Goal: Task Accomplishment & Management: Complete application form

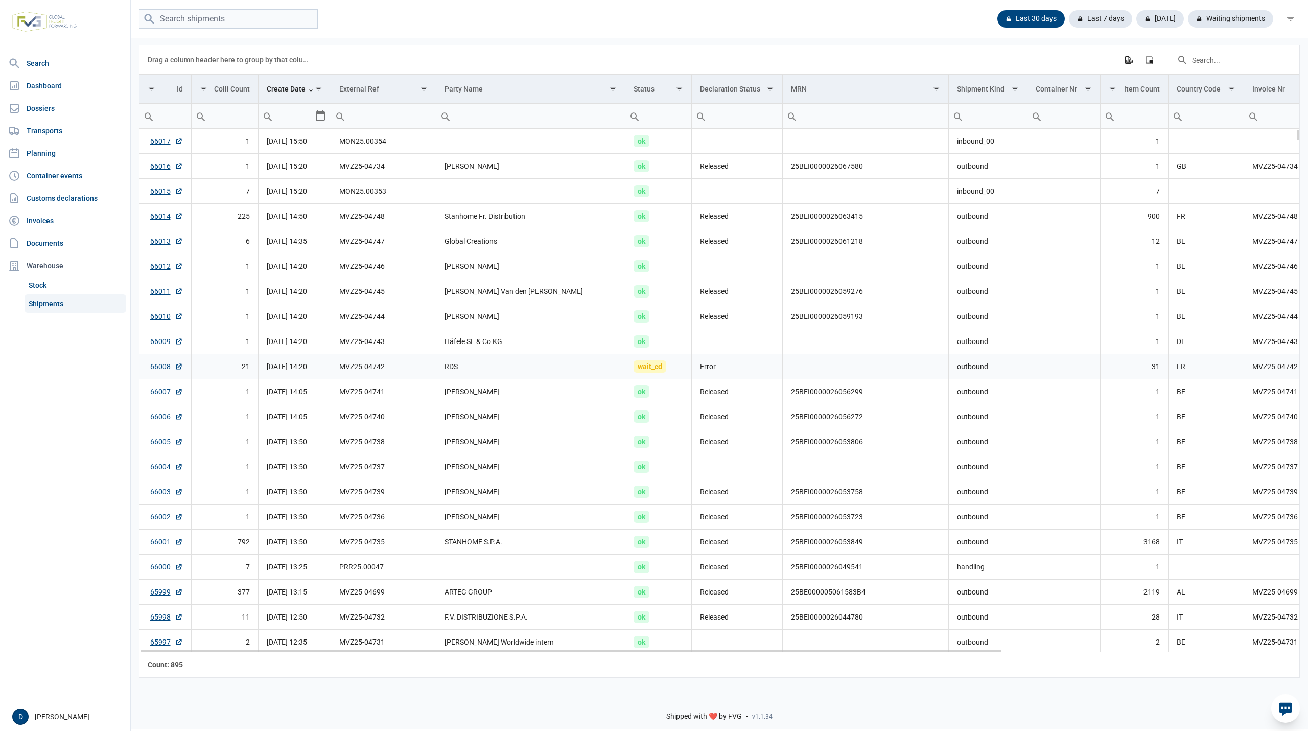
click at [152, 368] on link "66008" at bounding box center [166, 366] width 33 height 10
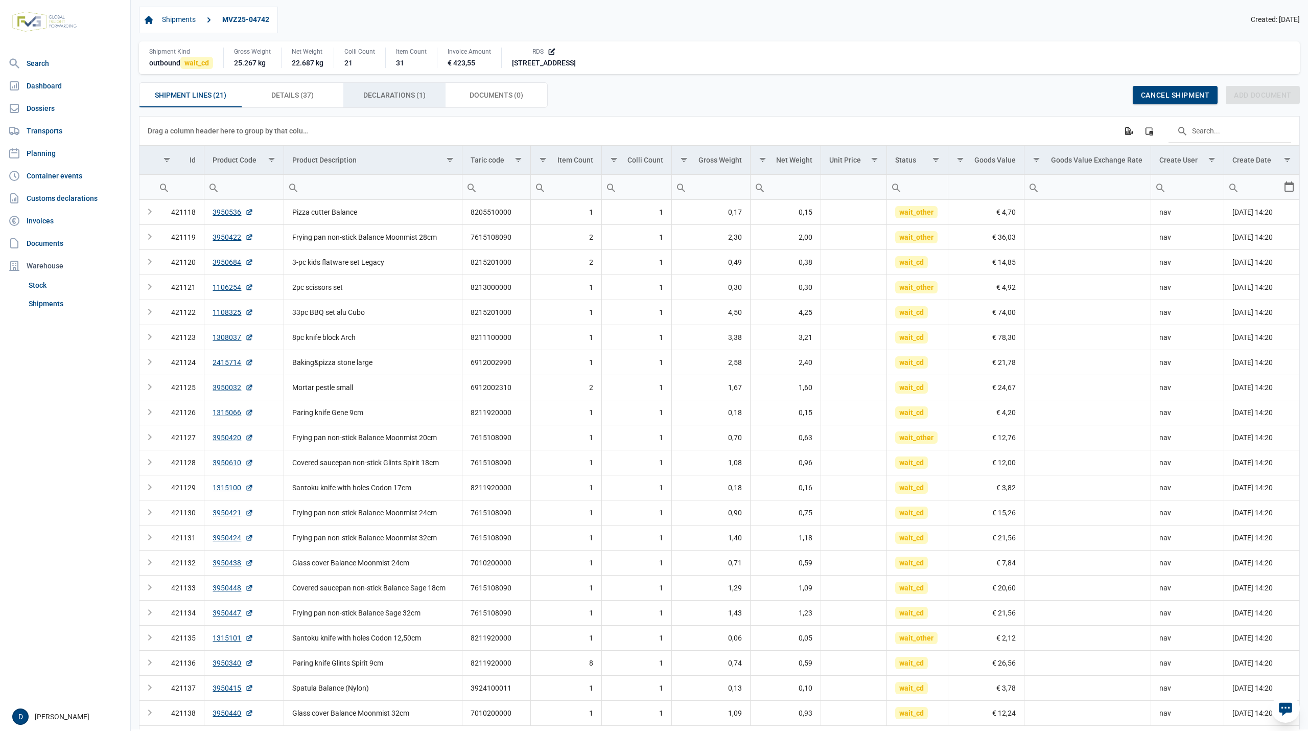
click at [396, 93] on span "Declarations (1) Declarations (1)" at bounding box center [394, 95] width 62 height 12
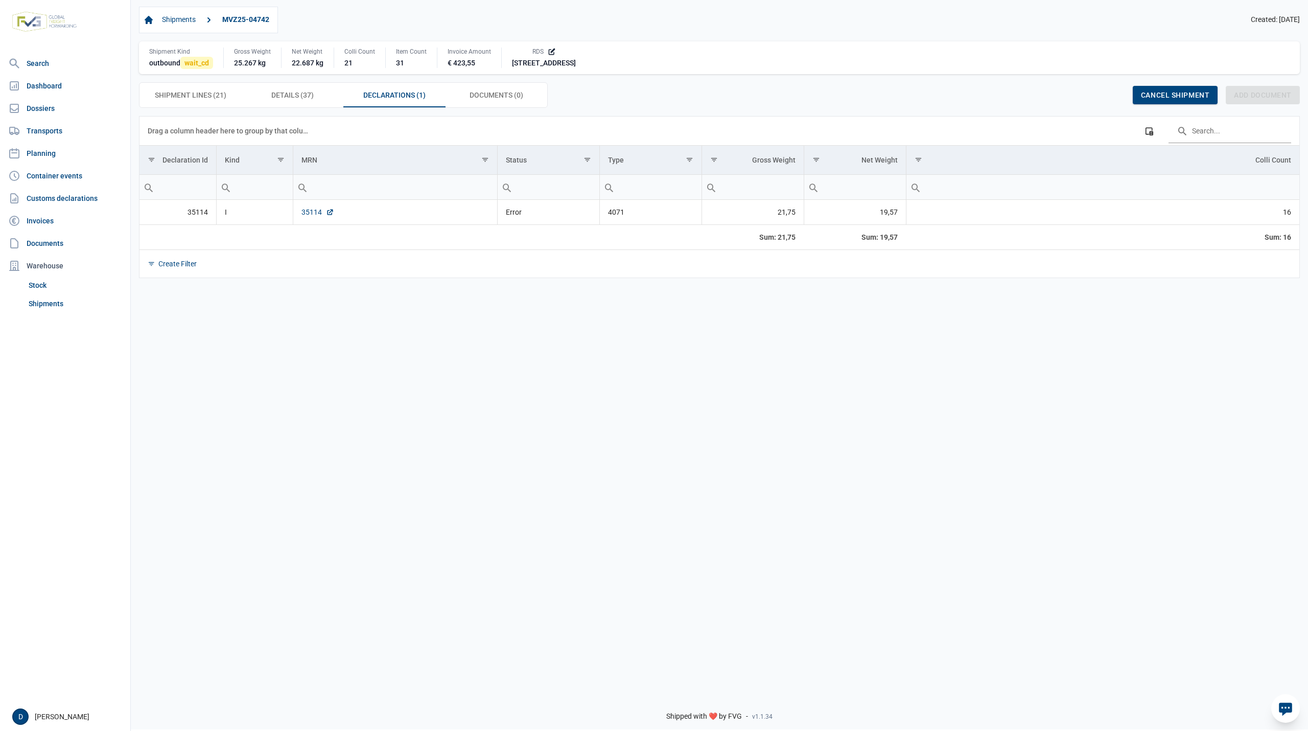
click at [303, 211] on link "35114" at bounding box center [317, 212] width 33 height 10
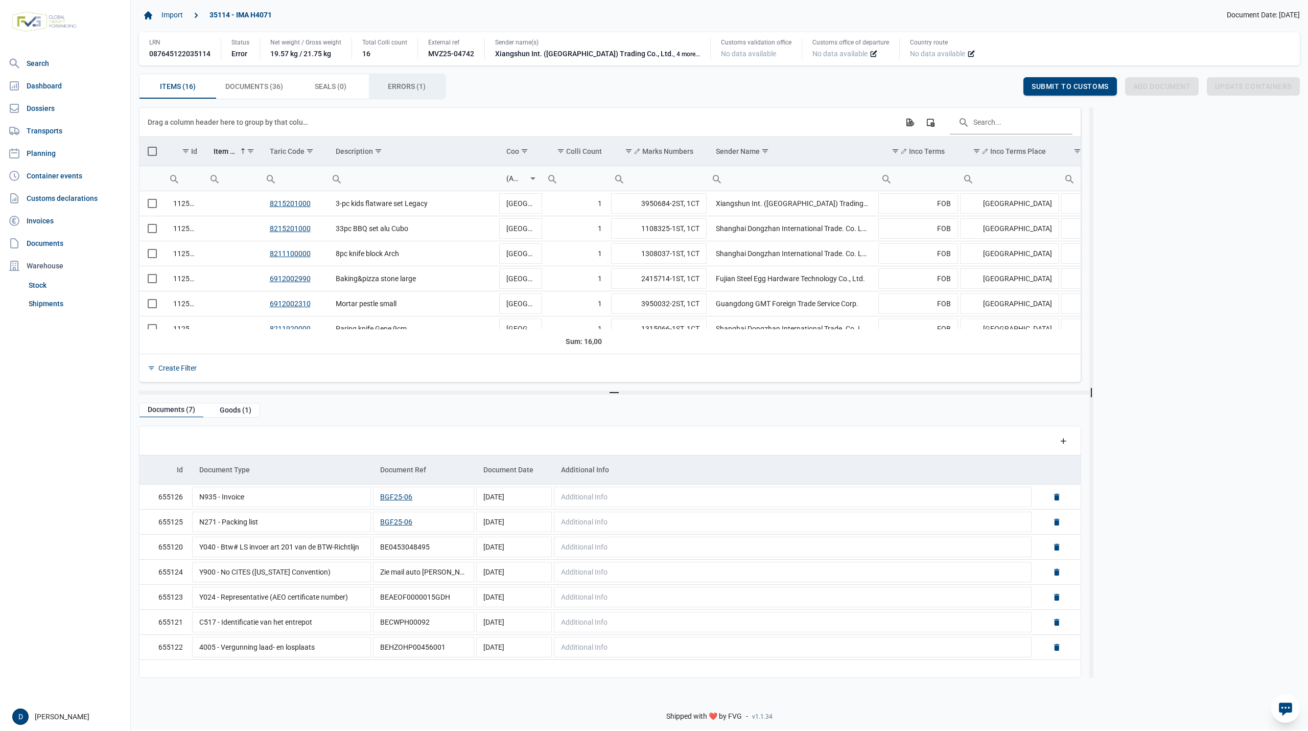
click at [414, 89] on span "Errors (1) Errors (1)" at bounding box center [407, 86] width 38 height 12
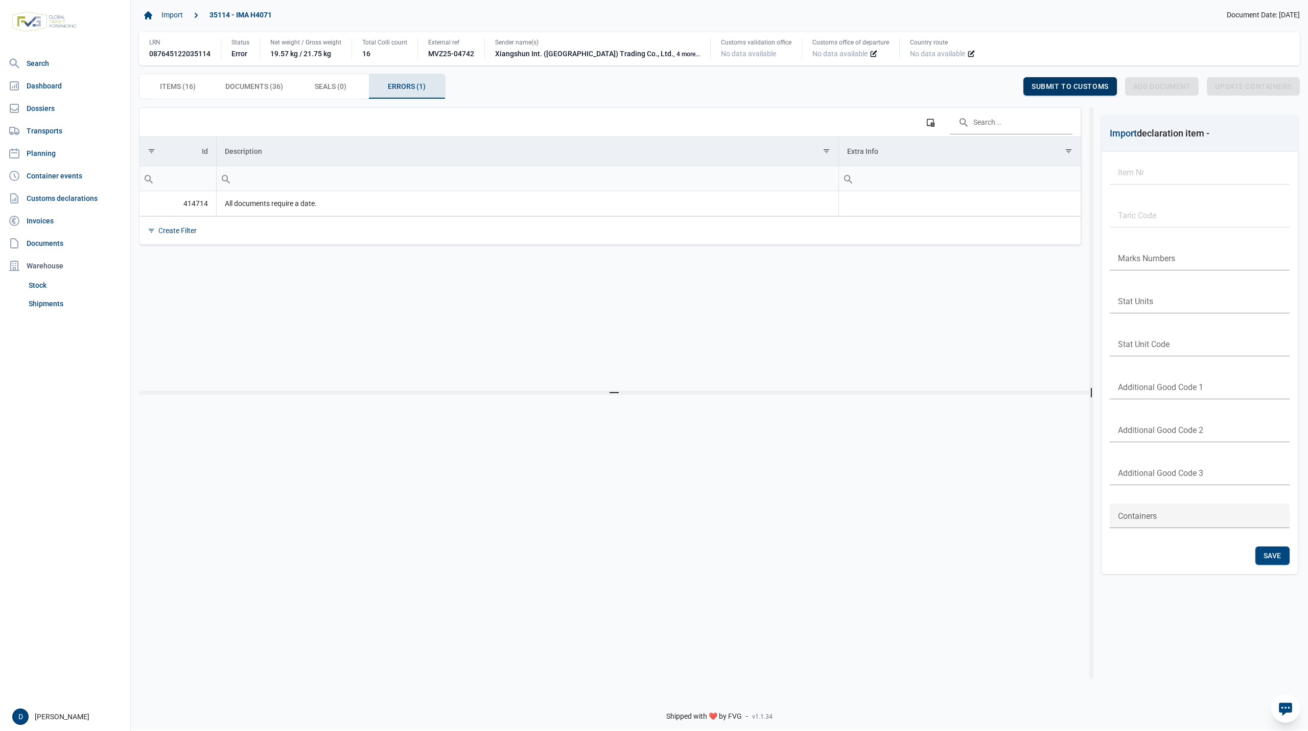
click at [1057, 86] on span "Submit to customs" at bounding box center [1069, 86] width 77 height 8
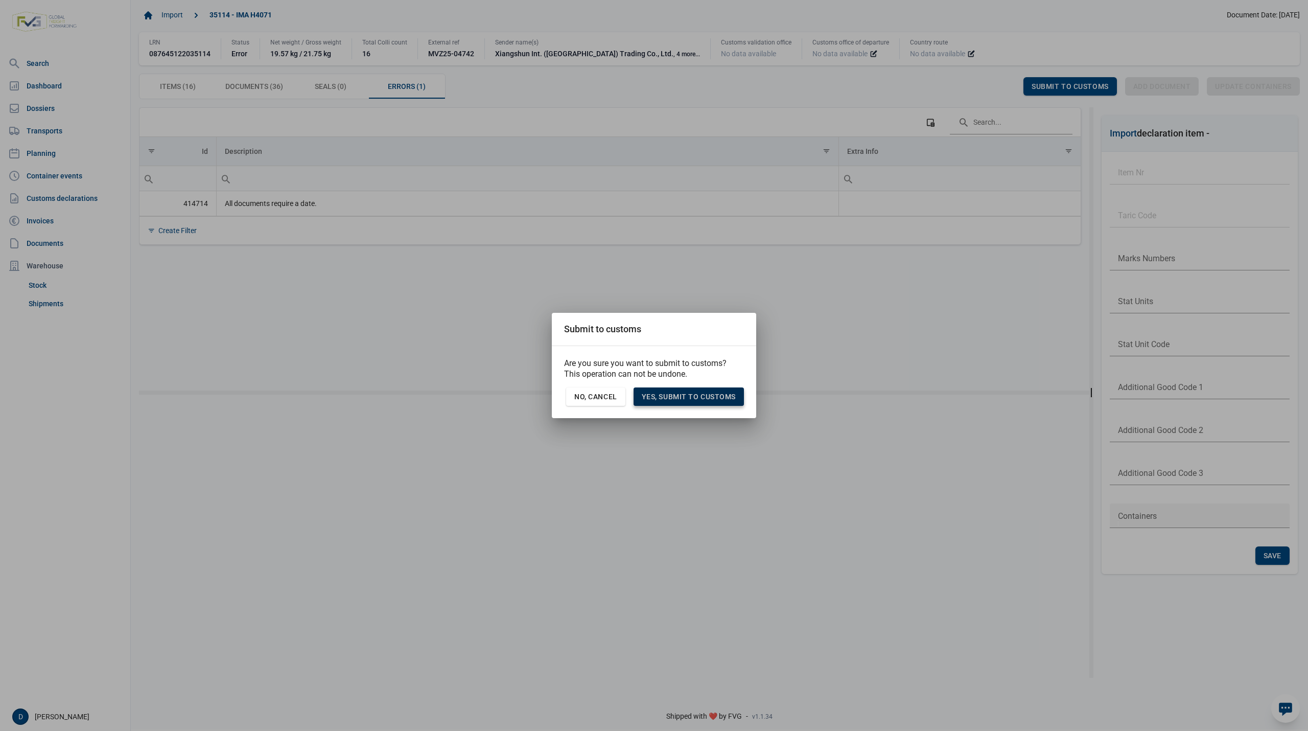
click at [689, 400] on span "Yes, Submit to customs" at bounding box center [689, 396] width 94 height 8
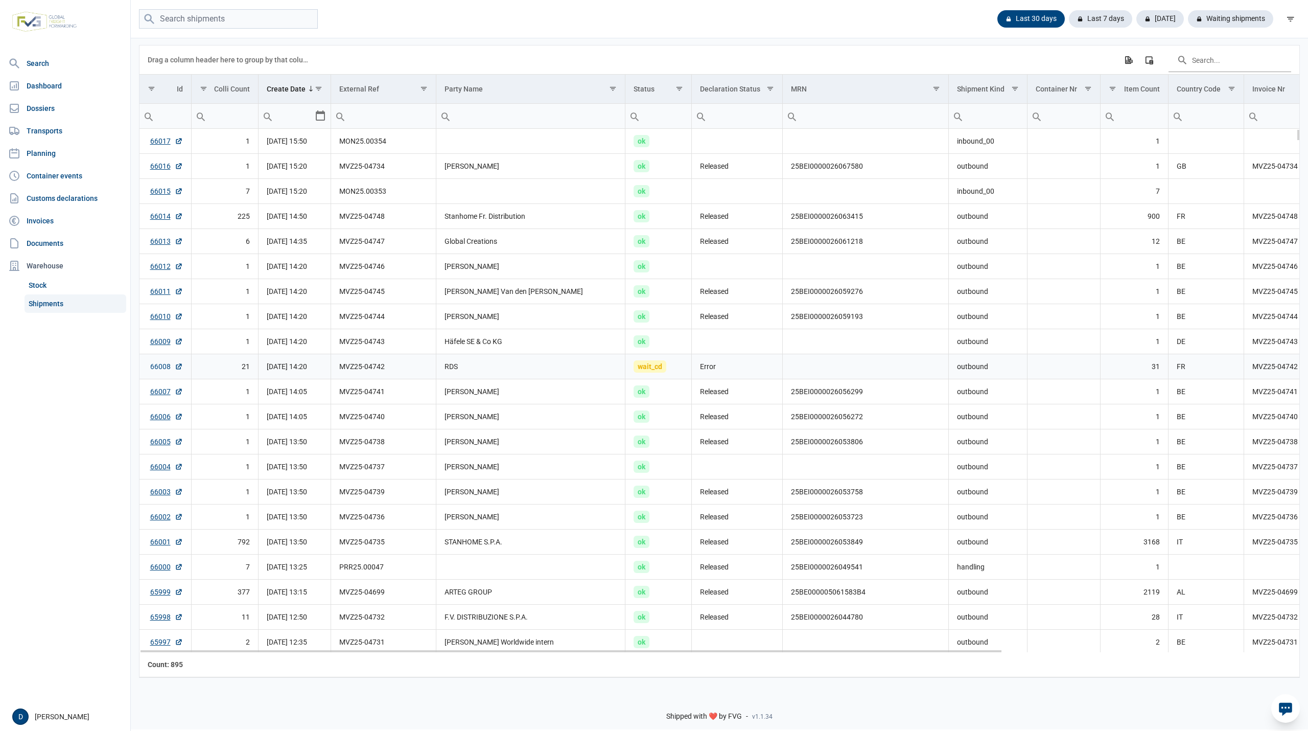
click at [158, 370] on link "66008" at bounding box center [166, 366] width 33 height 10
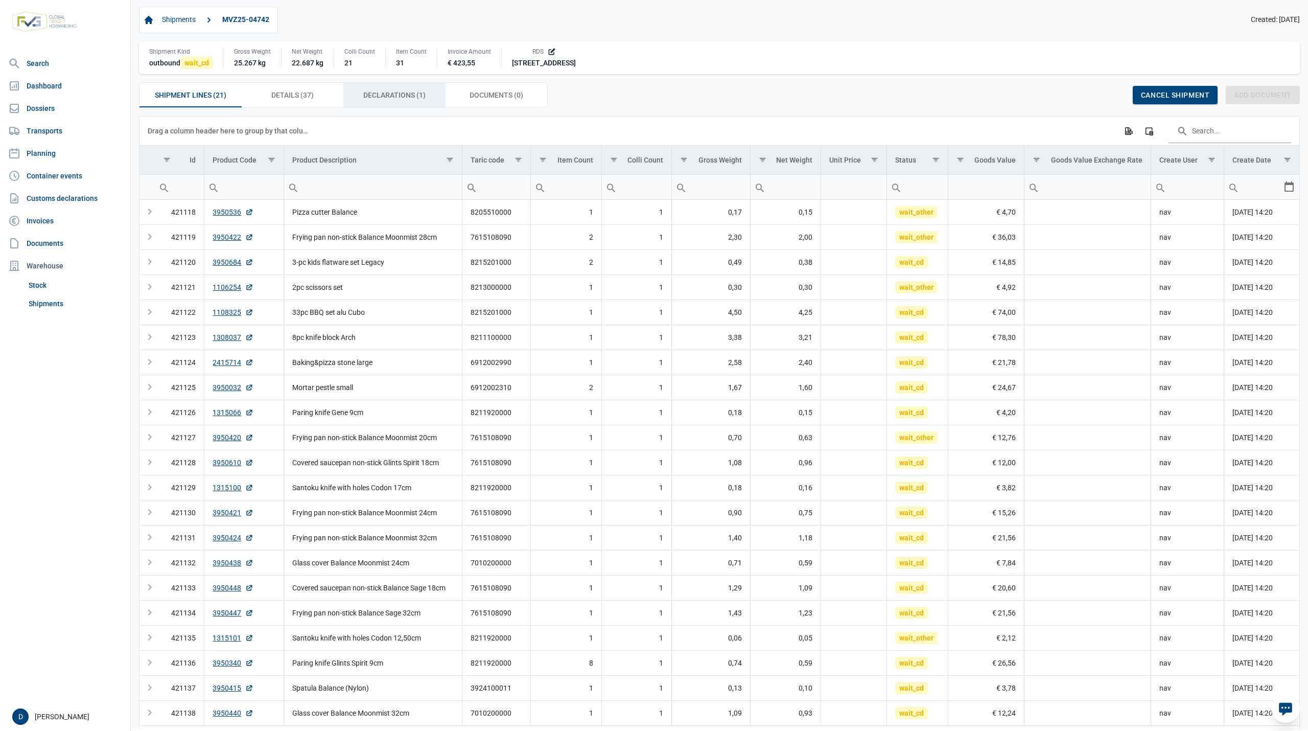
click at [392, 98] on span "Declarations (1) Declarations (1)" at bounding box center [394, 95] width 62 height 12
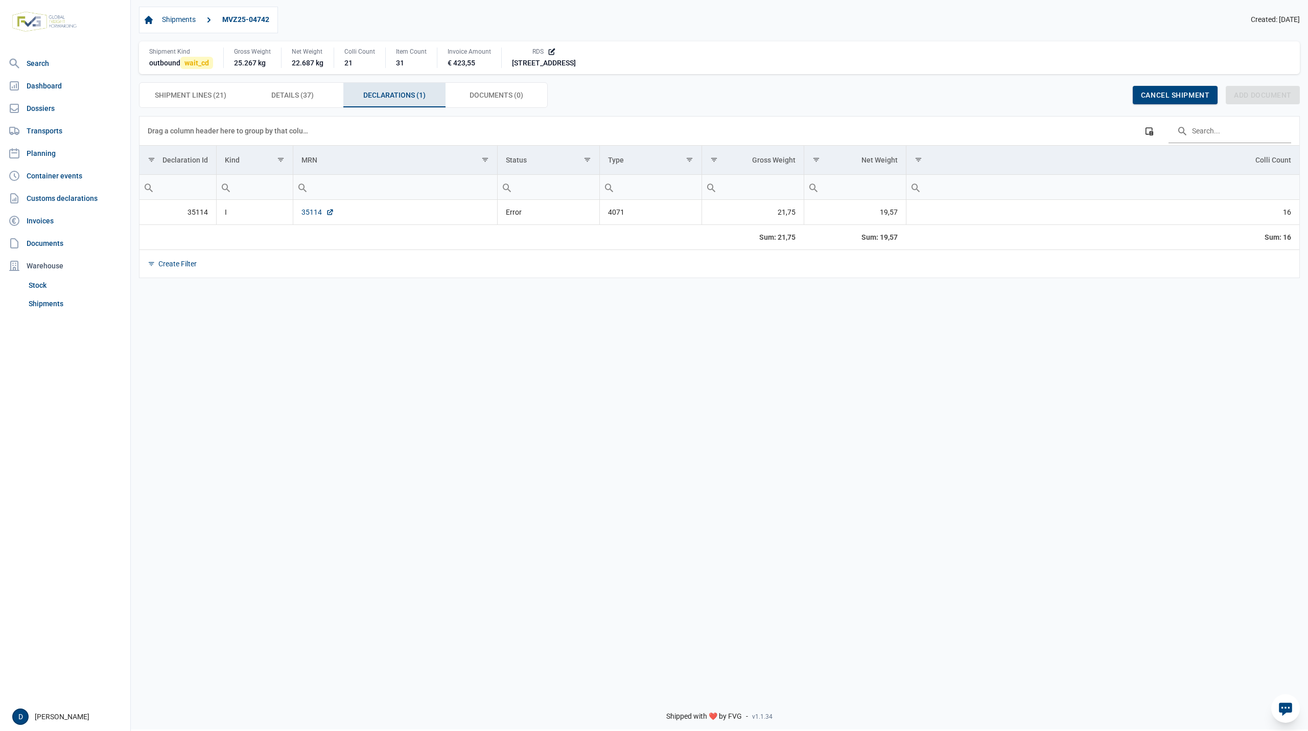
click at [307, 217] on link "35114" at bounding box center [317, 212] width 33 height 10
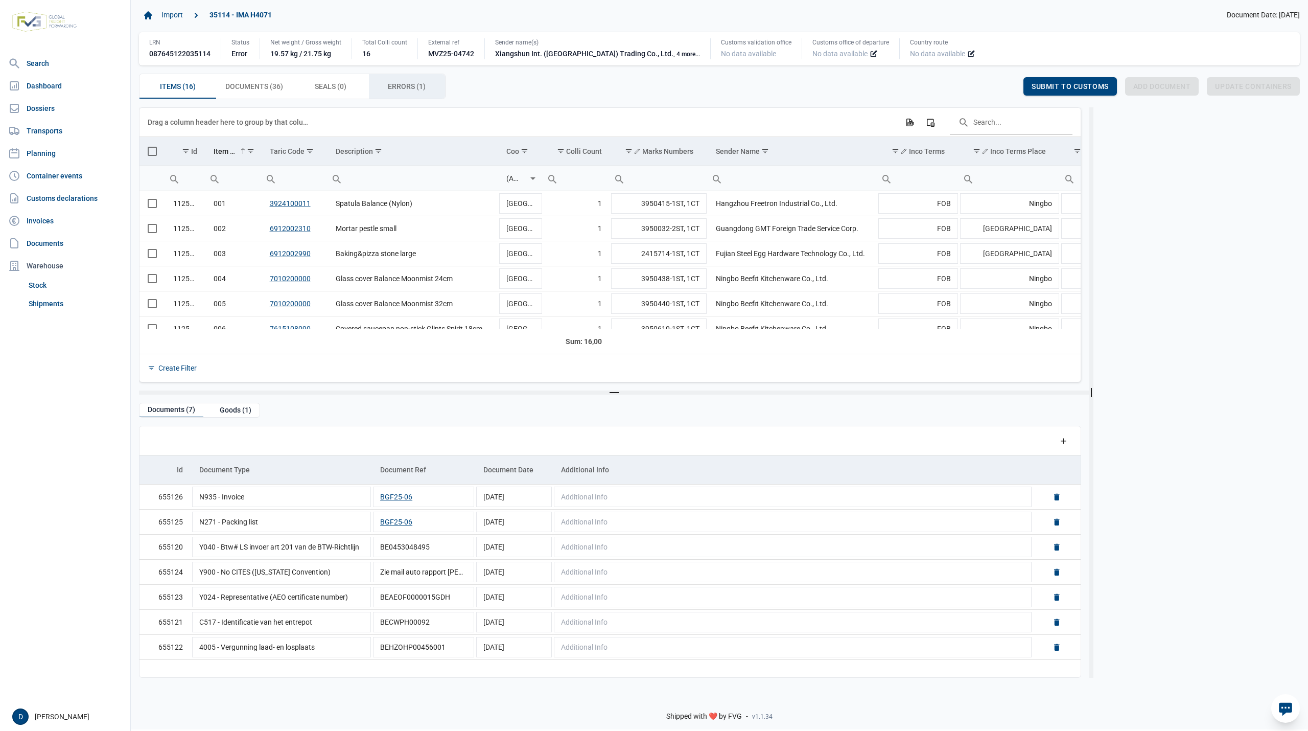
click at [403, 83] on span "Errors (1) Errors (1)" at bounding box center [407, 86] width 38 height 12
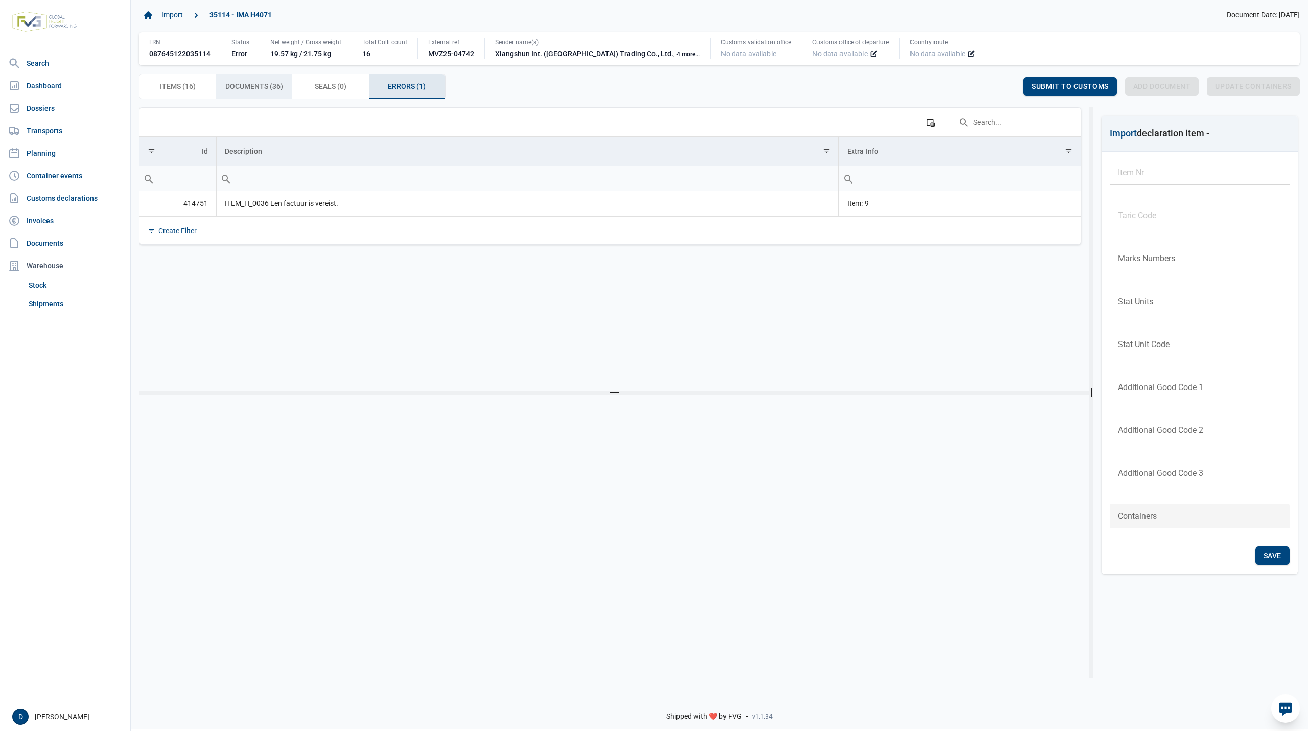
click at [256, 85] on span "Documents (36) Documents (36)" at bounding box center [254, 86] width 58 height 12
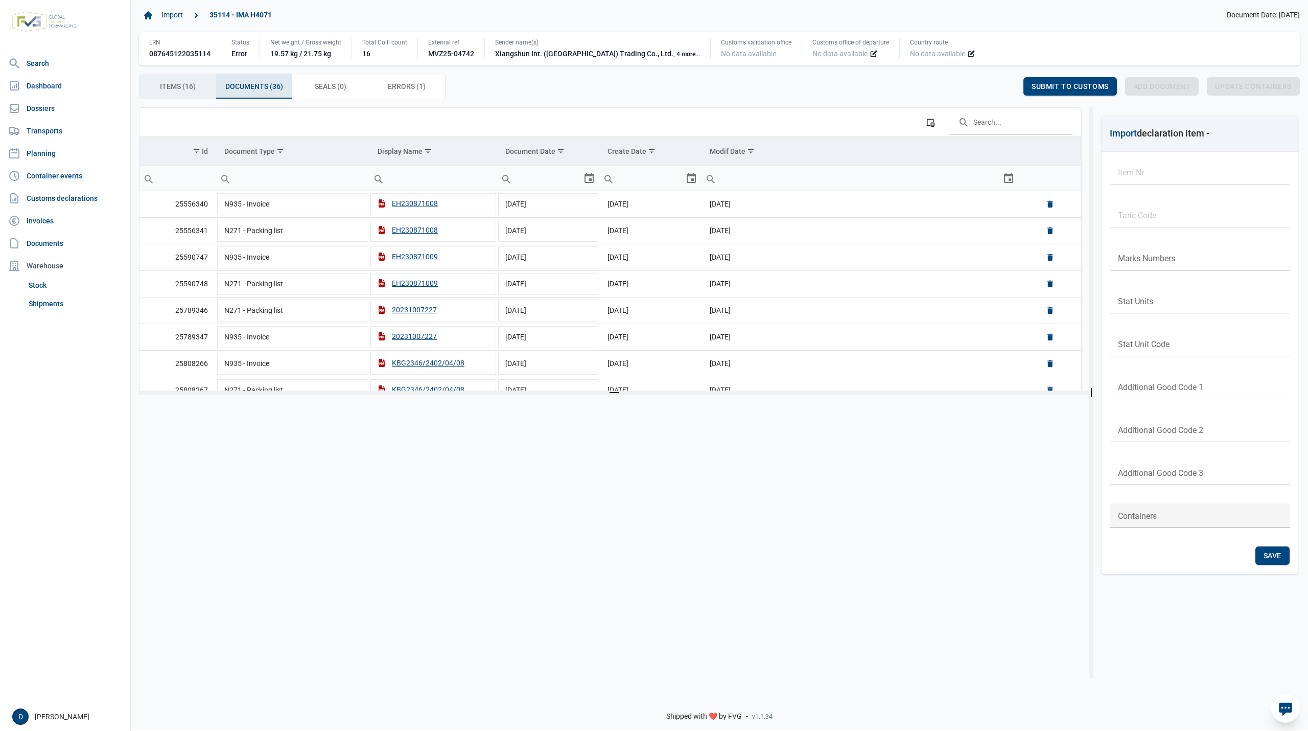
click at [198, 84] on div "Items (16) Items (16)" at bounding box center [177, 86] width 77 height 25
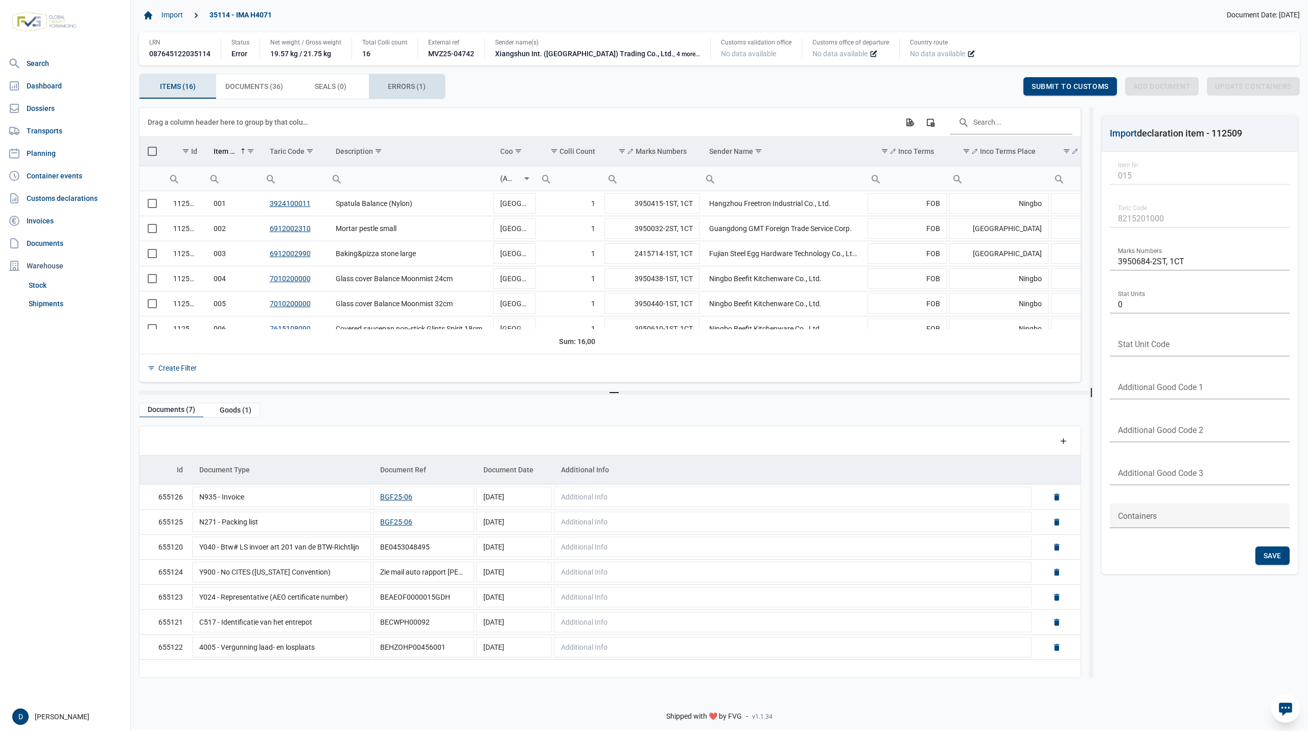
click at [403, 80] on div "Errors (1) Errors (1)" at bounding box center [407, 86] width 77 height 25
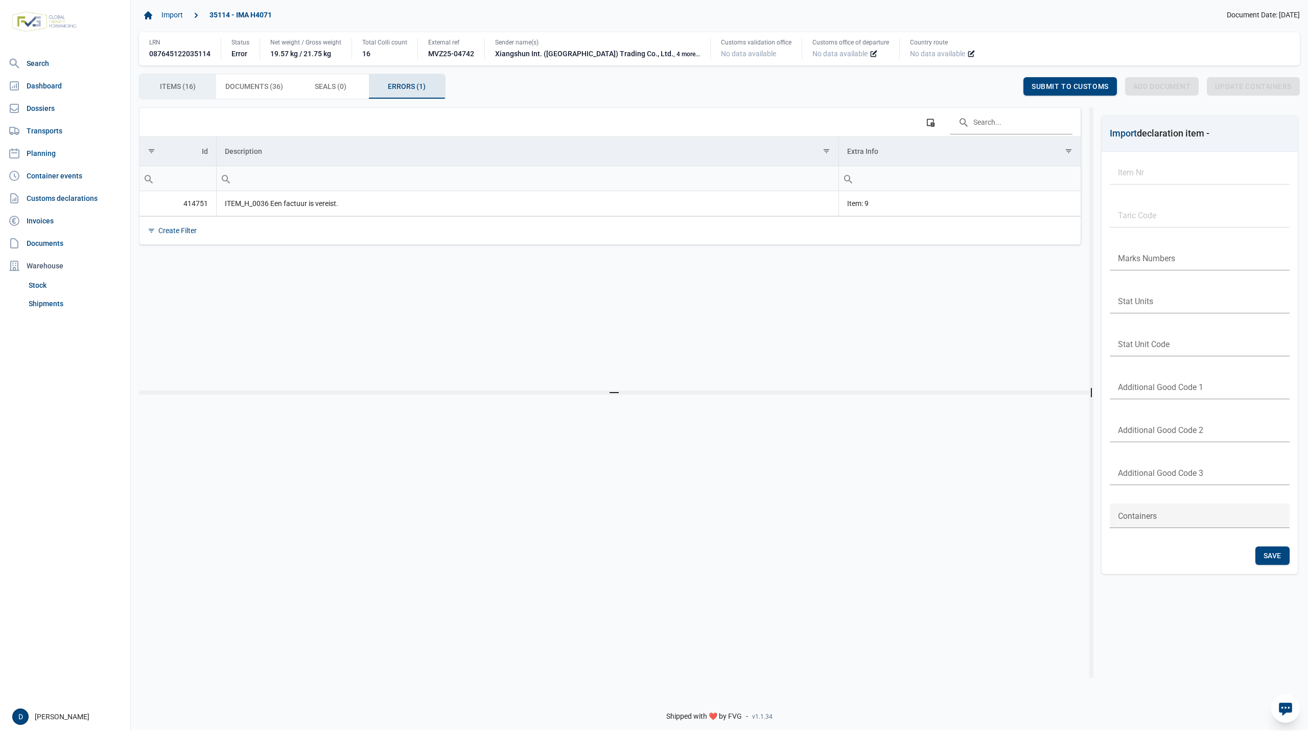
click at [178, 86] on span "Items (16) Items (16)" at bounding box center [178, 86] width 36 height 12
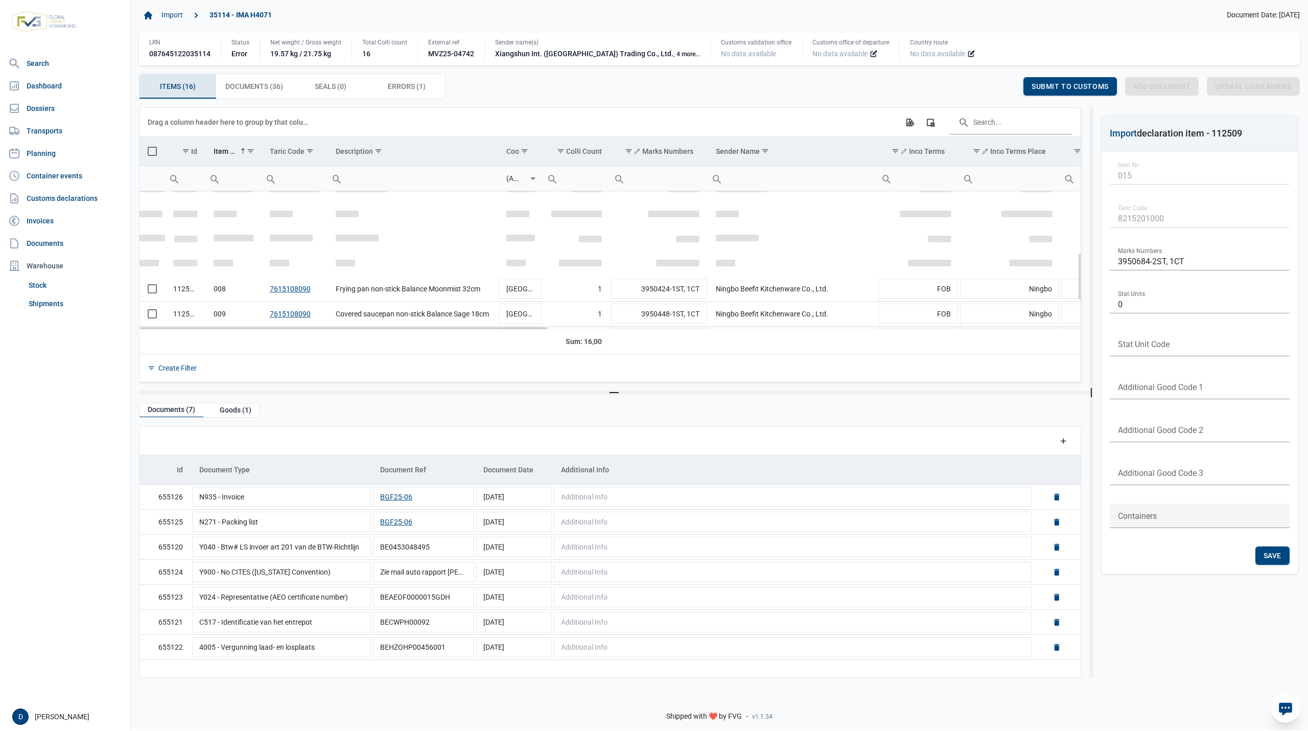
scroll to position [181, 0]
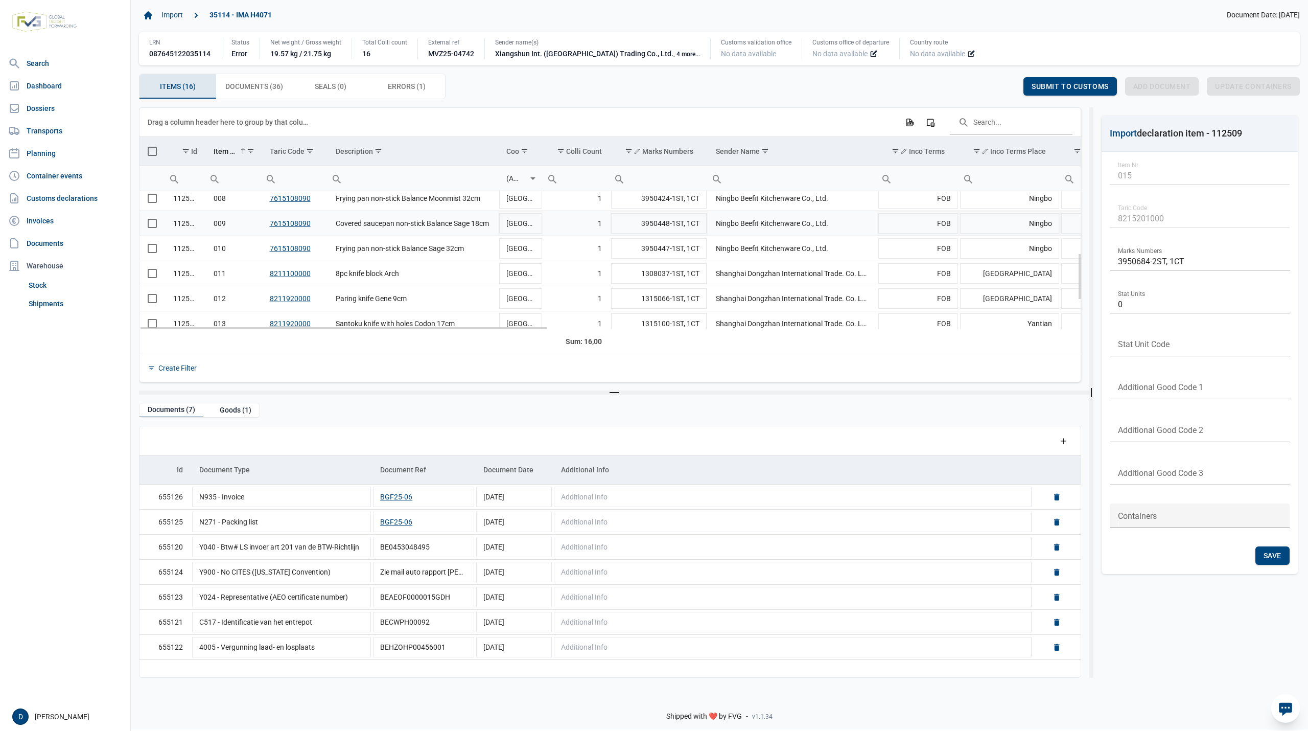
click at [148, 224] on span "Select row" at bounding box center [152, 223] width 9 height 9
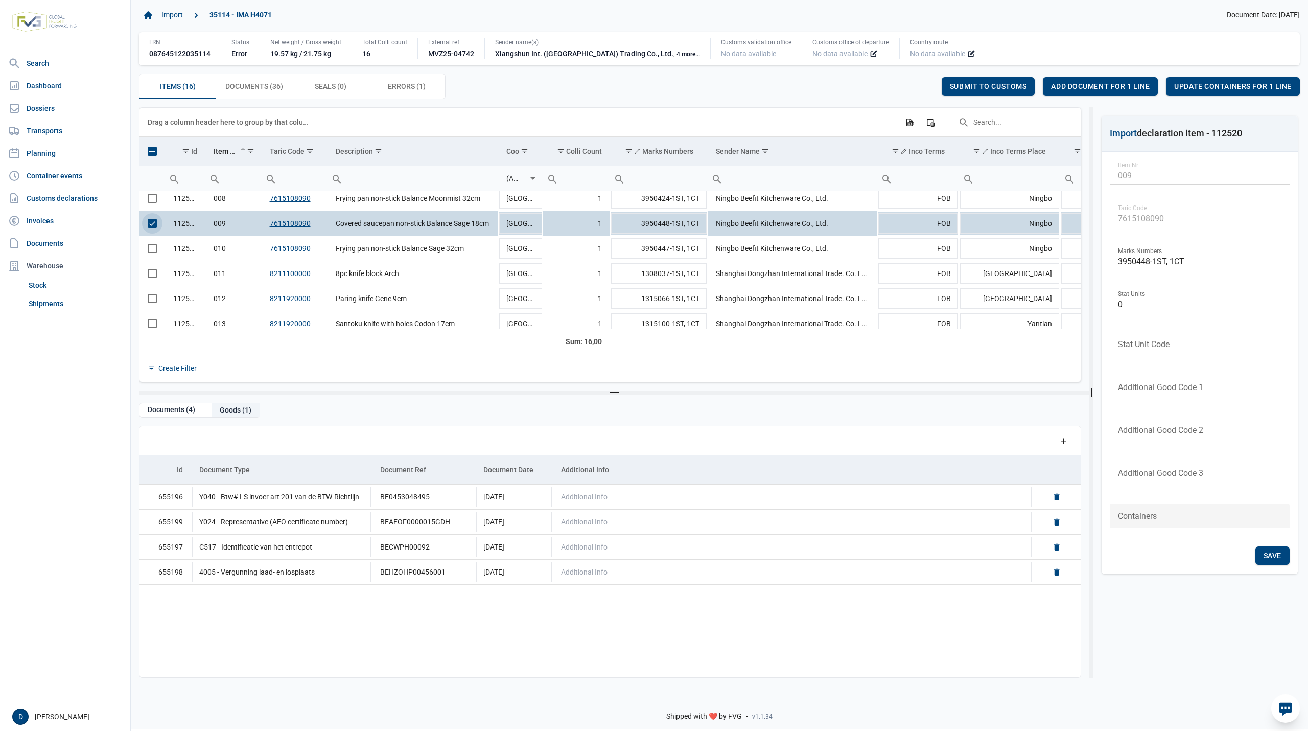
click at [238, 412] on div "Goods (1)" at bounding box center [236, 410] width 48 height 14
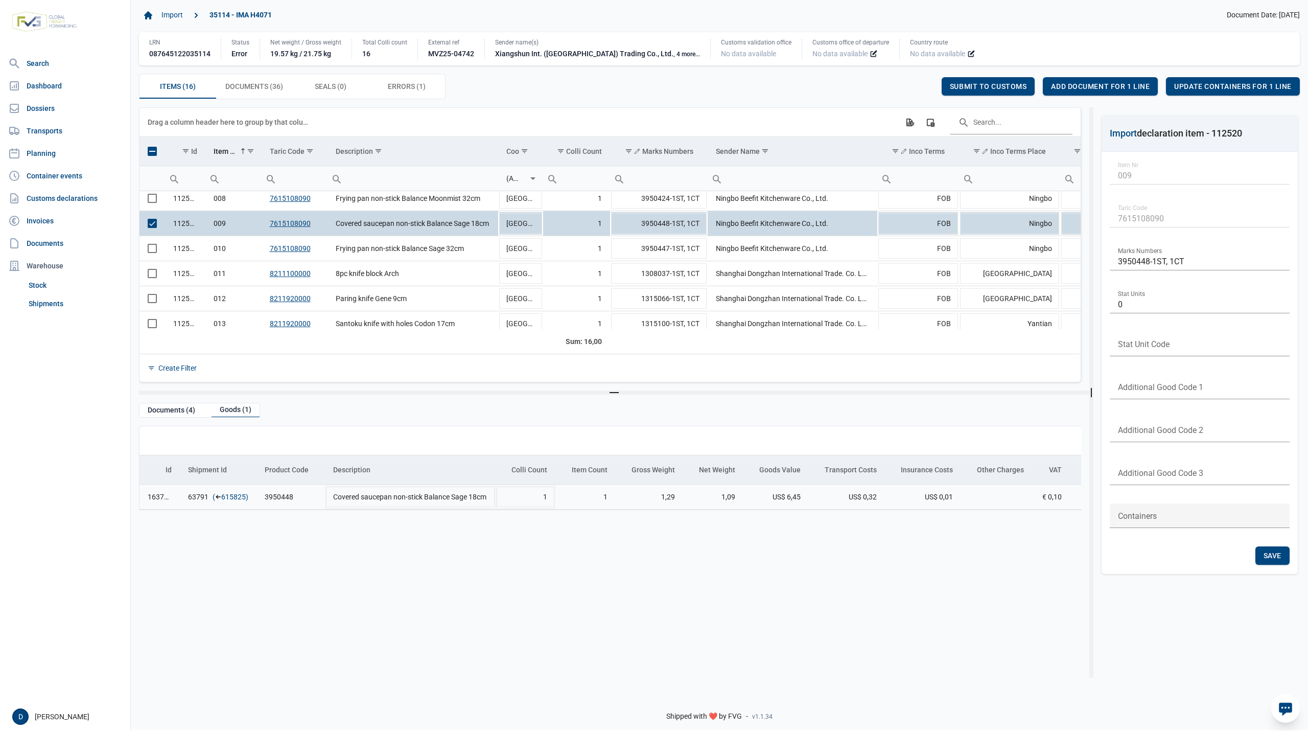
click at [229, 501] on link "615825" at bounding box center [233, 496] width 25 height 10
click at [1088, 83] on span "Add document for 1 line" at bounding box center [1100, 86] width 99 height 8
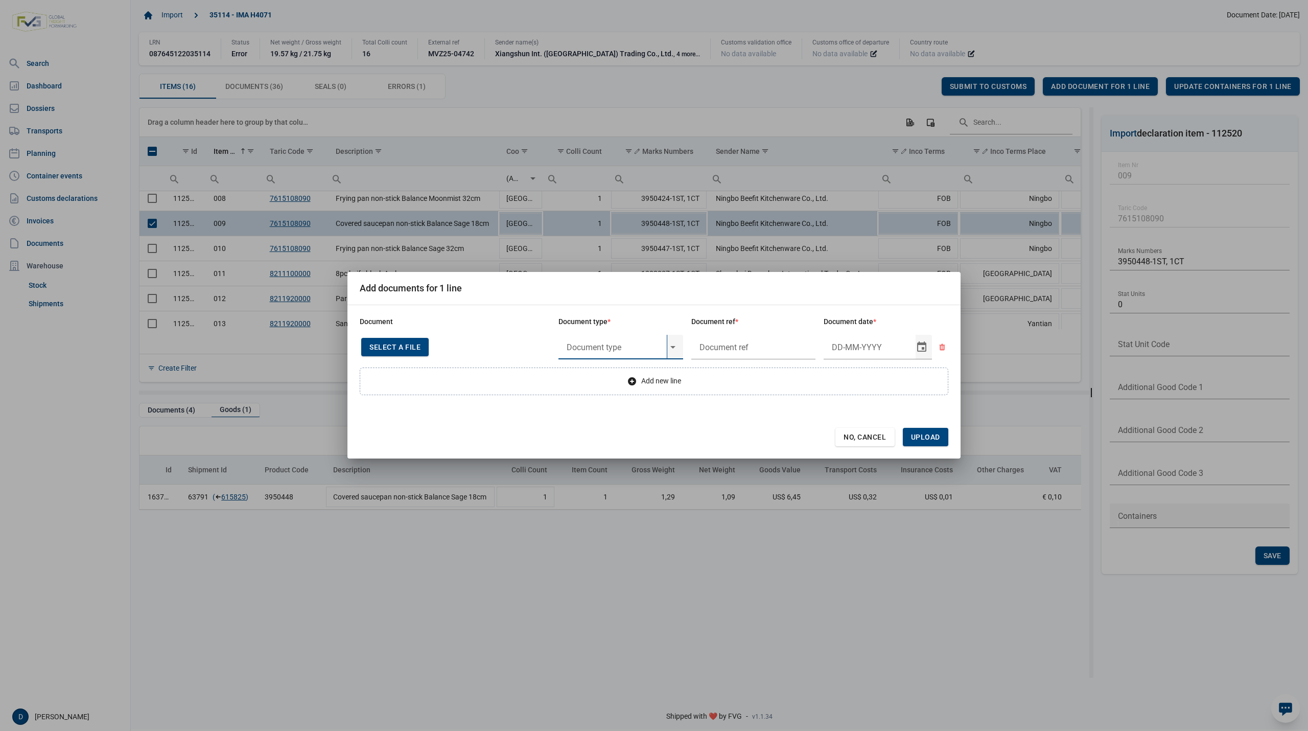
click at [650, 346] on input "text" at bounding box center [612, 347] width 108 height 25
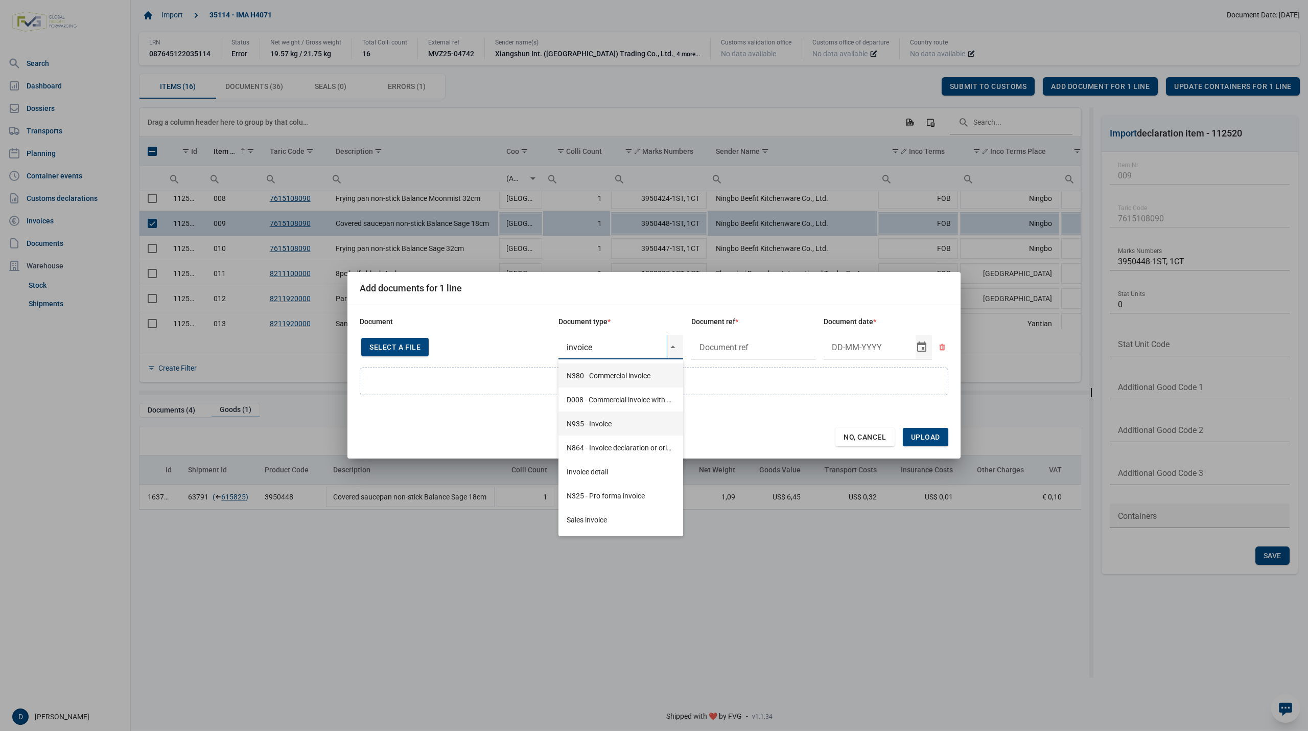
click at [601, 421] on div "N935 - Invoice" at bounding box center [620, 423] width 125 height 24
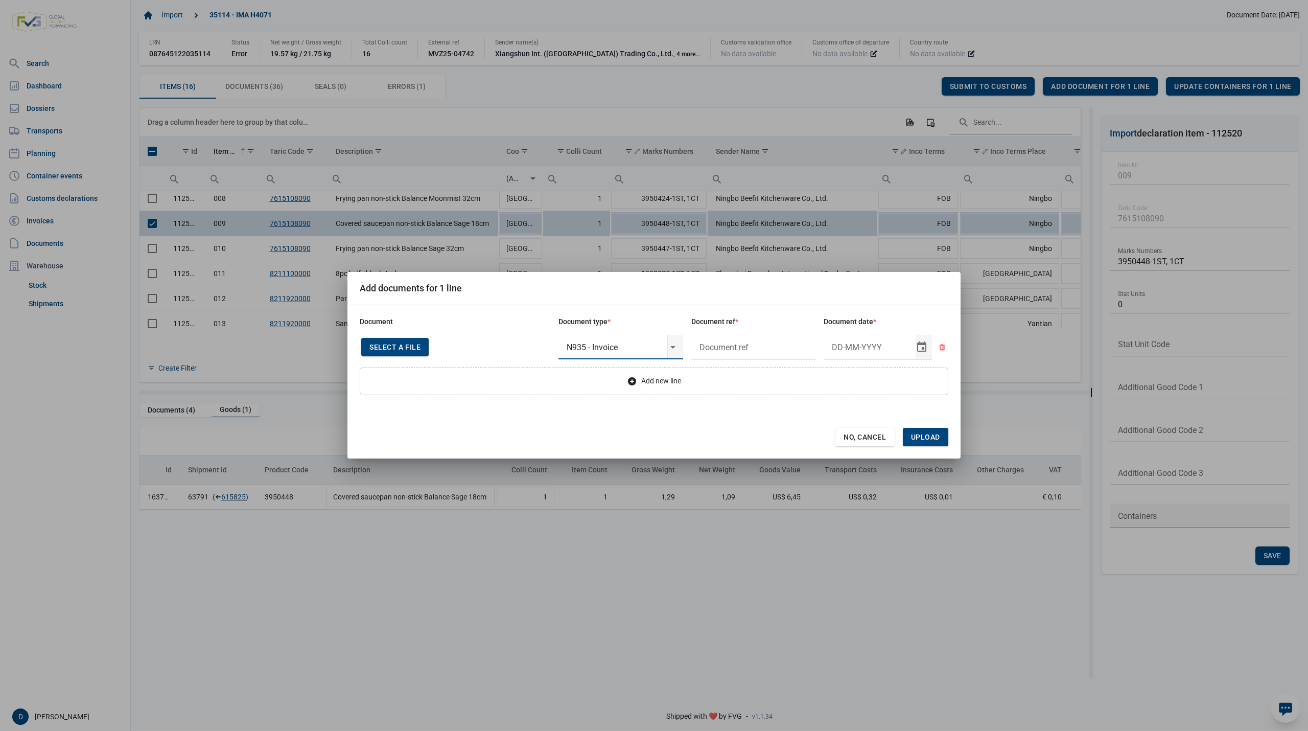
type input "N935 - Invoice"
click at [740, 340] on input "text" at bounding box center [753, 347] width 125 height 25
type input "."
type input "26-3-2025"
click at [924, 442] on span "Upload" at bounding box center [925, 437] width 45 height 18
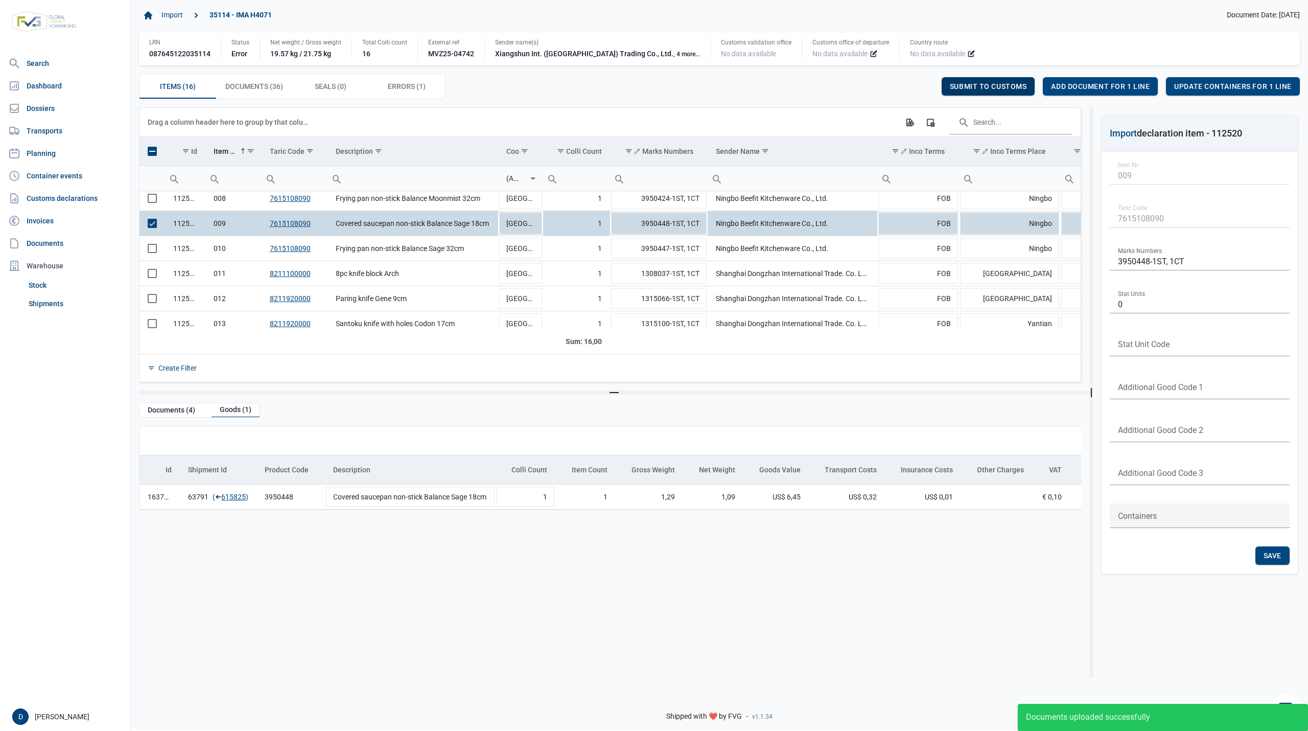
click at [998, 81] on div "Submit to customs" at bounding box center [988, 86] width 93 height 18
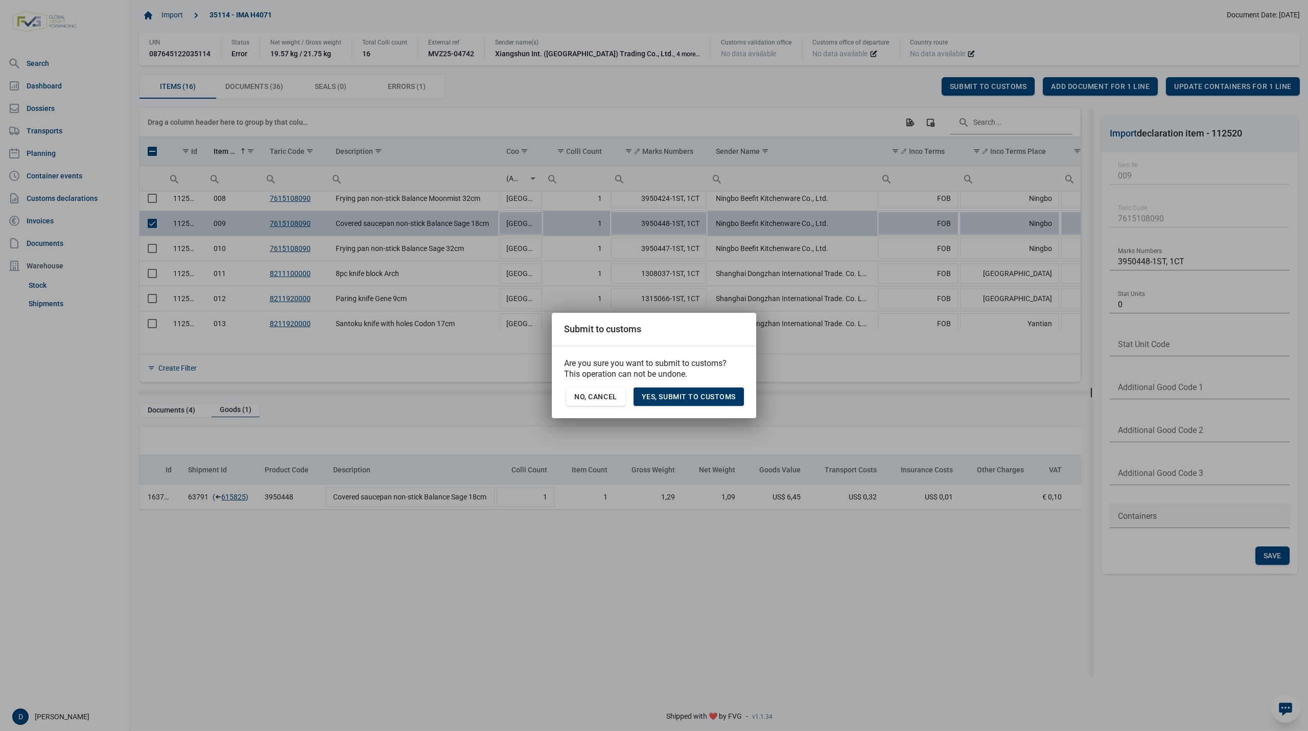
click at [704, 396] on span "Yes, Submit to customs" at bounding box center [689, 396] width 94 height 8
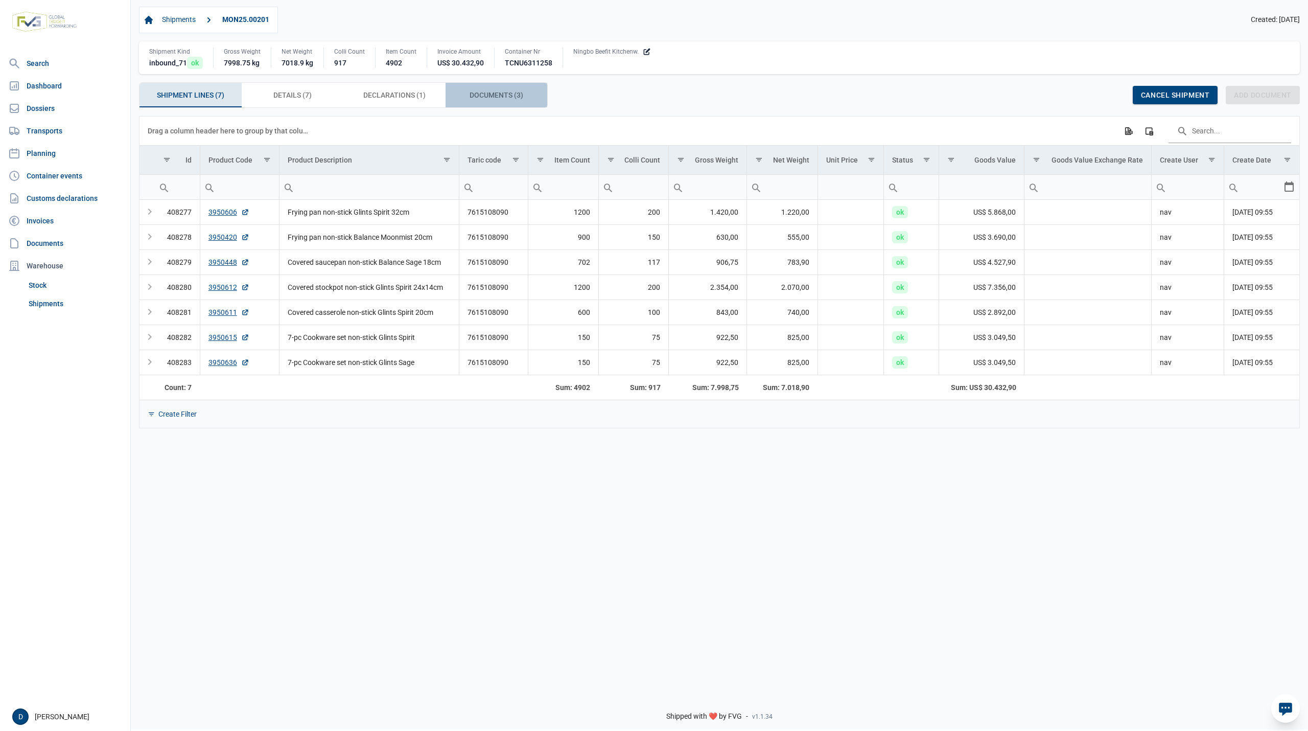
click at [493, 94] on span "Documents (3) Documents (3)" at bounding box center [497, 95] width 54 height 12
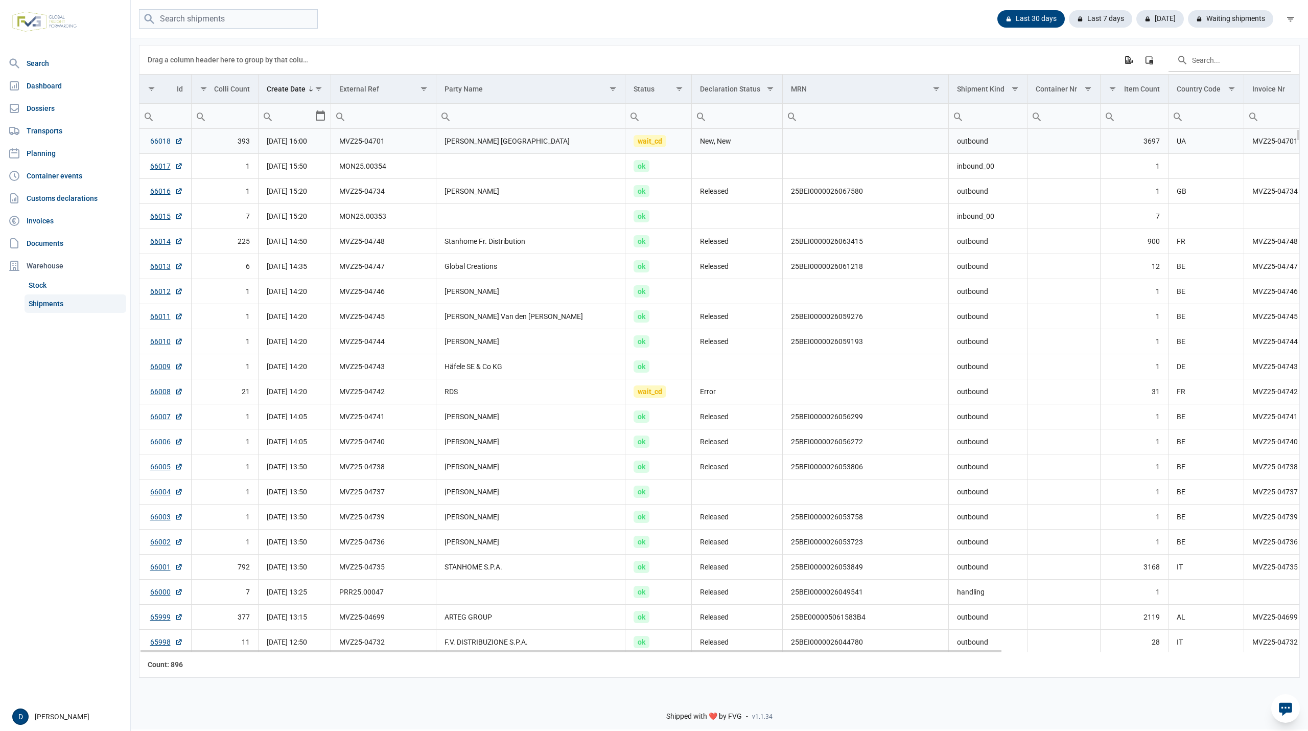
click at [166, 142] on link "66018" at bounding box center [166, 141] width 33 height 10
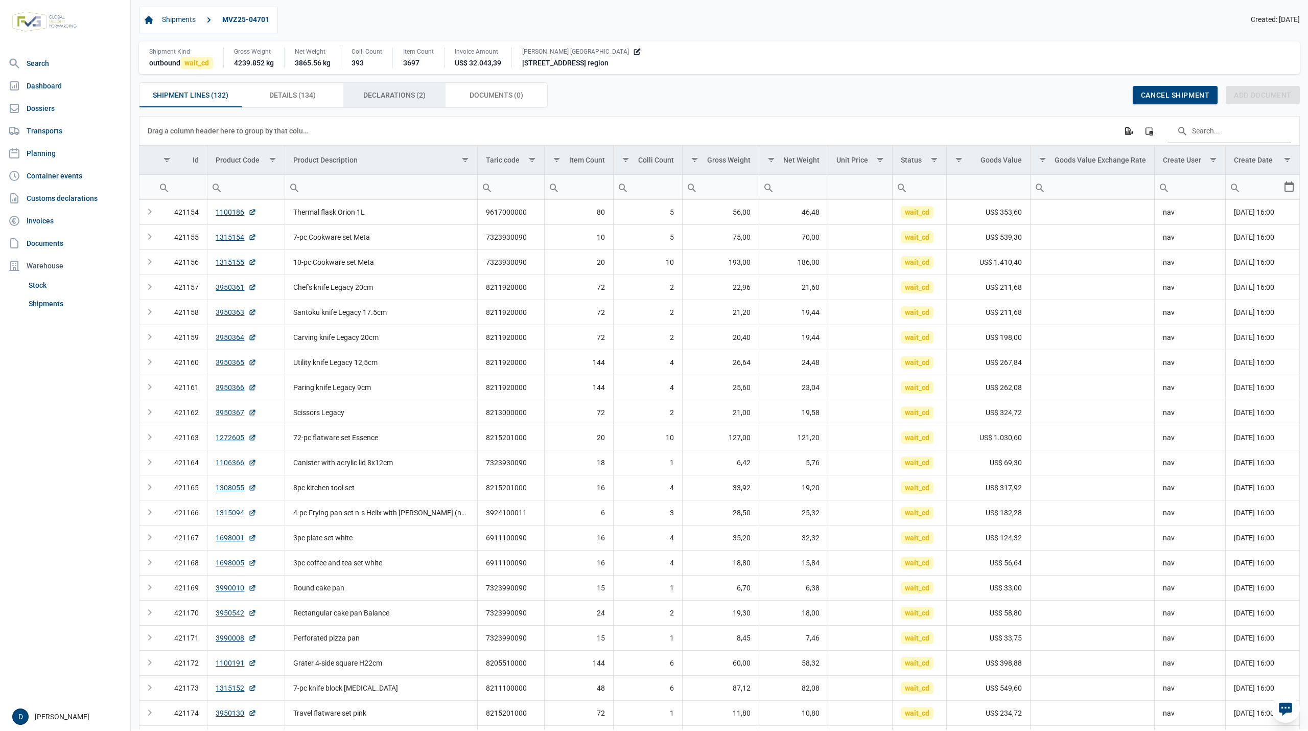
click at [382, 94] on span "Declarations (2) Declarations (2)" at bounding box center [394, 95] width 62 height 12
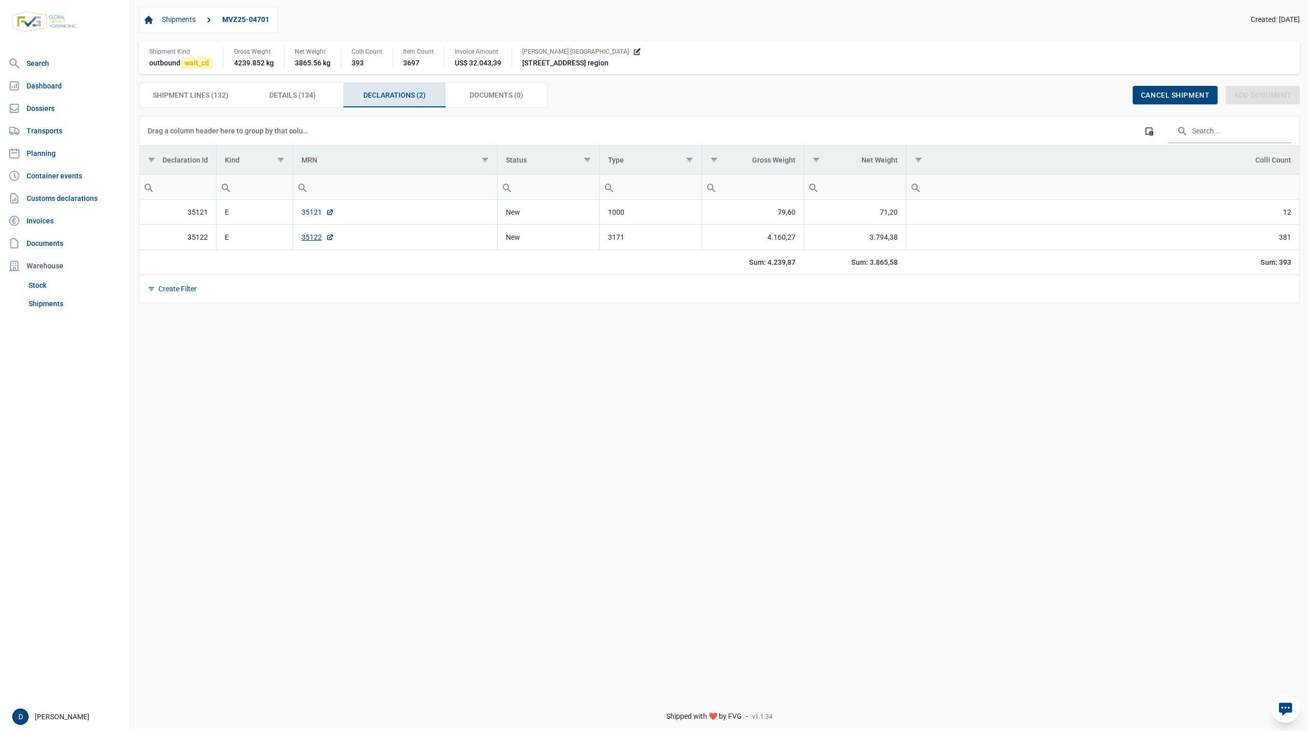
click at [309, 212] on link "35121" at bounding box center [317, 212] width 33 height 10
click at [310, 240] on link "35122" at bounding box center [317, 237] width 33 height 10
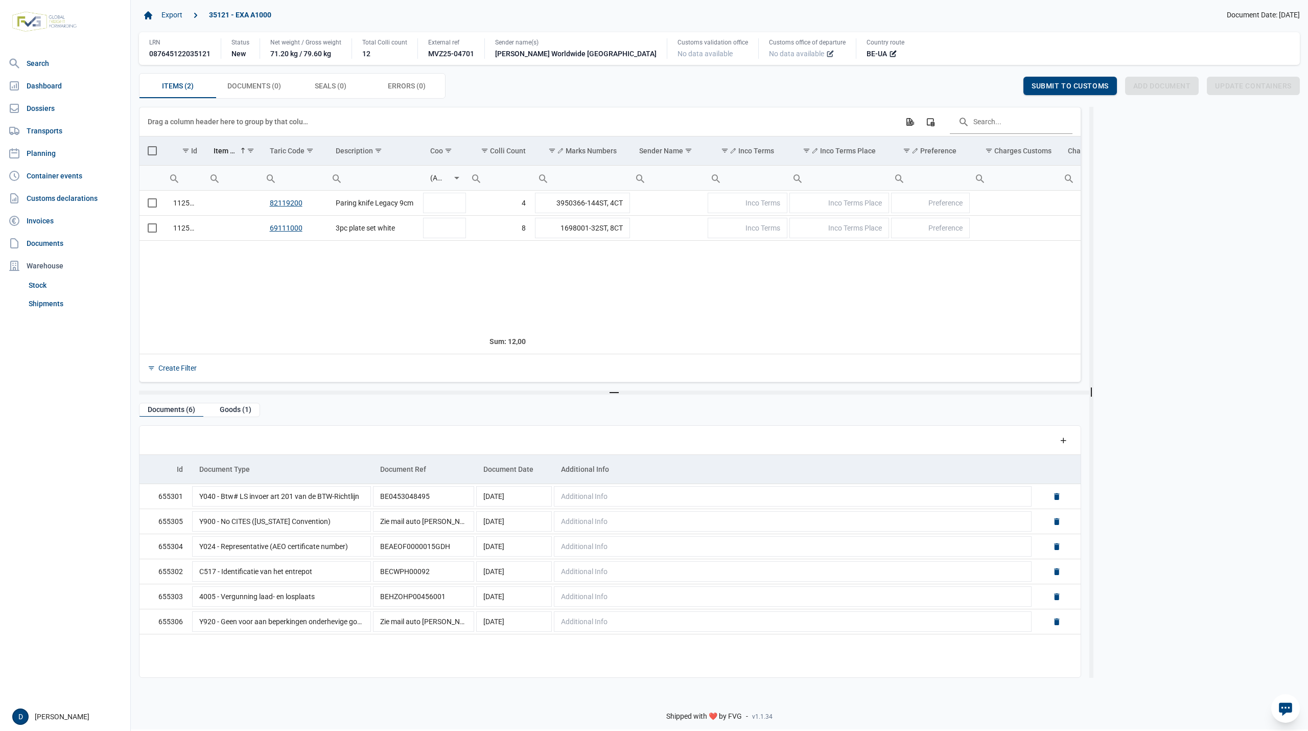
click at [826, 56] on icon at bounding box center [830, 54] width 8 height 8
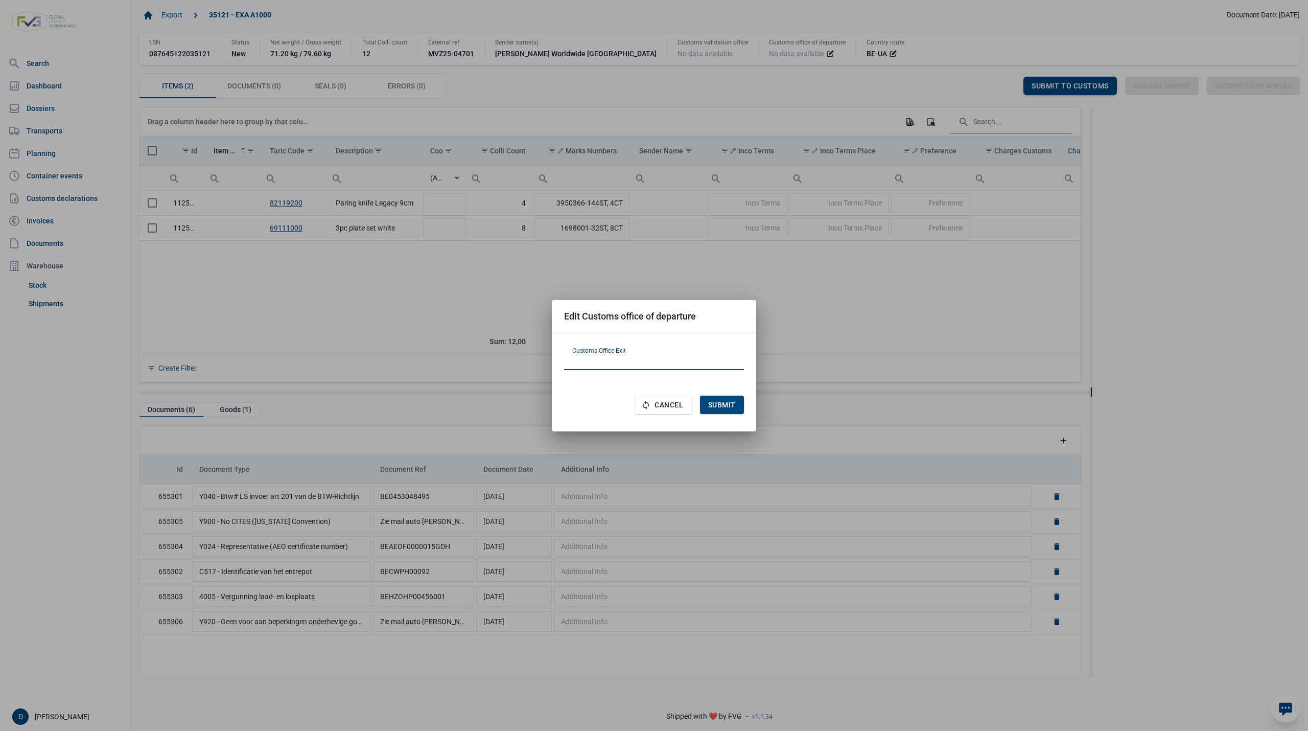
paste input "PL302060"
type input "PL302060"
click at [724, 401] on span "Submit" at bounding box center [722, 405] width 28 height 8
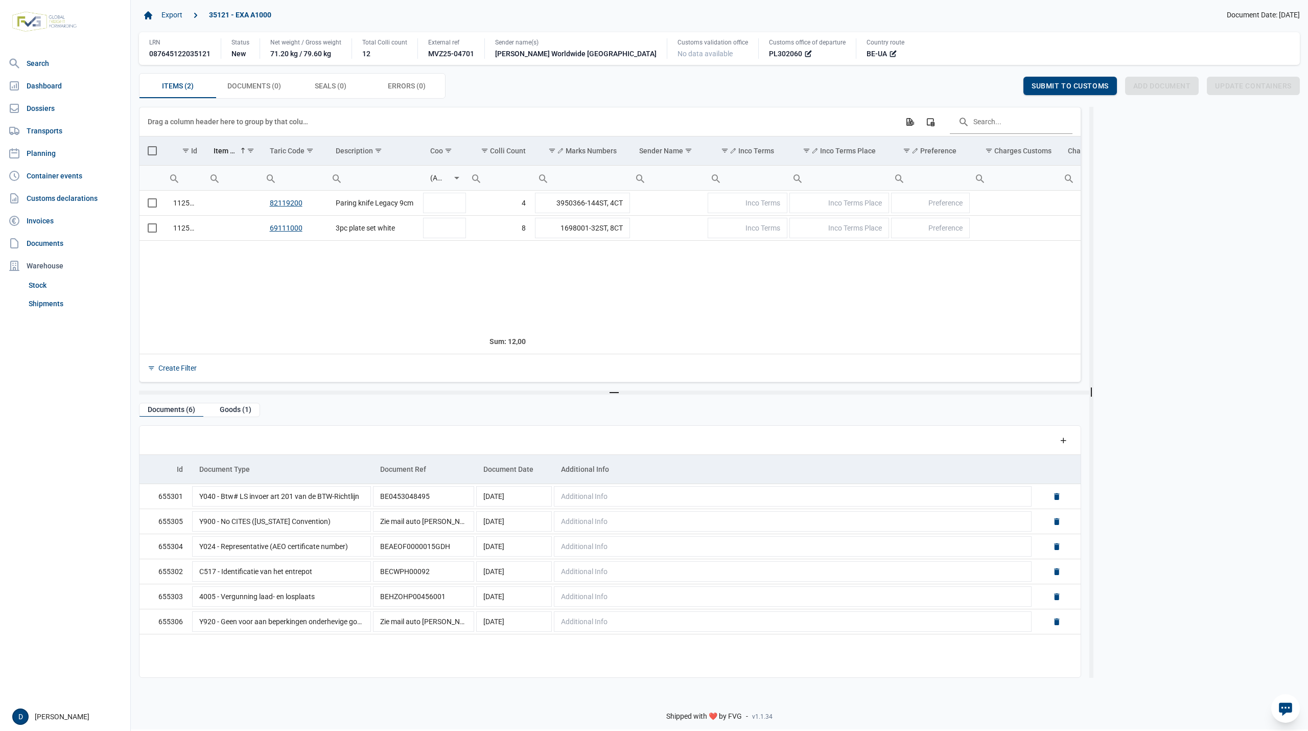
click at [150, 148] on span "Select all" at bounding box center [152, 150] width 9 height 9
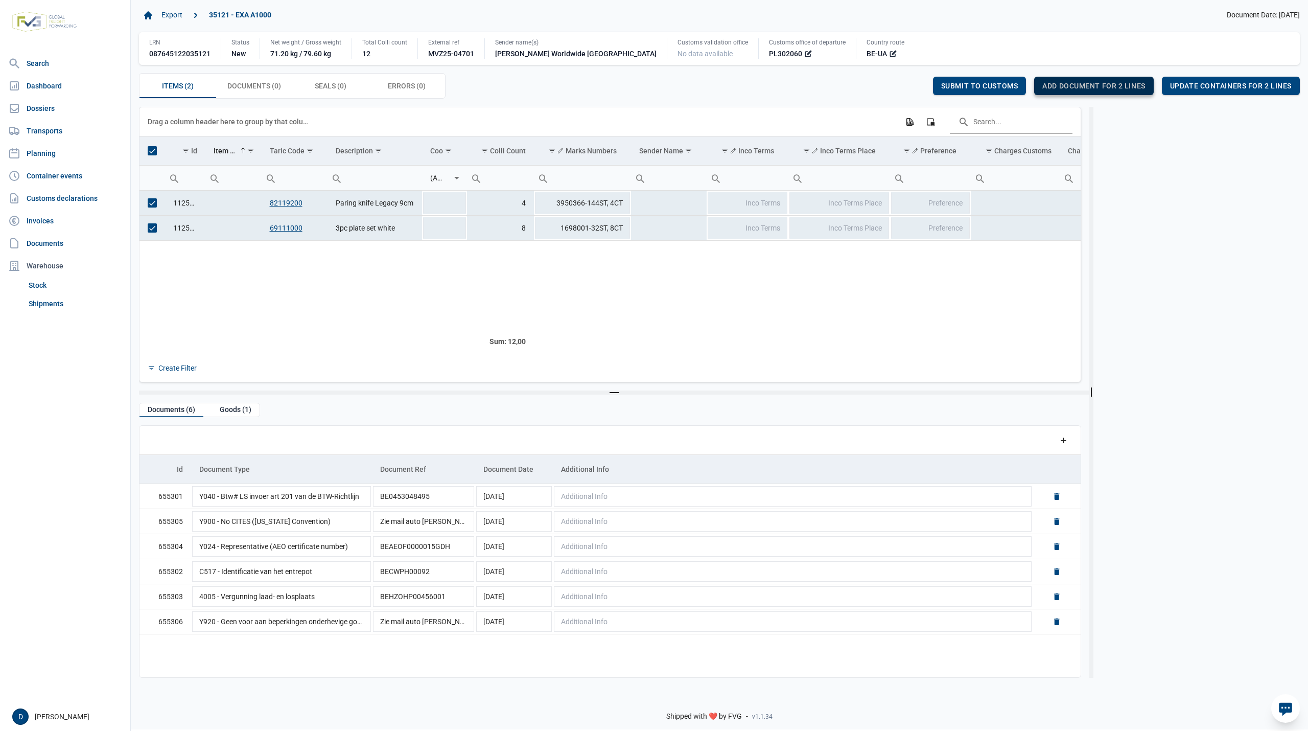
click at [1103, 88] on span "Add document for 2 lines" at bounding box center [1093, 86] width 103 height 8
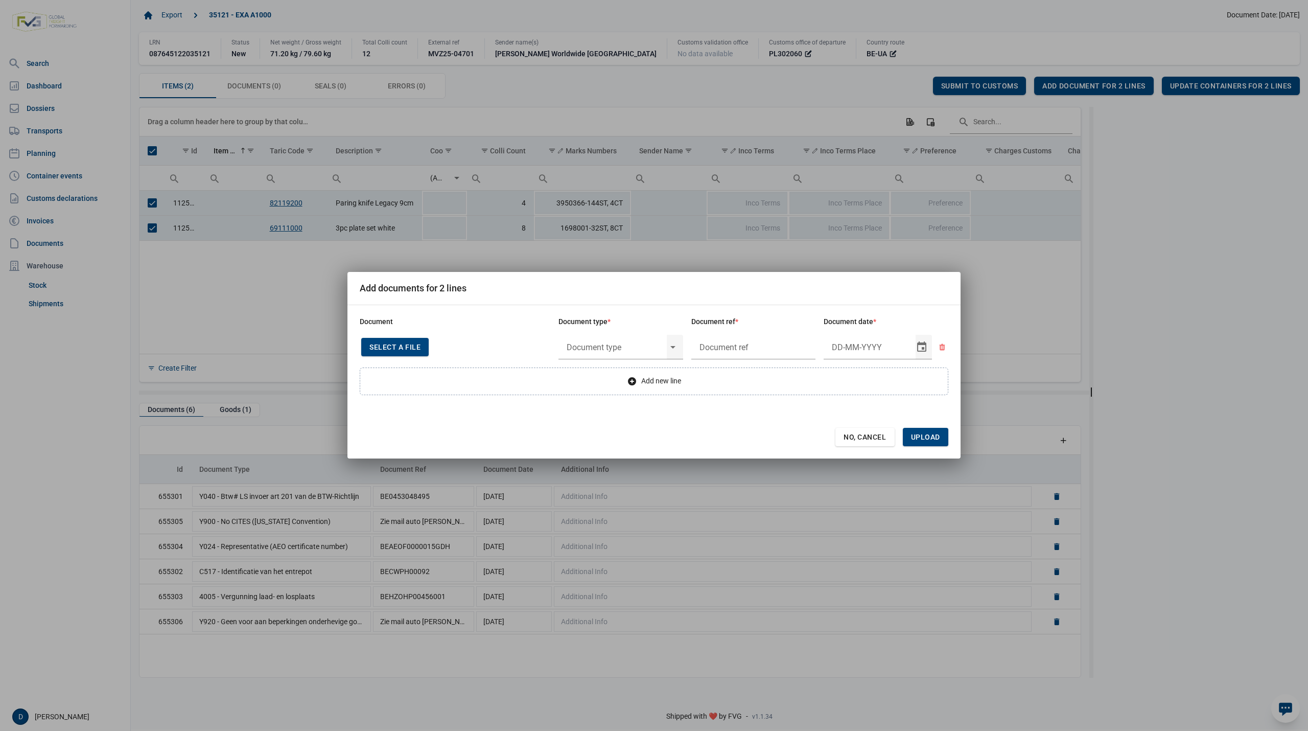
click at [420, 343] on div "Select a file" at bounding box center [394, 347] width 67 height 18
type input "Invoice VFA25-04870"
click at [625, 344] on input "text" at bounding box center [612, 347] width 108 height 27
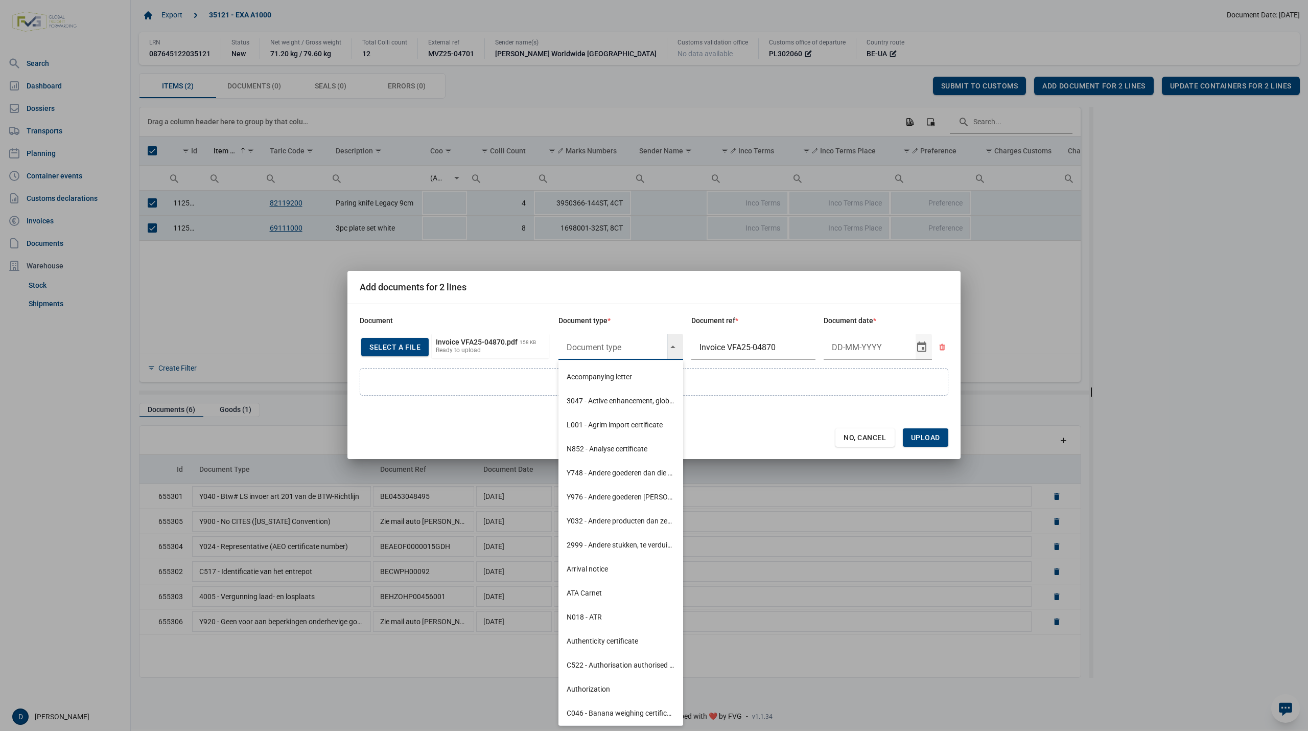
type input "N"
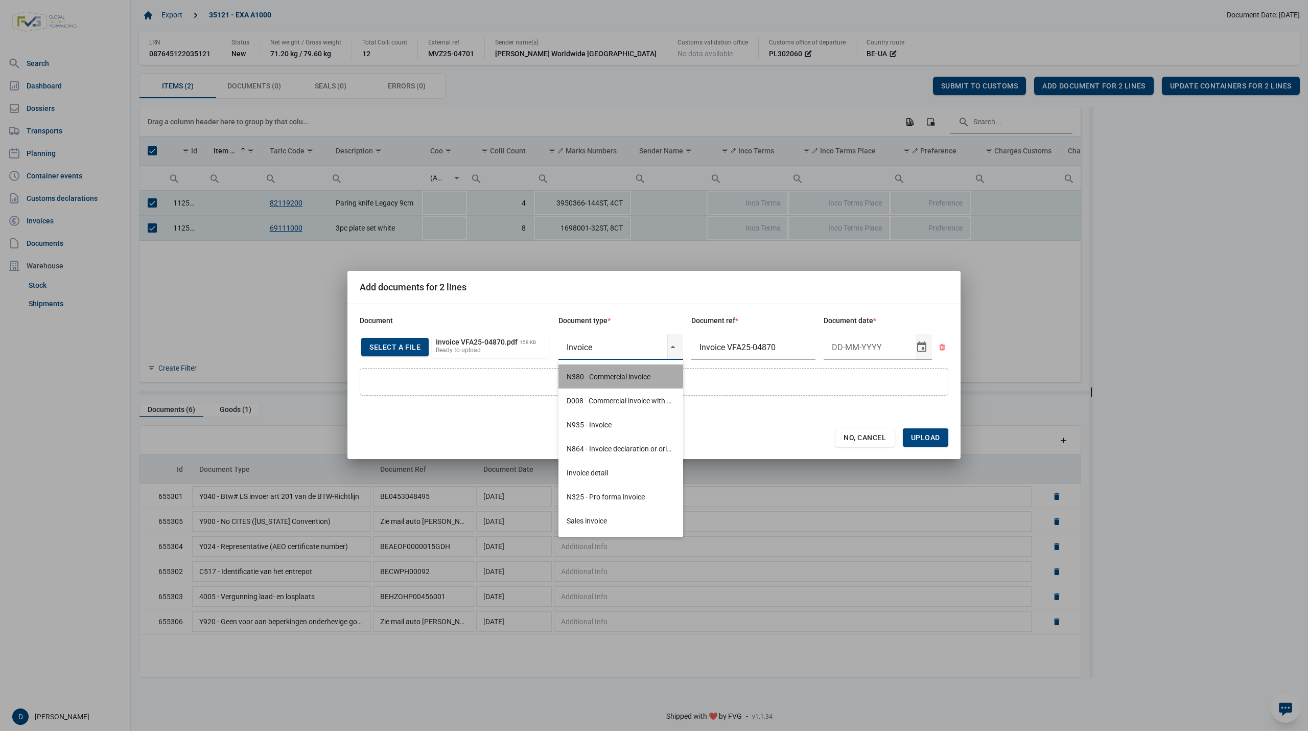
click at [613, 378] on div "N380 - Commercial invoice" at bounding box center [620, 376] width 125 height 24
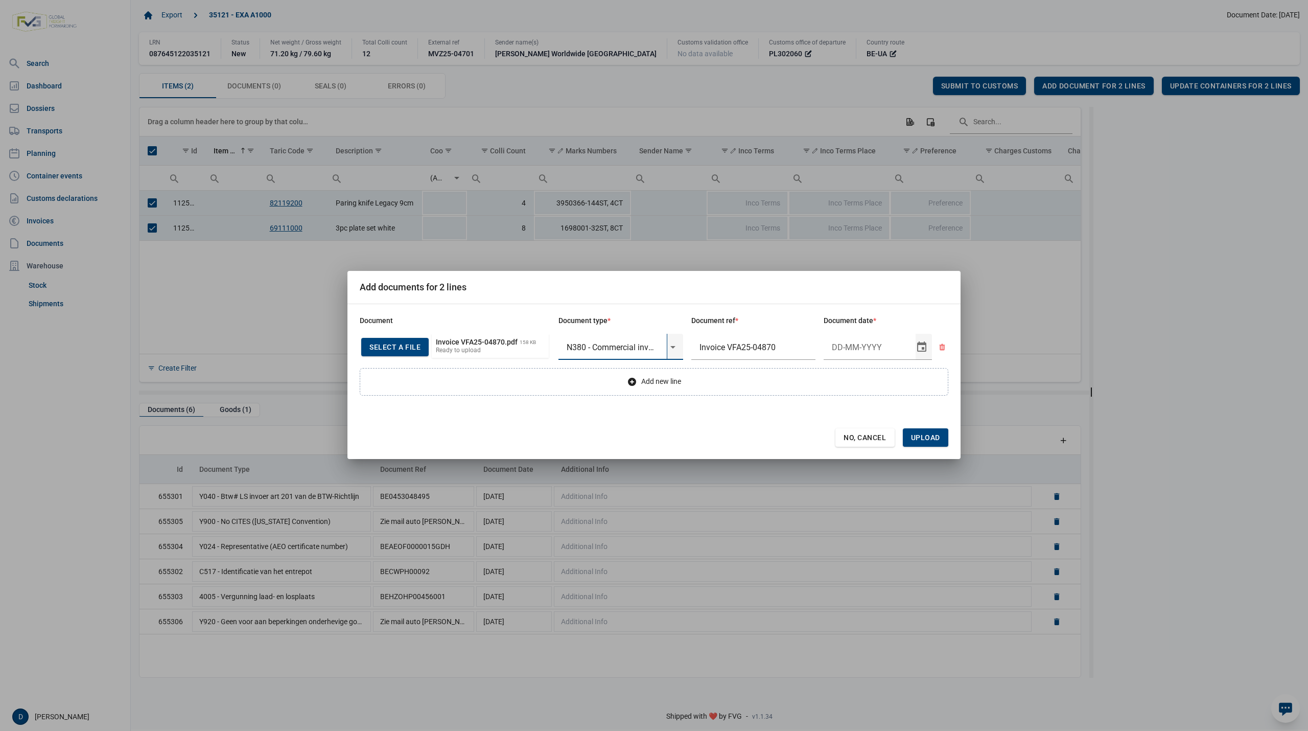
type input "N380 - Commercial invoice"
click at [840, 344] on input "Document date" at bounding box center [870, 347] width 92 height 27
type input "[DATE]"
click at [927, 430] on span "Upload" at bounding box center [925, 437] width 45 height 18
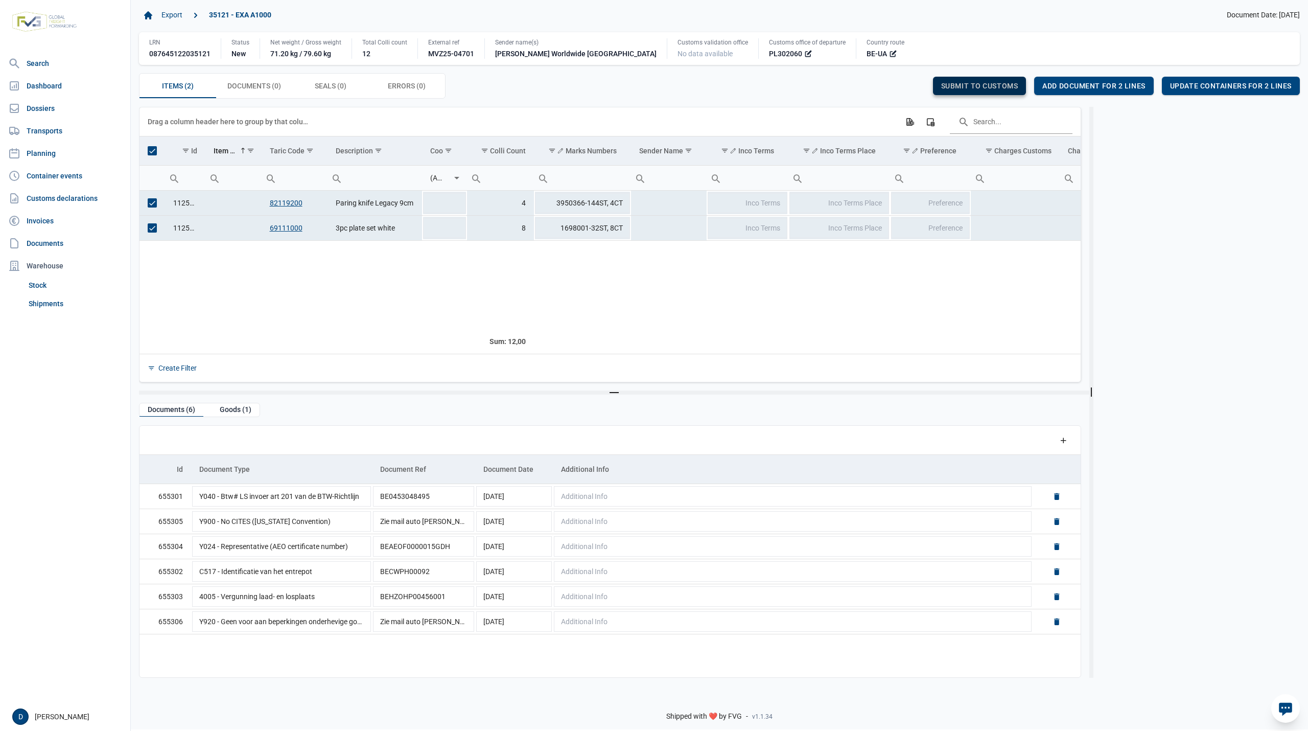
click at [954, 87] on span "Submit to customs" at bounding box center [979, 86] width 77 height 8
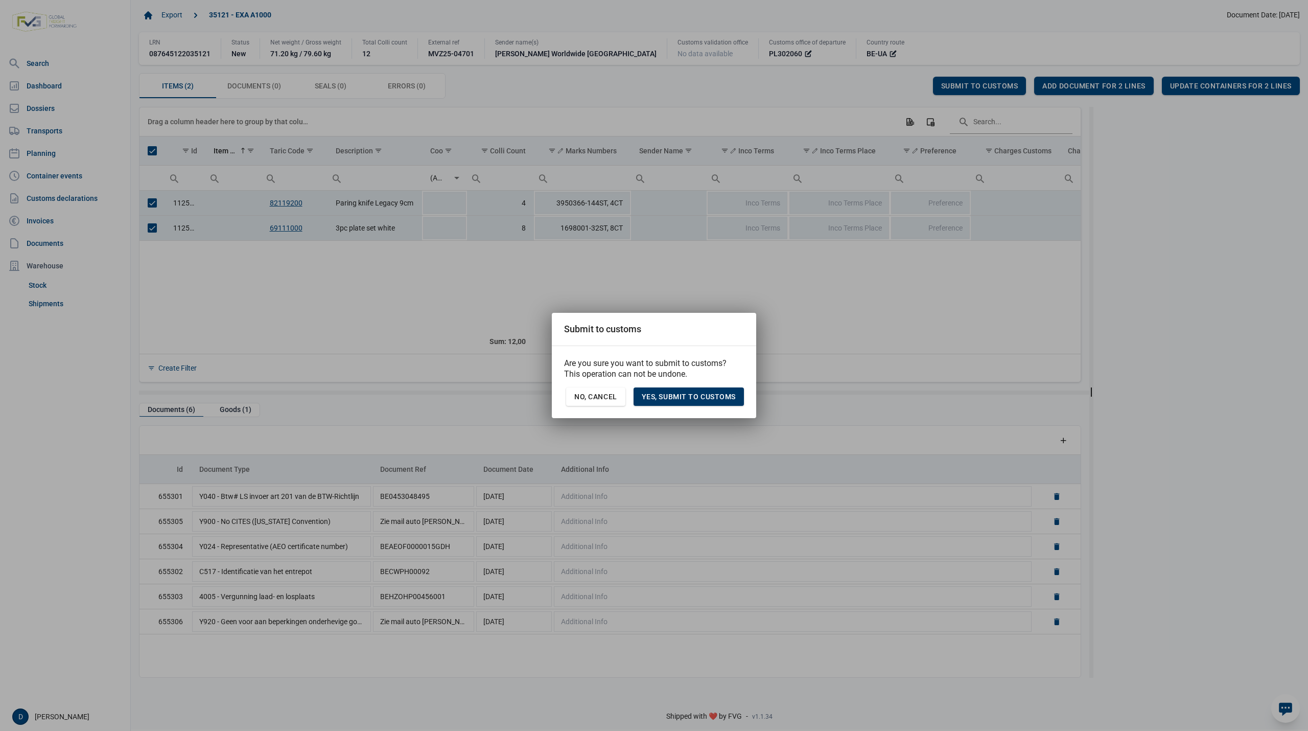
click at [705, 394] on span "Yes, Submit to customs" at bounding box center [689, 396] width 94 height 8
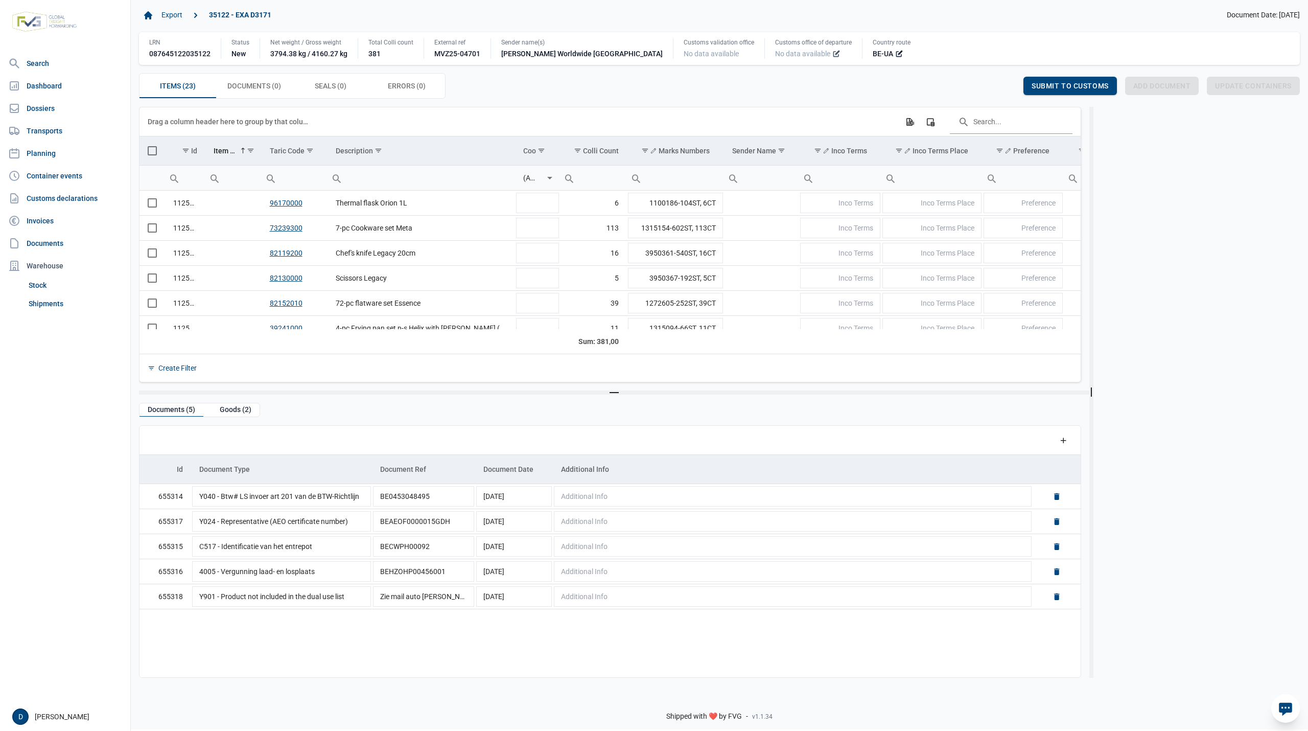
click at [832, 54] on icon at bounding box center [836, 54] width 8 height 8
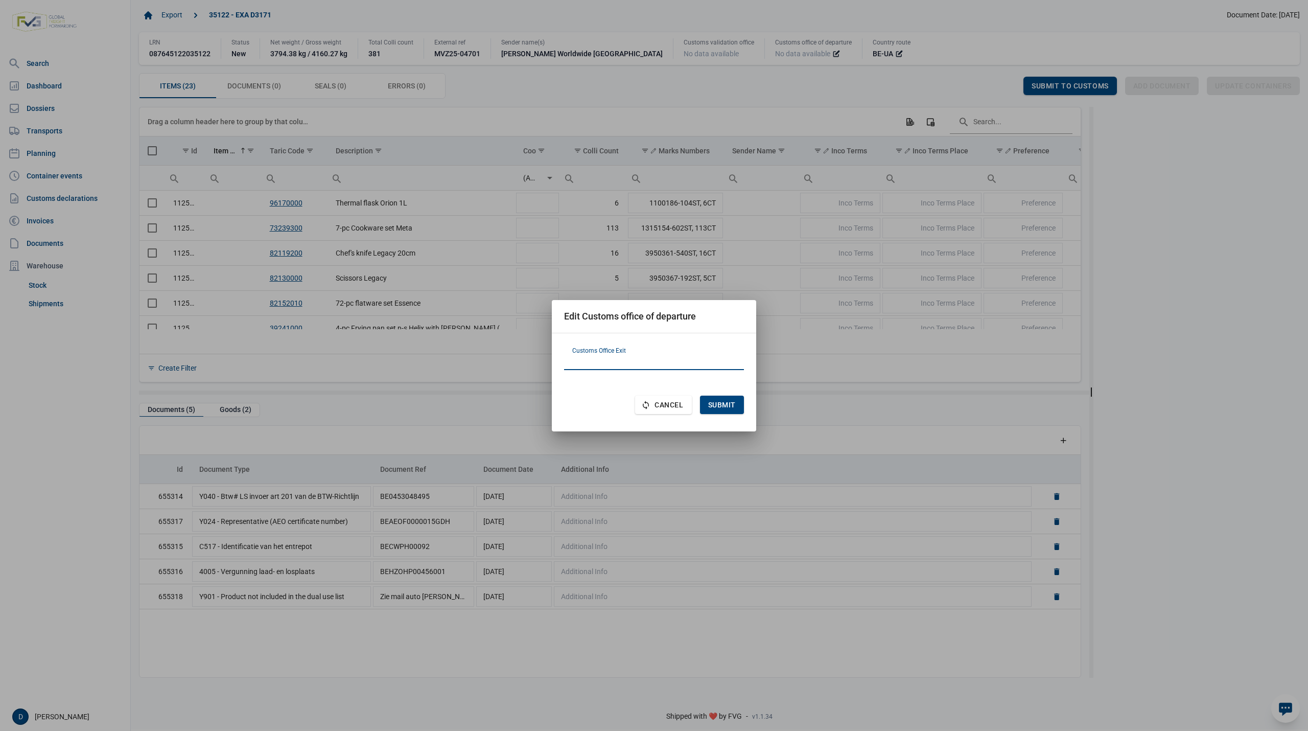
paste input "PL302060"
type input "PL302060"
click at [722, 401] on span "Submit" at bounding box center [722, 405] width 28 height 8
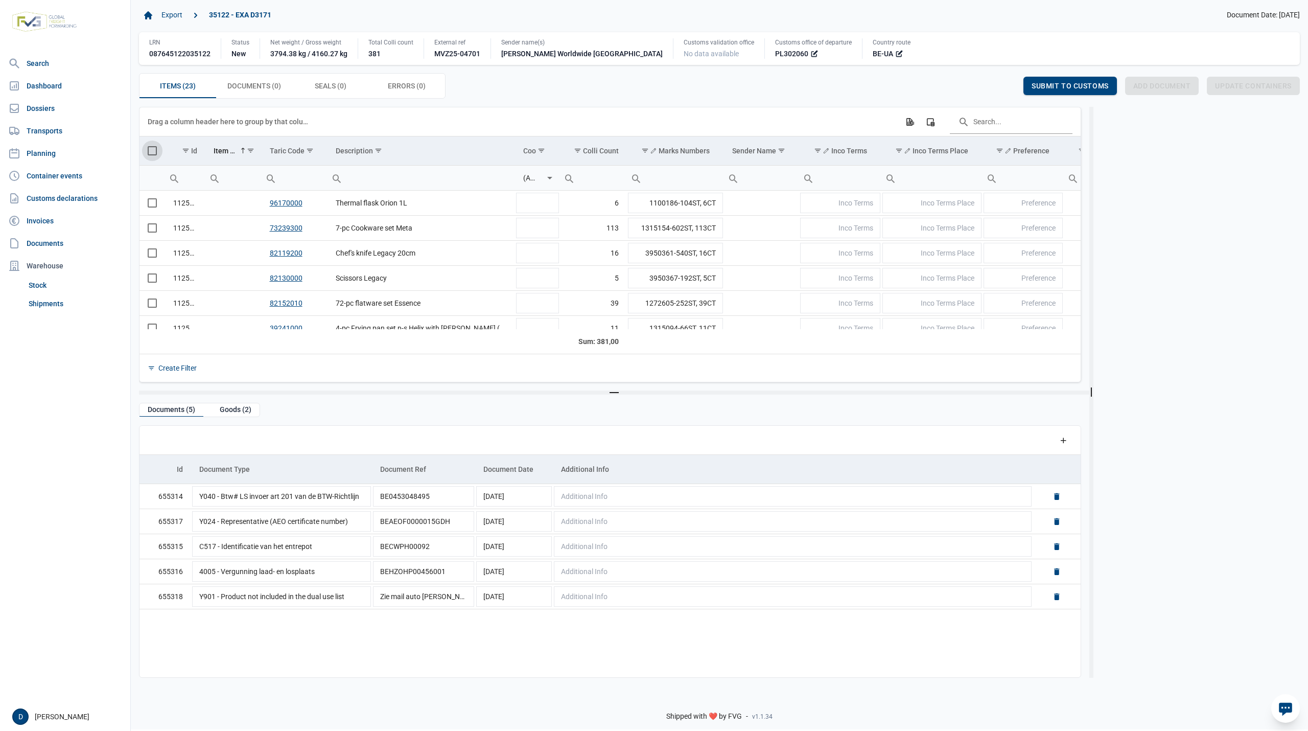
click at [154, 155] on span "Select all" at bounding box center [152, 150] width 9 height 9
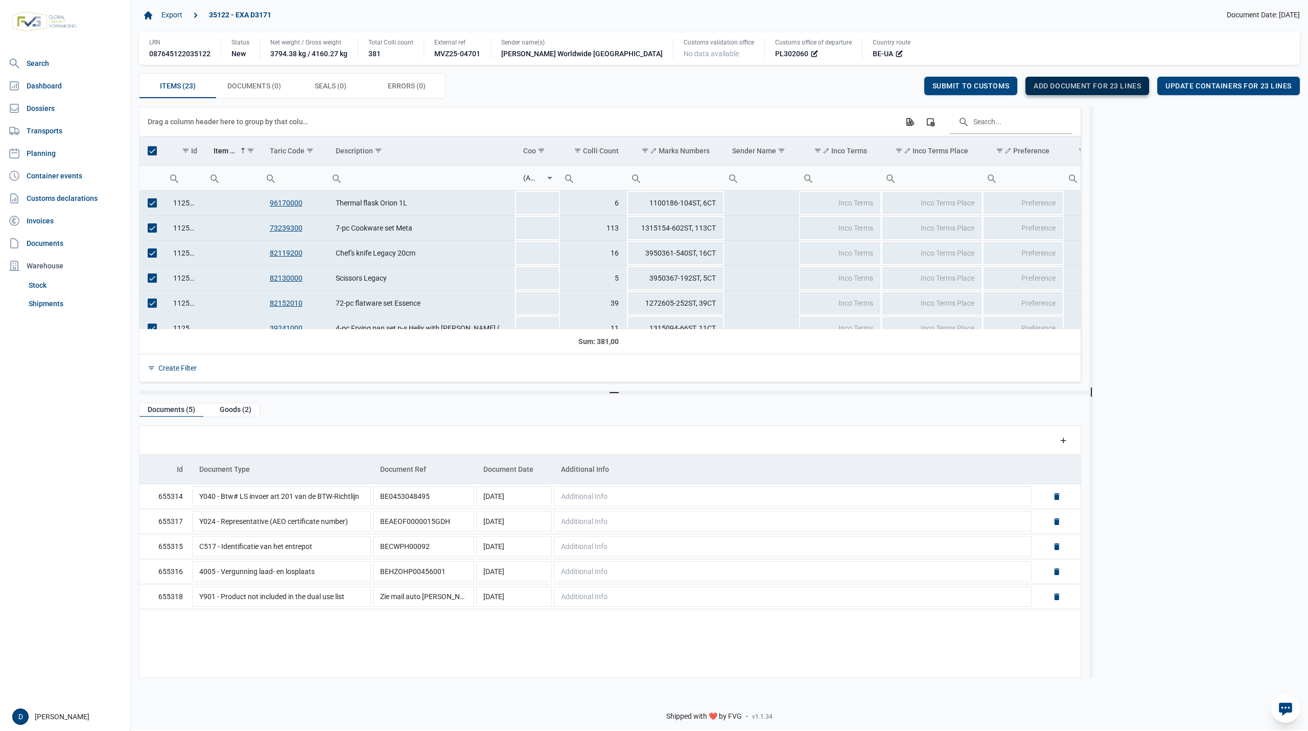
click at [1084, 84] on span "Add document for 23 lines" at bounding box center [1087, 86] width 107 height 8
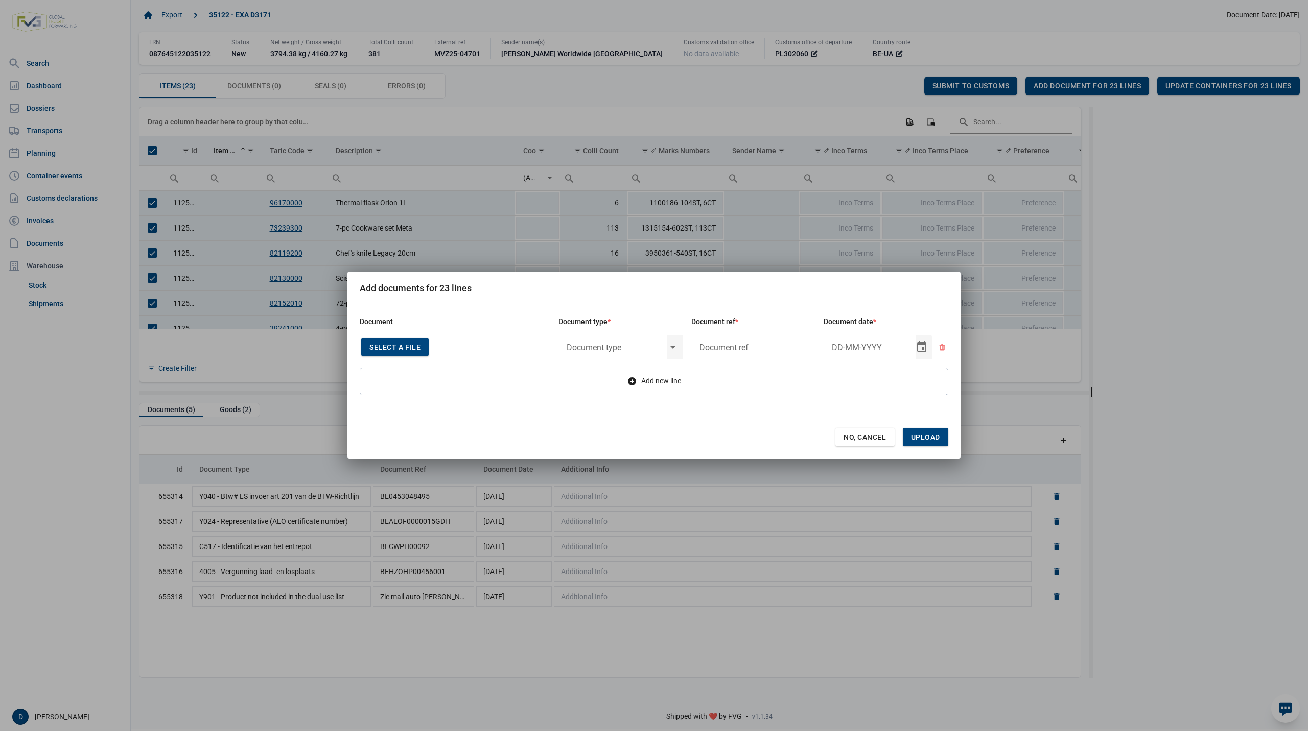
click at [405, 346] on span "Select a file" at bounding box center [394, 347] width 51 height 8
type input "Invoice VFA25-04870"
click at [649, 349] on input "text" at bounding box center [612, 347] width 108 height 27
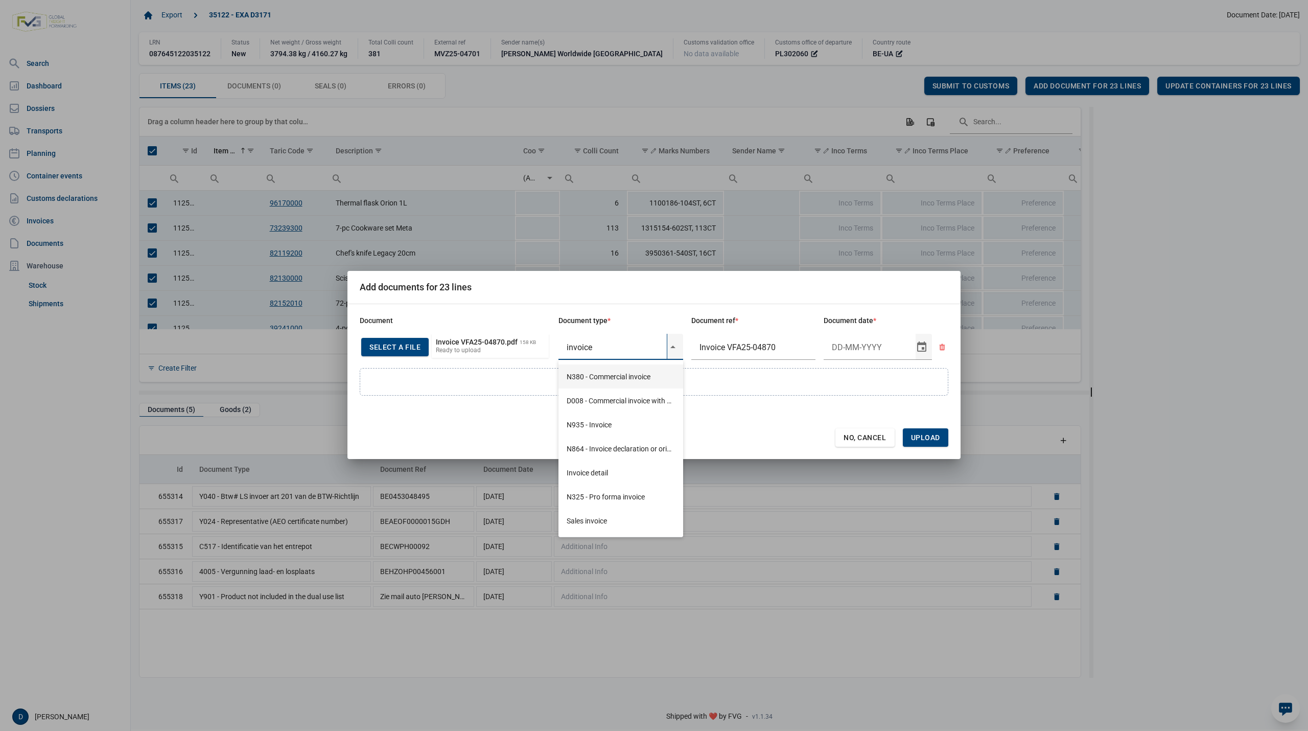
click at [604, 374] on div "N380 - Commercial invoice" at bounding box center [620, 376] width 125 height 24
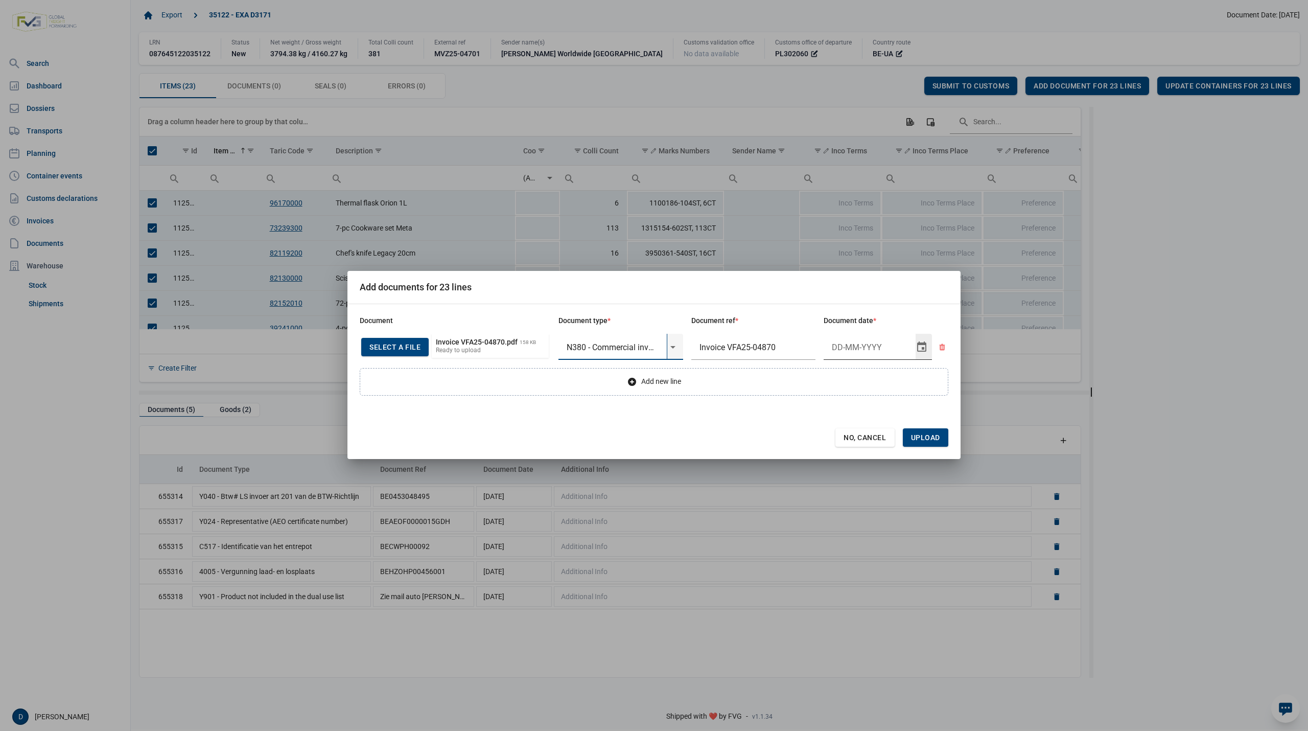
type input "N380 - Commercial invoice"
click at [854, 348] on input "Document date" at bounding box center [870, 347] width 92 height 27
type input "3-9-2025"
click at [932, 436] on span "Upload" at bounding box center [925, 437] width 29 height 8
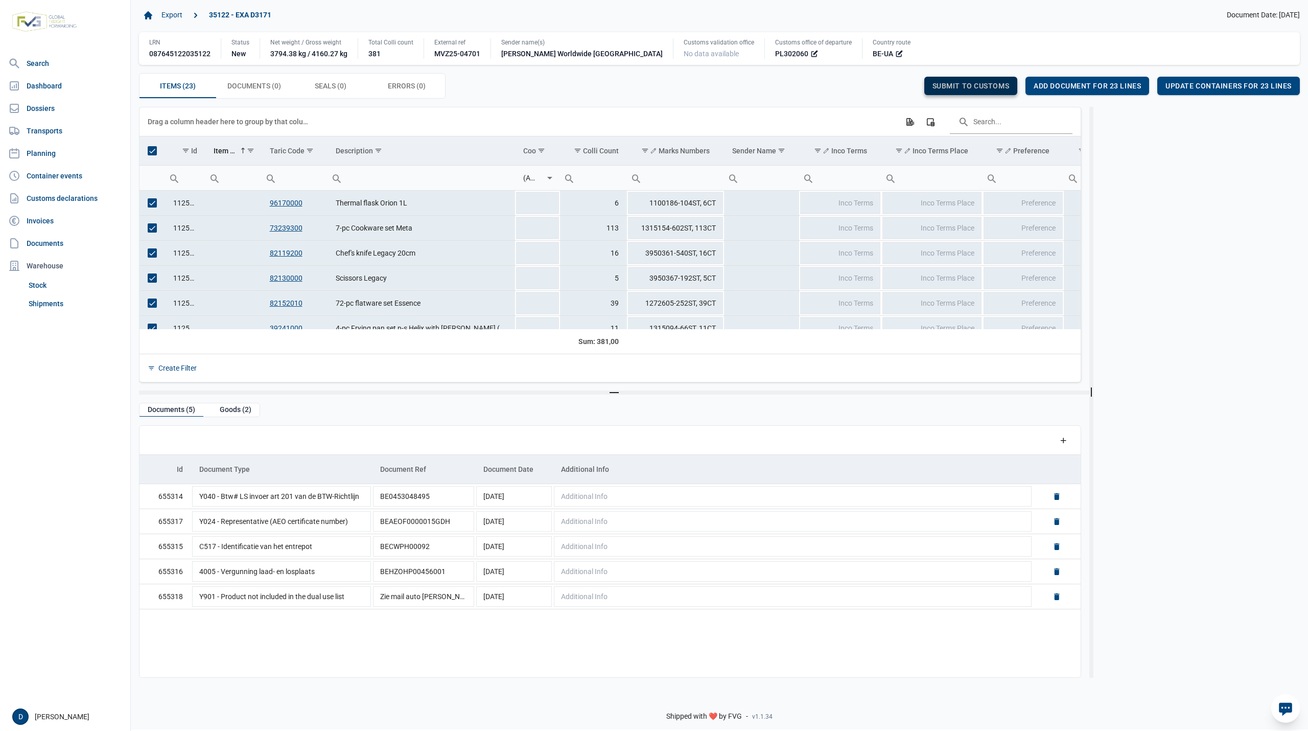
click at [947, 86] on span "Submit to customs" at bounding box center [970, 86] width 77 height 8
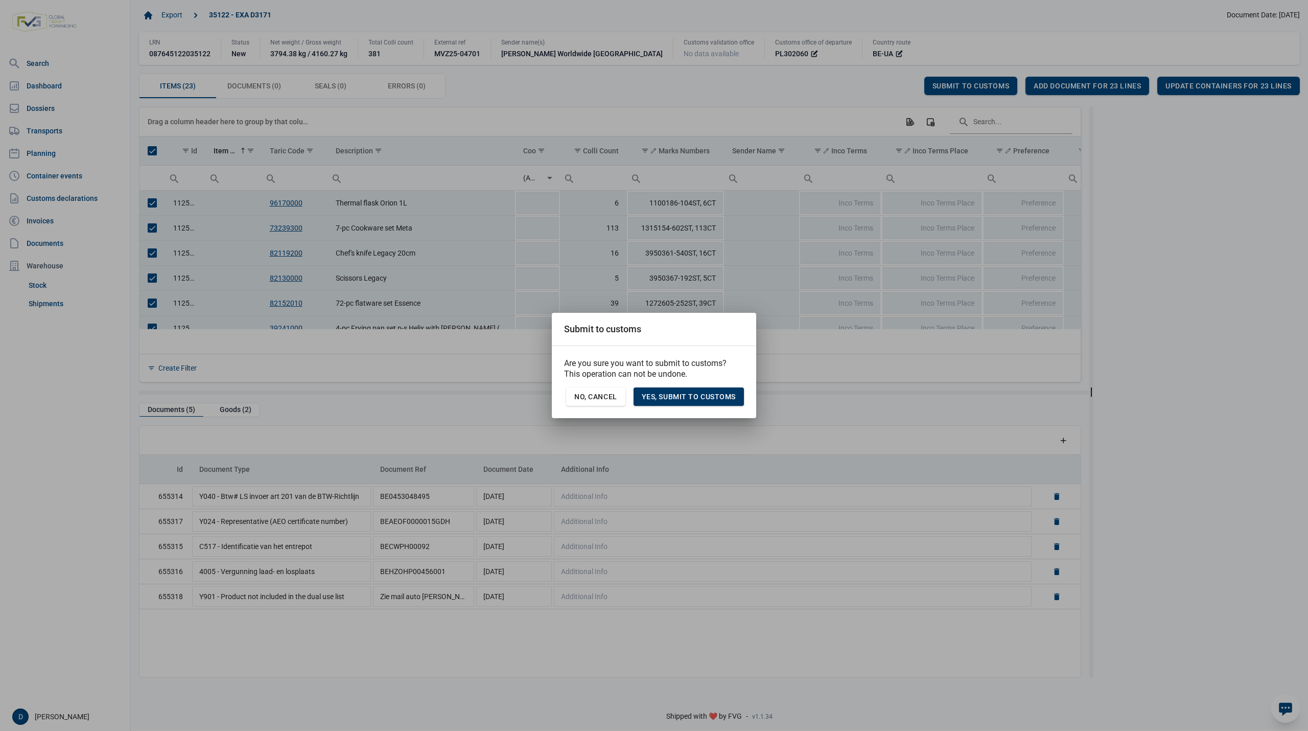
click at [700, 396] on span "Yes, Submit to customs" at bounding box center [689, 396] width 94 height 8
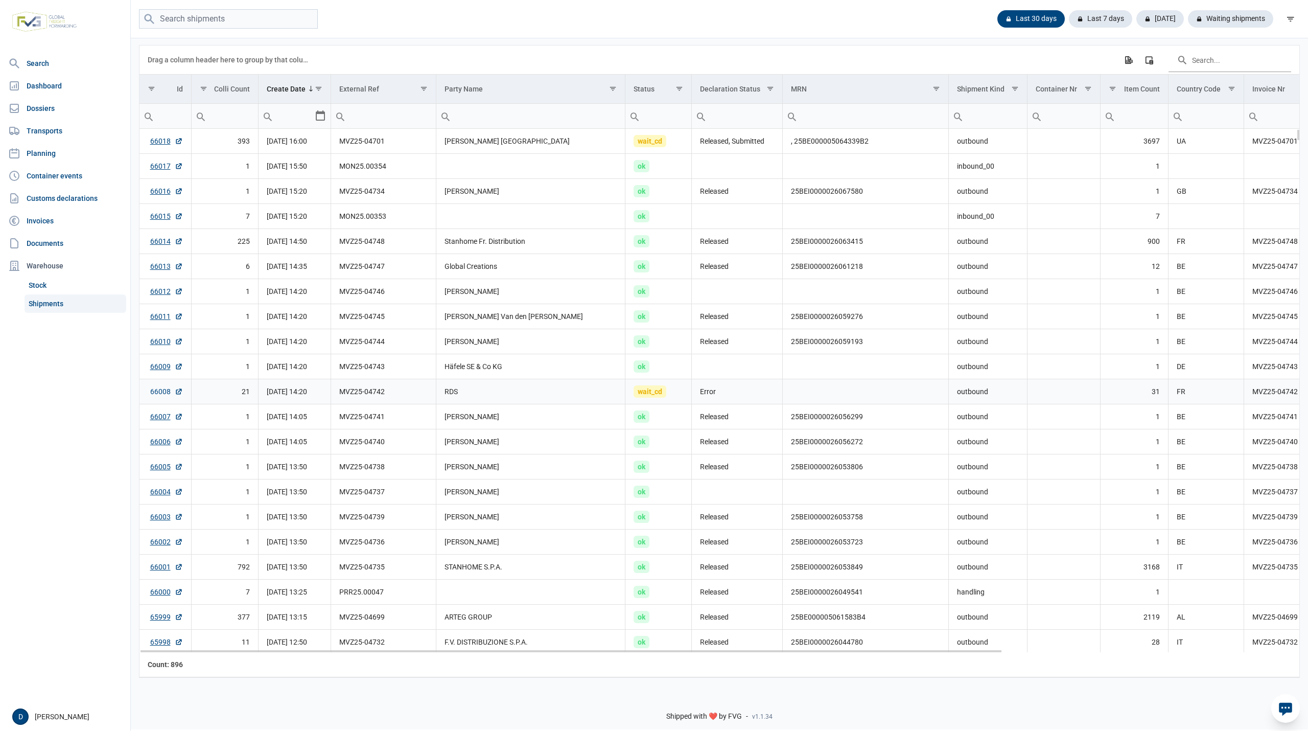
click at [160, 396] on link "66008" at bounding box center [166, 391] width 33 height 10
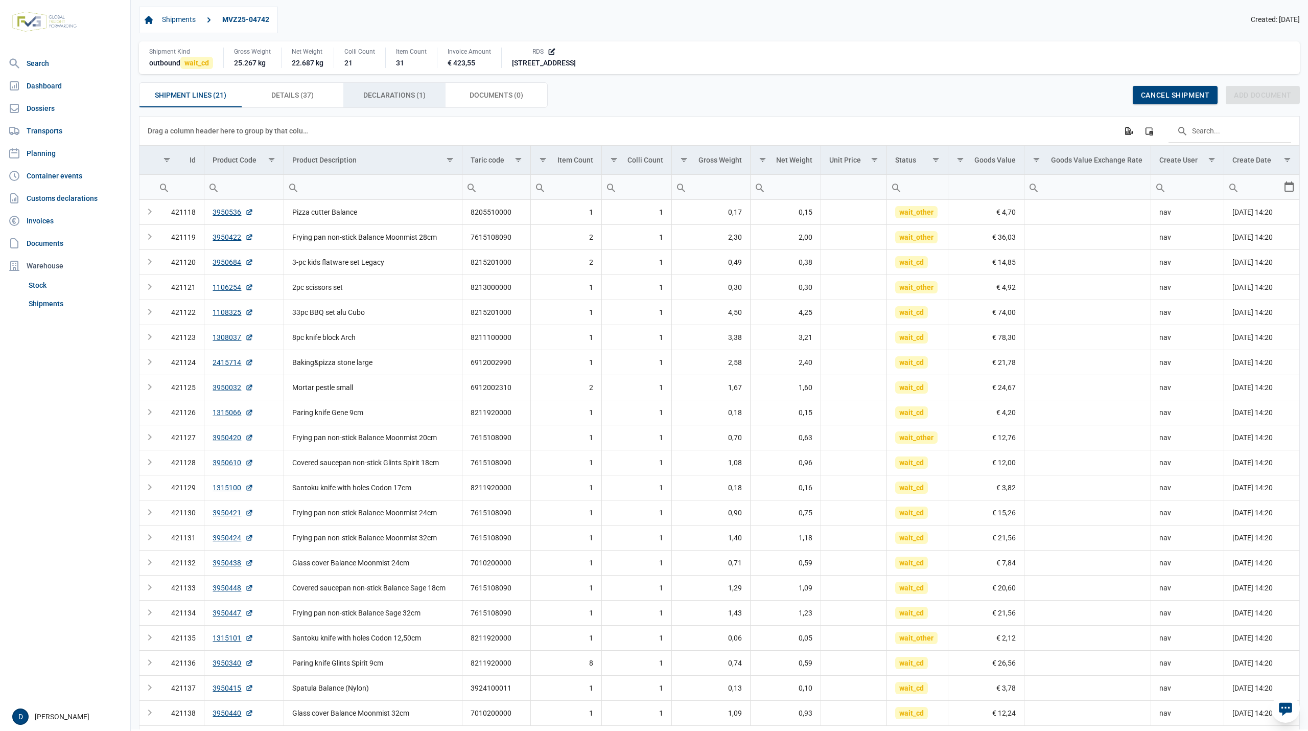
click at [407, 100] on span "Declarations (1) Declarations (1)" at bounding box center [394, 95] width 62 height 12
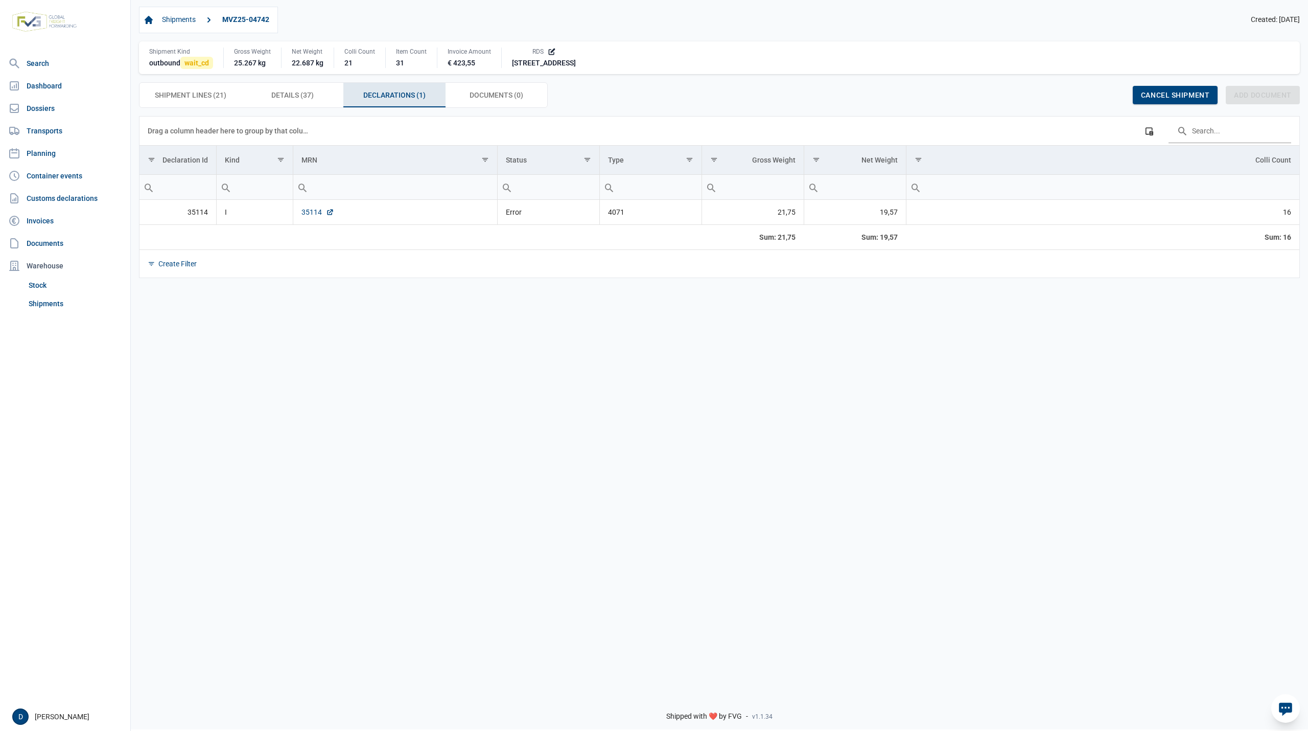
click at [304, 212] on link "35114" at bounding box center [317, 212] width 33 height 10
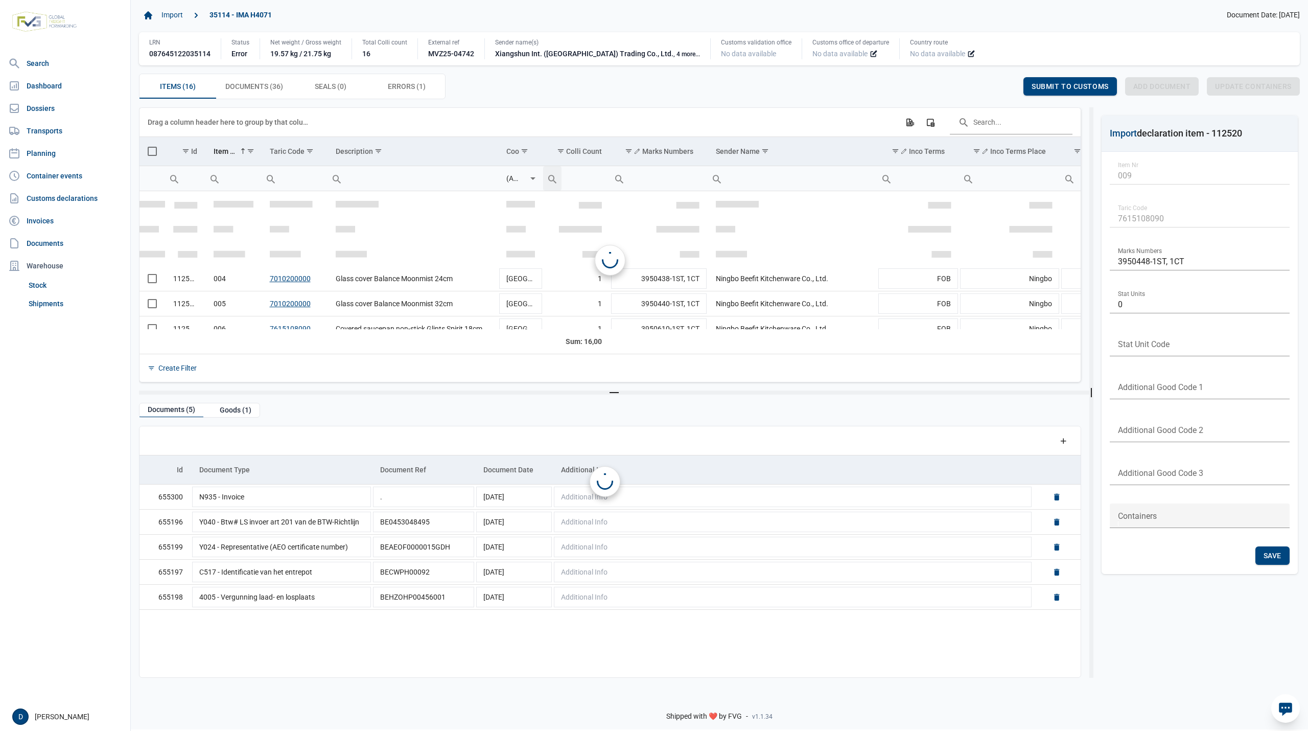
scroll to position [89, 0]
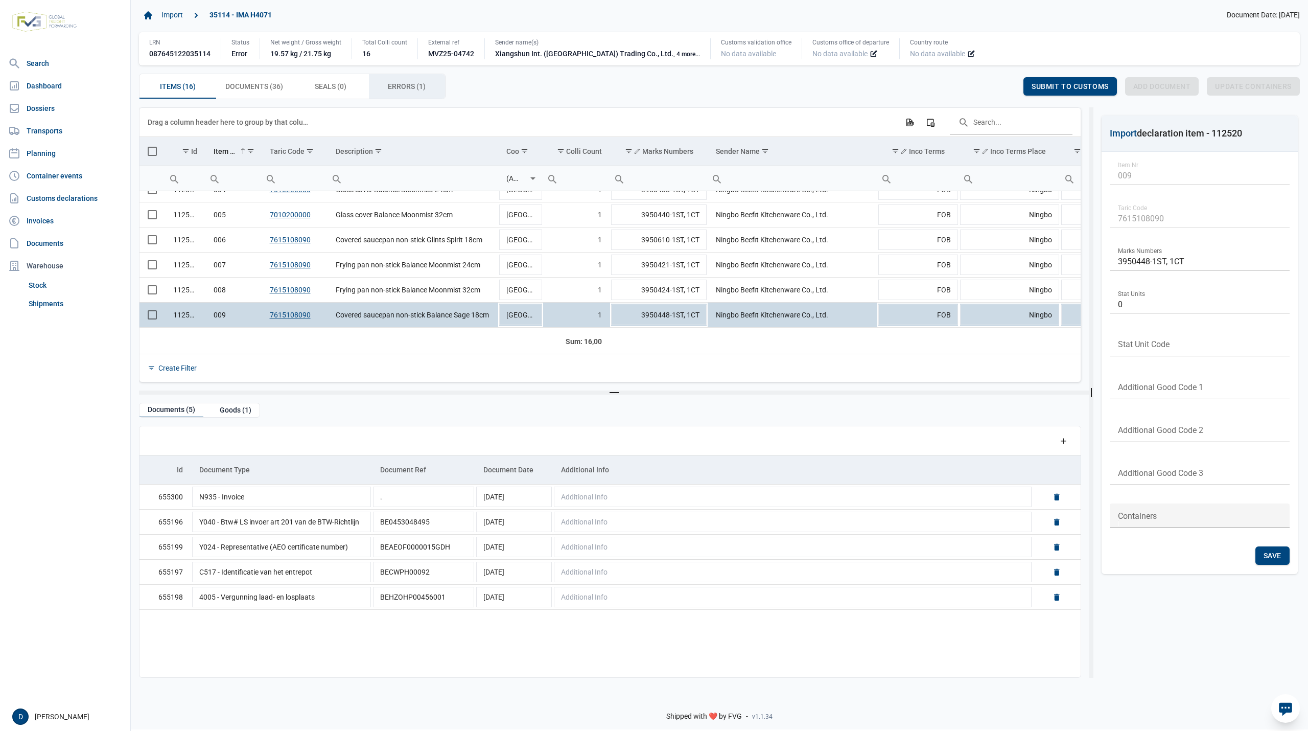
click at [399, 79] on div "Errors (1) Errors (1)" at bounding box center [407, 86] width 77 height 25
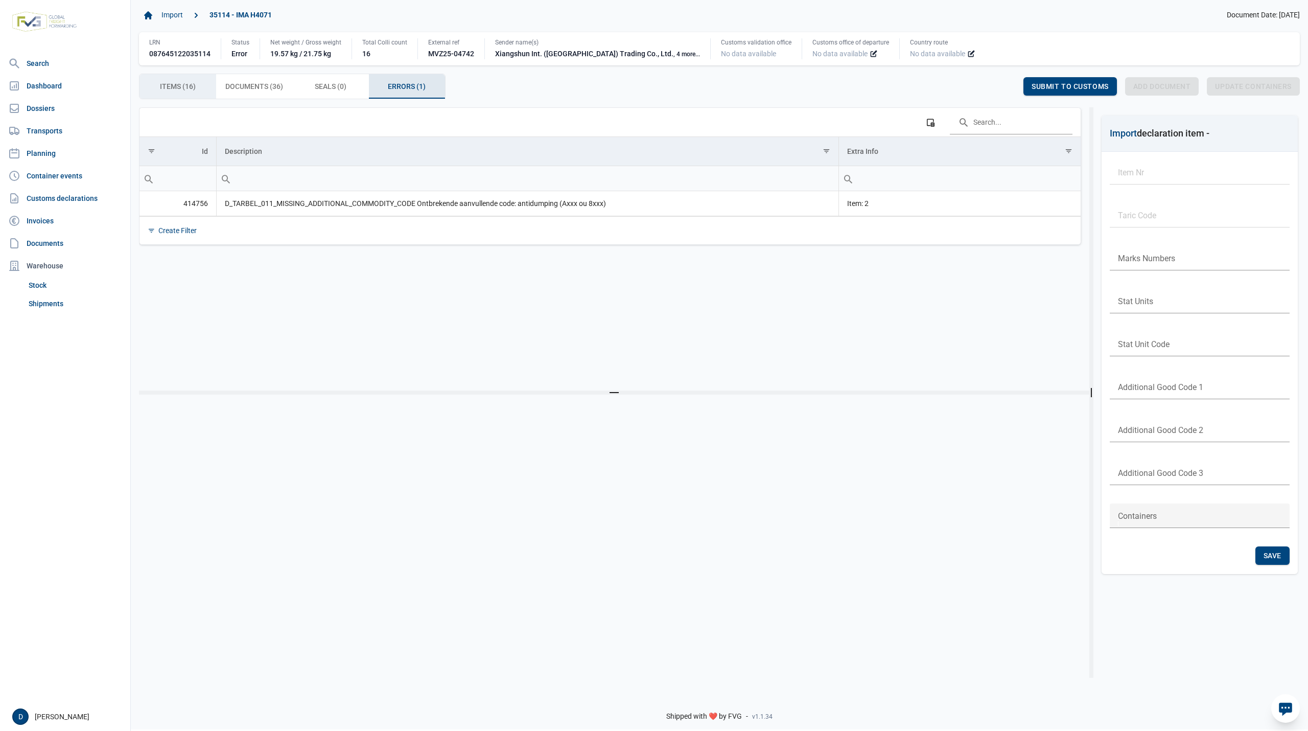
click at [164, 85] on span "Items (16) Items (16)" at bounding box center [178, 86] width 36 height 12
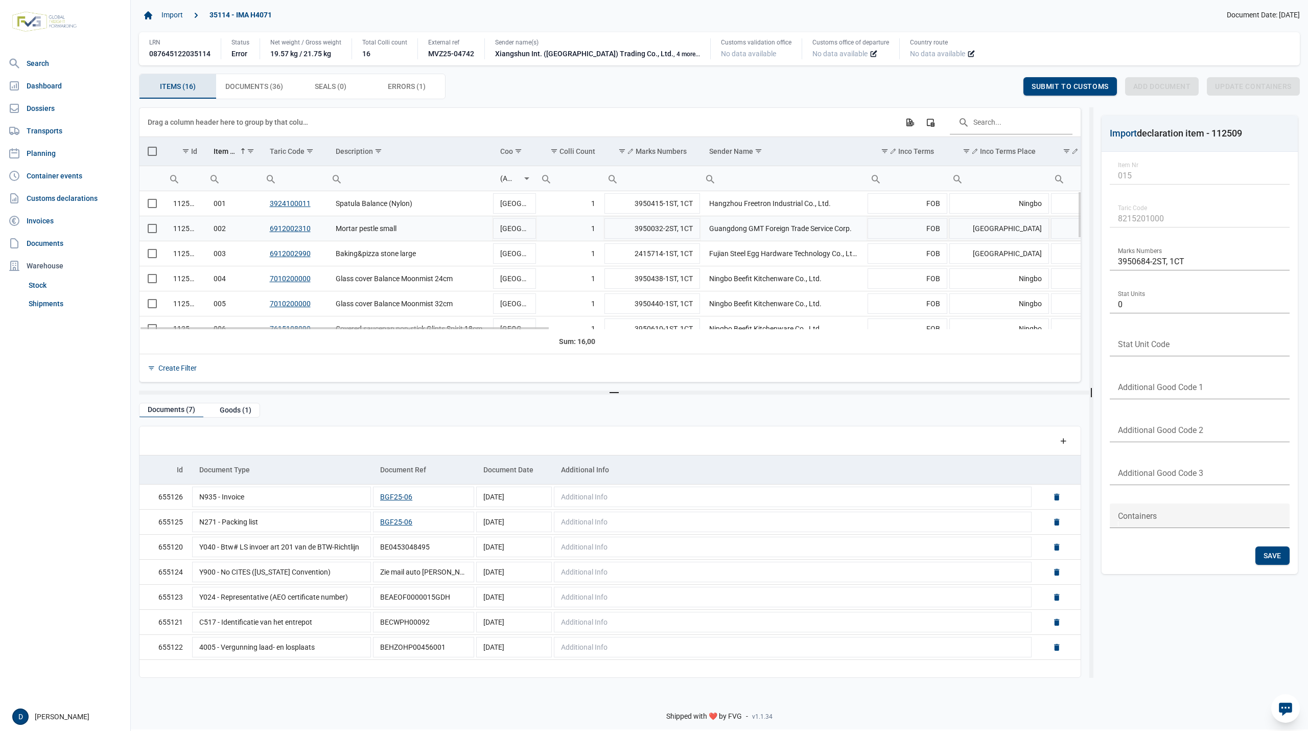
click at [153, 229] on span "Select row" at bounding box center [152, 228] width 9 height 9
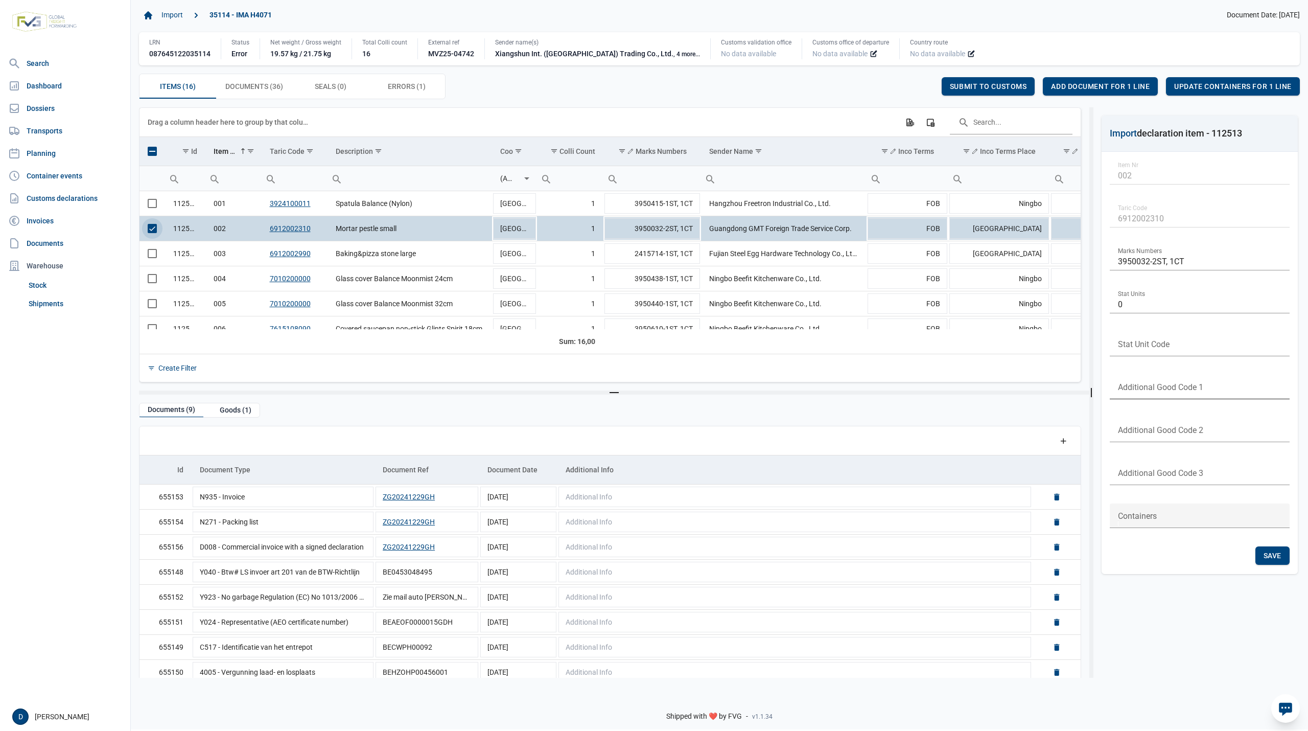
click at [1184, 380] on input "text" at bounding box center [1200, 386] width 180 height 25
type input "B999"
click at [1273, 552] on span "Save" at bounding box center [1272, 555] width 18 height 8
click at [968, 85] on span "Submit to customs" at bounding box center [988, 86] width 77 height 8
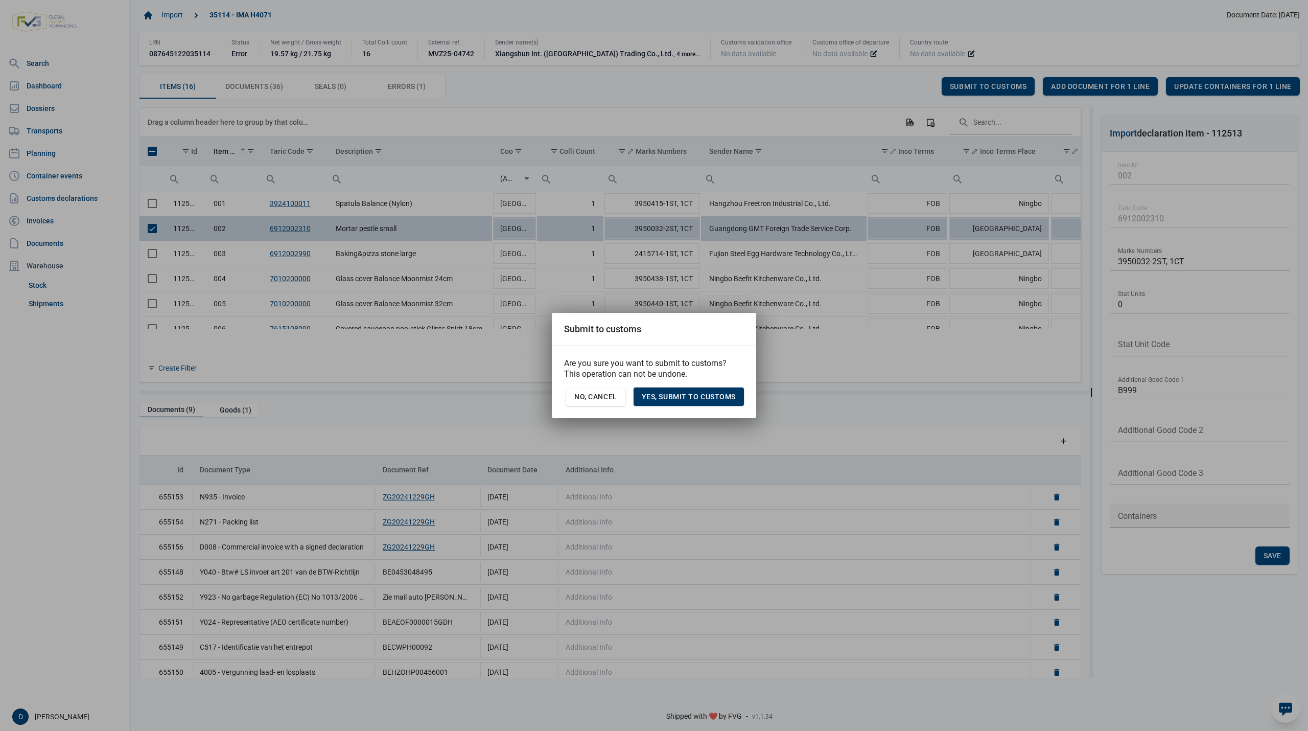
click at [711, 397] on span "Yes, Submit to customs" at bounding box center [689, 396] width 94 height 8
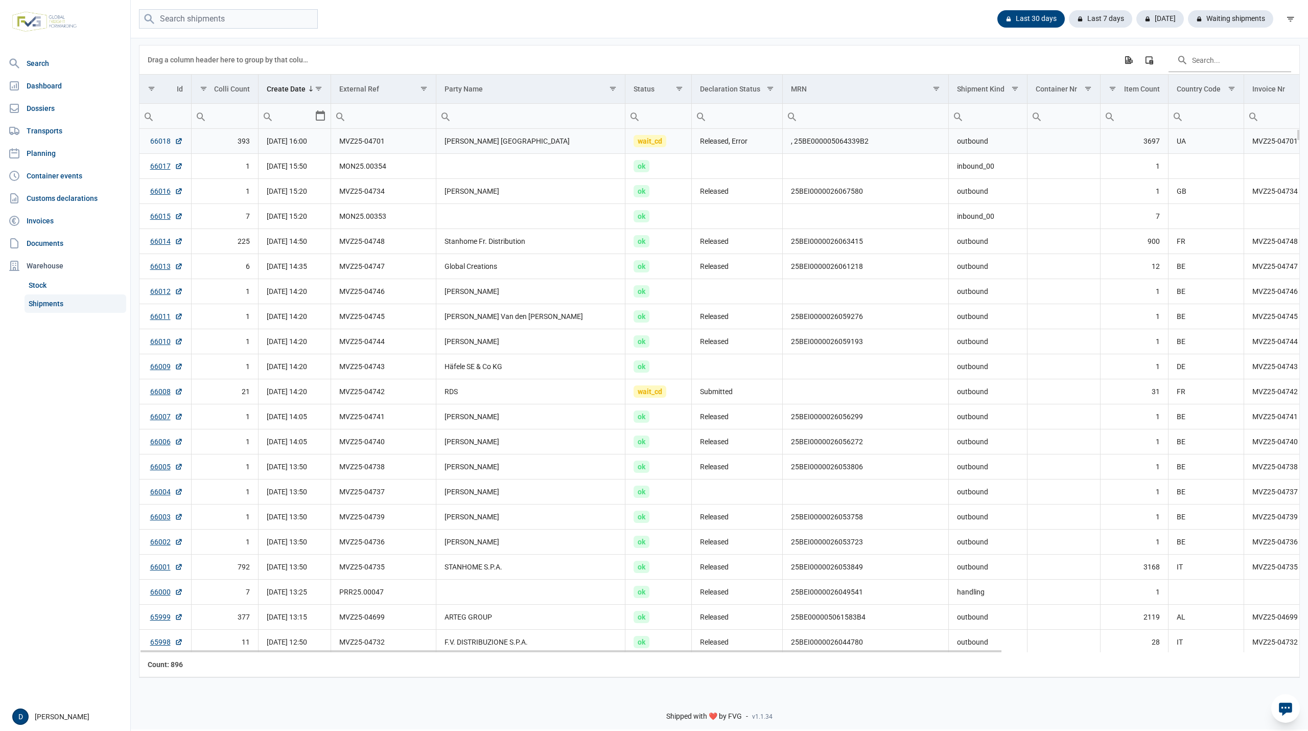
click at [160, 142] on link "66018" at bounding box center [166, 141] width 33 height 10
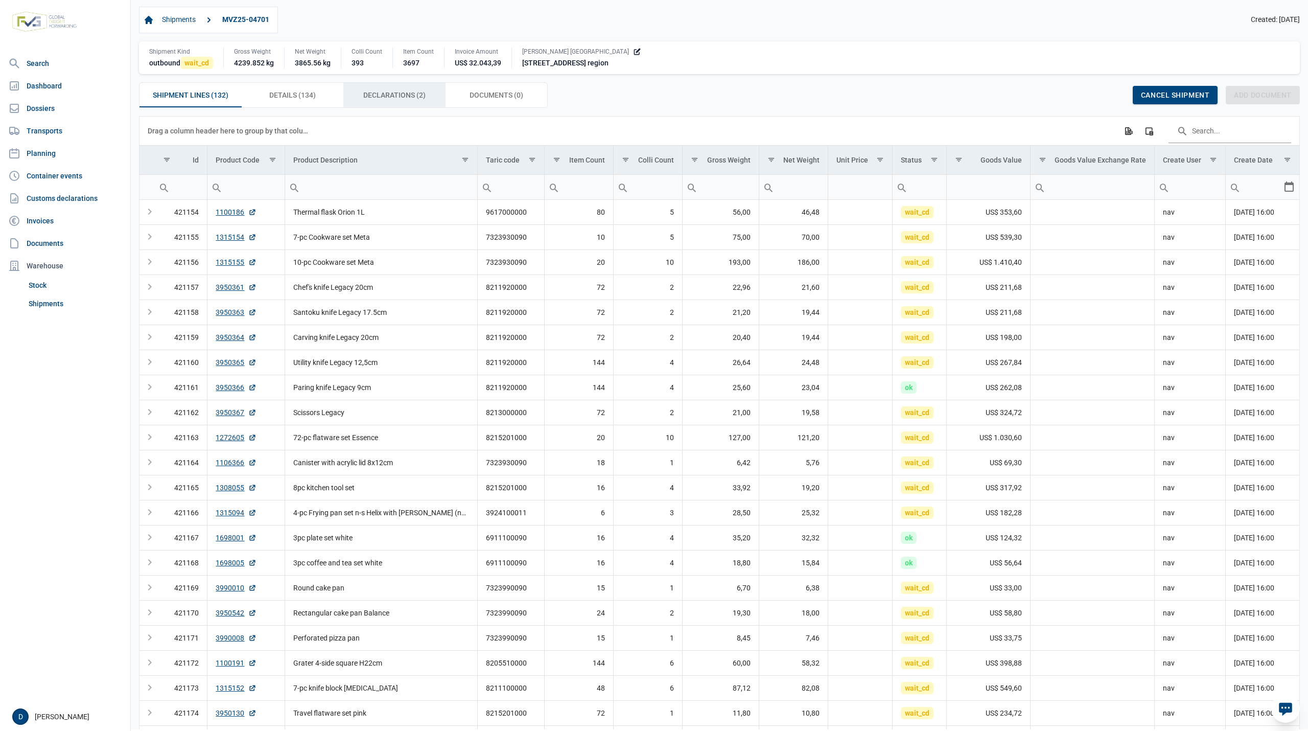
click at [413, 101] on span "Declarations (2) Declarations (2)" at bounding box center [394, 95] width 62 height 12
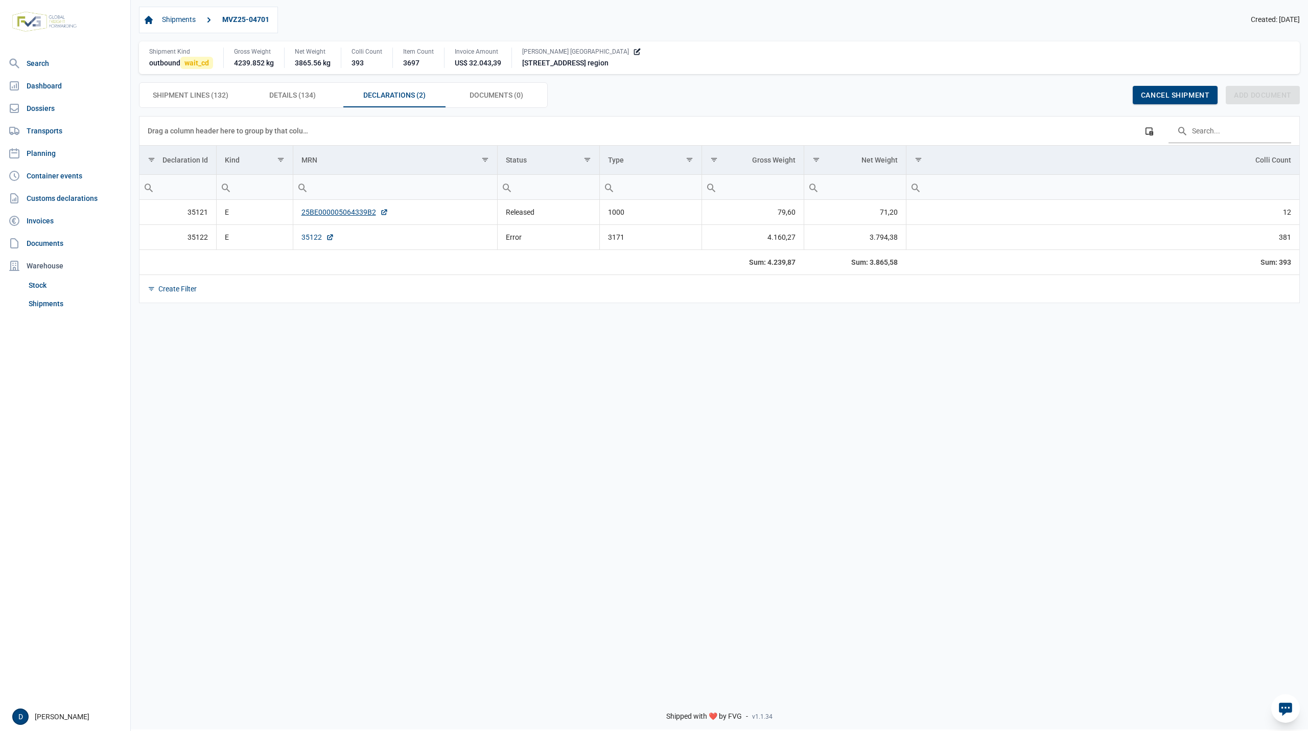
click at [308, 240] on link "35122" at bounding box center [317, 237] width 33 height 10
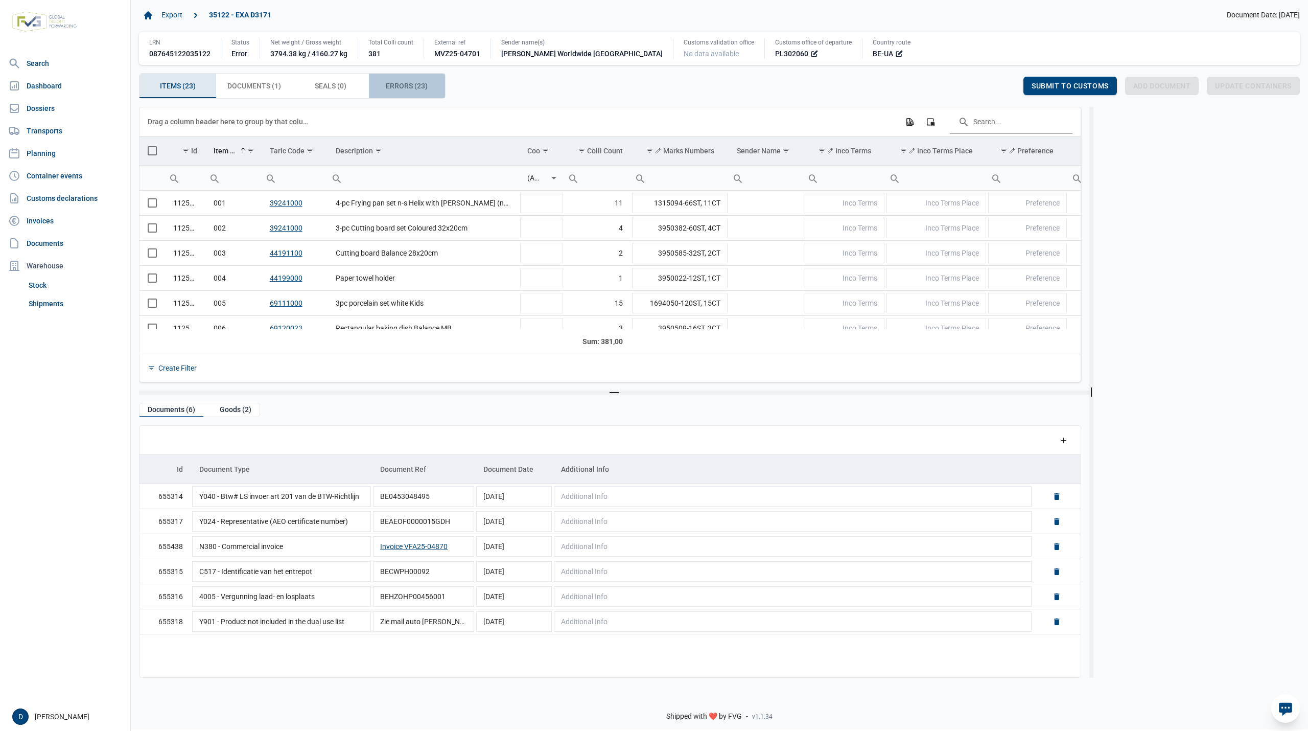
click at [397, 90] on span "Errors (23) Errors (23)" at bounding box center [407, 86] width 42 height 12
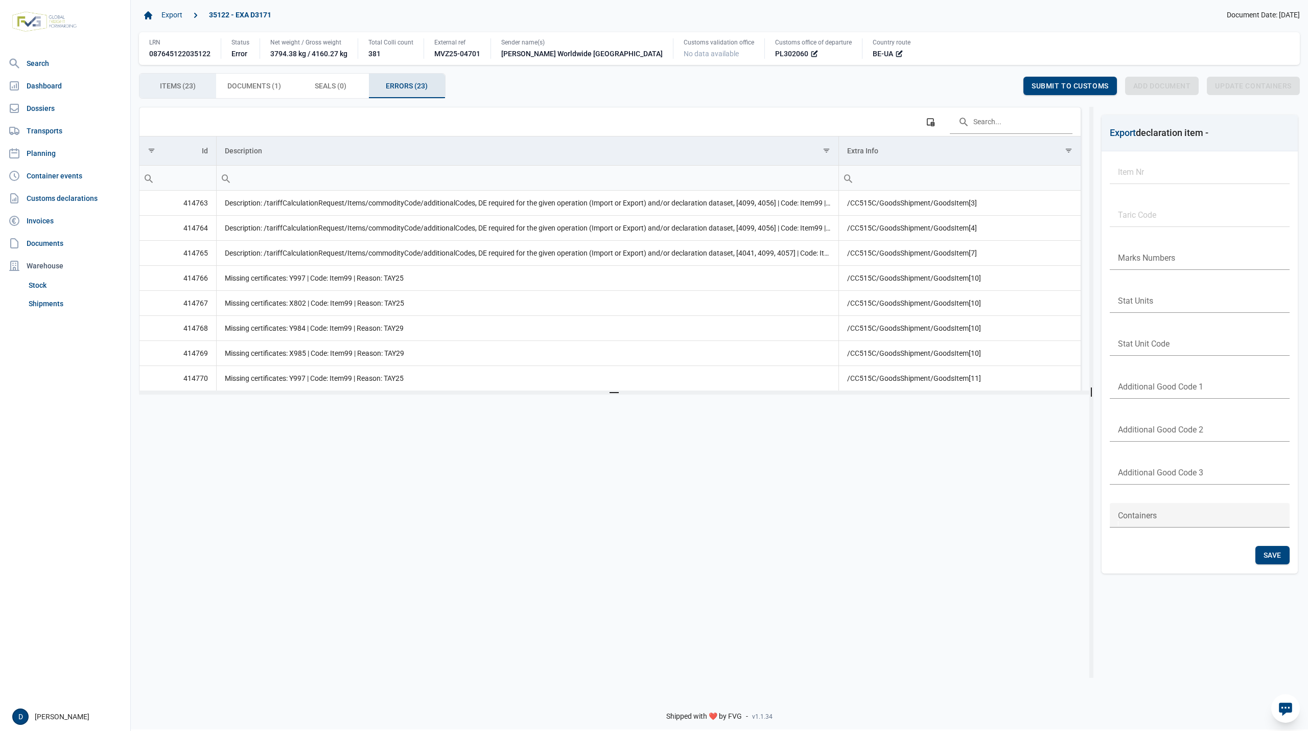
click at [199, 87] on div "Items (23) Items (23)" at bounding box center [177, 86] width 77 height 25
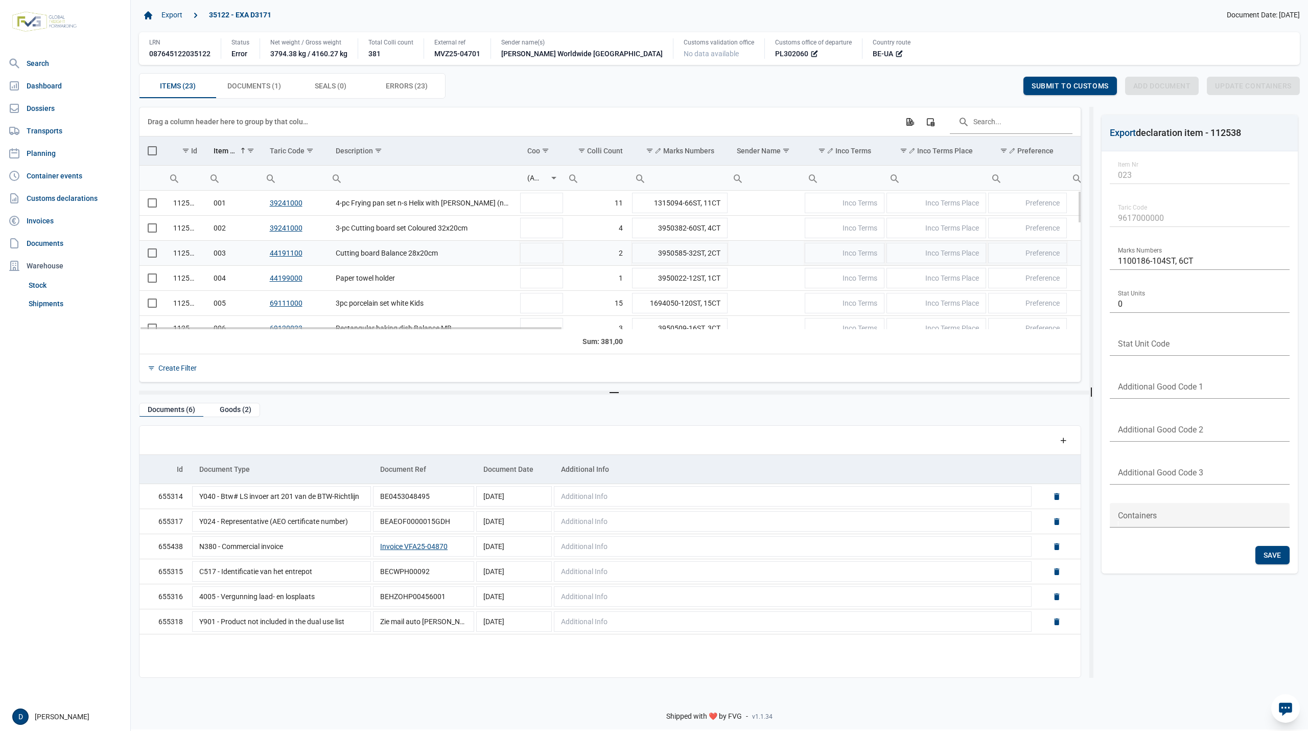
click at [150, 257] on span "Select row" at bounding box center [152, 252] width 9 height 9
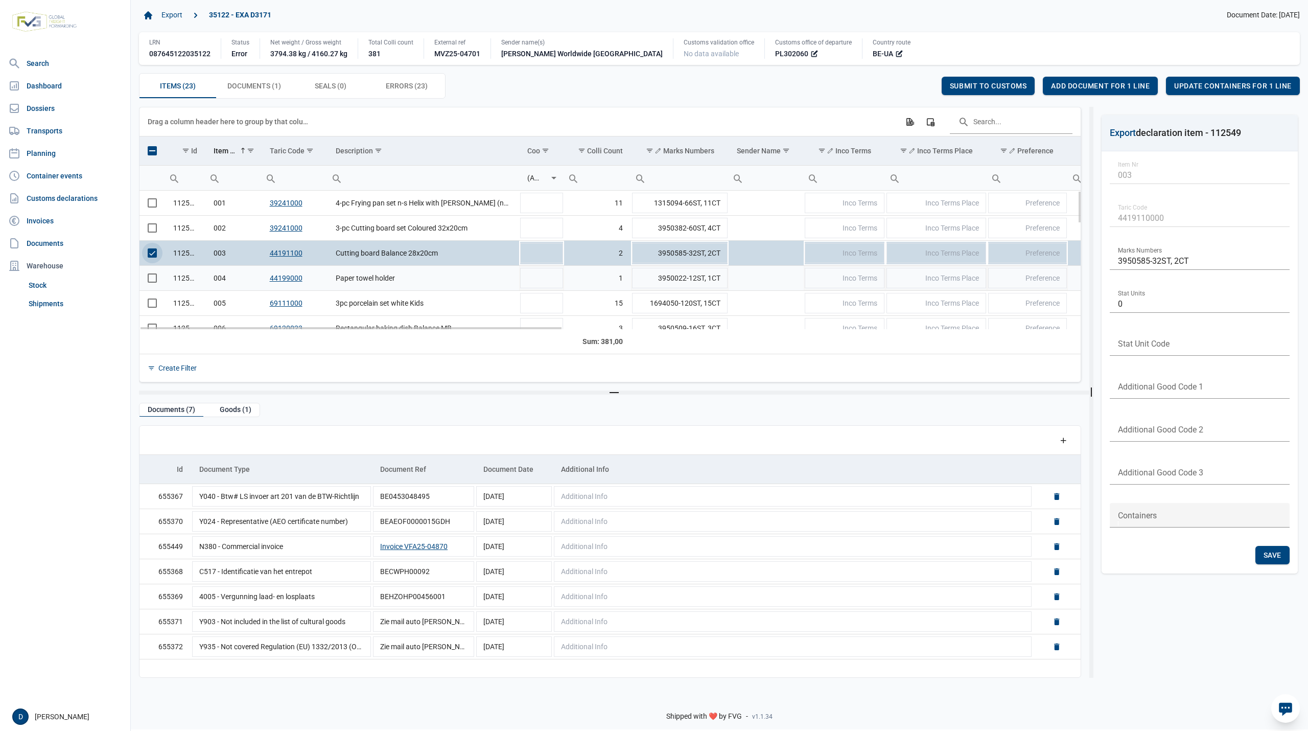
click at [149, 281] on span "Select row" at bounding box center [152, 277] width 9 height 9
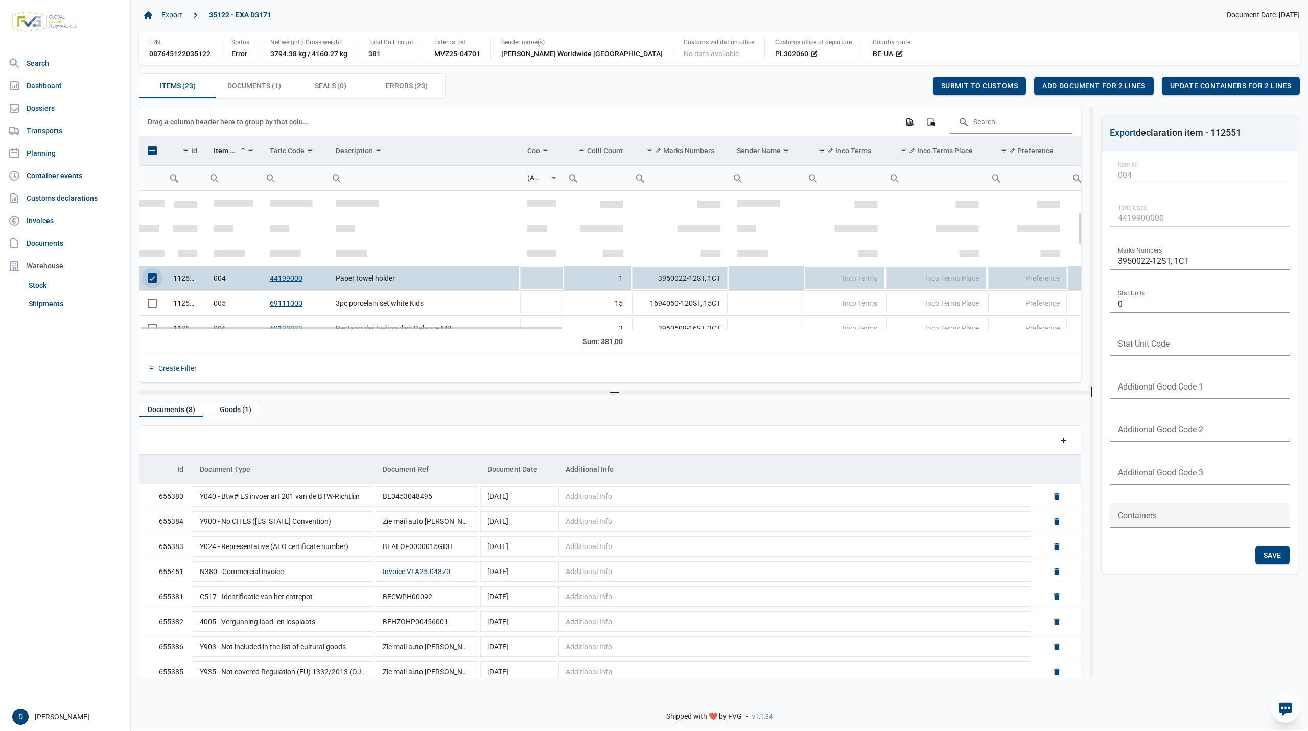
scroll to position [90, 0]
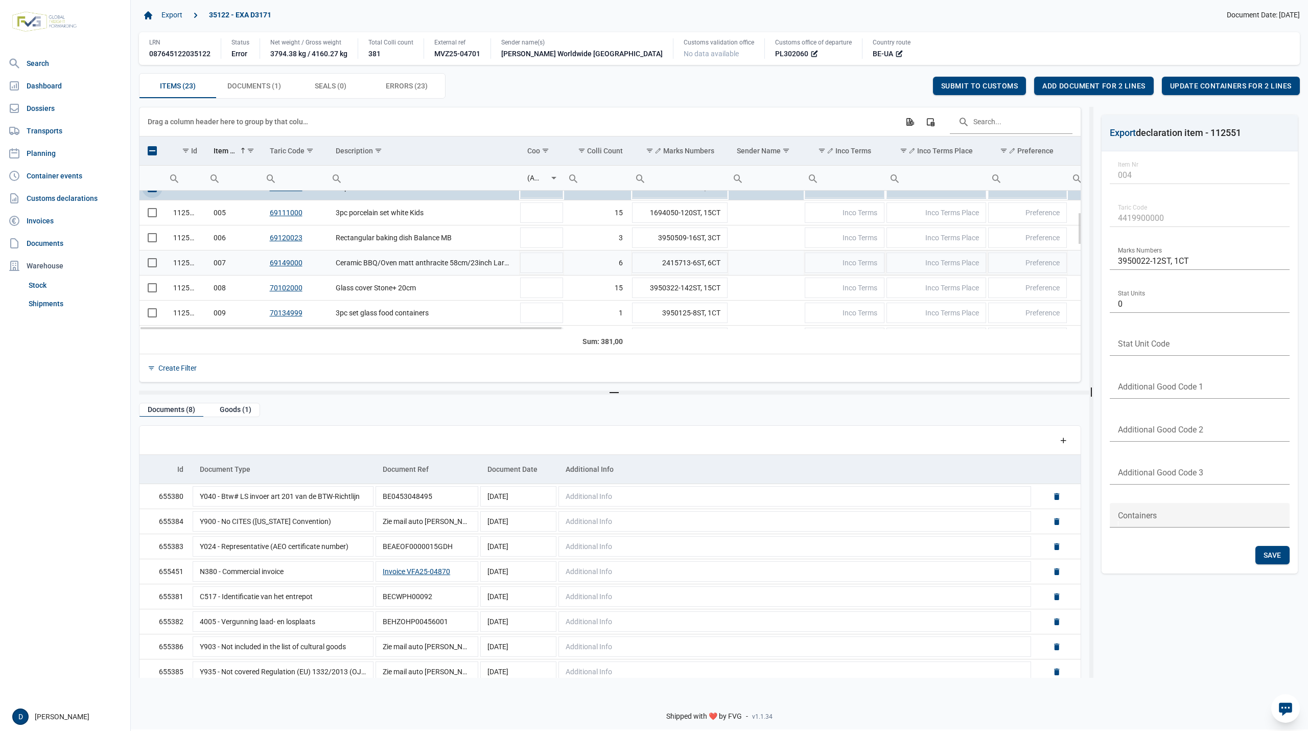
click at [151, 262] on span "Select row" at bounding box center [152, 262] width 9 height 9
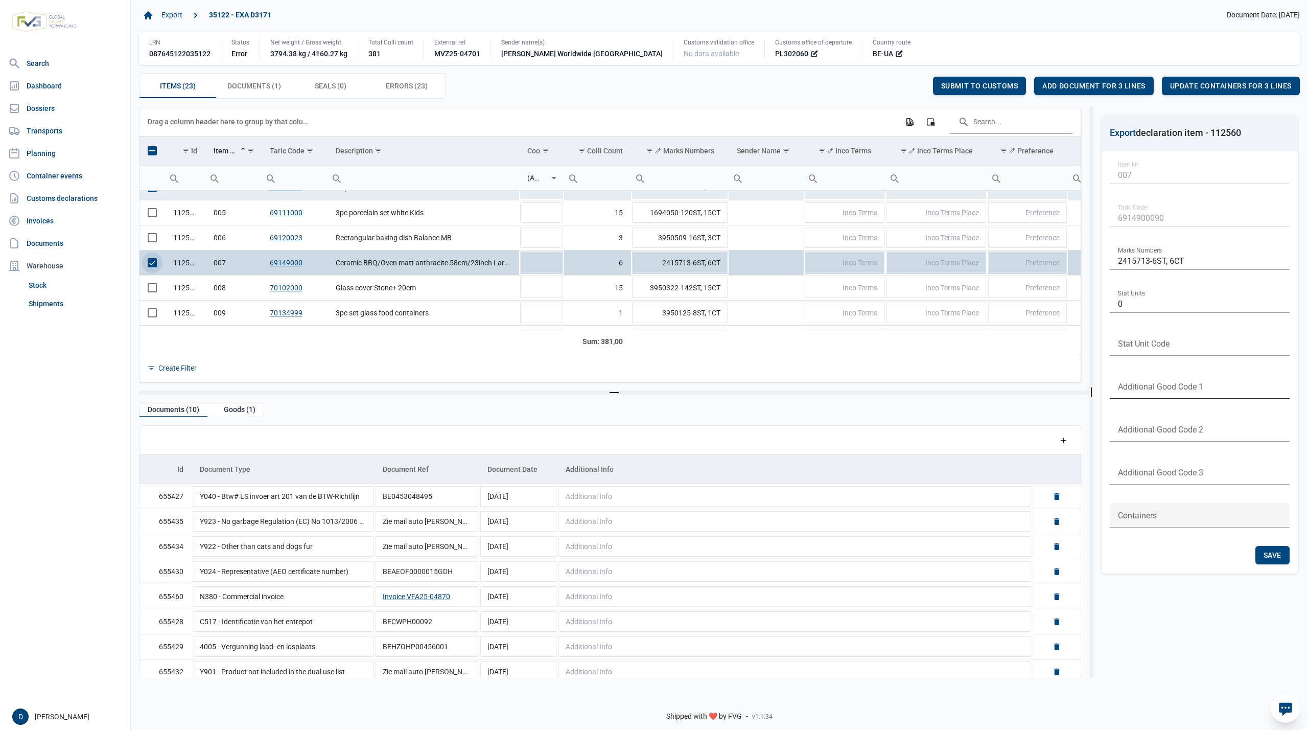
click at [1139, 385] on input "text" at bounding box center [1200, 386] width 180 height 25
type input "4099"
click at [1270, 556] on span "Save" at bounding box center [1272, 555] width 18 height 8
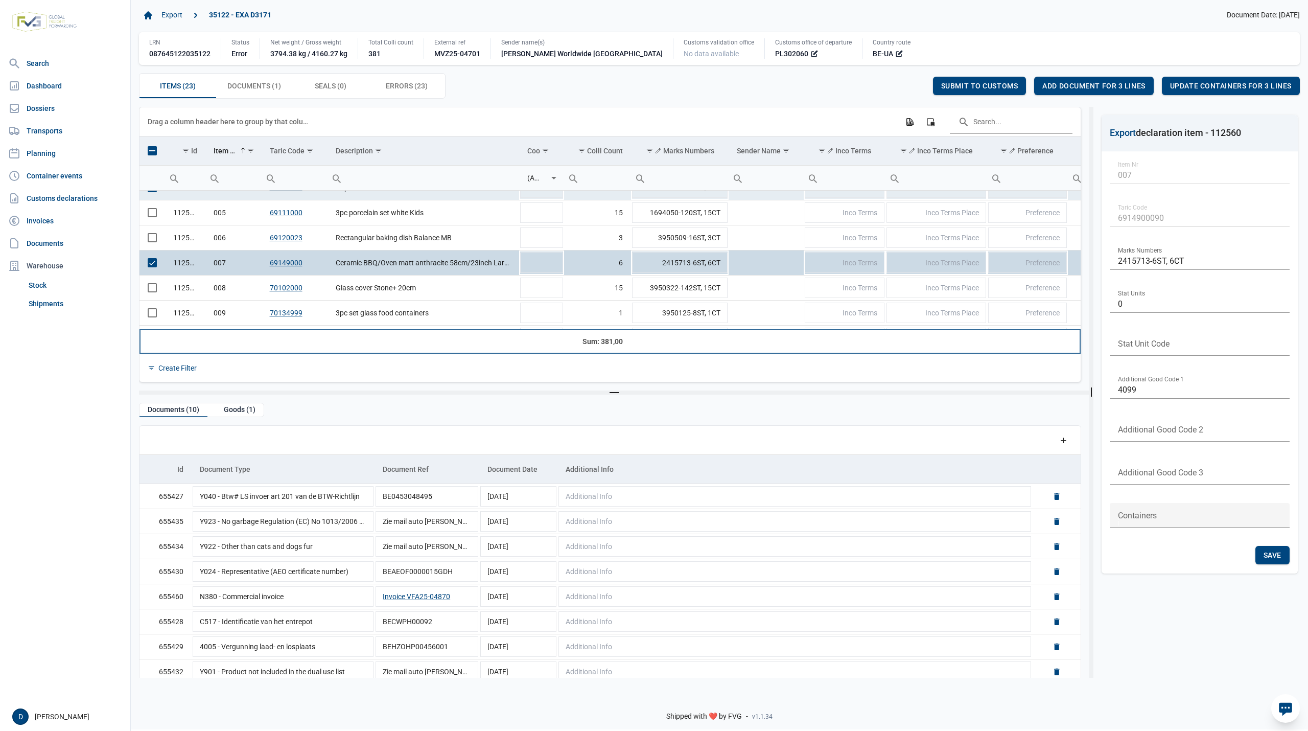
drag, startPoint x: 534, startPoint y: 330, endPoint x: 568, endPoint y: 330, distance: 34.2
click at [572, 331] on tr "Sum: 381,00 Sum: 4.160,27 Sum: 3.794,38 Sum: 31.662,75" at bounding box center [1186, 341] width 2094 height 25
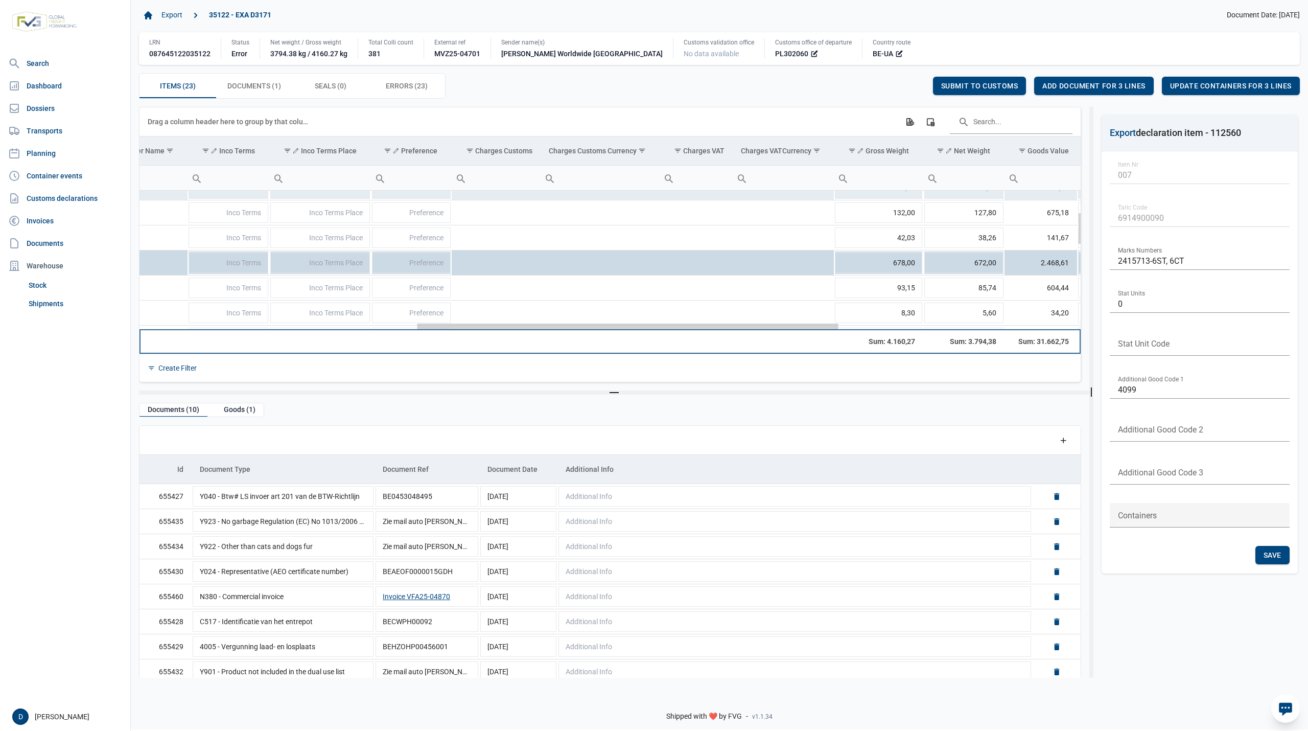
scroll to position [0, 677]
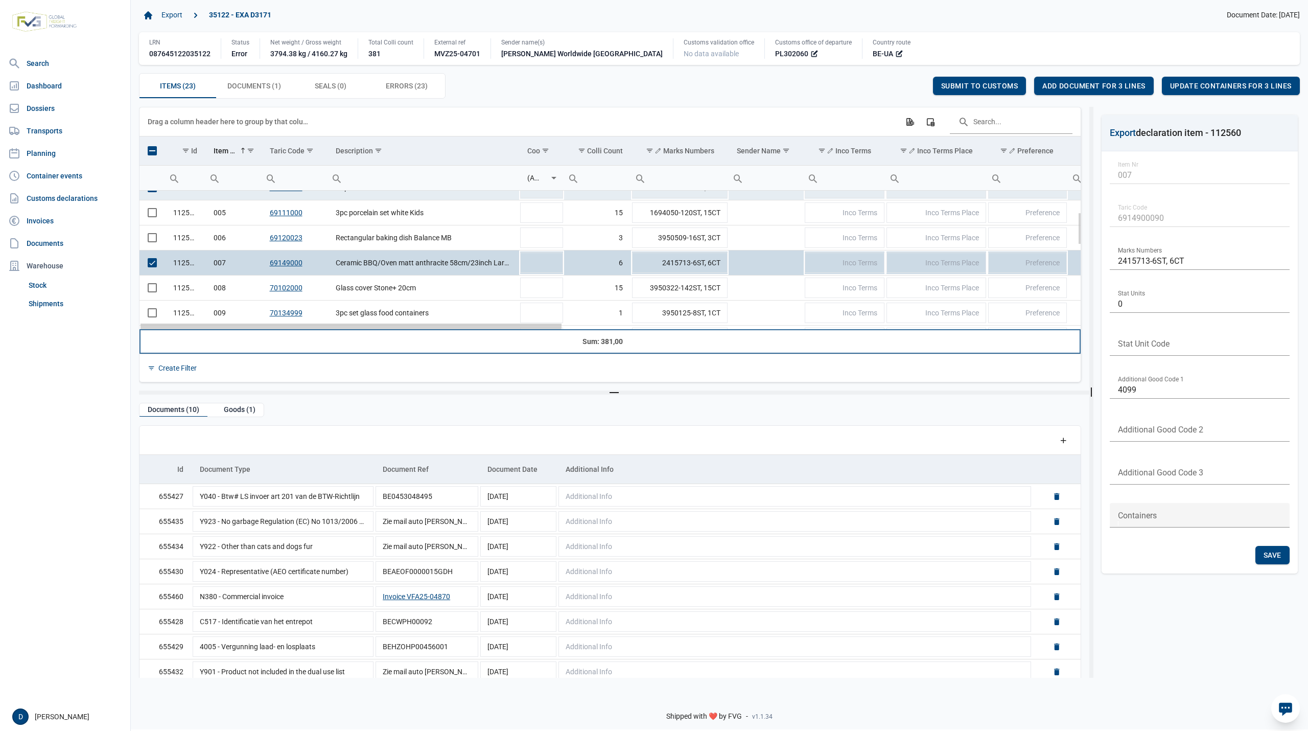
drag, startPoint x: 549, startPoint y: 327, endPoint x: 494, endPoint y: 344, distance: 57.8
click at [494, 344] on body "For evaluation purposes only. Redistribution prohibited. Please register an exi…" at bounding box center [654, 347] width 1308 height 731
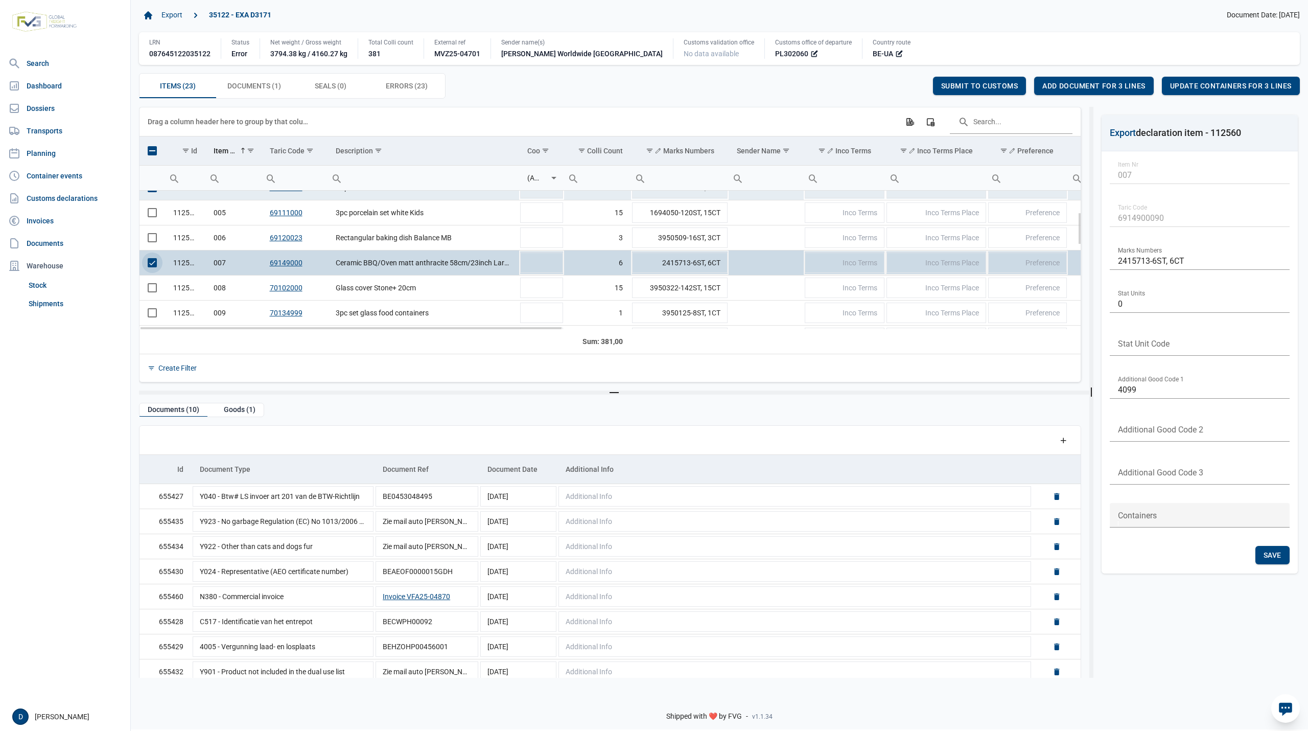
click at [154, 263] on span "Select row" at bounding box center [152, 262] width 9 height 9
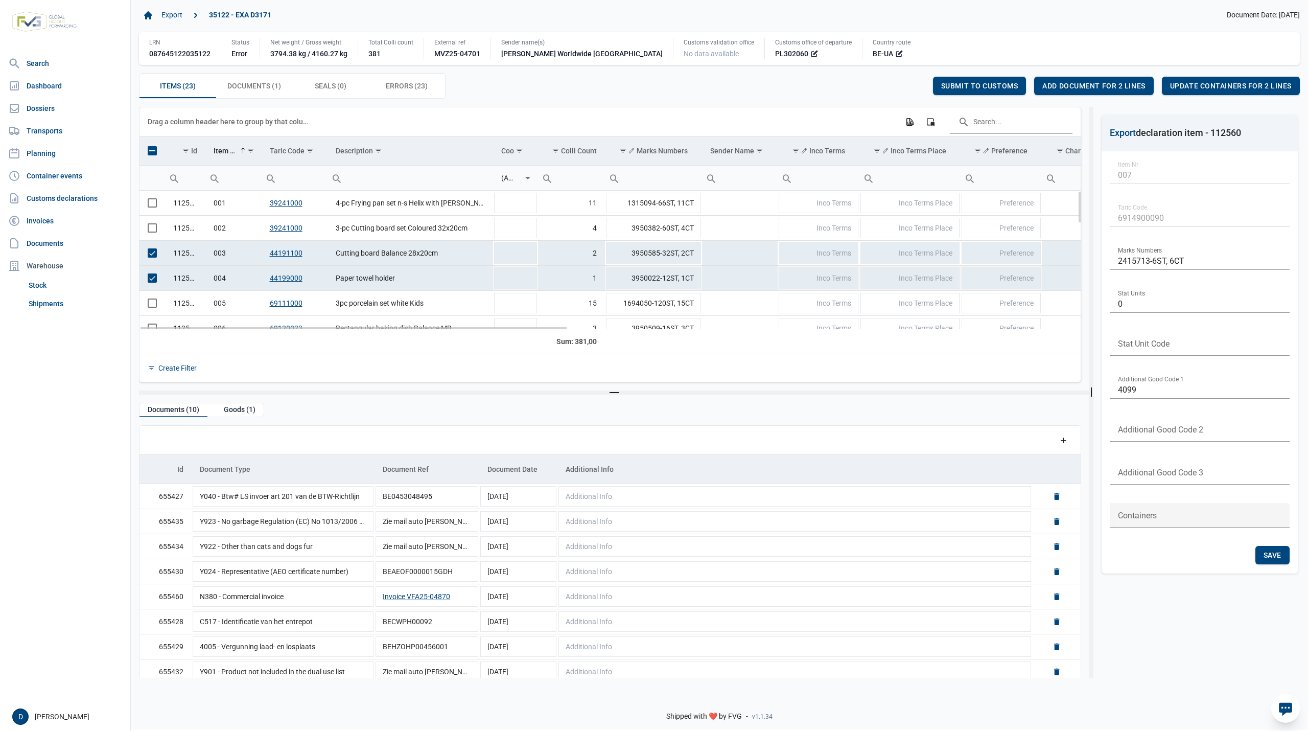
click at [150, 278] on span "Select row" at bounding box center [152, 277] width 9 height 9
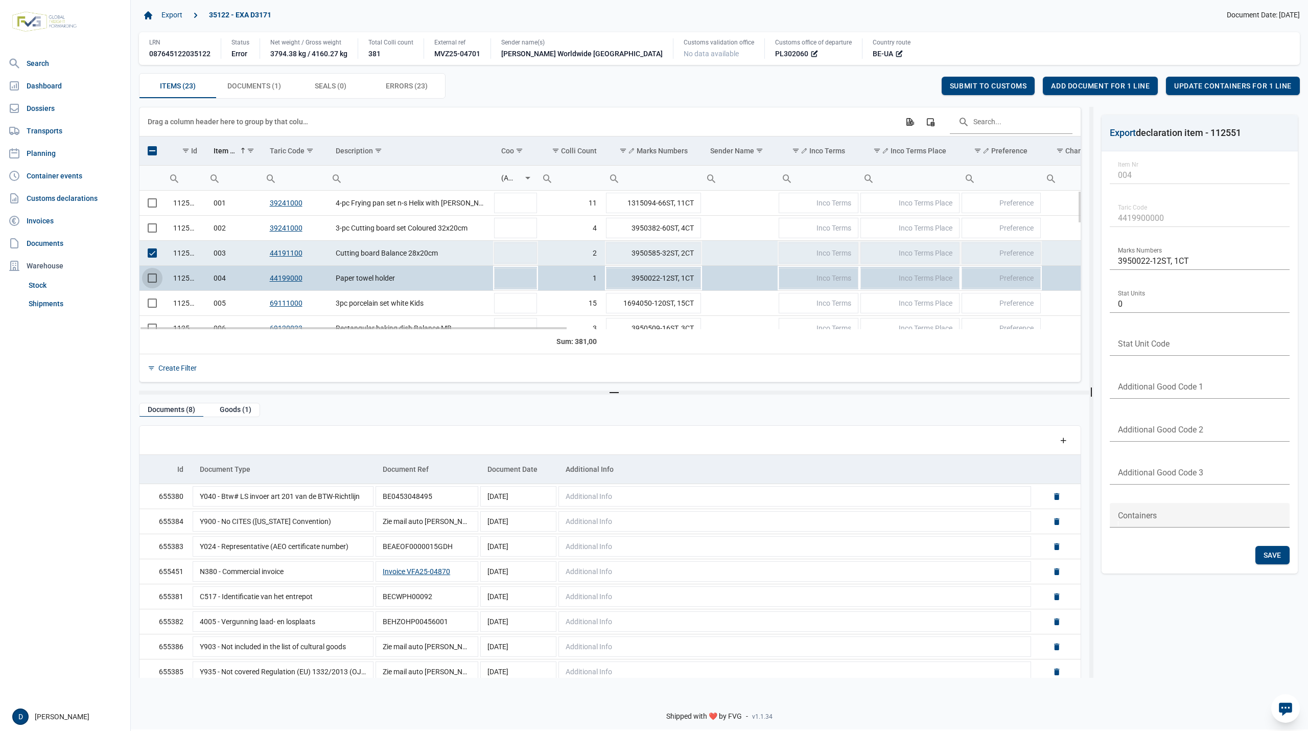
click at [153, 254] on span "Select row" at bounding box center [152, 252] width 9 height 9
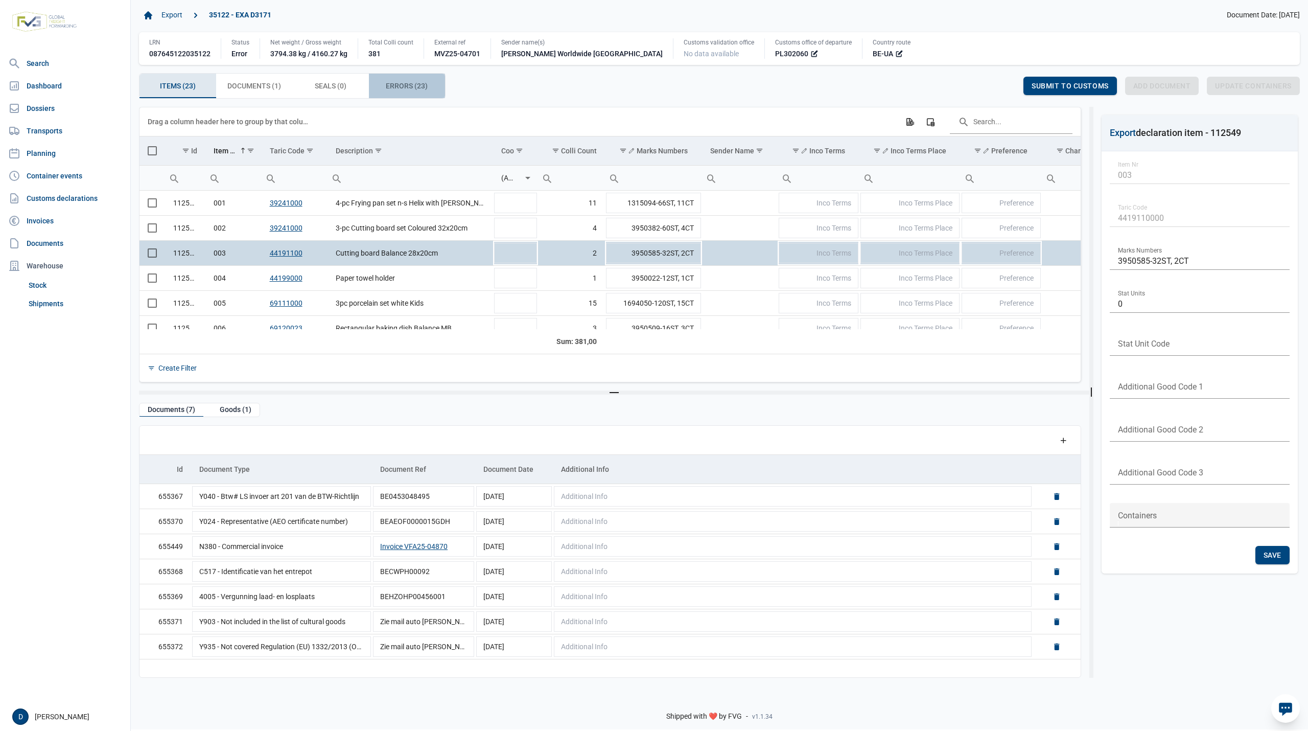
click at [409, 85] on span "Errors (23) Errors (23)" at bounding box center [407, 86] width 42 height 12
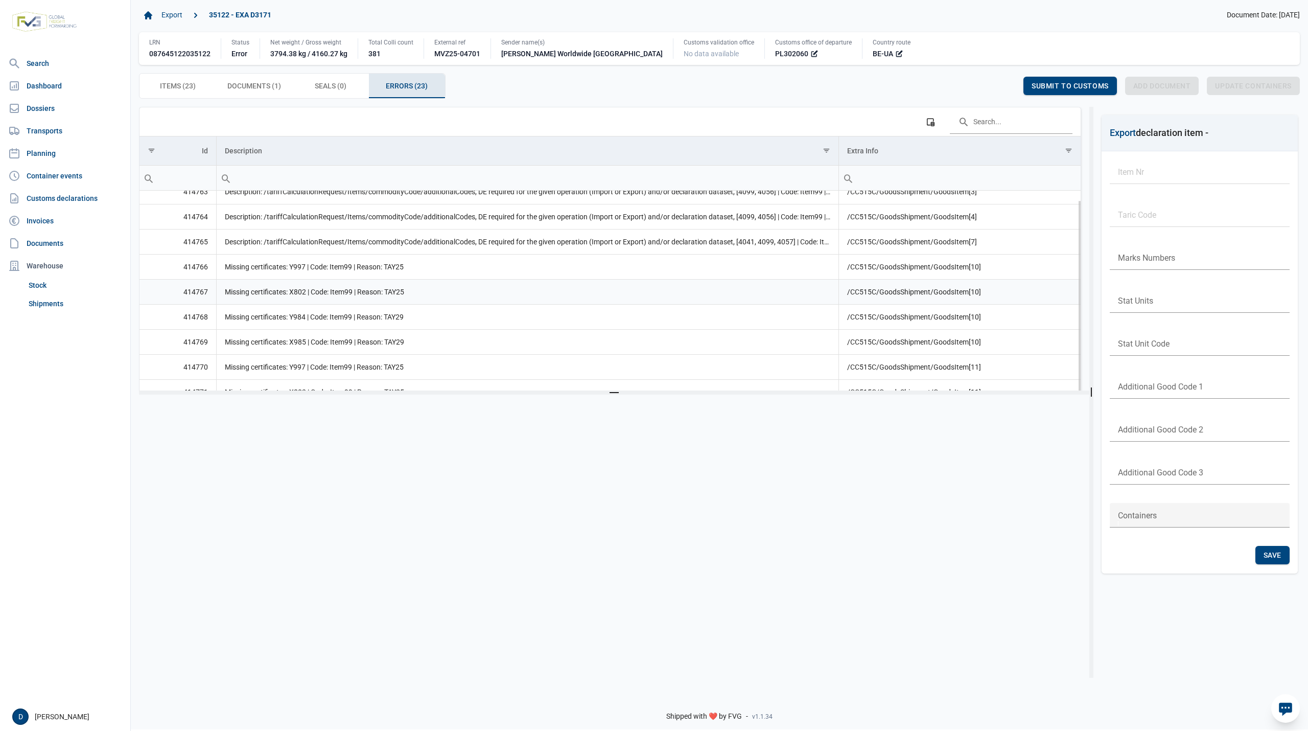
scroll to position [102, 0]
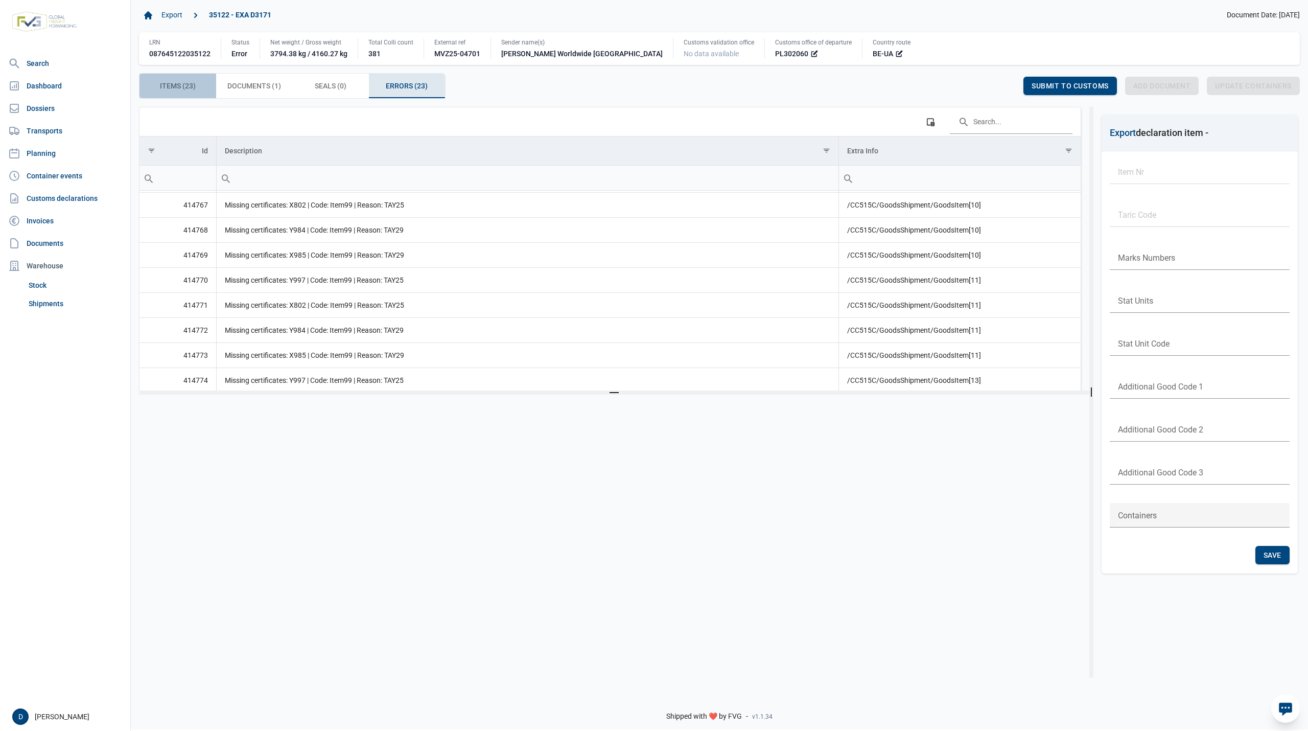
click at [174, 89] on span "Items (23) Items (23)" at bounding box center [178, 86] width 36 height 12
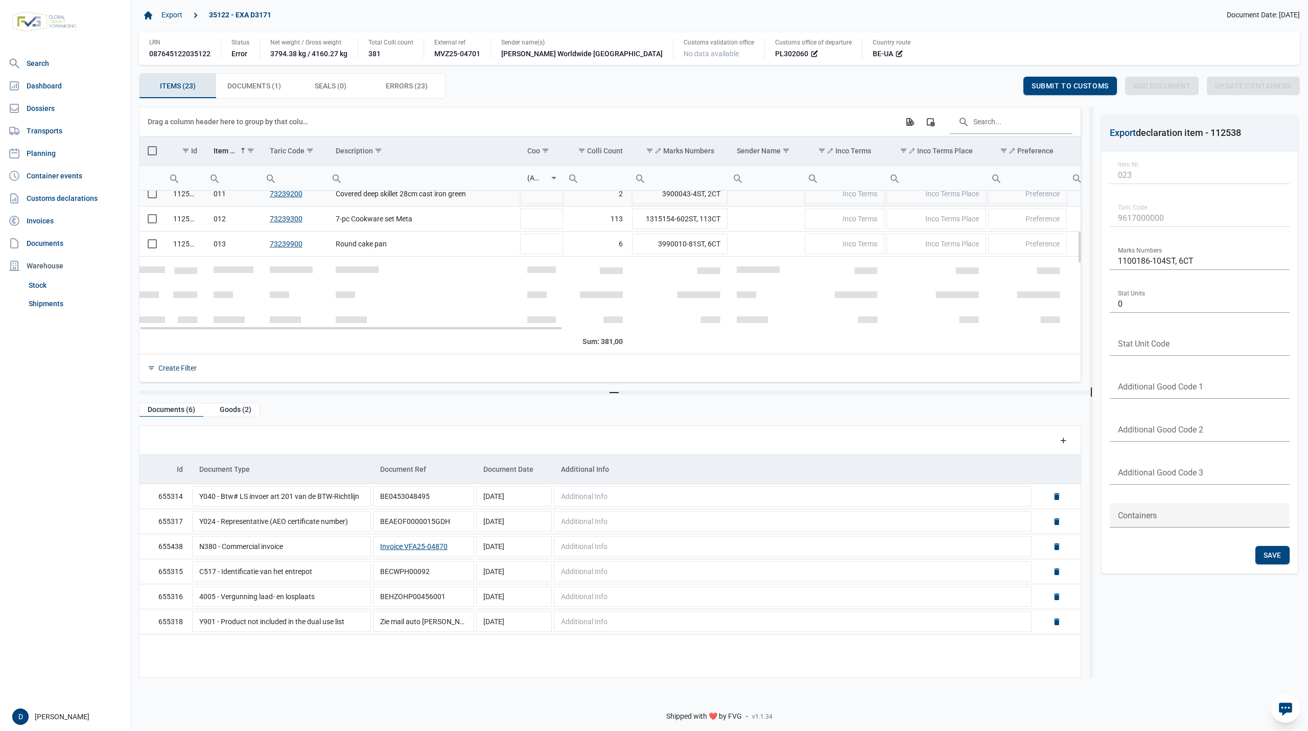
scroll to position [170, 0]
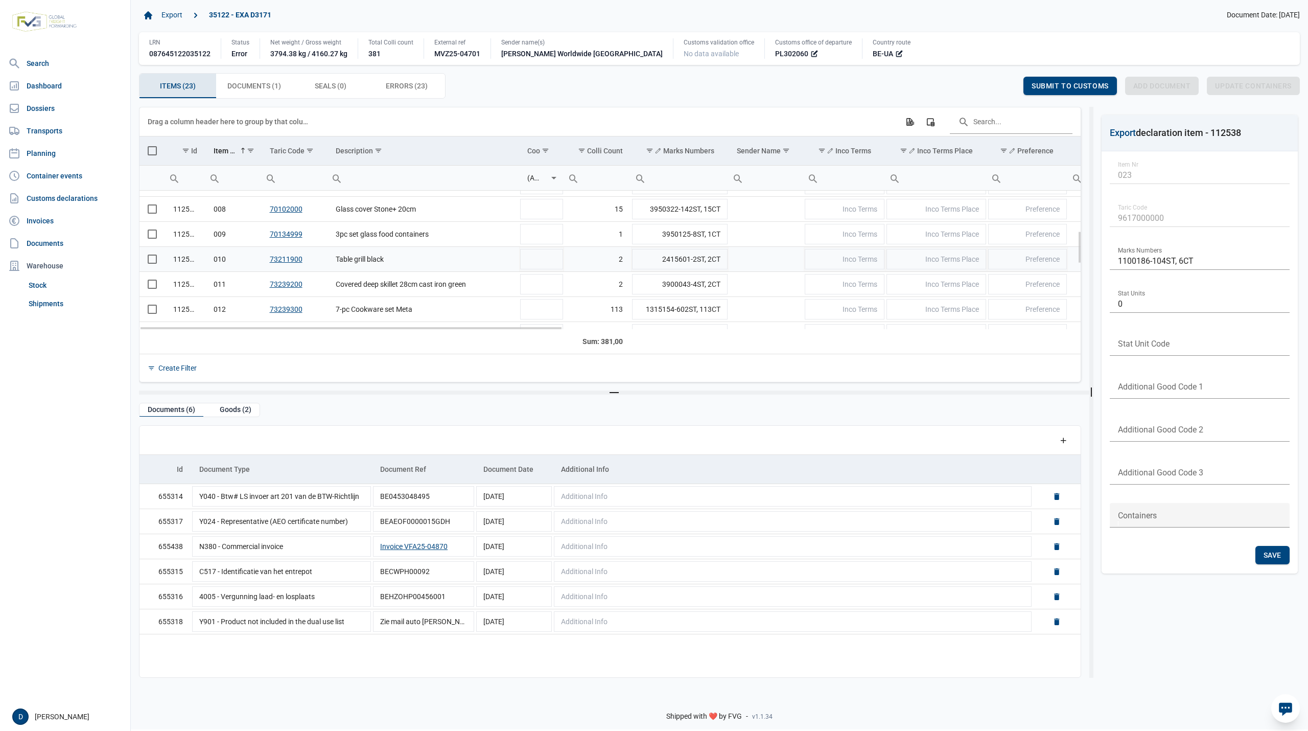
click at [149, 262] on span "Select row" at bounding box center [152, 258] width 9 height 9
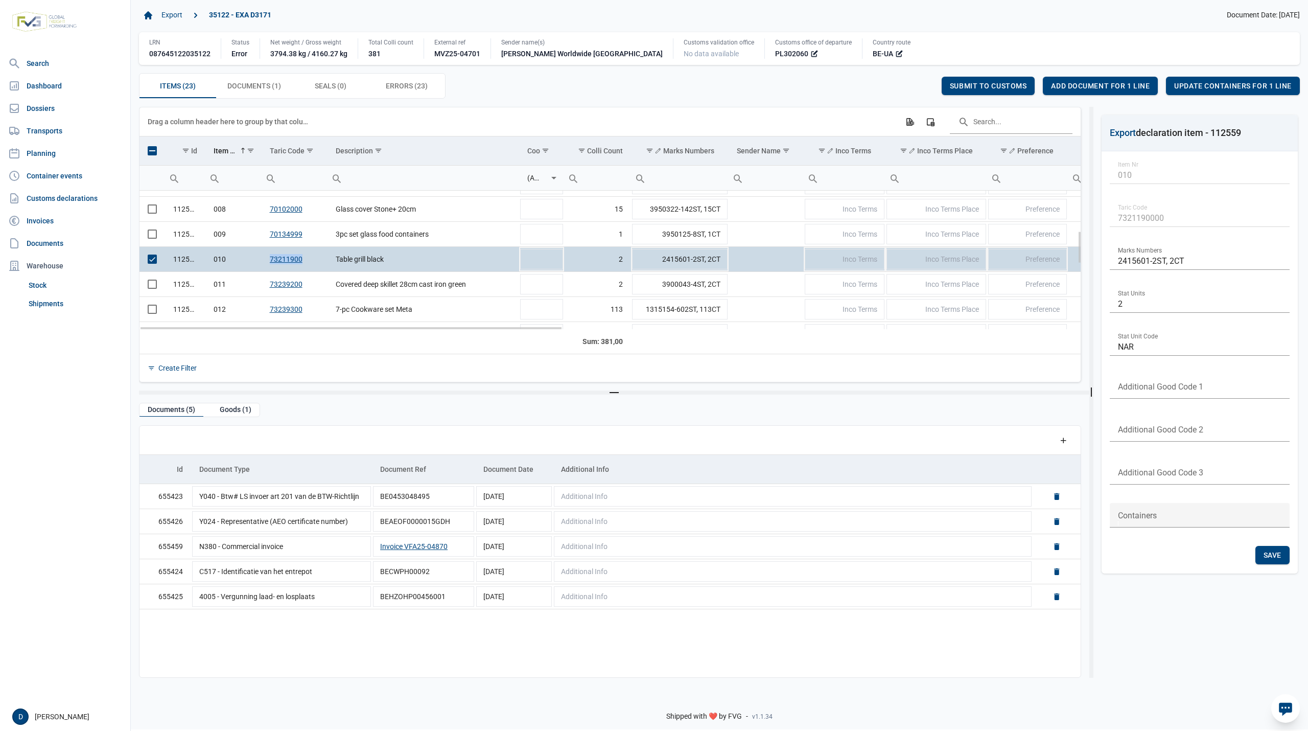
drag, startPoint x: 268, startPoint y: 262, endPoint x: 305, endPoint y: 261, distance: 36.8
click at [305, 261] on td "73211900" at bounding box center [295, 259] width 66 height 25
copy link "73211900"
click at [401, 84] on span "Errors (23) Errors (23)" at bounding box center [407, 86] width 42 height 12
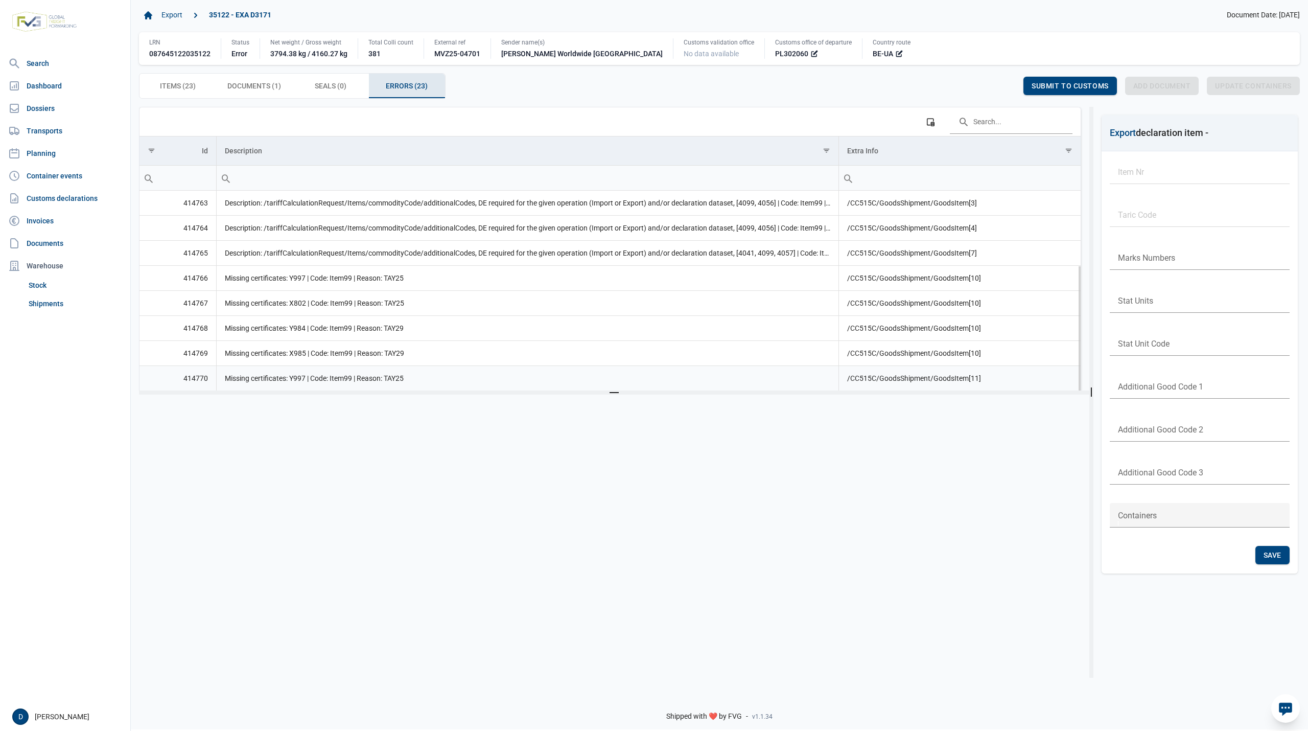
scroll to position [90, 0]
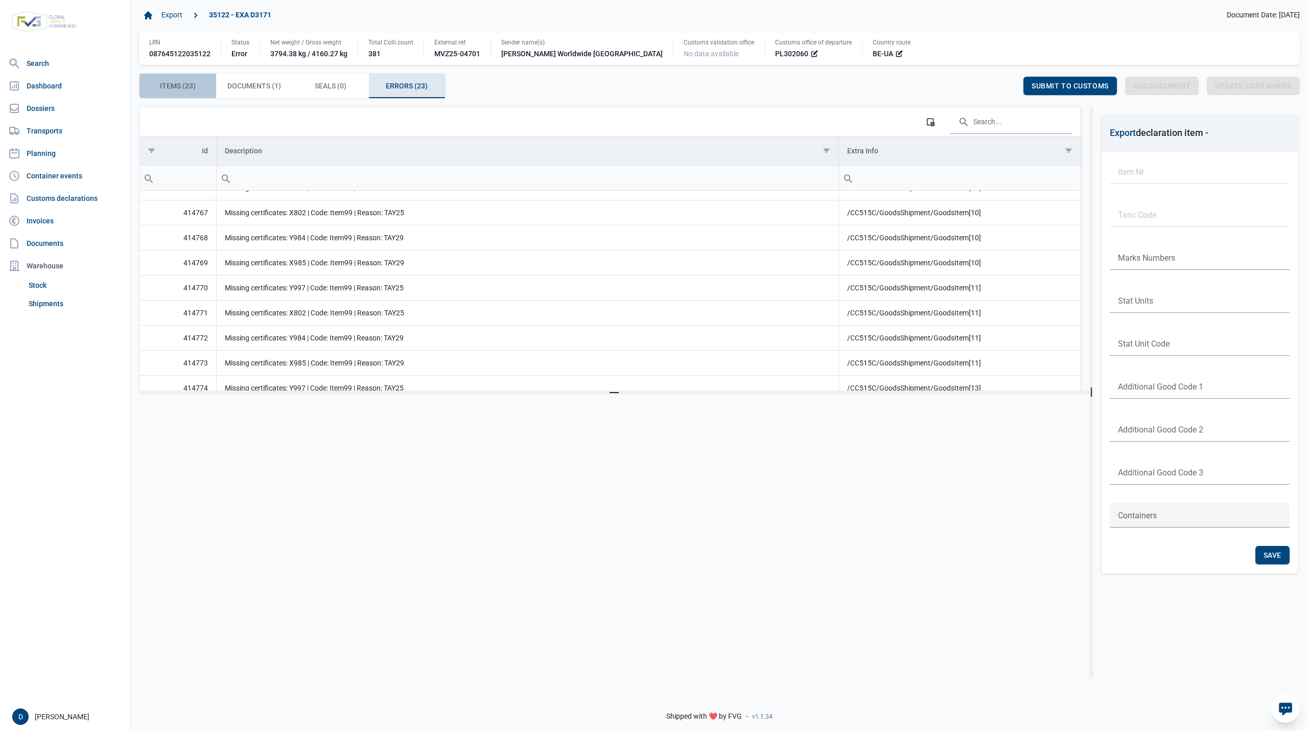
click at [184, 86] on span "Items (23) Items (23)" at bounding box center [178, 86] width 36 height 12
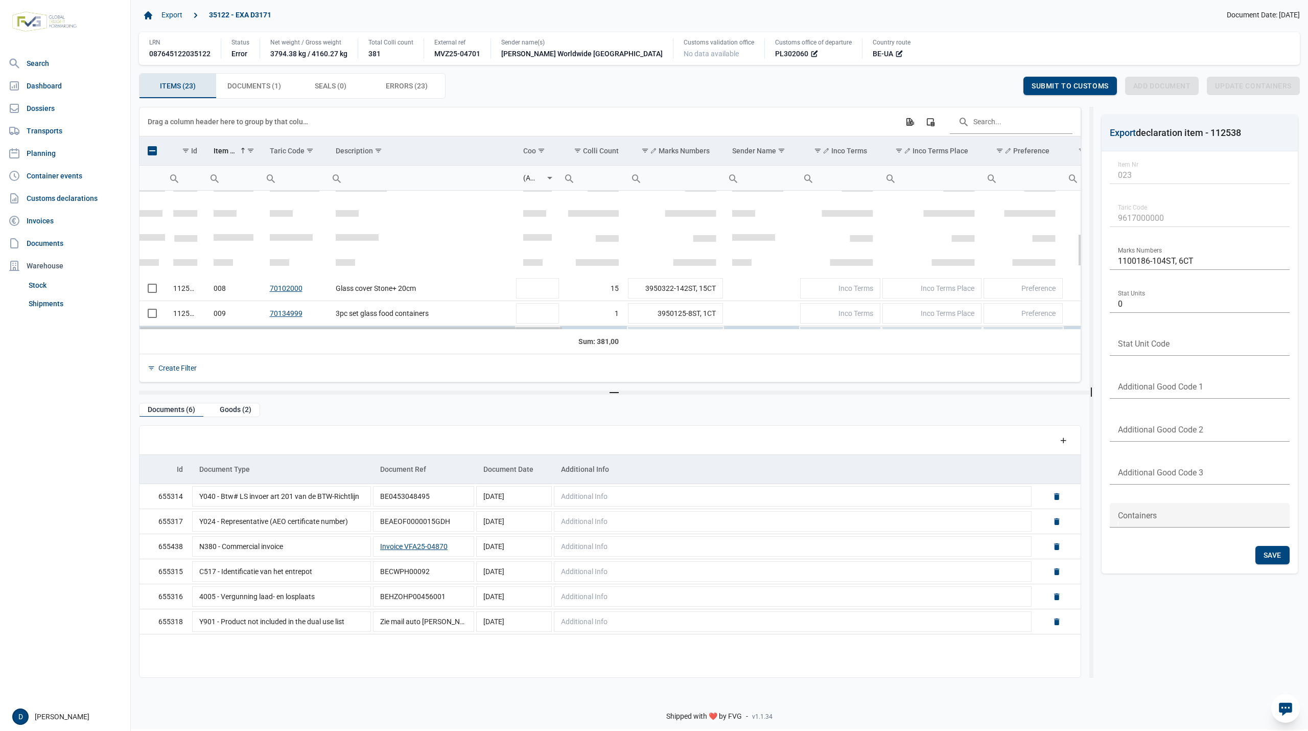
scroll to position [181, 0]
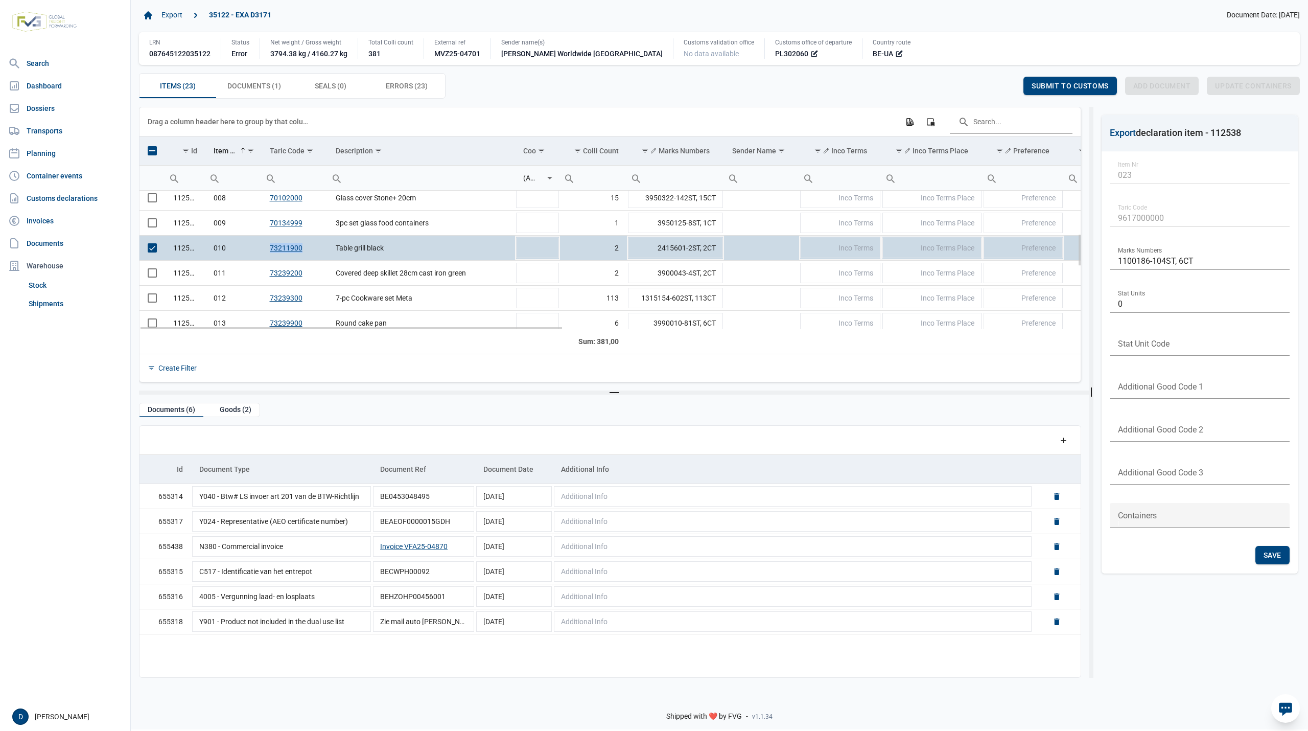
drag, startPoint x: 268, startPoint y: 255, endPoint x: 312, endPoint y: 257, distance: 44.0
click at [312, 257] on td "73211900" at bounding box center [295, 248] width 66 height 25
copy link "73211900"
click at [419, 90] on span "Errors (23) Errors (23)" at bounding box center [407, 86] width 42 height 12
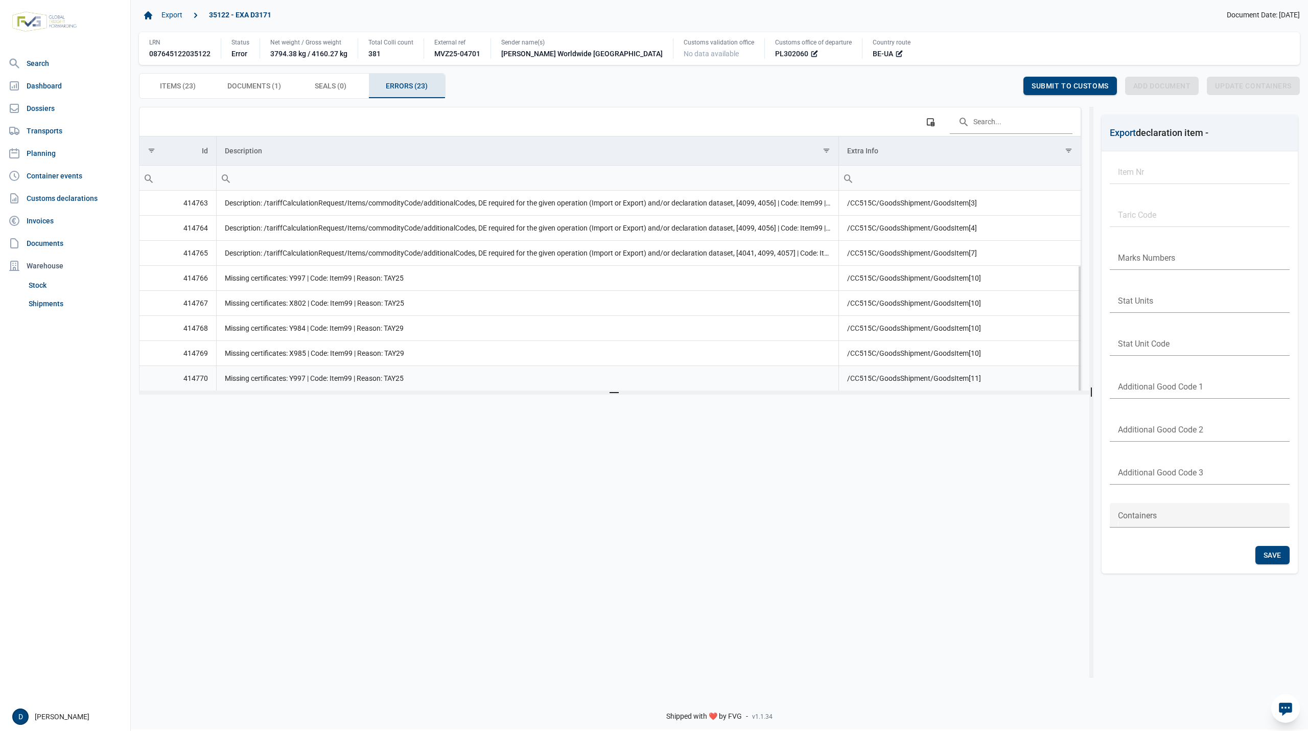
scroll to position [90, 0]
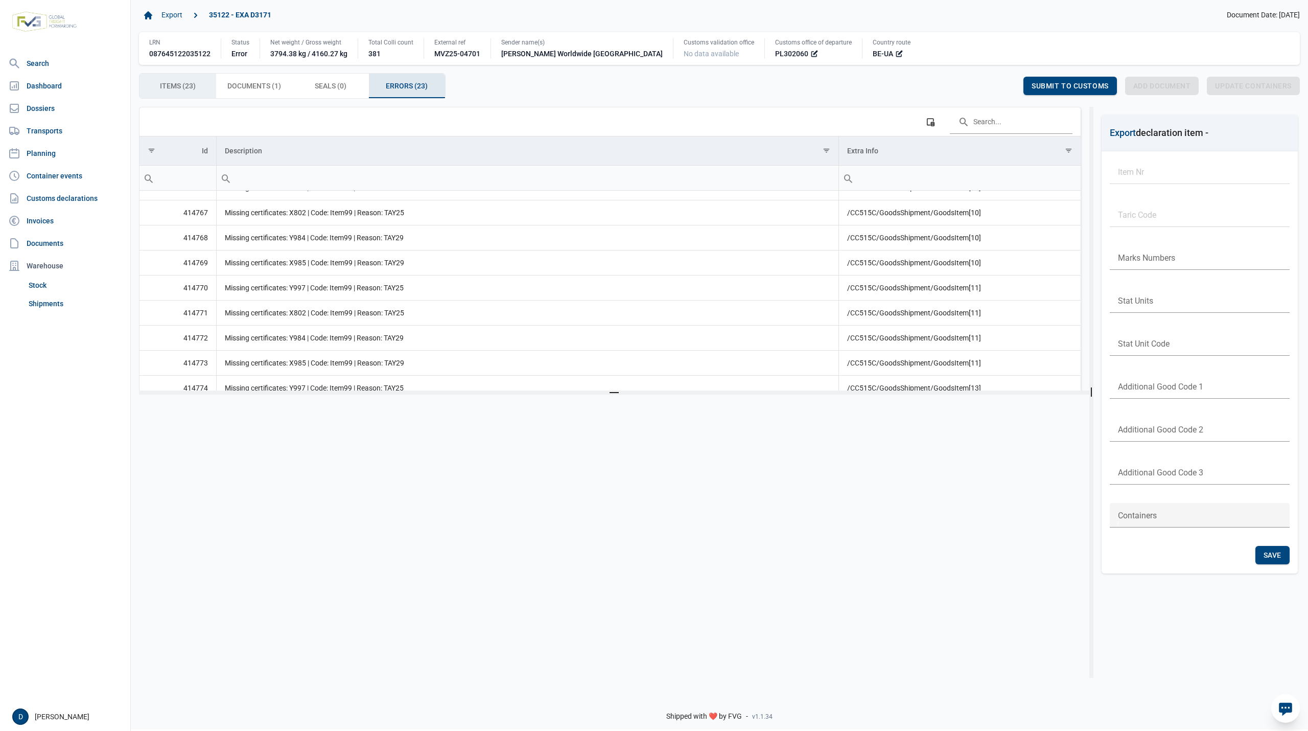
drag, startPoint x: 177, startPoint y: 82, endPoint x: 216, endPoint y: 117, distance: 52.1
click at [180, 82] on span "Items (23) Items (23)" at bounding box center [178, 86] width 36 height 12
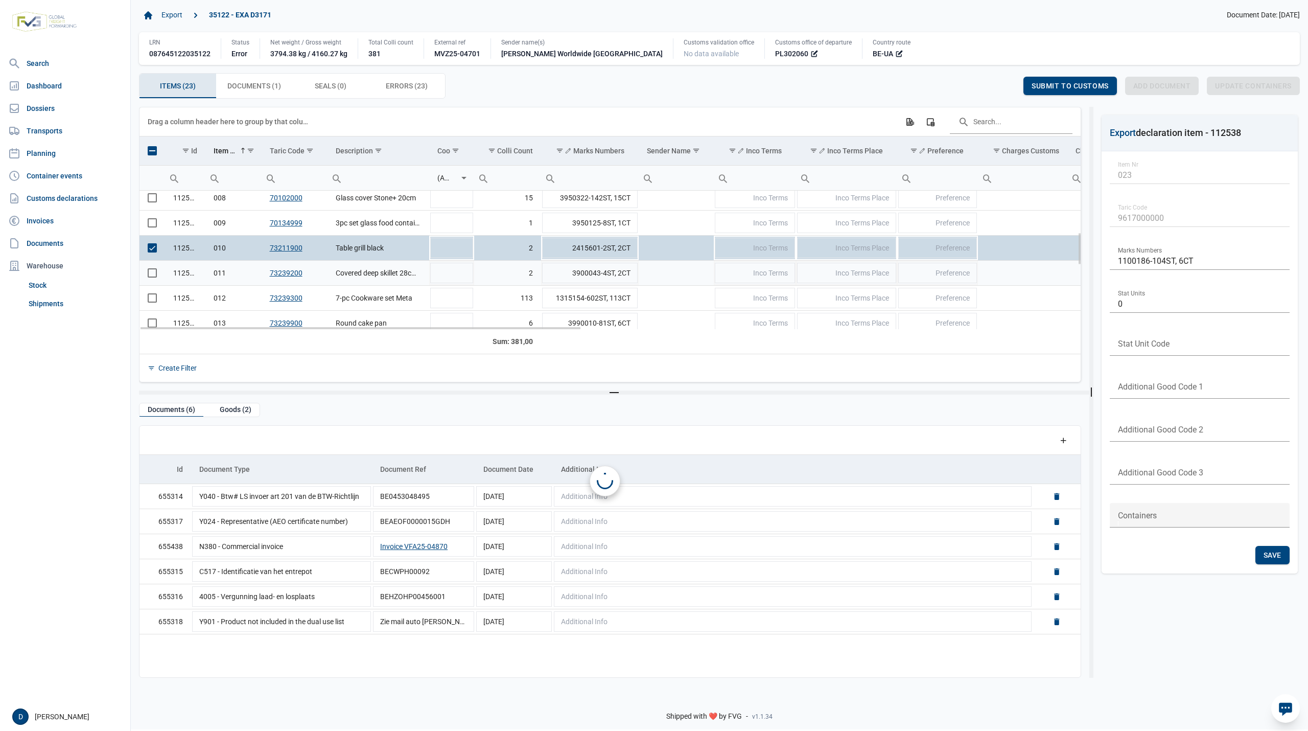
scroll to position [176, 0]
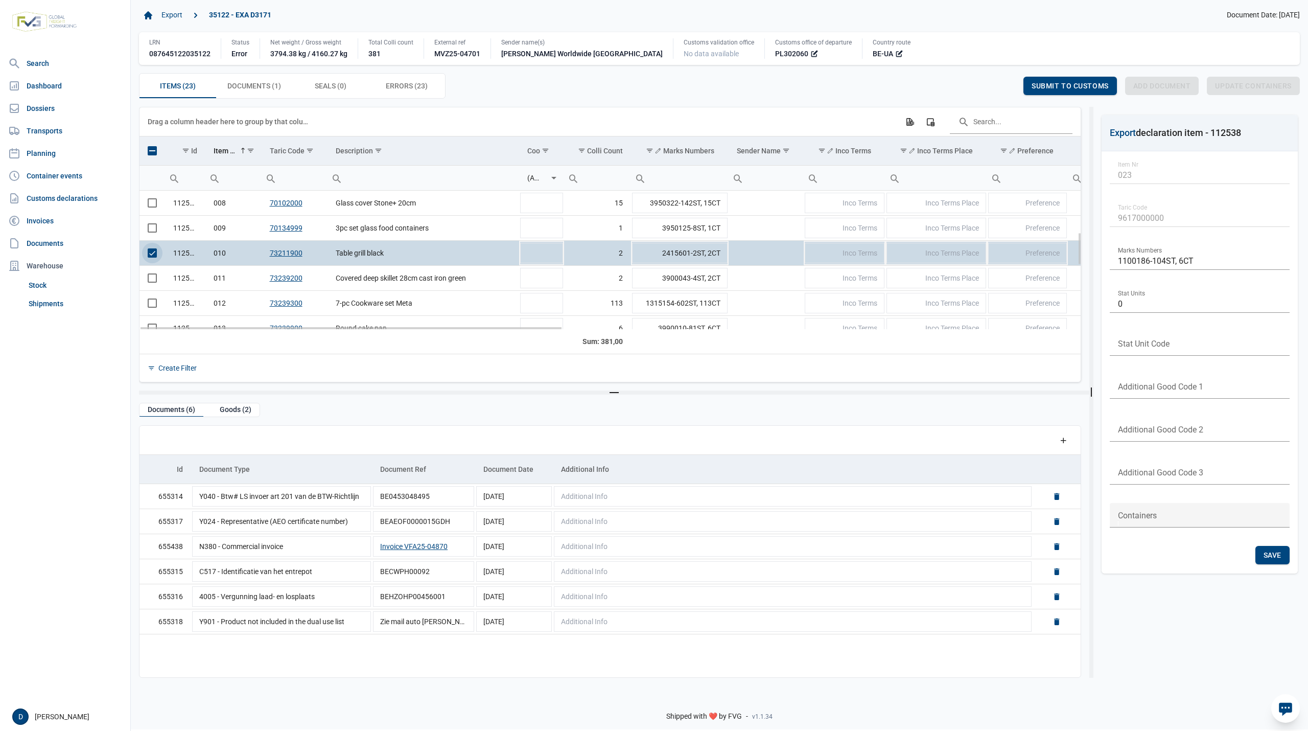
click at [154, 257] on span "Select row" at bounding box center [152, 252] width 9 height 9
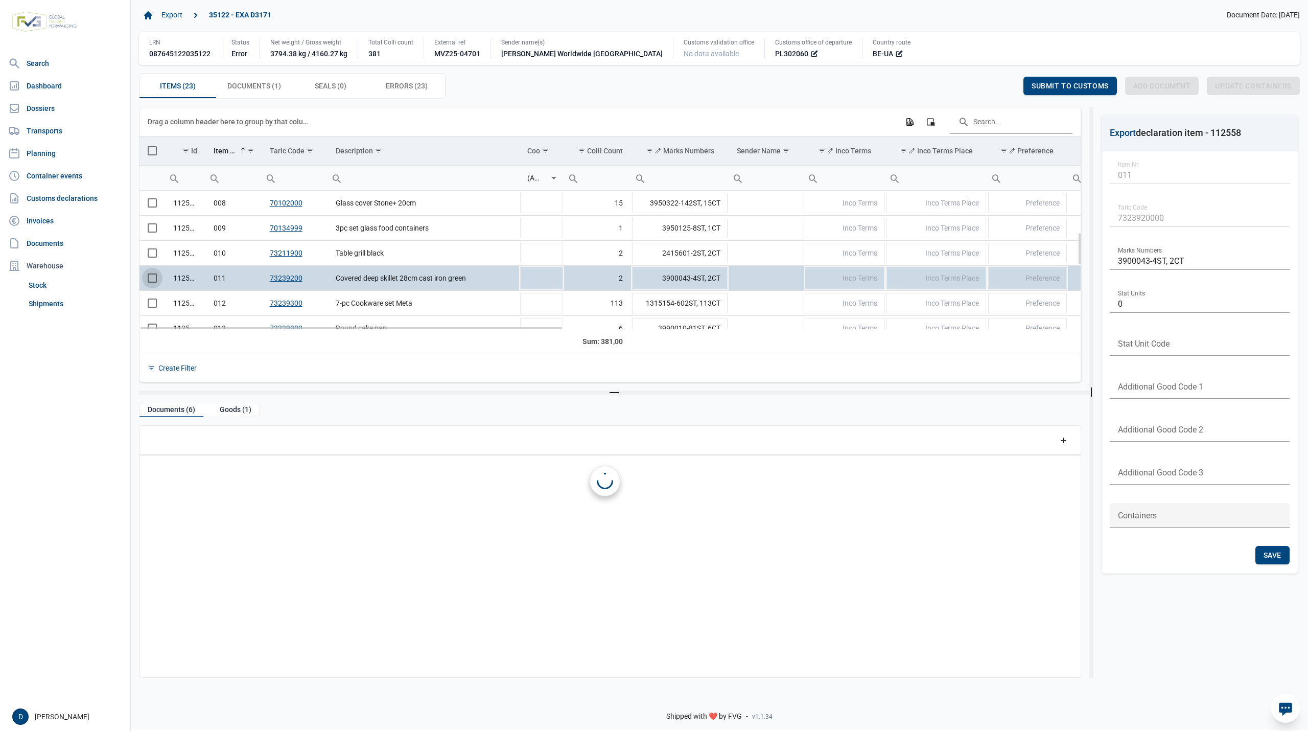
click at [153, 278] on span "Select row" at bounding box center [152, 277] width 9 height 9
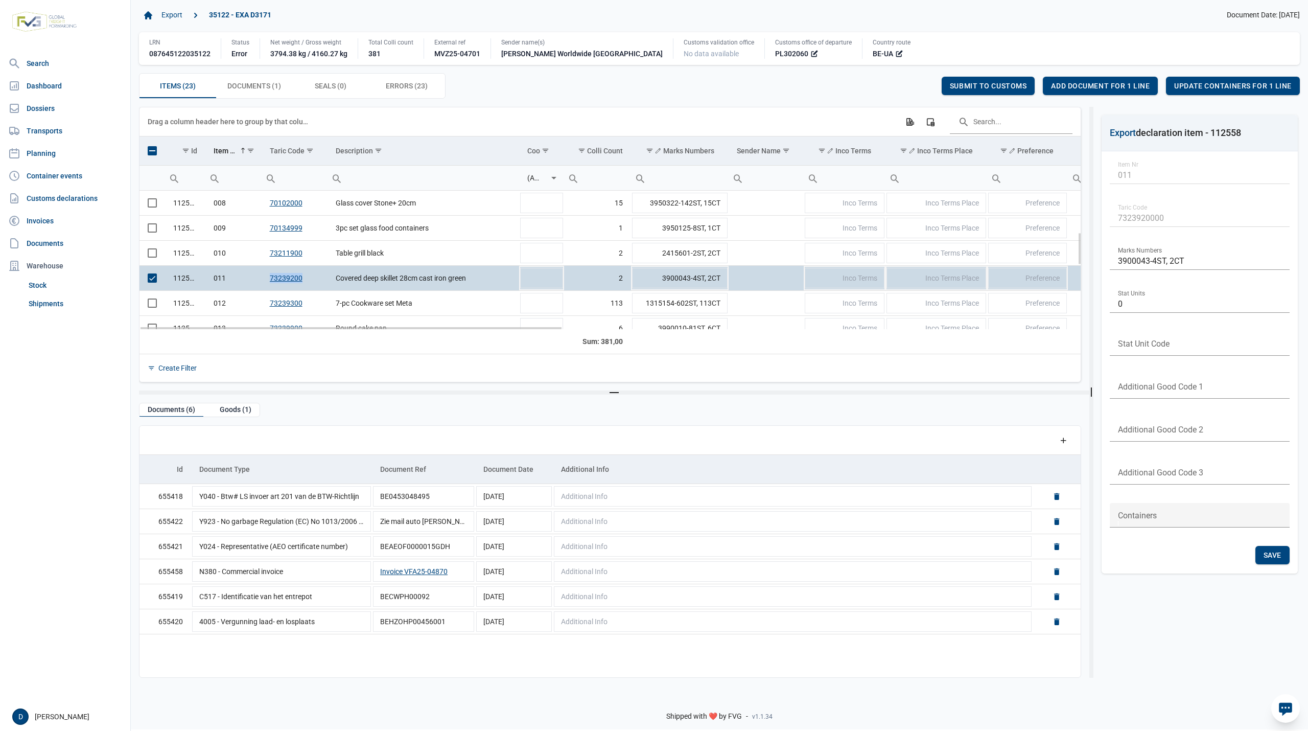
drag, startPoint x: 266, startPoint y: 285, endPoint x: 301, endPoint y: 289, distance: 36.0
click at [301, 289] on td "73239200" at bounding box center [295, 278] width 66 height 25
copy link "73239200"
click at [152, 283] on span "Select row" at bounding box center [152, 277] width 9 height 9
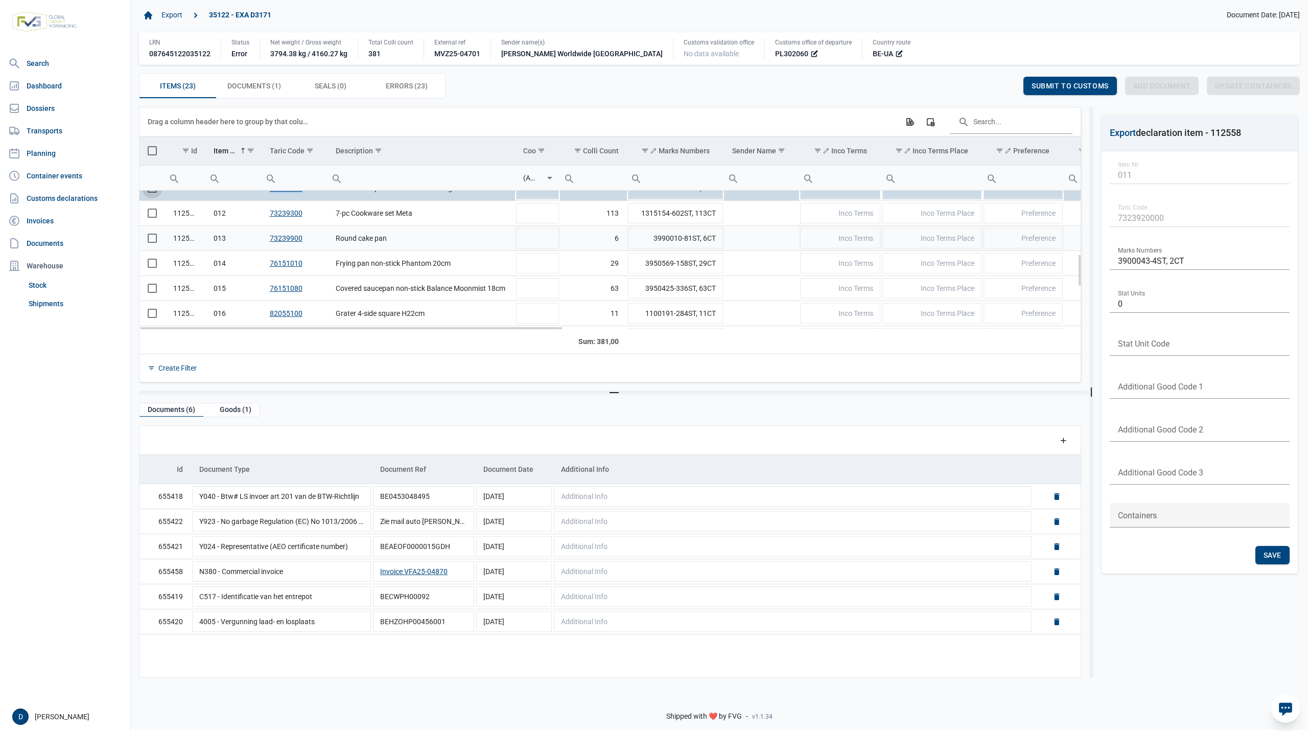
click at [153, 242] on span "Select row" at bounding box center [152, 237] width 9 height 9
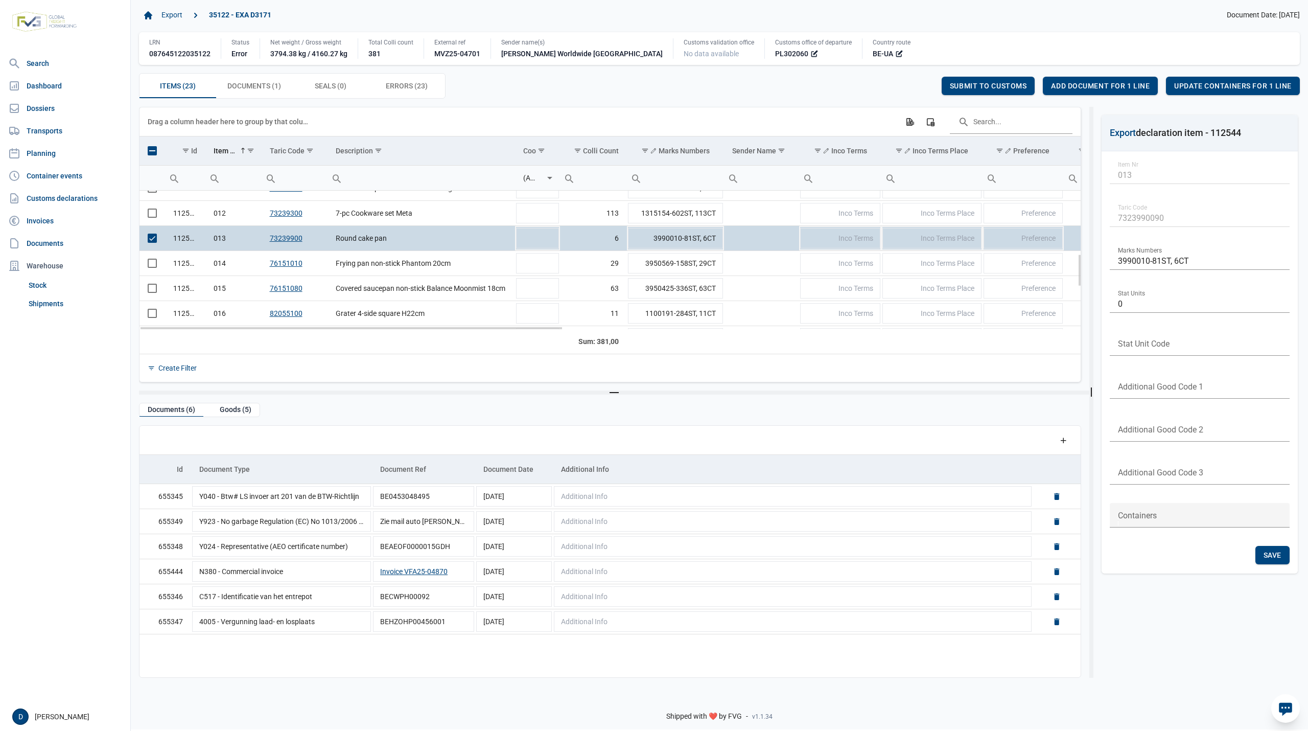
click at [264, 241] on td "73239900" at bounding box center [295, 238] width 66 height 25
drag, startPoint x: 265, startPoint y: 241, endPoint x: 316, endPoint y: 248, distance: 51.5
click at [316, 248] on td "73239900" at bounding box center [295, 238] width 66 height 25
copy link "73239900"
click at [154, 243] on span "Select row" at bounding box center [152, 237] width 9 height 9
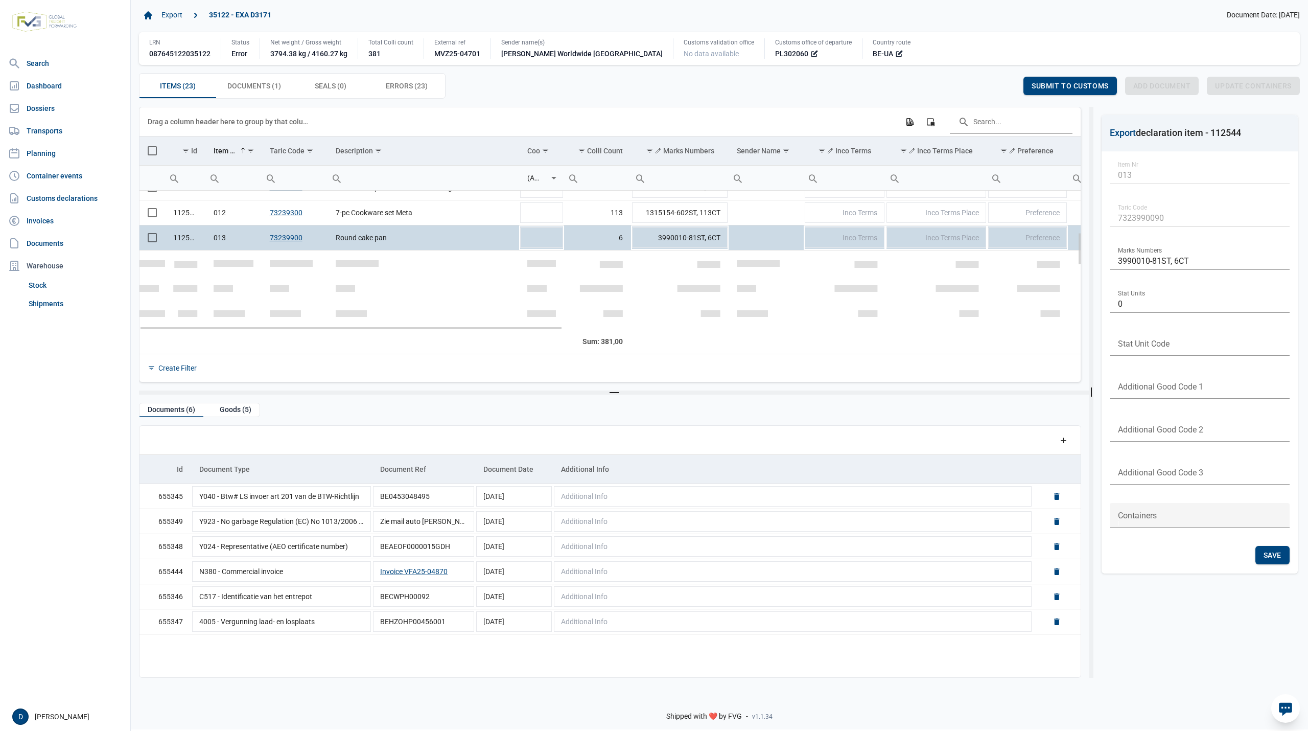
scroll to position [176, 0]
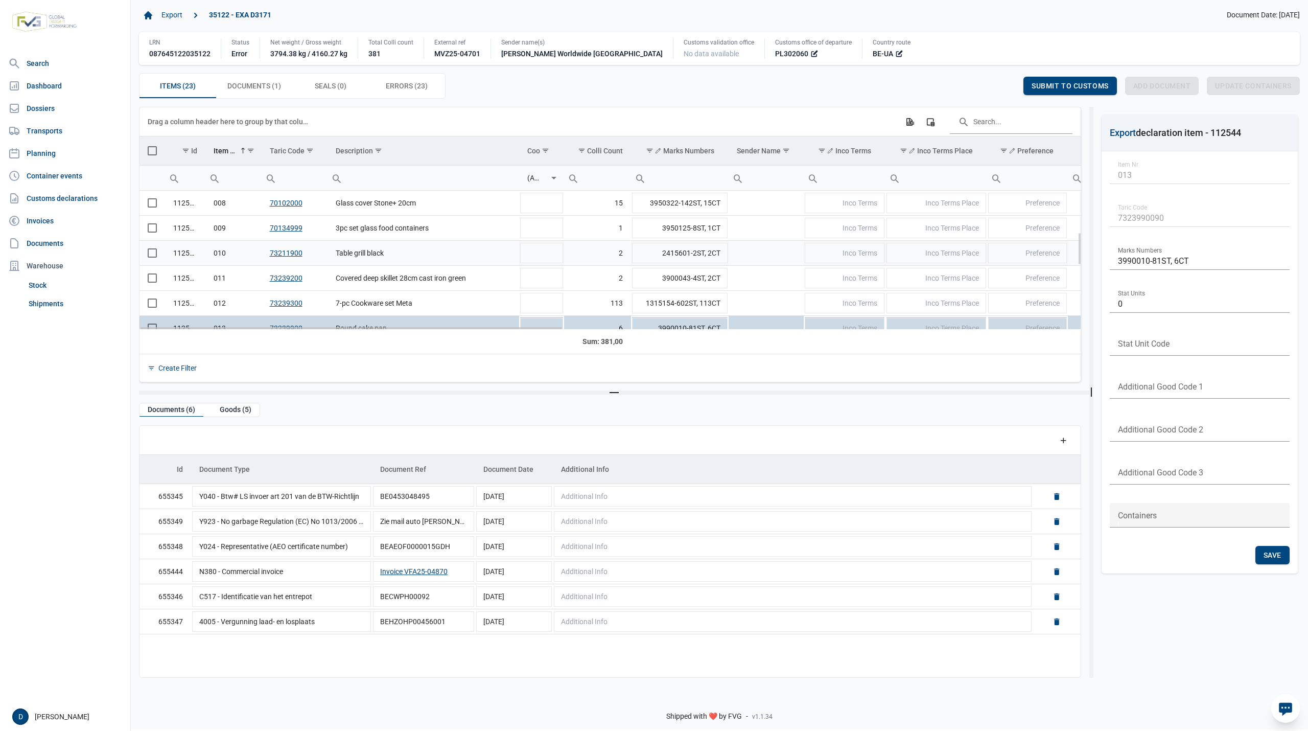
click at [155, 254] on span "Select row" at bounding box center [152, 252] width 9 height 9
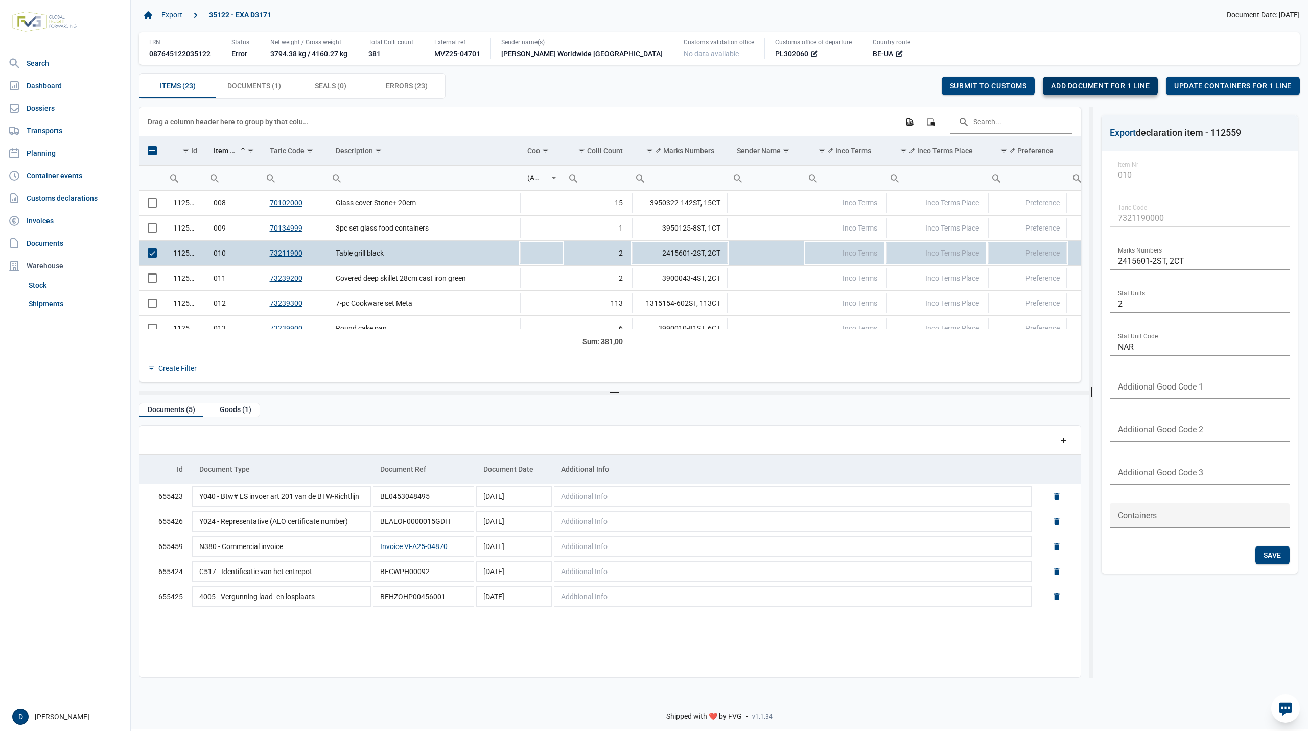
click at [1073, 84] on span "Add document for 1 line" at bounding box center [1100, 86] width 99 height 8
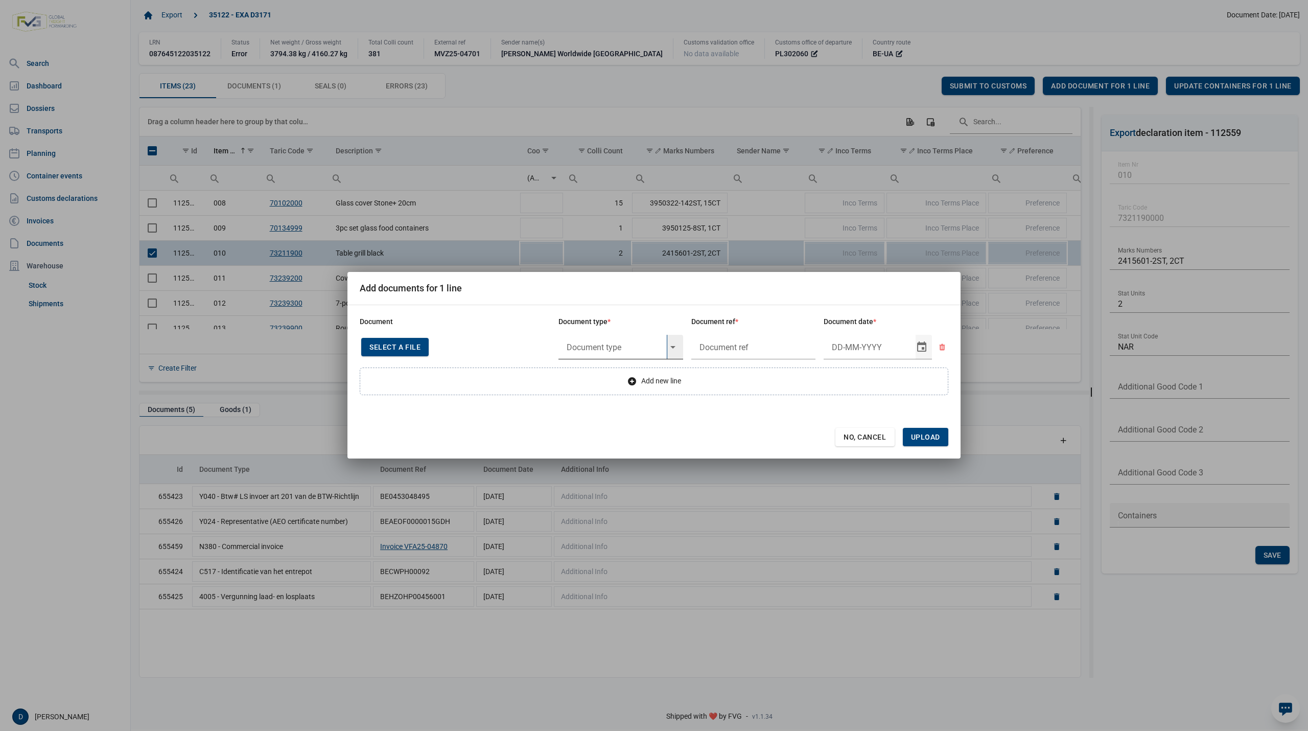
click at [607, 346] on input "text" at bounding box center [612, 347] width 108 height 25
click at [598, 376] on div "Y984 - No origin or from DKLZ" at bounding box center [620, 375] width 125 height 24
type input "Y984 - No origin or from DKLZ"
click at [723, 340] on input "text" at bounding box center [753, 347] width 125 height 25
type input "."
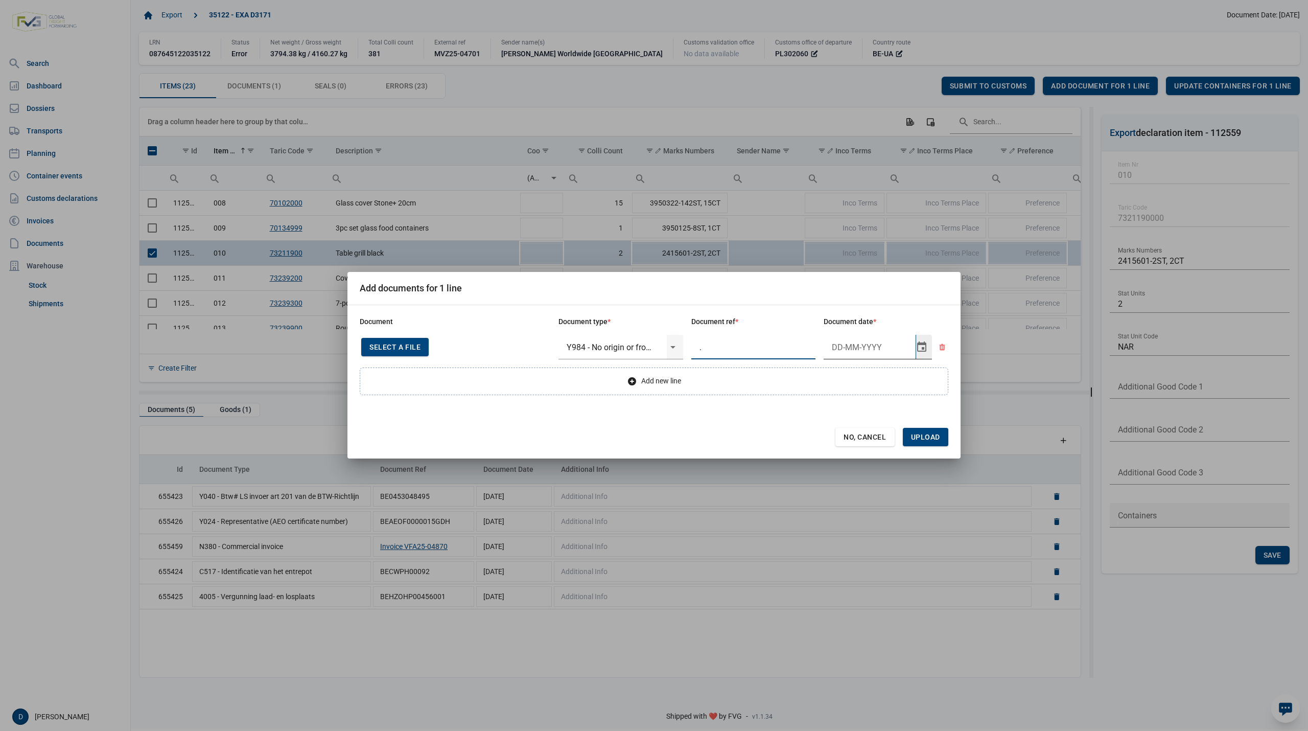
click at [829, 348] on input "Document date" at bounding box center [870, 347] width 92 height 25
type input "4-9-2025"
click at [927, 430] on span "Upload" at bounding box center [925, 437] width 45 height 18
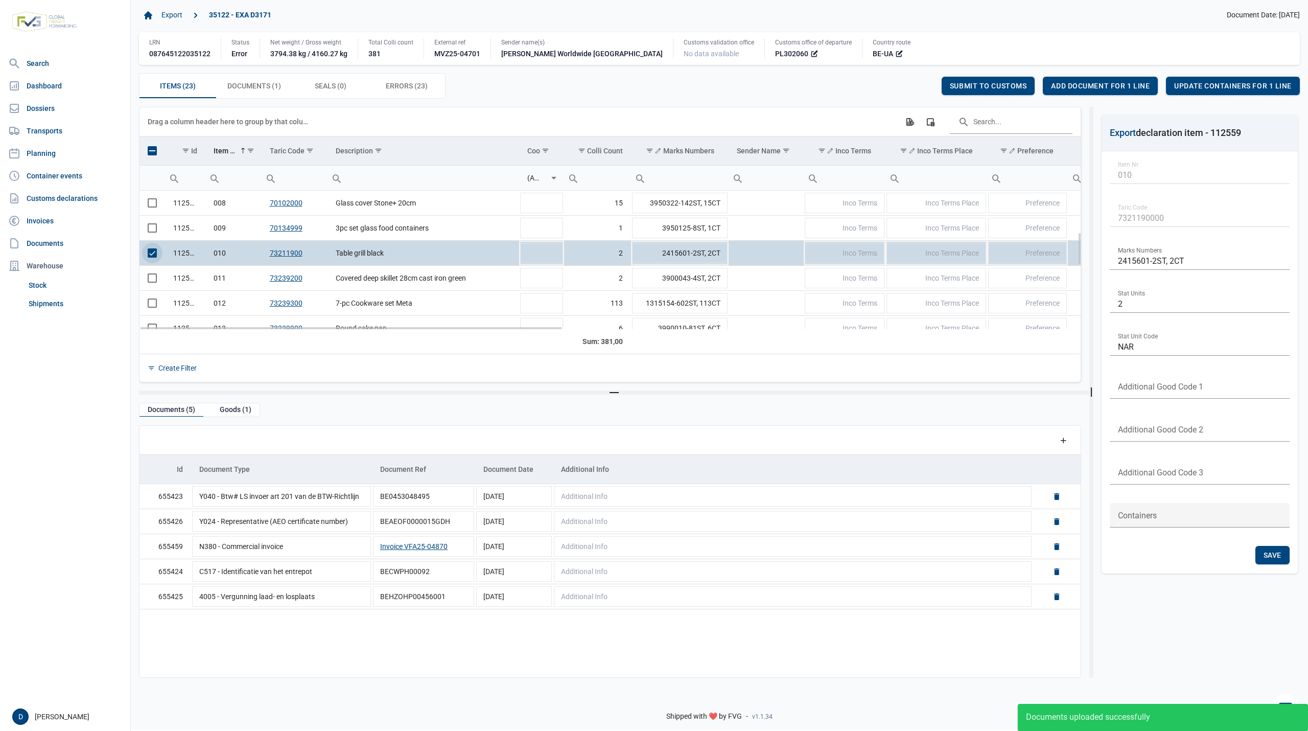
click at [152, 252] on span "Select row" at bounding box center [152, 252] width 9 height 9
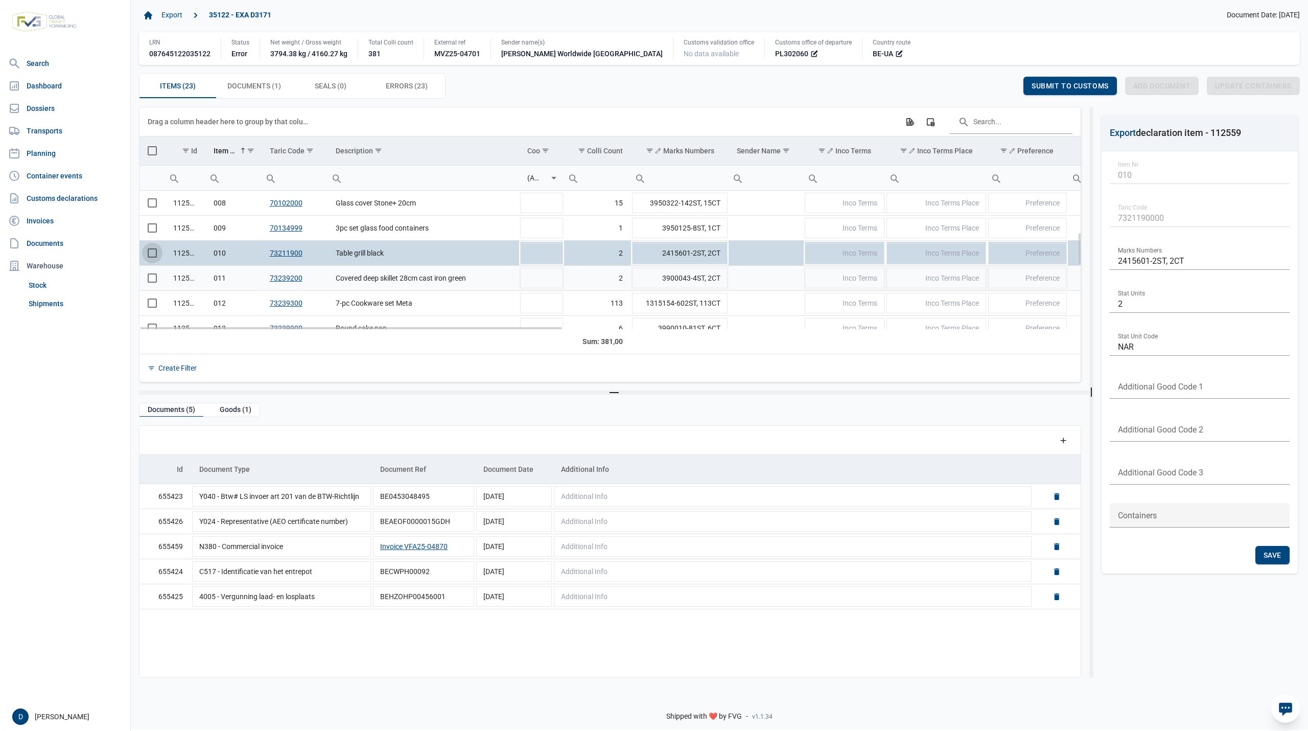
click at [150, 278] on span "Select row" at bounding box center [152, 277] width 9 height 9
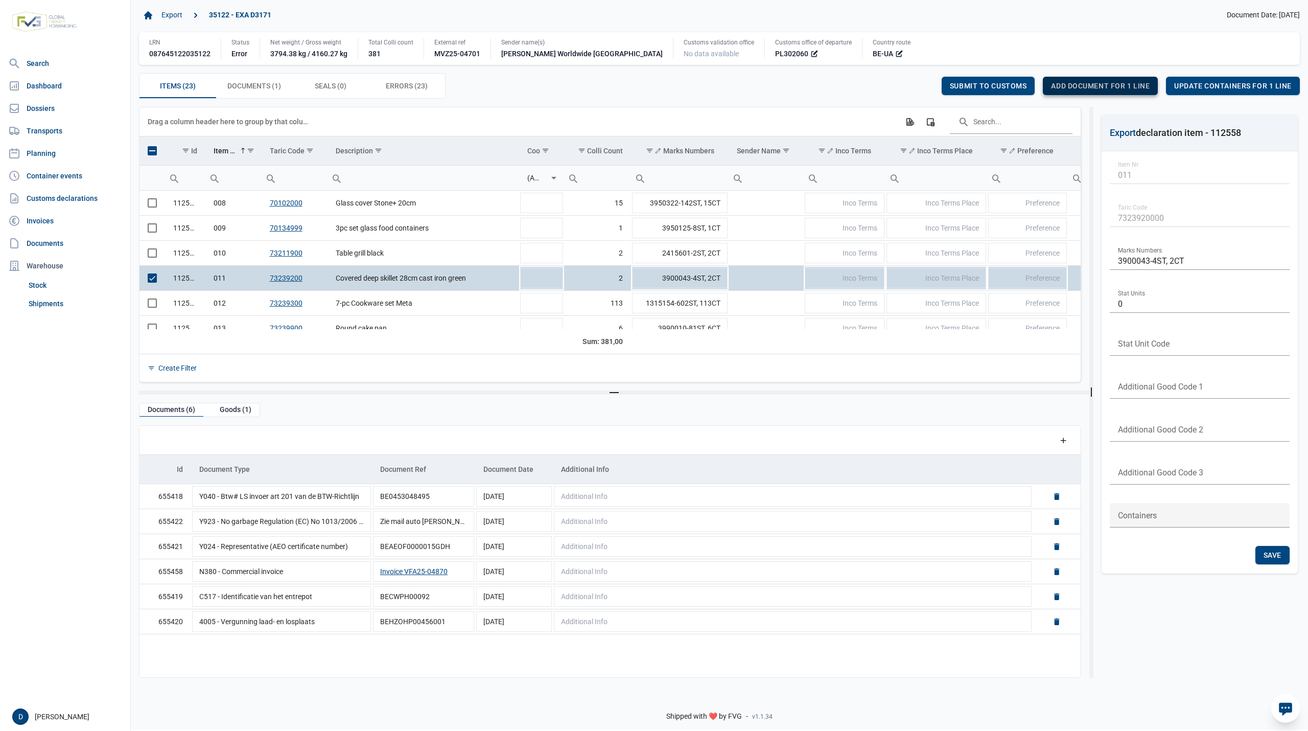
click at [1120, 88] on span "Add document for 1 line" at bounding box center [1100, 86] width 99 height 8
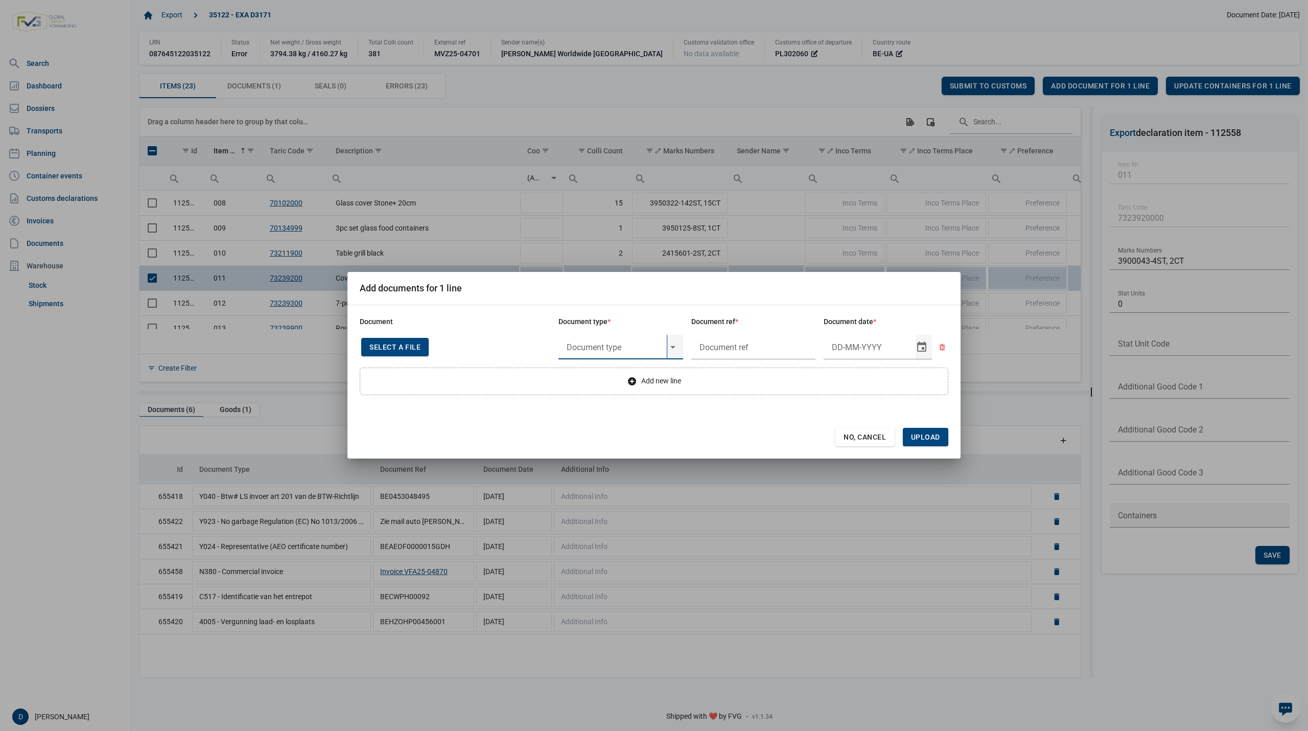
click at [618, 348] on input "text" at bounding box center [612, 347] width 108 height 25
type input "Y984 - No origin or from DKLZ"
type input "."
type input "4-9-2025"
click at [932, 434] on span "Upload" at bounding box center [925, 437] width 29 height 8
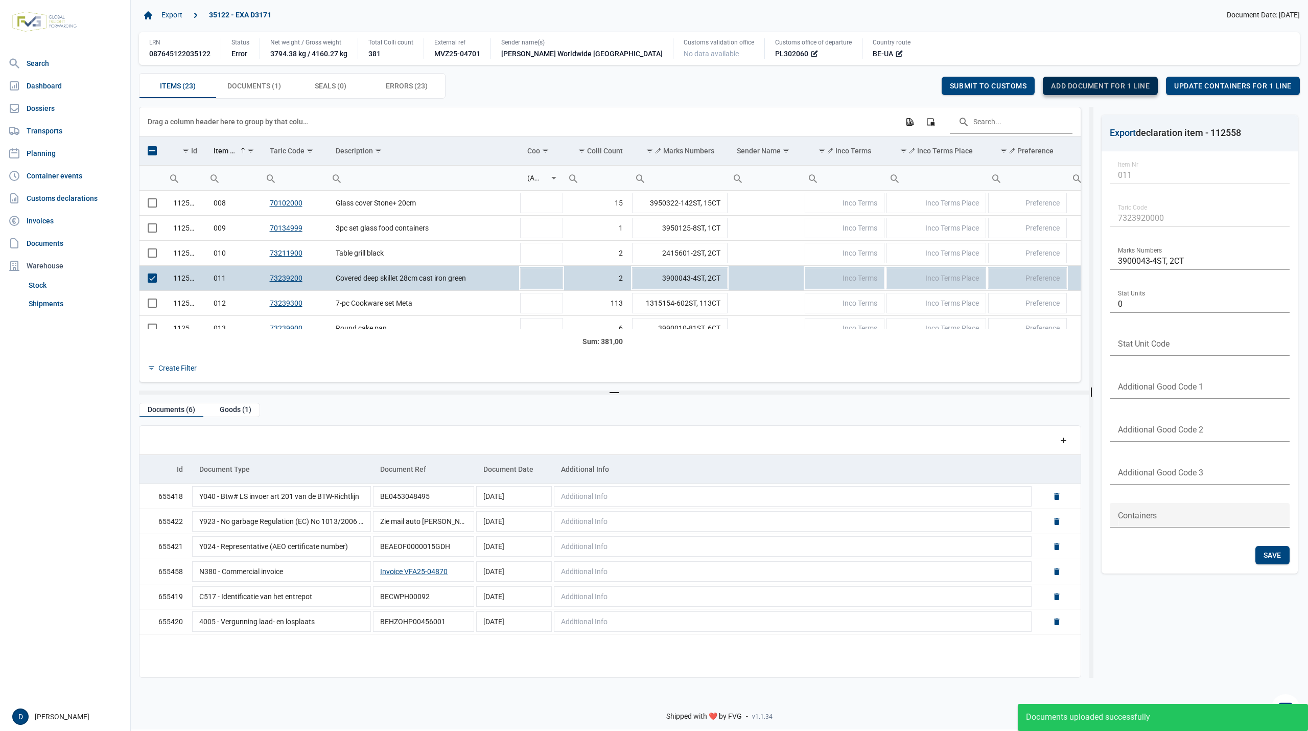
click at [1107, 84] on span "Add document for 1 line" at bounding box center [1100, 86] width 99 height 8
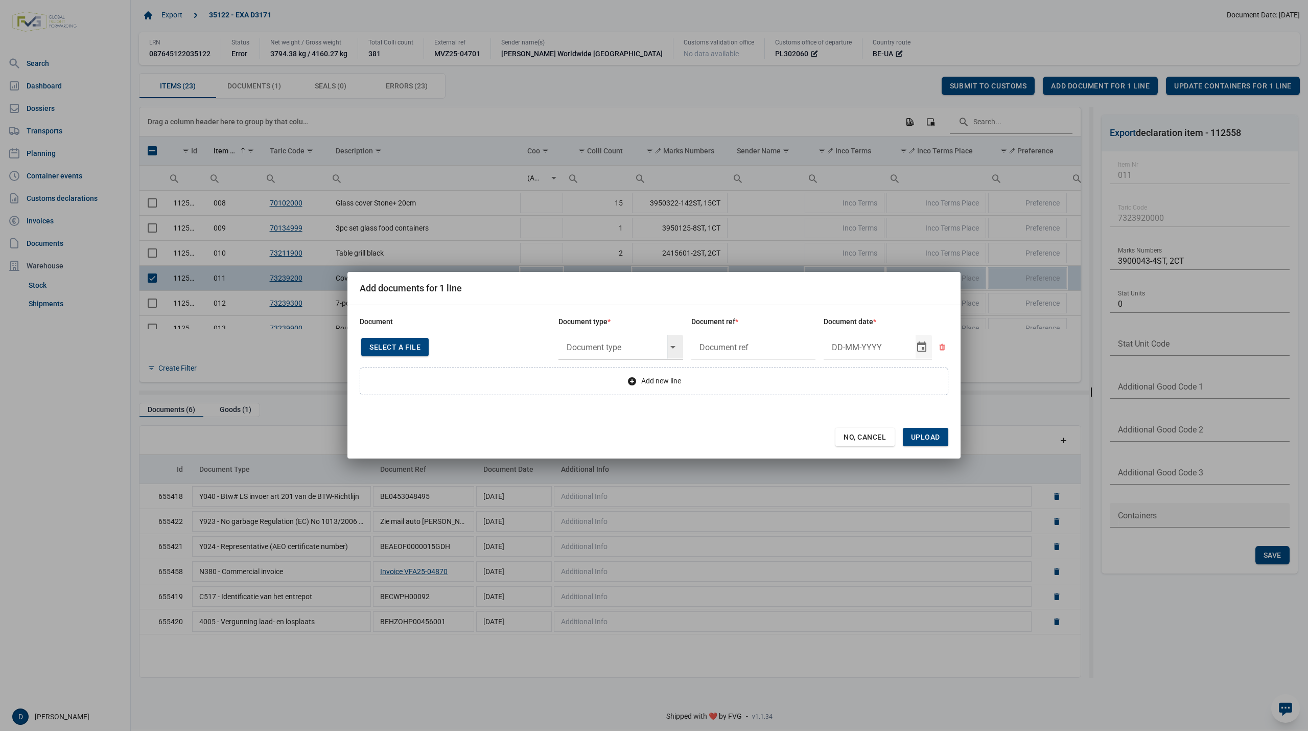
click at [632, 347] on input "text" at bounding box center [612, 347] width 108 height 25
click at [622, 372] on div "Y997 - Goods not from or destined to [GEOGRAPHIC_DATA] or Sevastopol" at bounding box center [620, 375] width 125 height 24
type input "Y997 - Goods not from or destined to [GEOGRAPHIC_DATA] or Sevastopol"
type input "."
type input "4-9-2025"
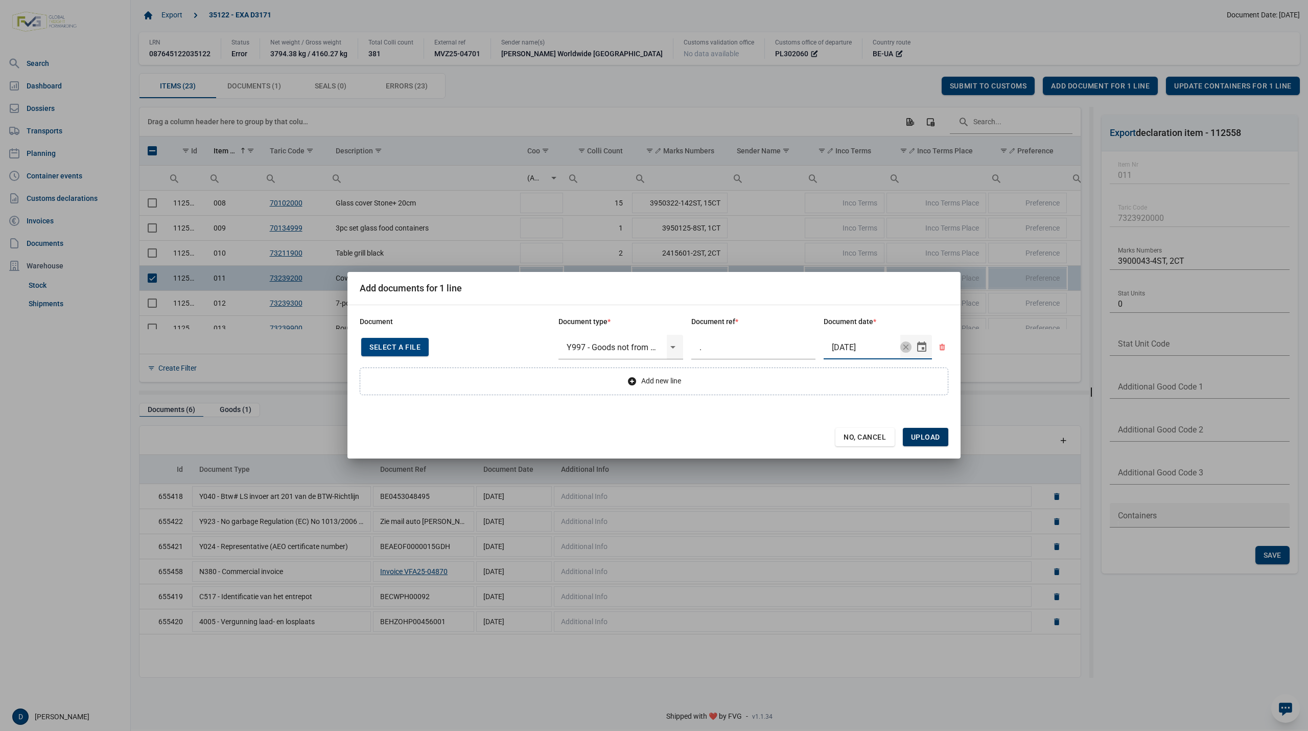
click at [928, 433] on span "Upload" at bounding box center [925, 437] width 29 height 8
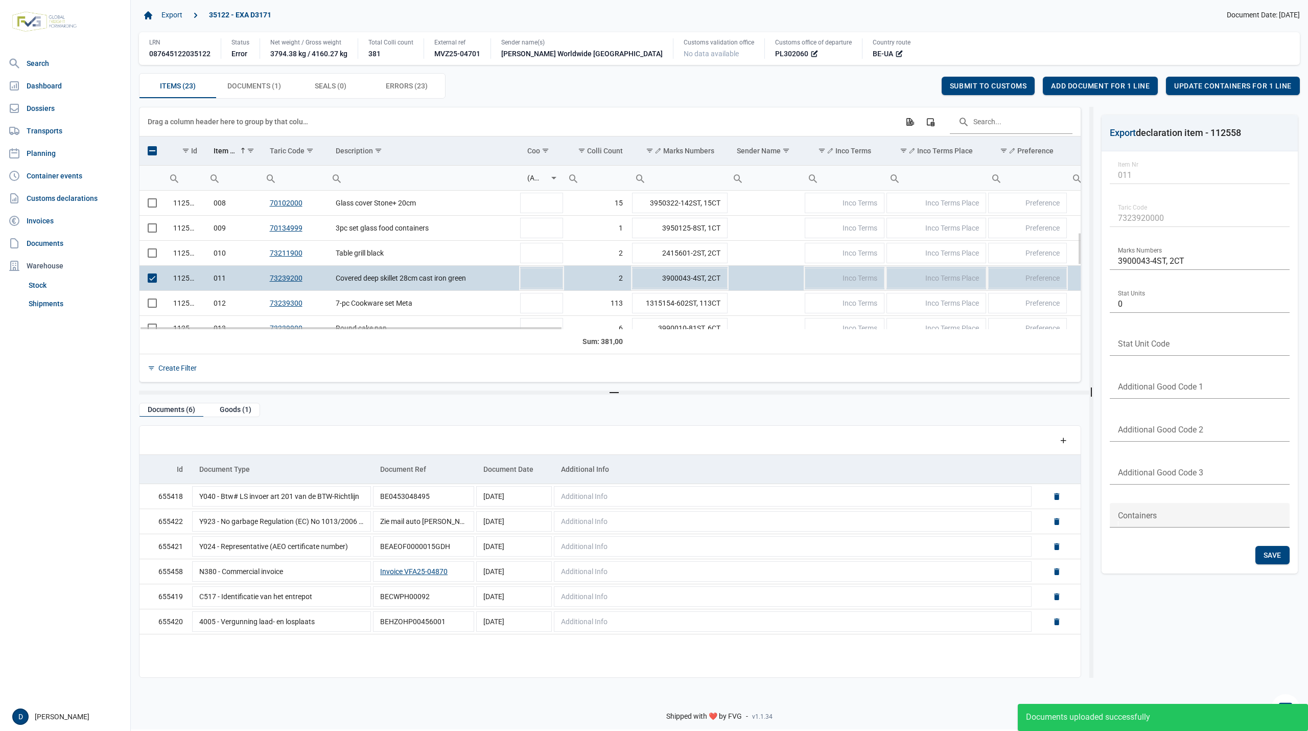
click at [154, 282] on span "Select row" at bounding box center [152, 277] width 9 height 9
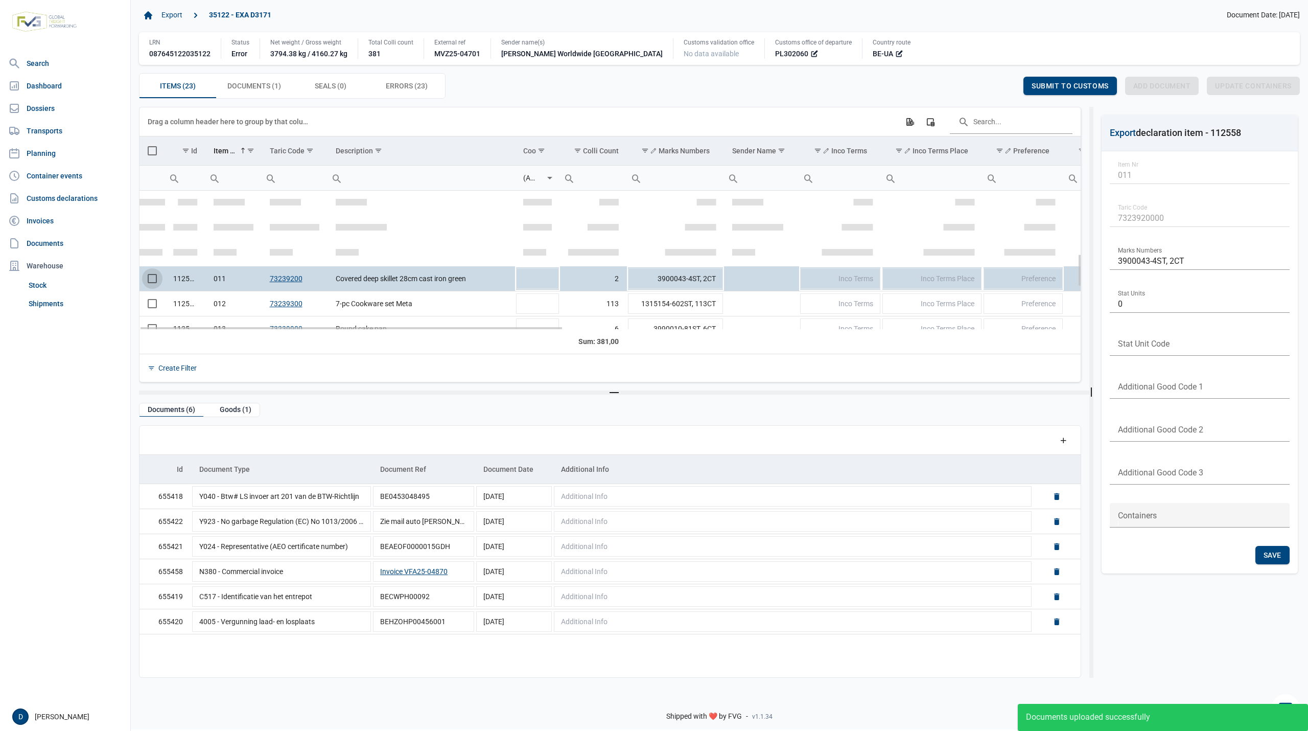
scroll to position [266, 0]
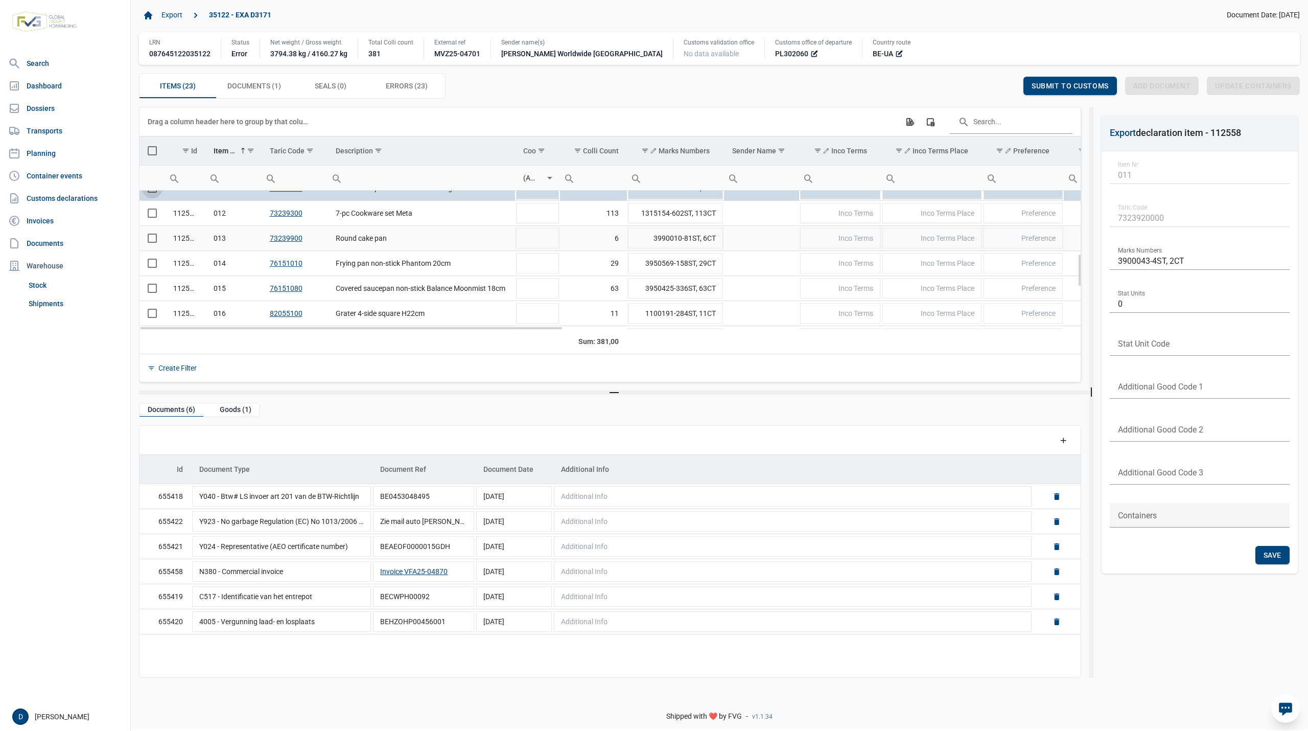
click at [151, 242] on span "Select row" at bounding box center [152, 237] width 9 height 9
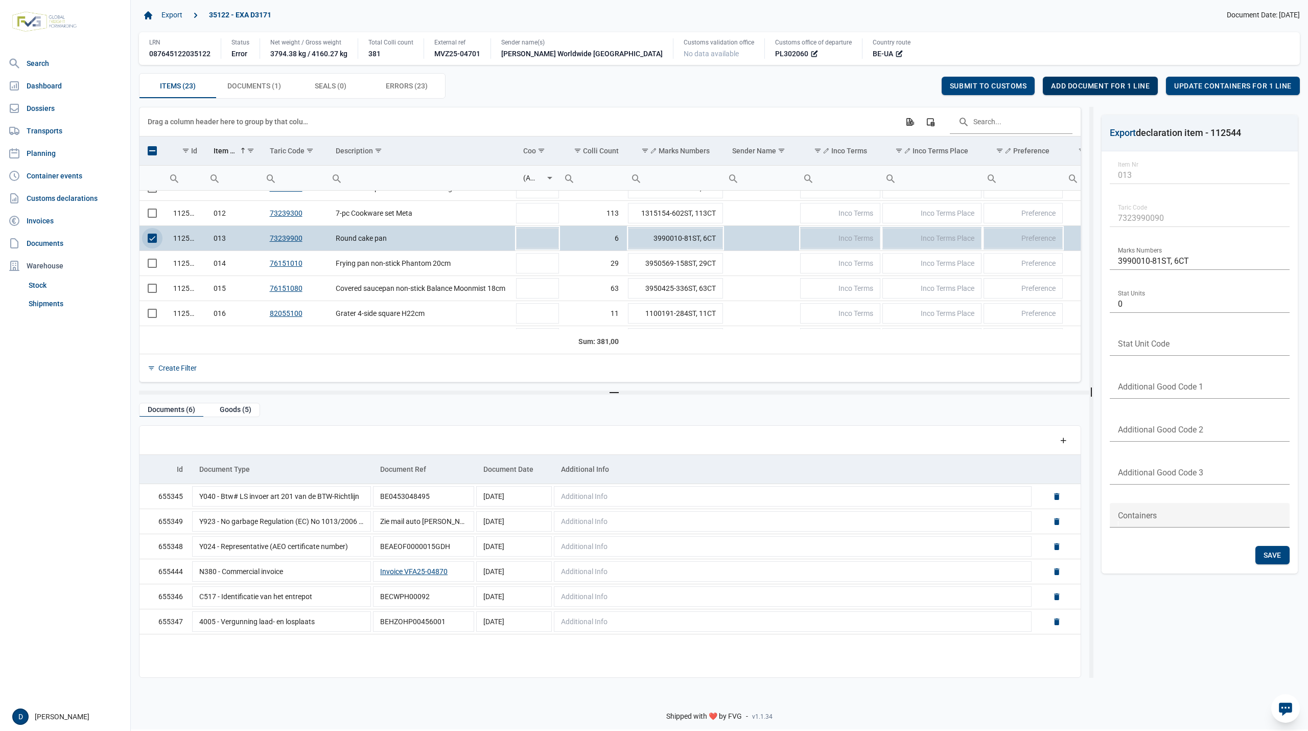
click at [1125, 86] on span "Add document for 1 line" at bounding box center [1100, 86] width 99 height 8
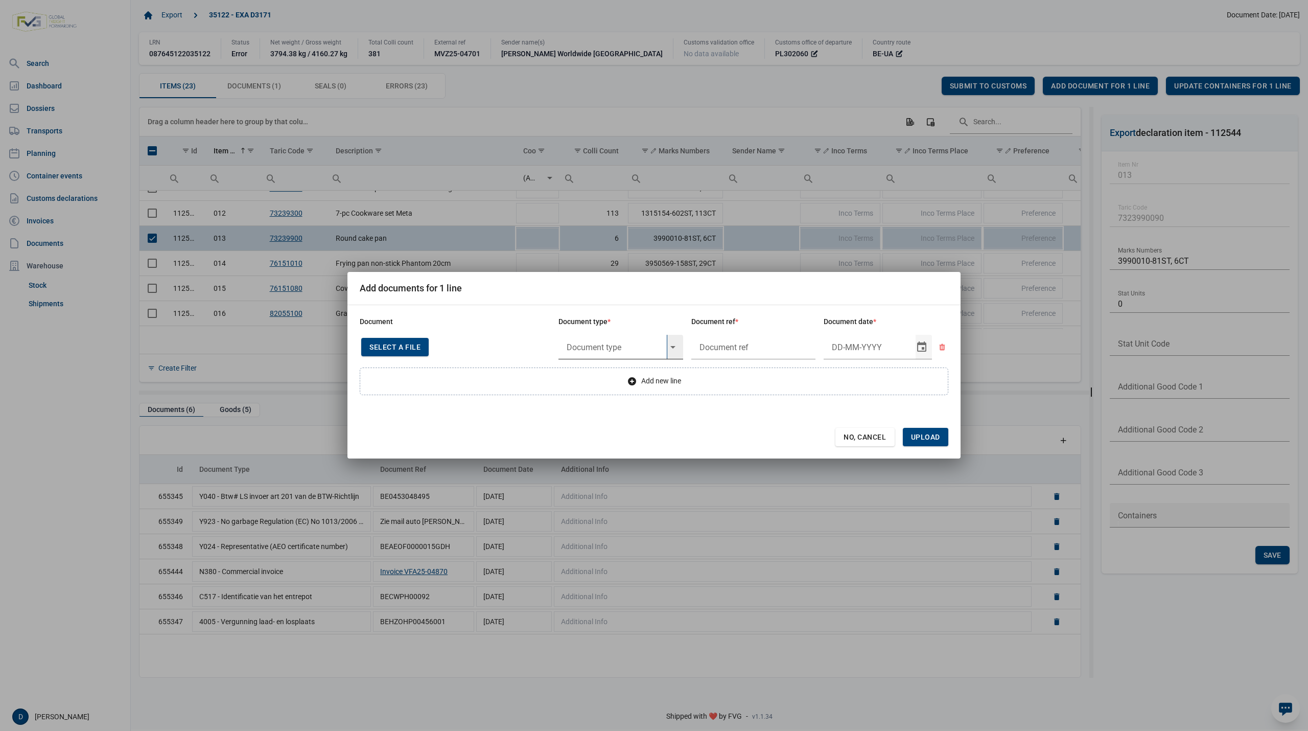
click at [605, 348] on input "text" at bounding box center [612, 347] width 108 height 25
click at [642, 372] on div "Y997 - Goods not from or destined to Crimea or Sevastopol" at bounding box center [620, 375] width 125 height 24
type input "Y997 - Goods not from or destined to Crimea or Sevastopol"
type input "."
type input "4-9-2025"
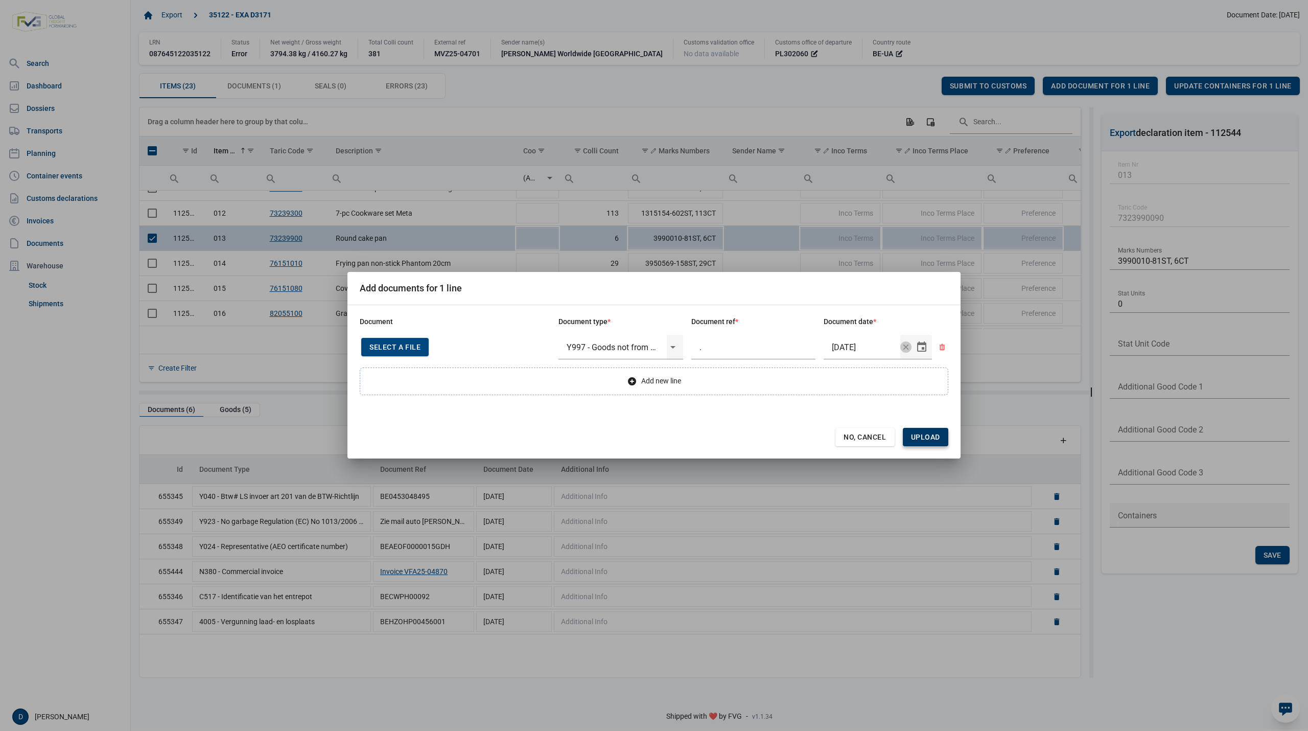
click at [927, 437] on span "Upload" at bounding box center [925, 437] width 29 height 8
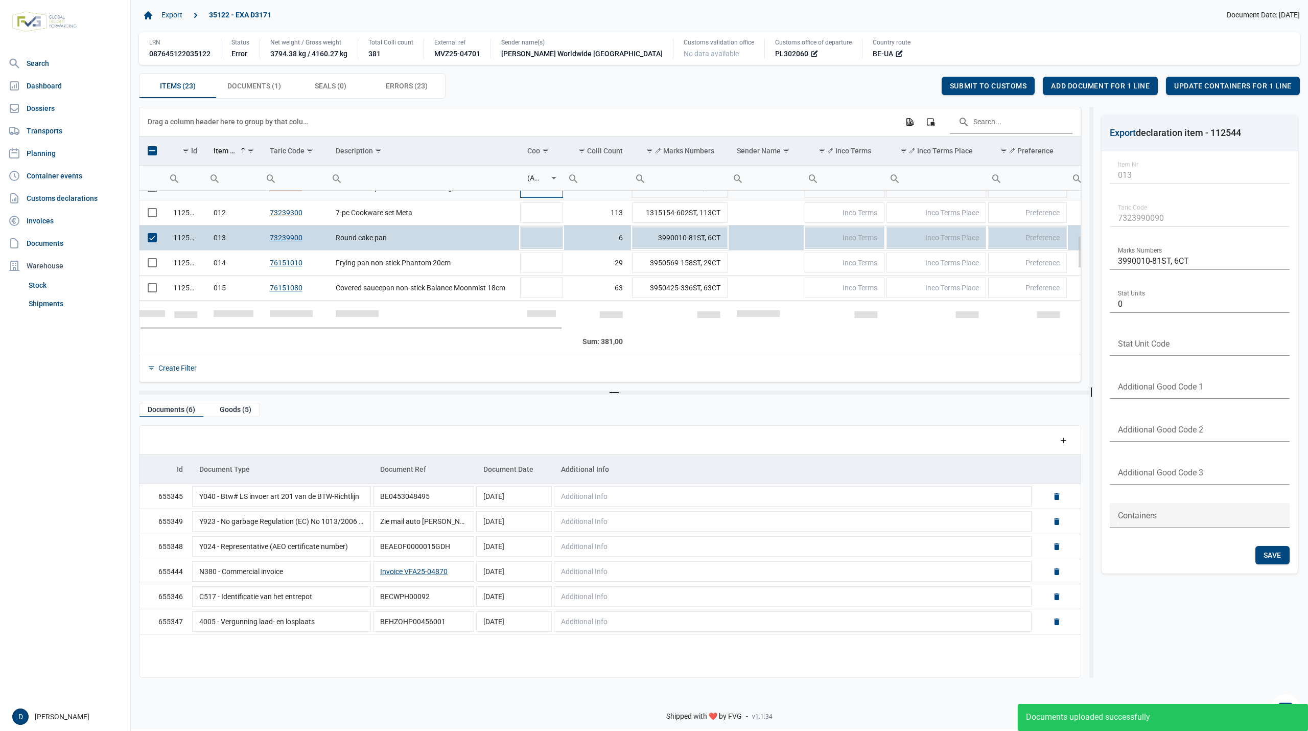
scroll to position [190, 0]
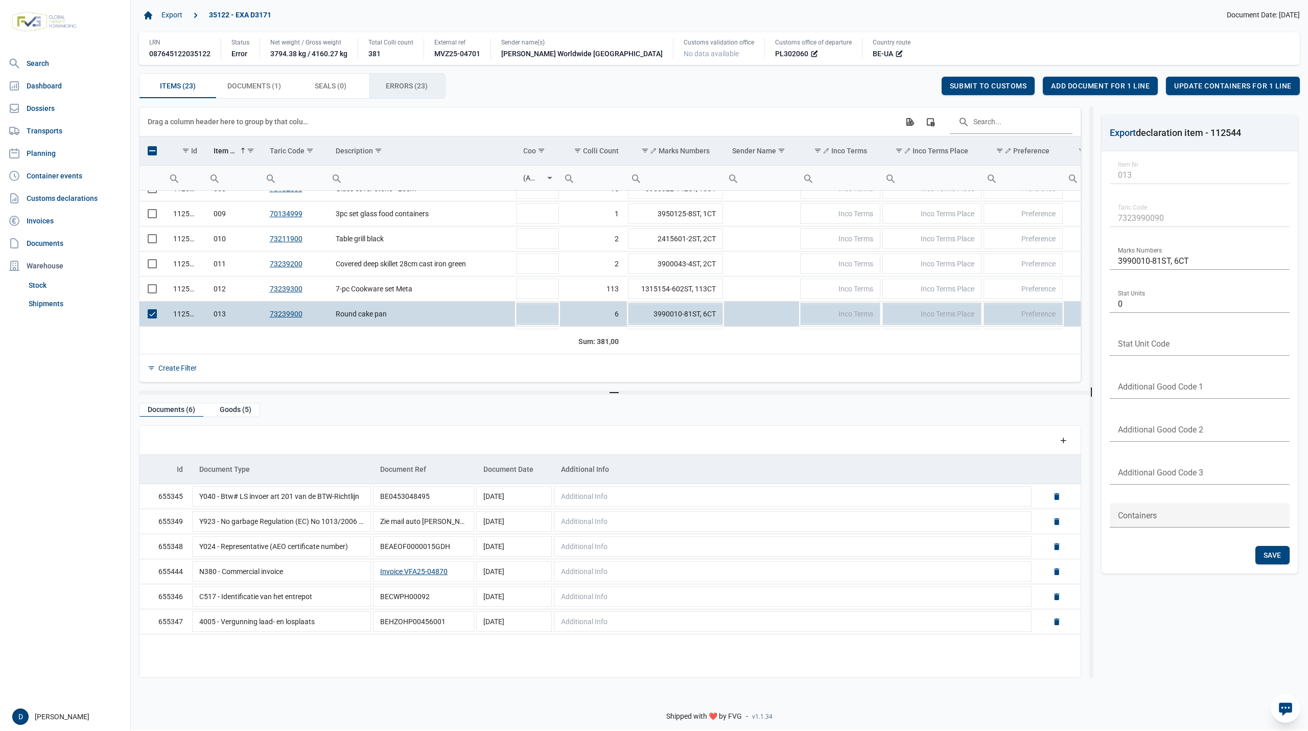
click at [405, 84] on span "Errors (23) Errors (23)" at bounding box center [407, 86] width 42 height 12
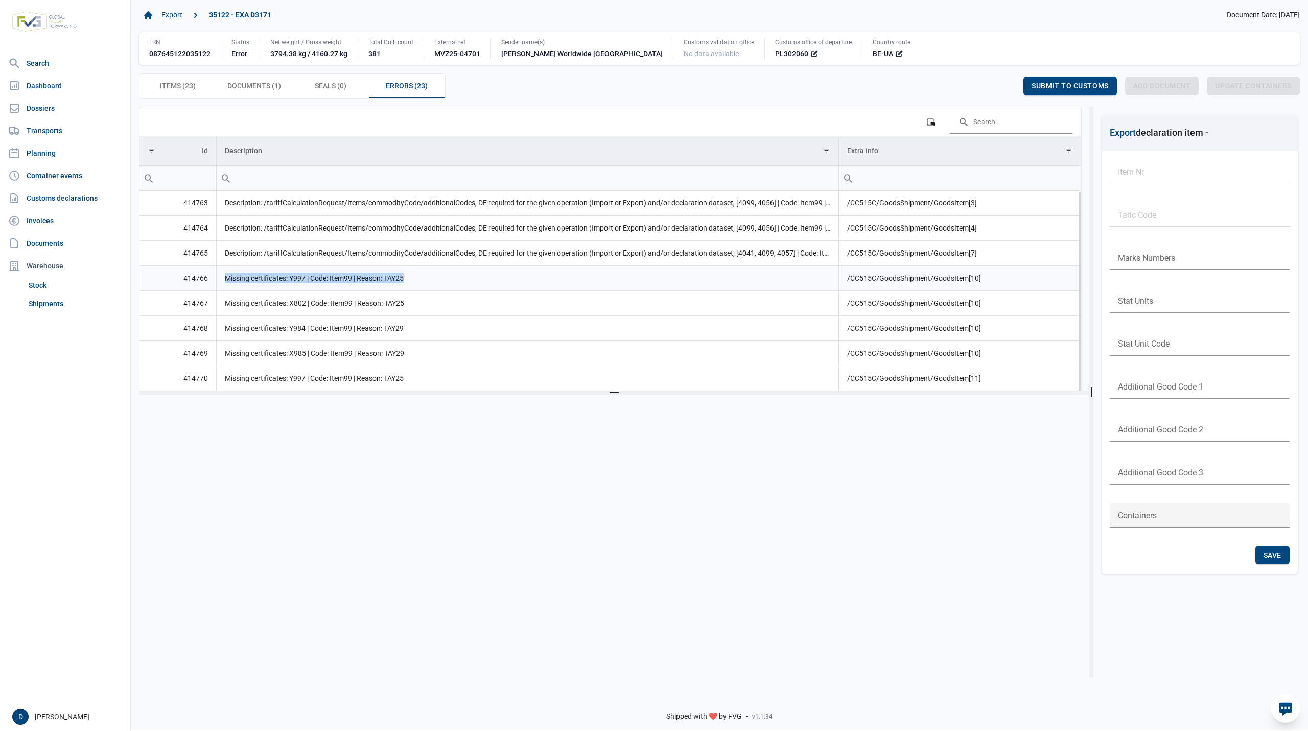
drag, startPoint x: 226, startPoint y: 283, endPoint x: 409, endPoint y: 287, distance: 183.5
click at [409, 287] on td "Missing certificates: Y997 | Code: Item99 | Reason: TAY25" at bounding box center [527, 277] width 622 height 25
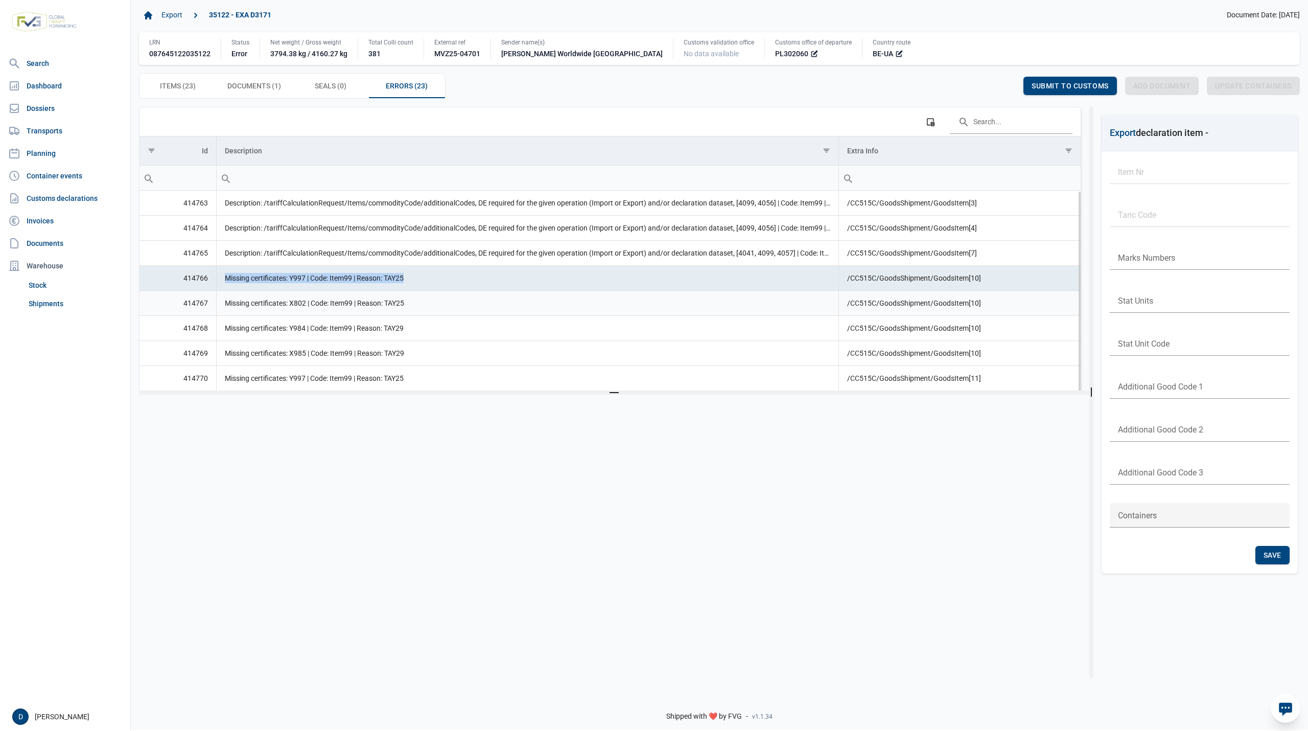
copy td "Missing certificates: Y997 | Code: Item99 | Reason: TAY25"
drag, startPoint x: 225, startPoint y: 309, endPoint x: 409, endPoint y: 311, distance: 183.4
click at [409, 311] on td "Missing certificates: X802 | Code: Item99 | Reason: TAY25" at bounding box center [527, 302] width 622 height 25
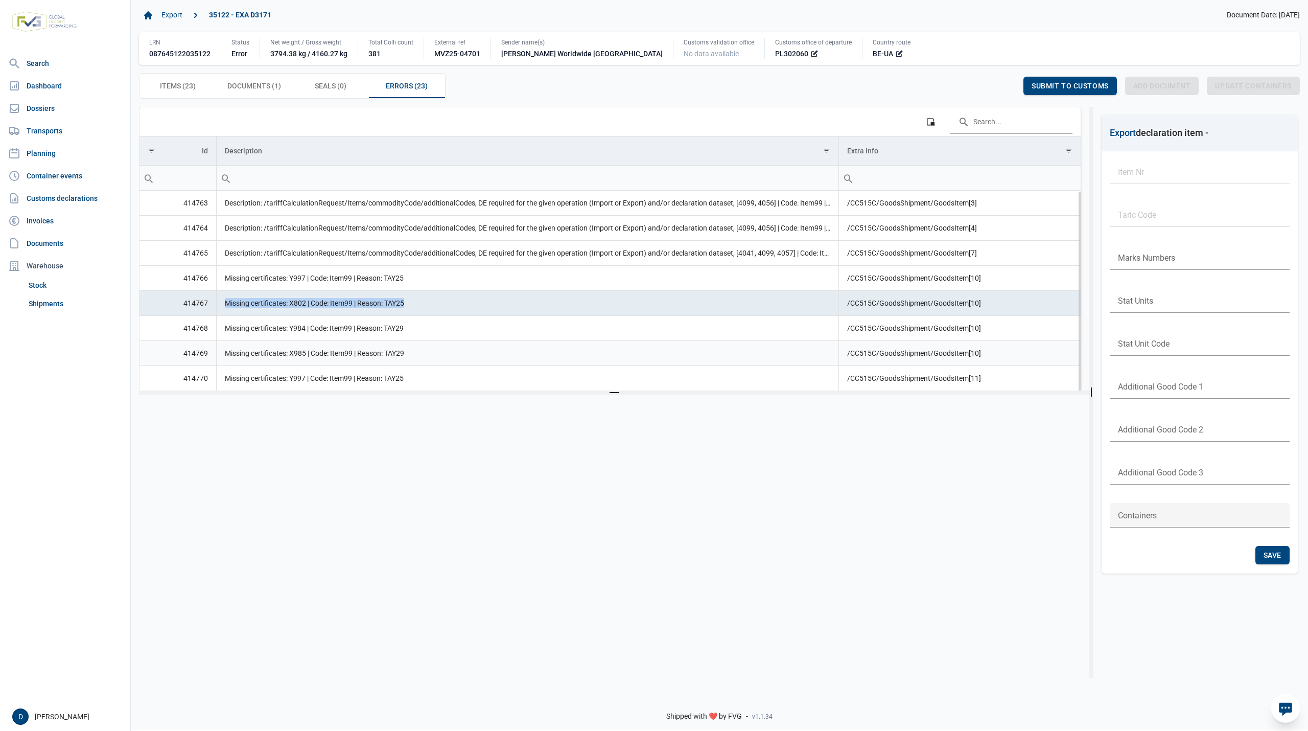
copy td "Missing certificates: X802 | Code: Item99 | Reason: TAY25"
click at [258, 327] on td "Missing certificates: Y984 | Code: Item99 | Reason: TAY29" at bounding box center [527, 327] width 622 height 25
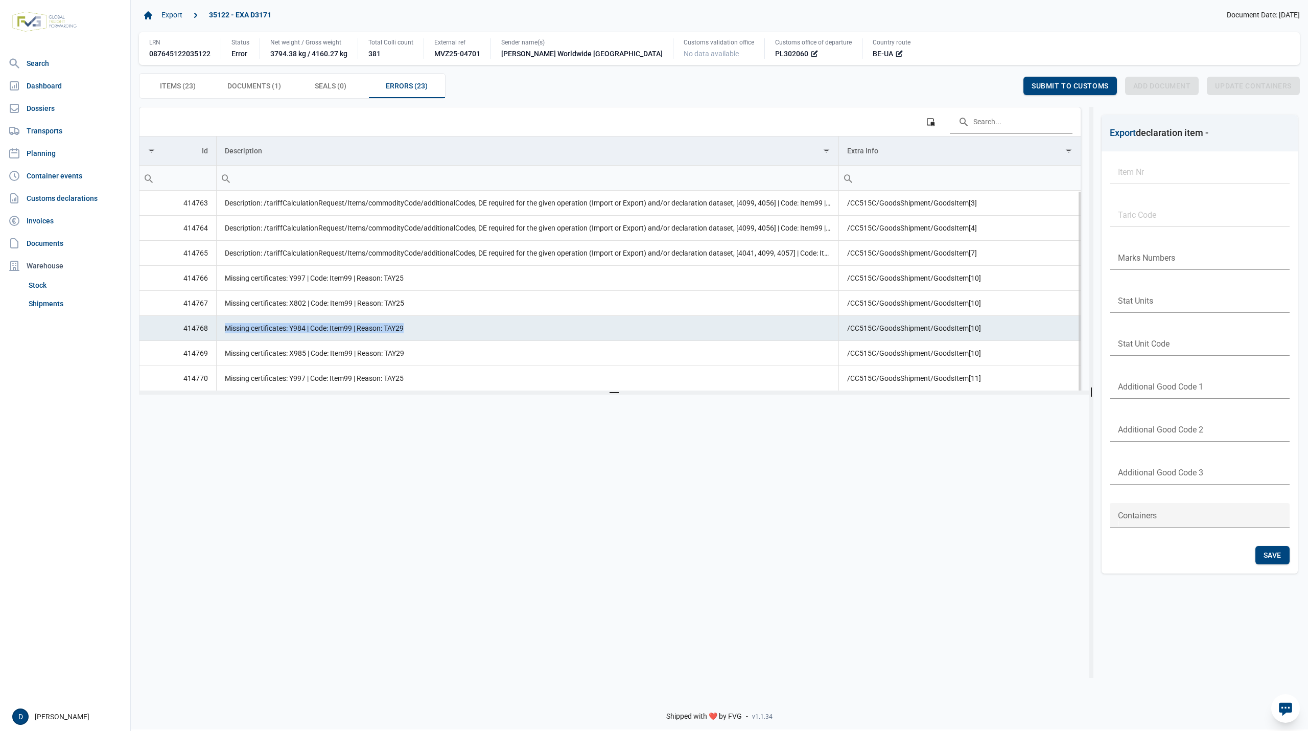
drag, startPoint x: 225, startPoint y: 330, endPoint x: 411, endPoint y: 336, distance: 186.1
click at [411, 336] on td "Missing certificates: Y984 | Code: Item99 | Reason: TAY29" at bounding box center [527, 327] width 622 height 25
copy td "Missing certificates: Y984 | Code: Item99 | Reason: TAY29"
drag, startPoint x: 231, startPoint y: 357, endPoint x: 408, endPoint y: 364, distance: 176.4
click at [408, 364] on td "Missing certificates: X985 | Code: Item99 | Reason: TAY29" at bounding box center [527, 352] width 622 height 25
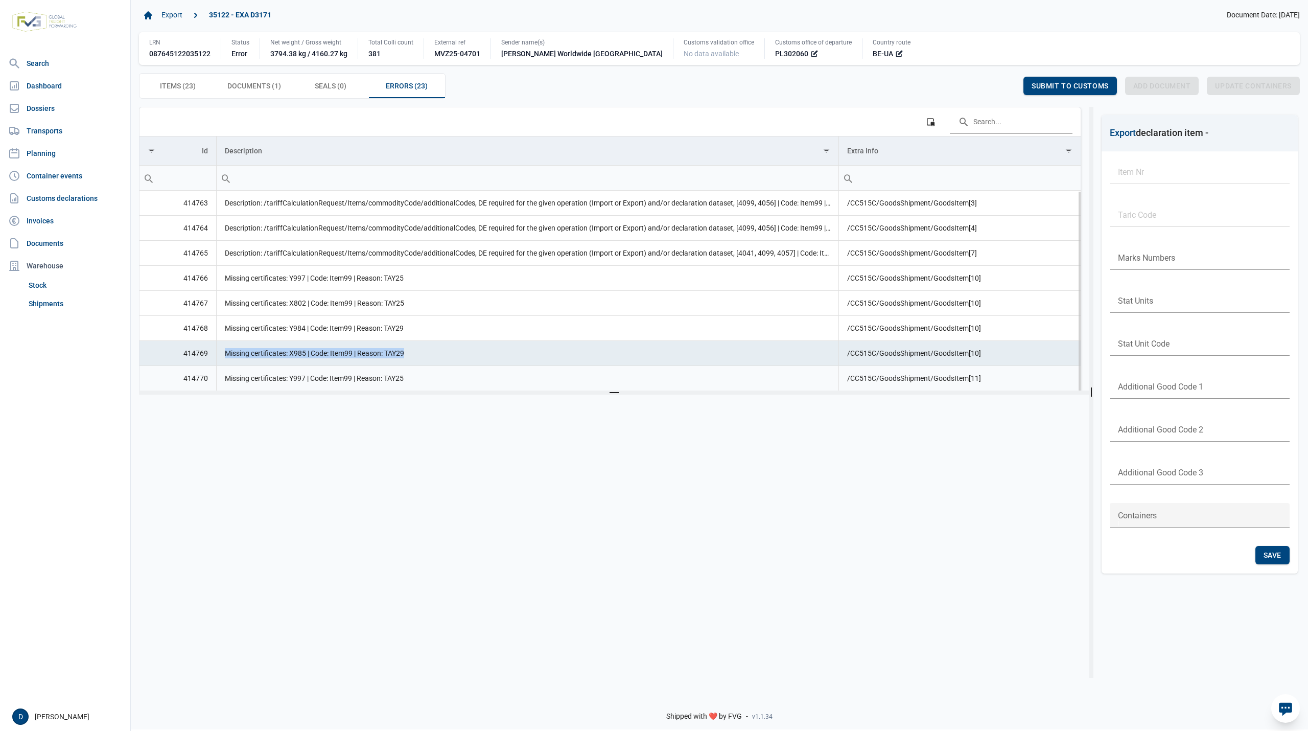
copy td "Missing certificates: X985 | Code: Item99 | Reason: TAY29"
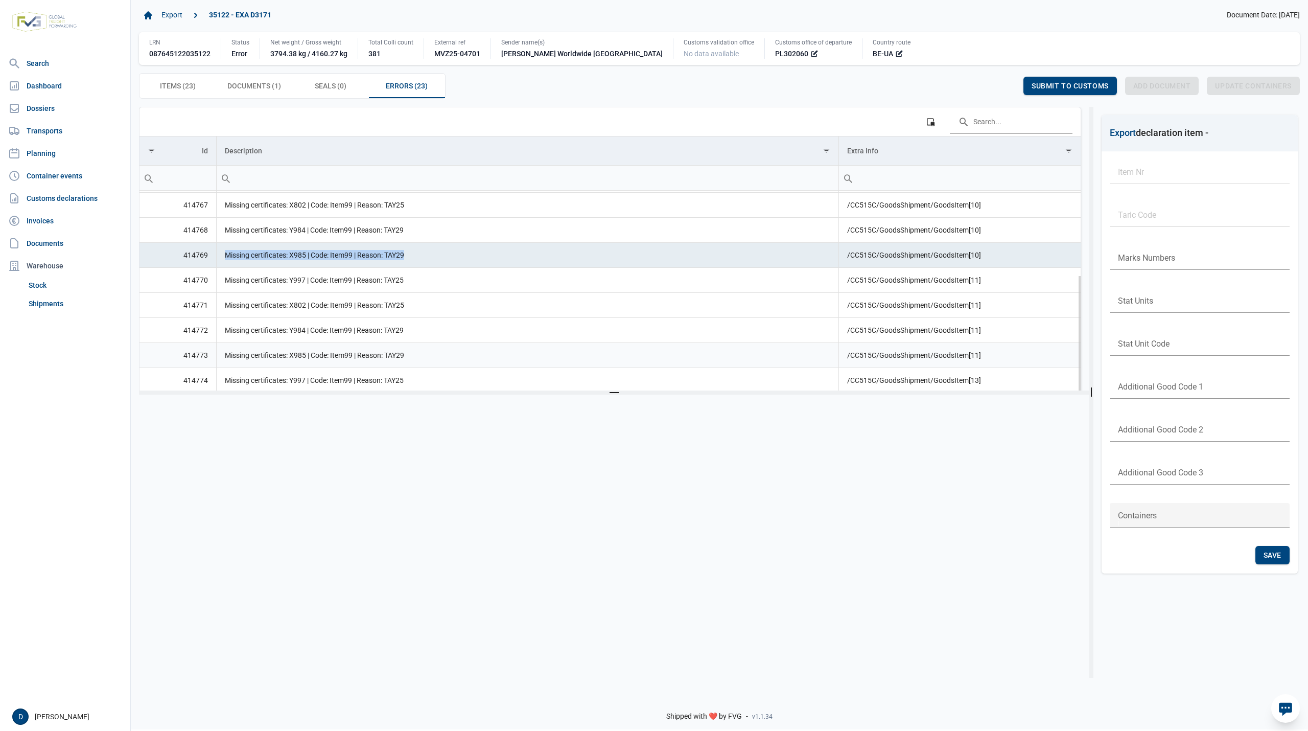
scroll to position [11, 0]
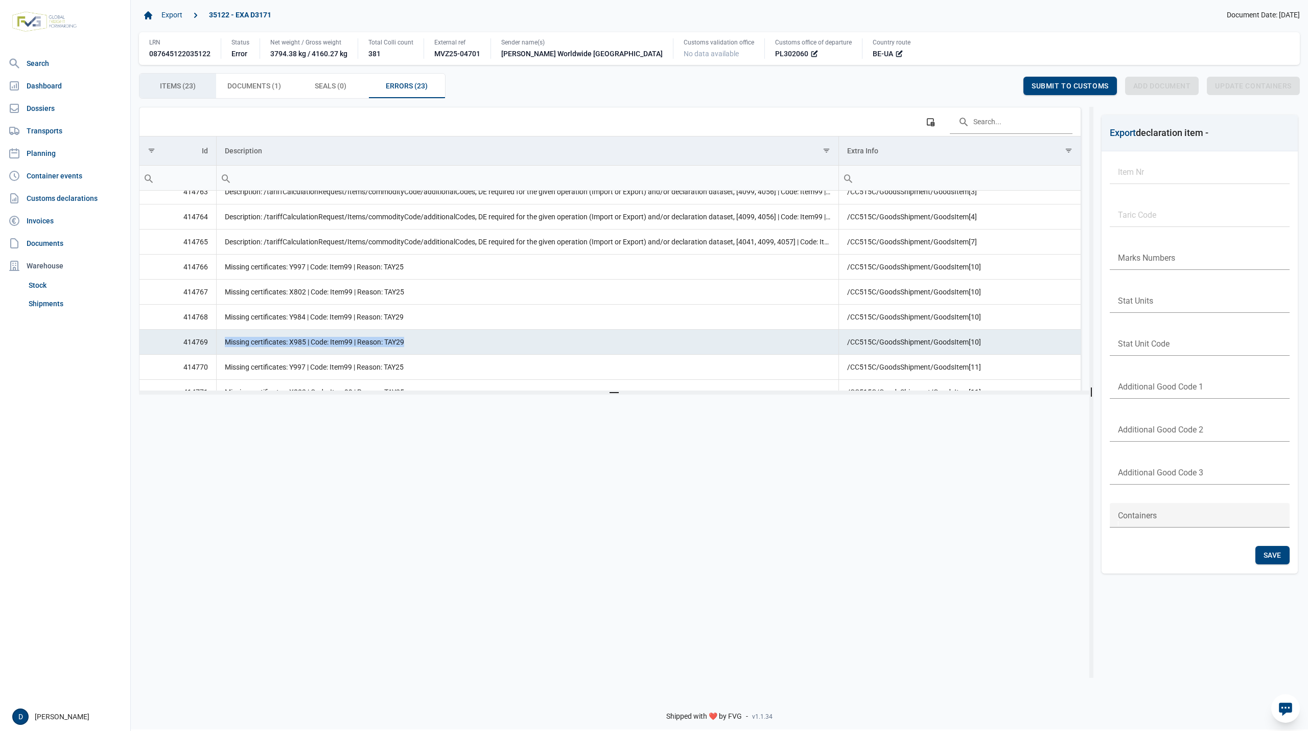
click at [183, 88] on span "Items (23) Items (23)" at bounding box center [178, 86] width 36 height 12
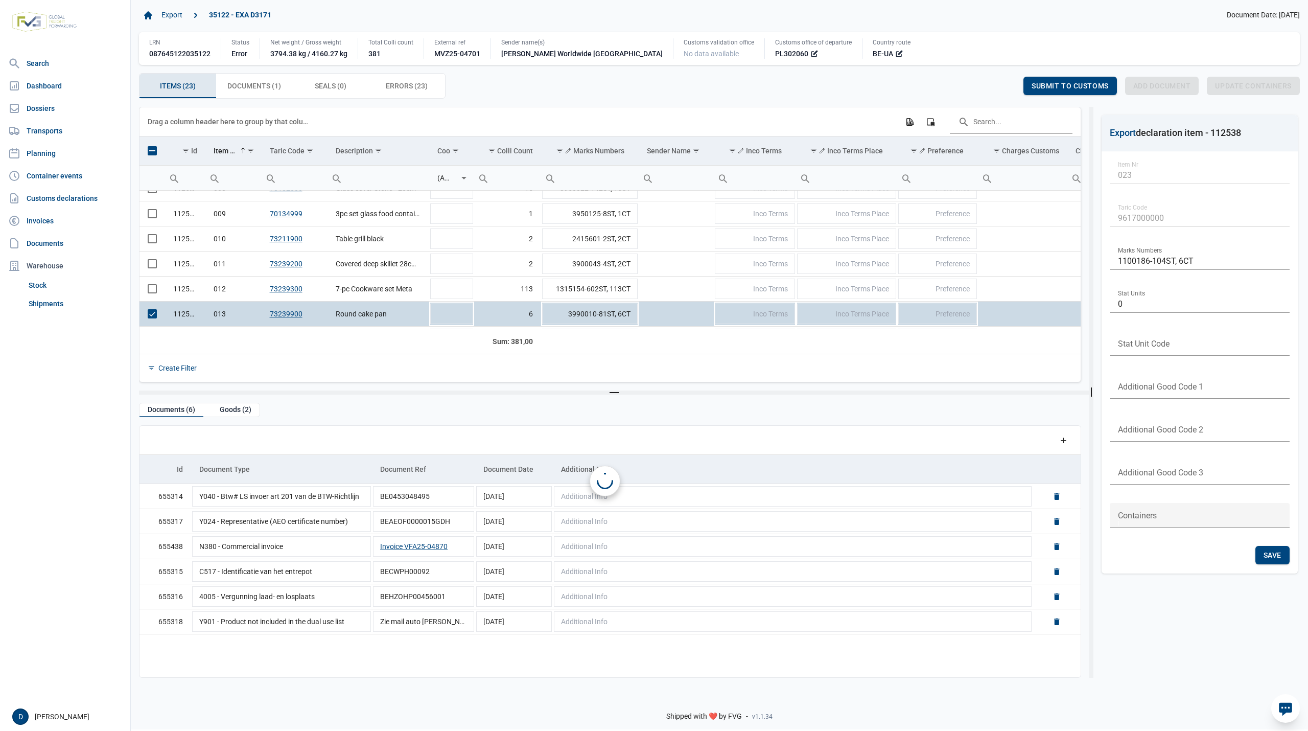
scroll to position [190, 0]
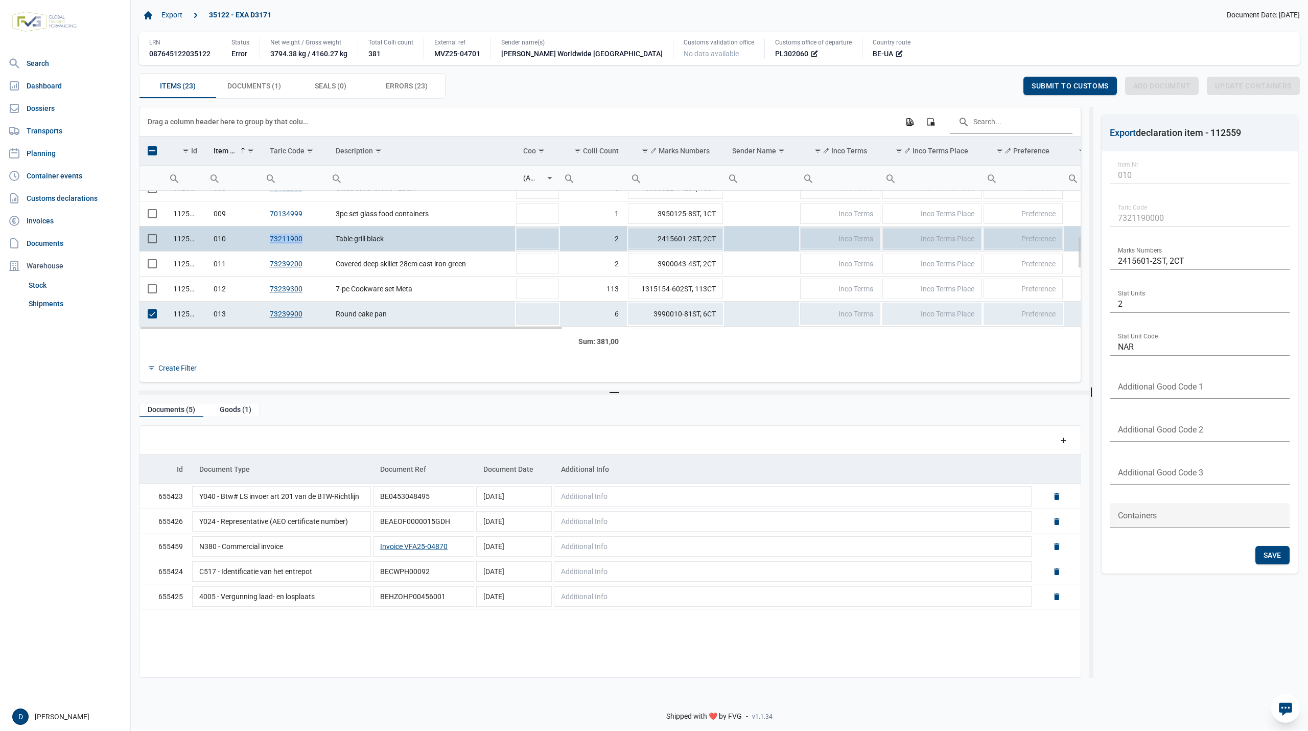
drag, startPoint x: 263, startPoint y: 239, endPoint x: 306, endPoint y: 240, distance: 42.9
click at [306, 240] on td "73211900" at bounding box center [295, 238] width 66 height 25
copy link "73211900"
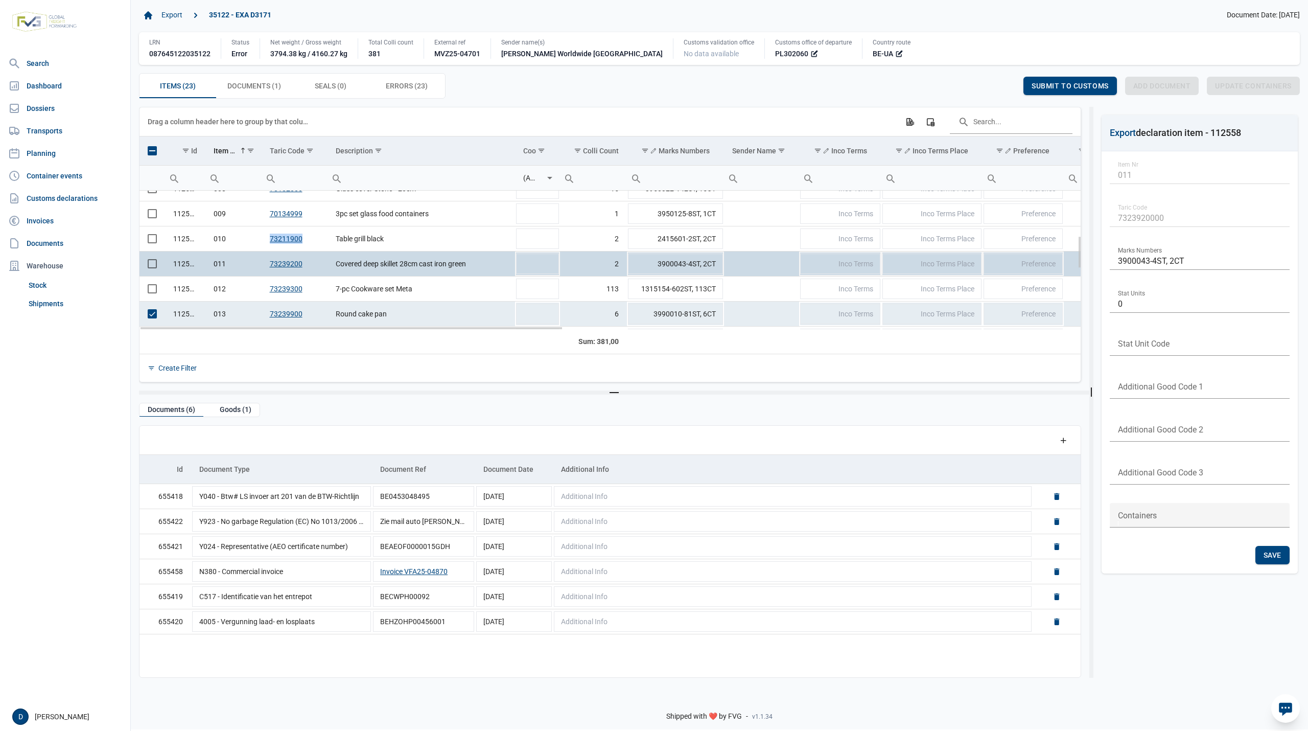
click at [270, 268] on link "73239200" at bounding box center [286, 264] width 33 height 8
drag, startPoint x: 264, startPoint y: 267, endPoint x: 310, endPoint y: 271, distance: 45.7
click at [310, 271] on td "73239200" at bounding box center [295, 263] width 66 height 25
copy link "73239200"
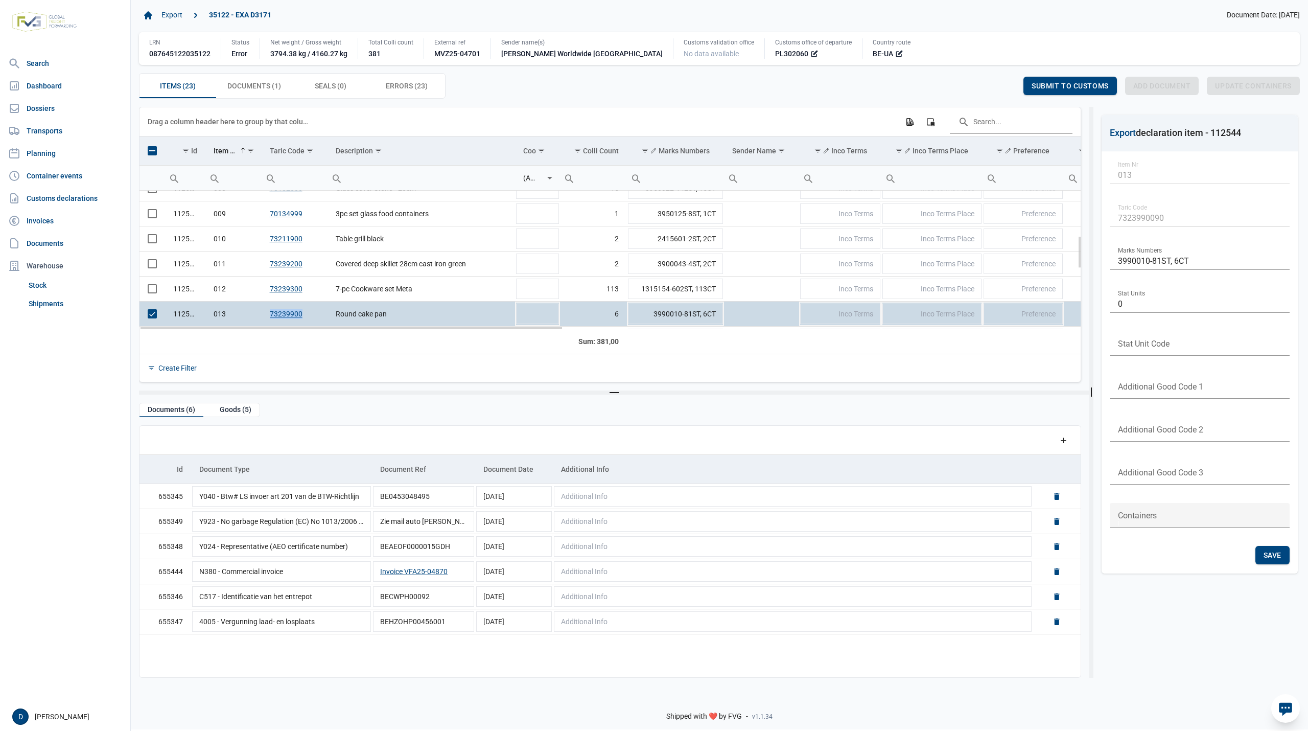
drag, startPoint x: 265, startPoint y: 319, endPoint x: 304, endPoint y: 319, distance: 39.8
click at [304, 319] on td "73239900" at bounding box center [295, 313] width 66 height 25
click at [154, 318] on span "Select row" at bounding box center [152, 313] width 9 height 9
click at [150, 265] on span "Select row" at bounding box center [152, 263] width 9 height 9
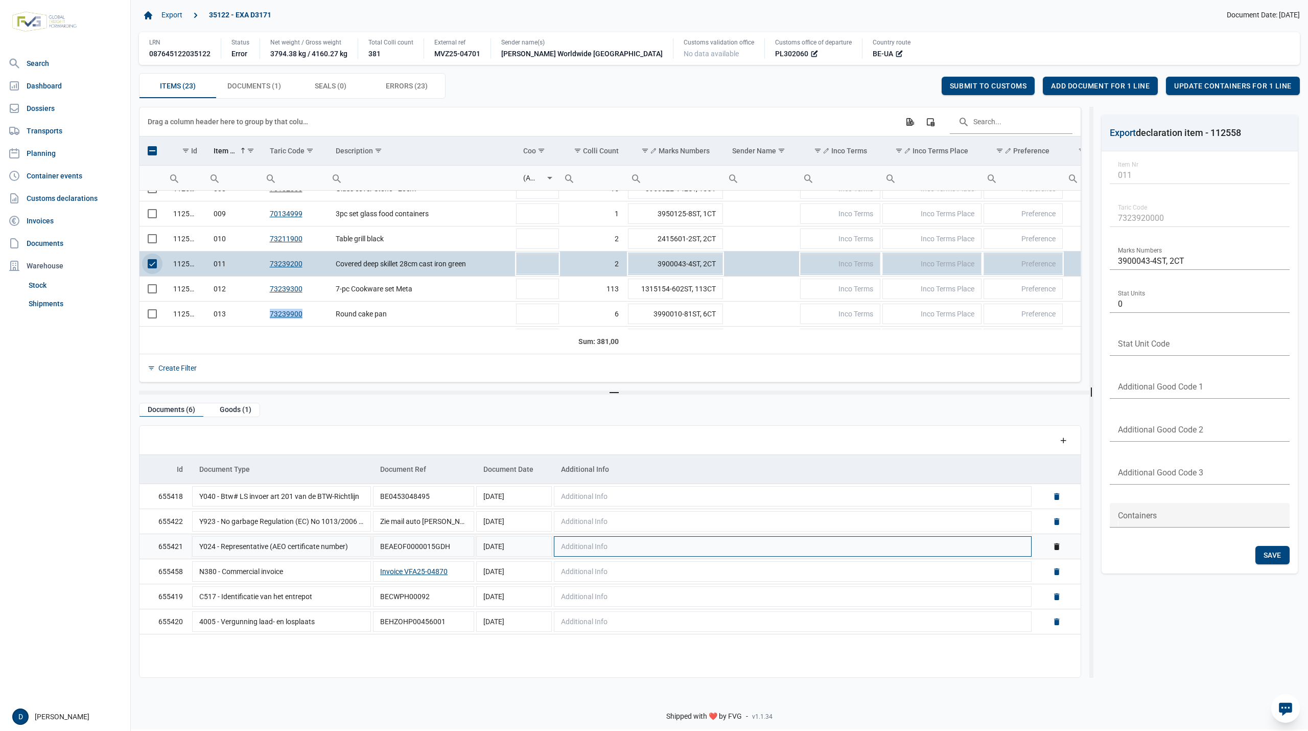
scroll to position [1, 0]
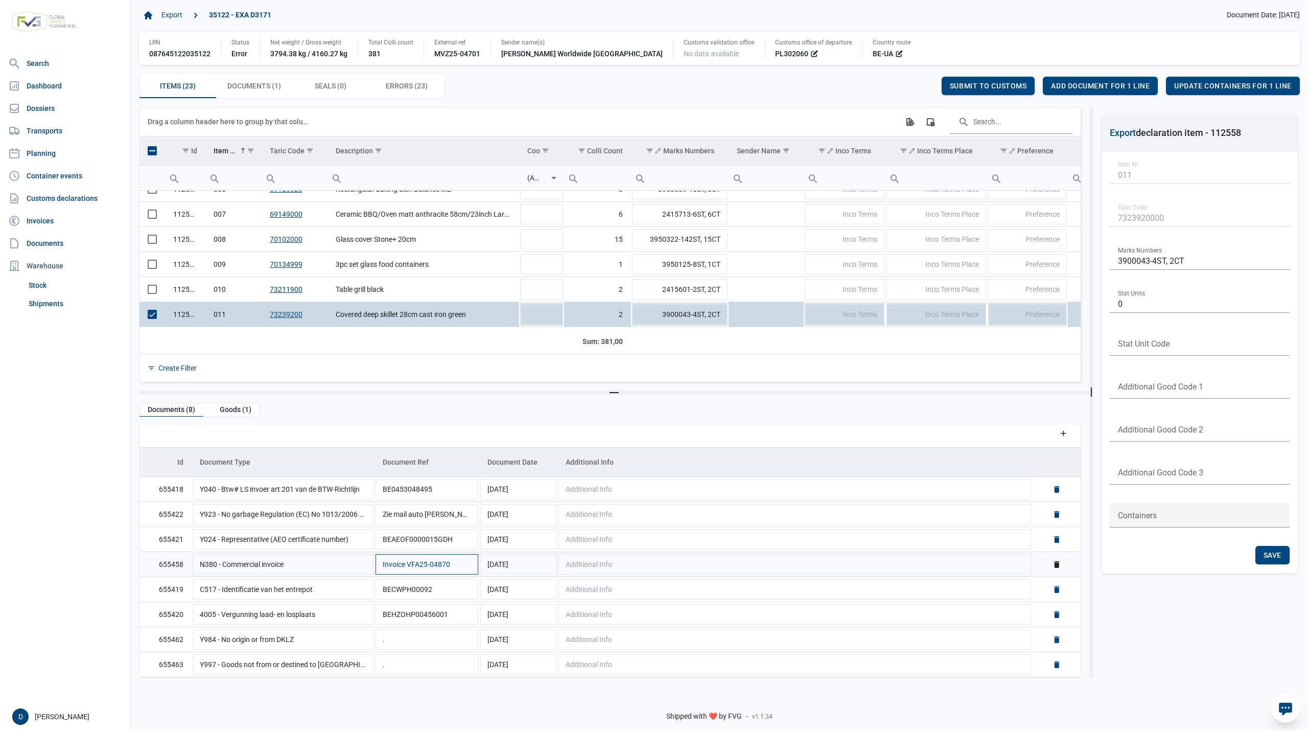
scroll to position [9, 0]
click at [154, 313] on td "Data grid with 23 rows and 23 columns" at bounding box center [152, 314] width 26 height 25
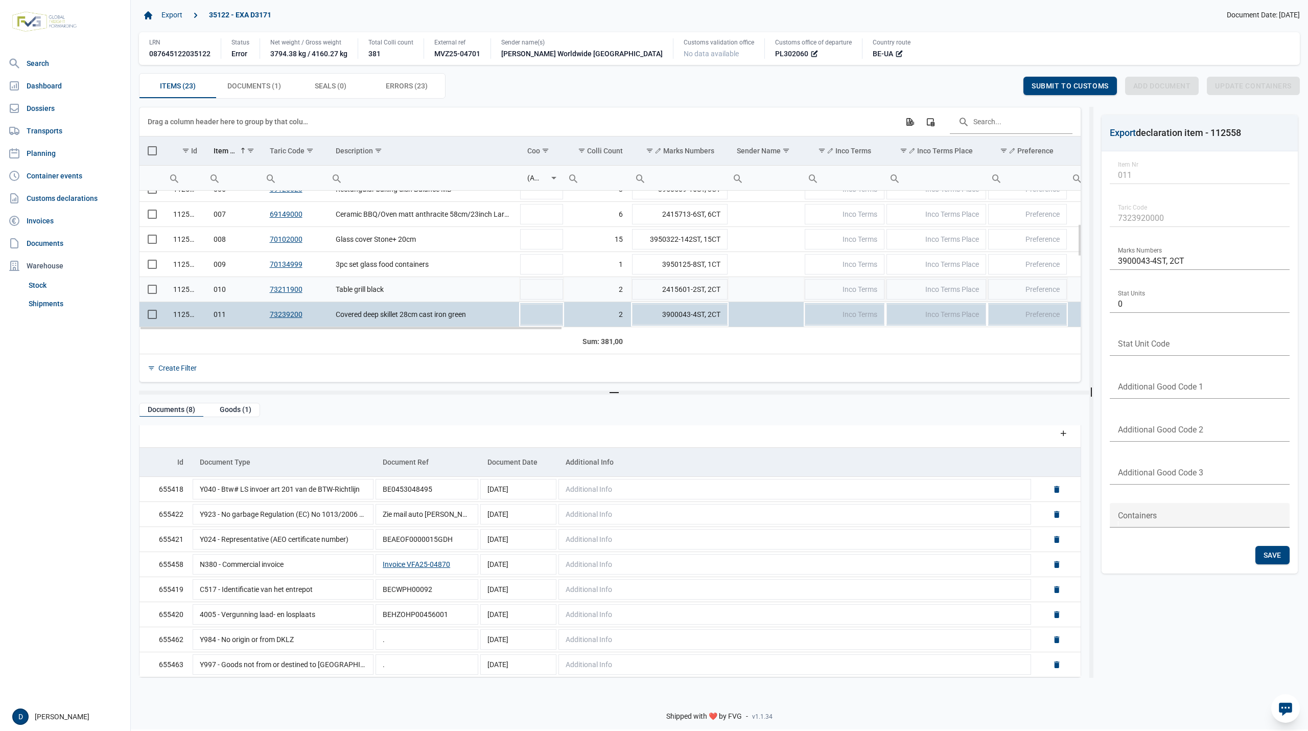
click at [148, 292] on span "Select row" at bounding box center [152, 289] width 9 height 9
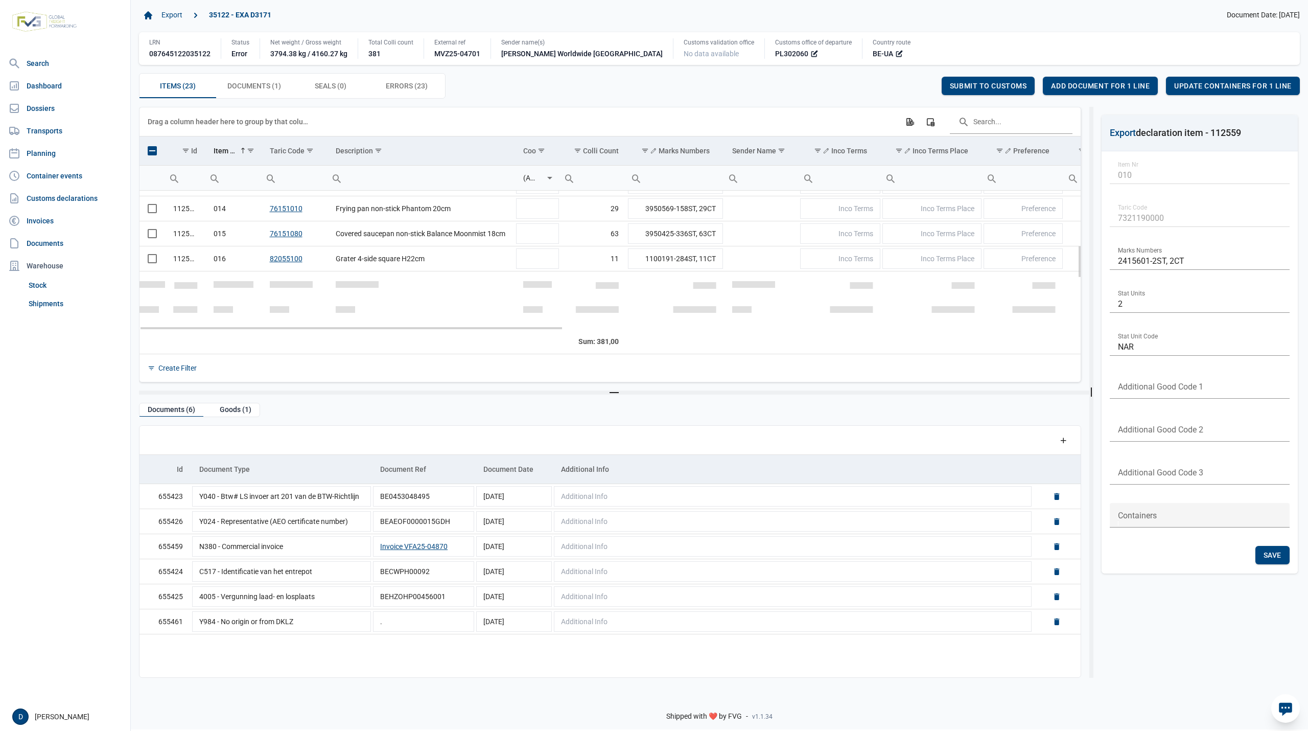
scroll to position [230, 0]
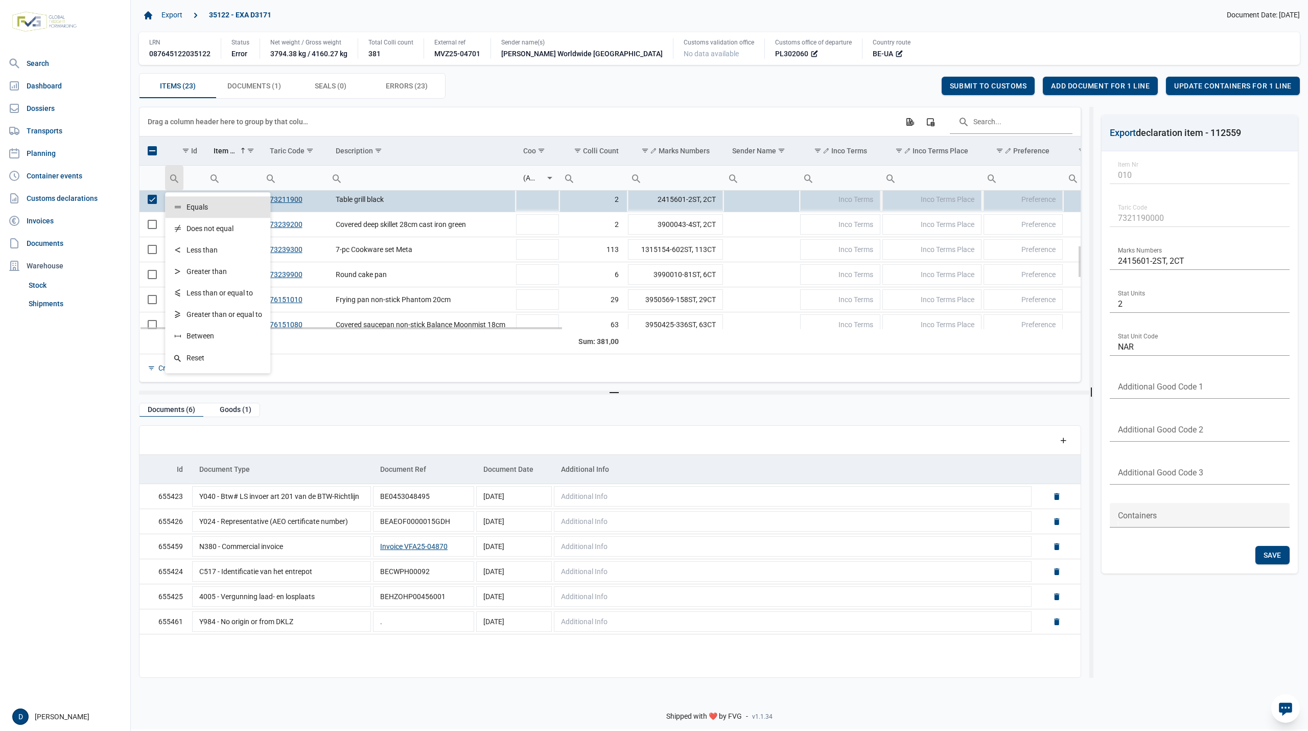
click at [156, 202] on span "Select row" at bounding box center [152, 199] width 9 height 9
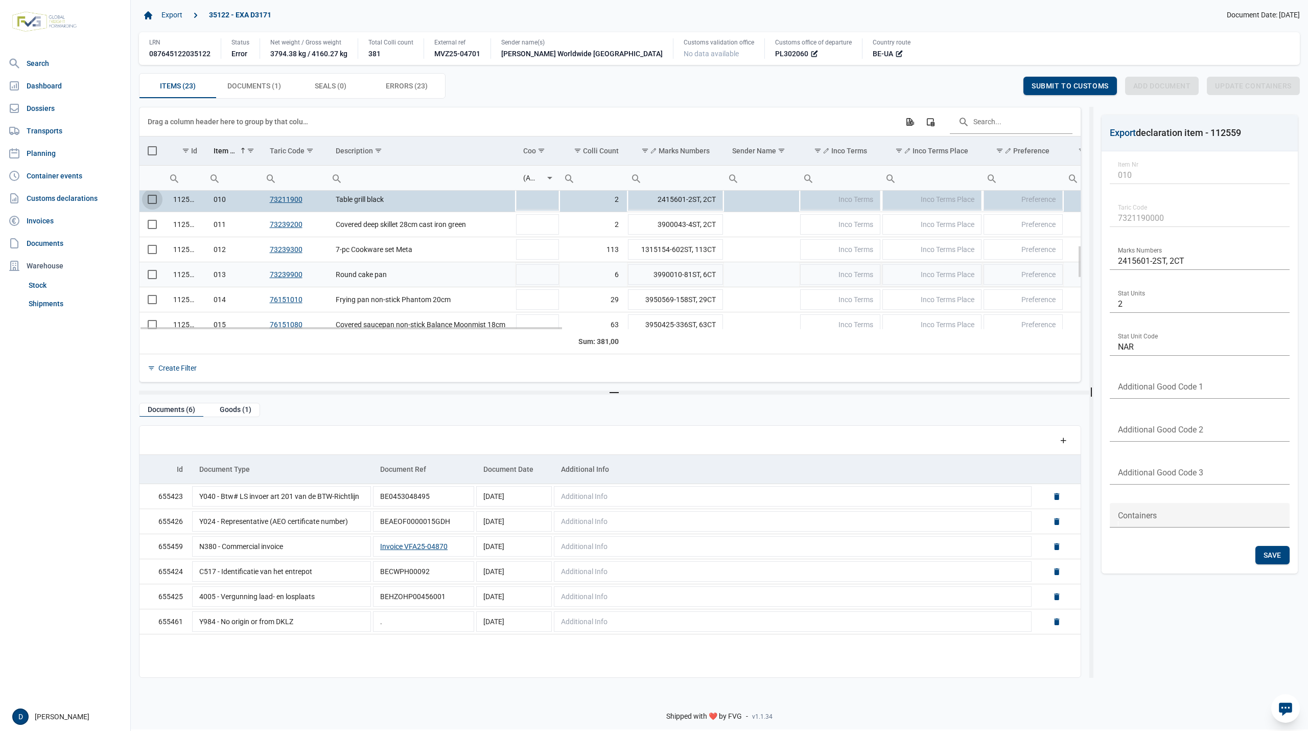
click at [152, 278] on span "Select row" at bounding box center [152, 274] width 9 height 9
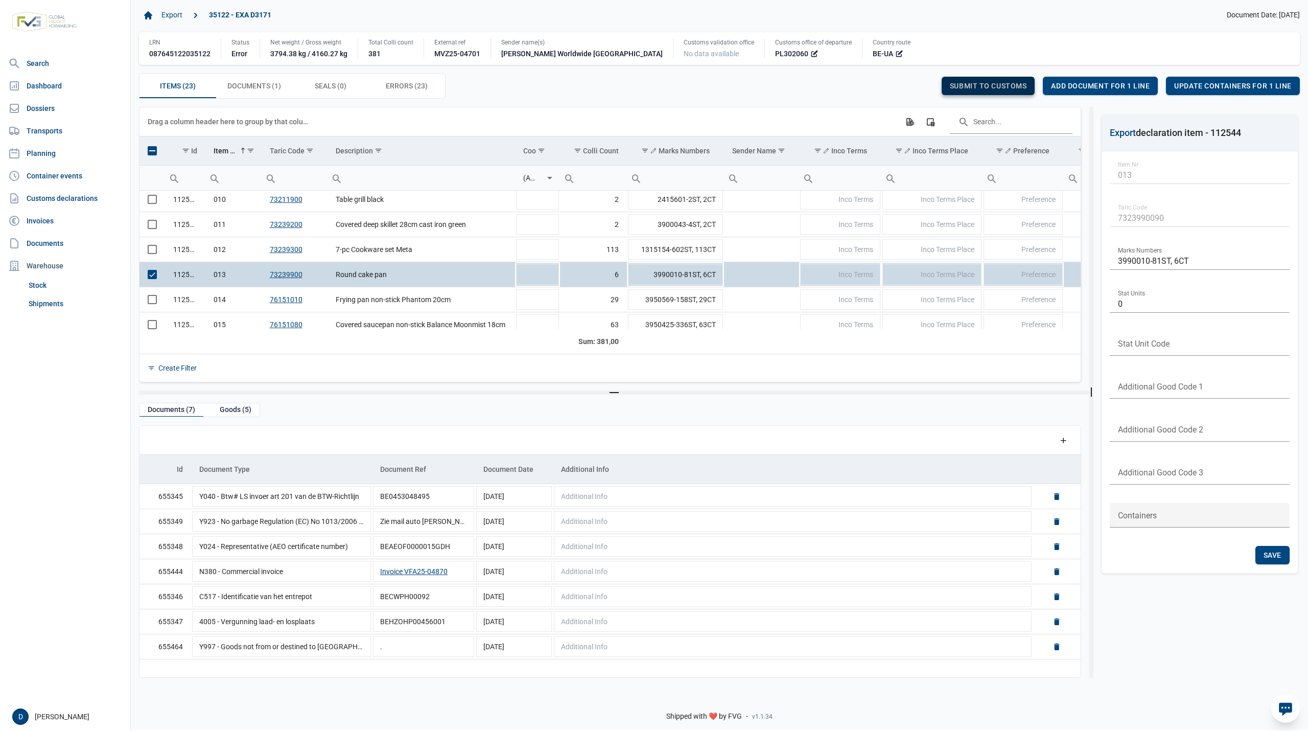
click at [1016, 83] on span "Submit to customs" at bounding box center [988, 86] width 77 height 8
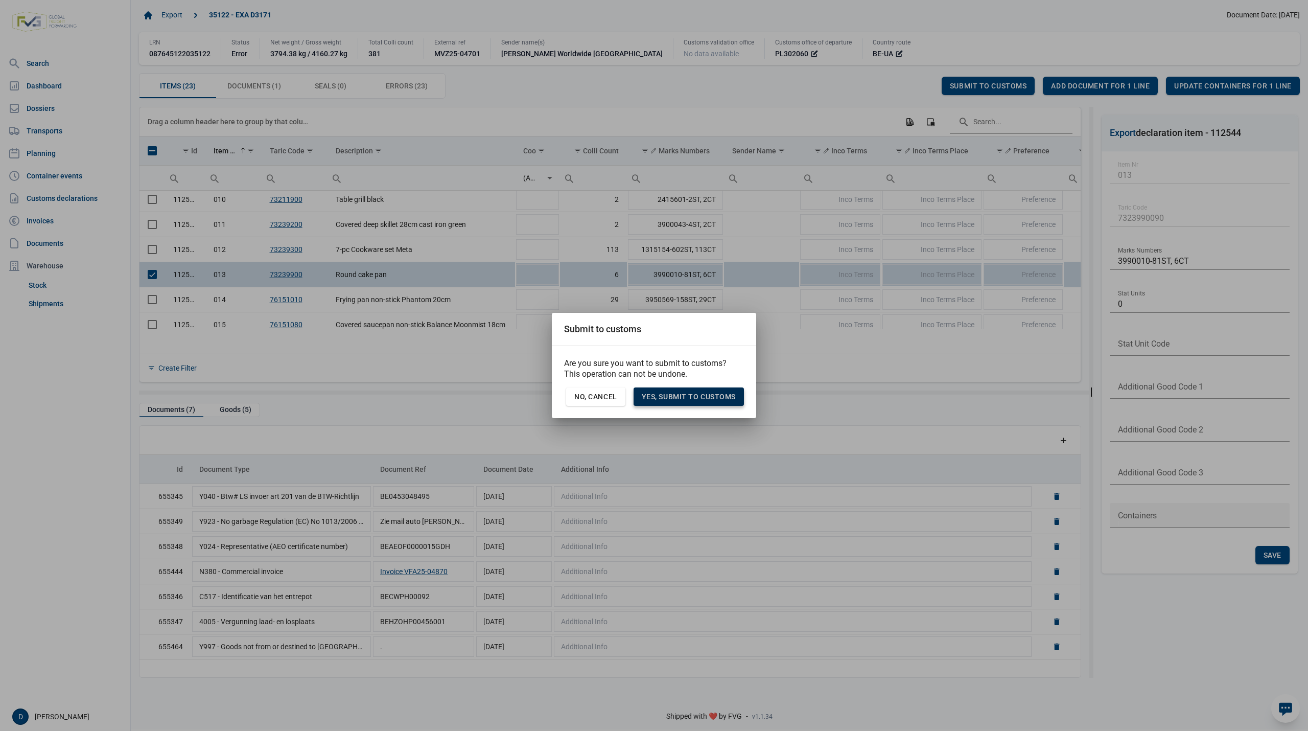
click at [695, 393] on span "Yes, Submit to customs" at bounding box center [689, 396] width 94 height 8
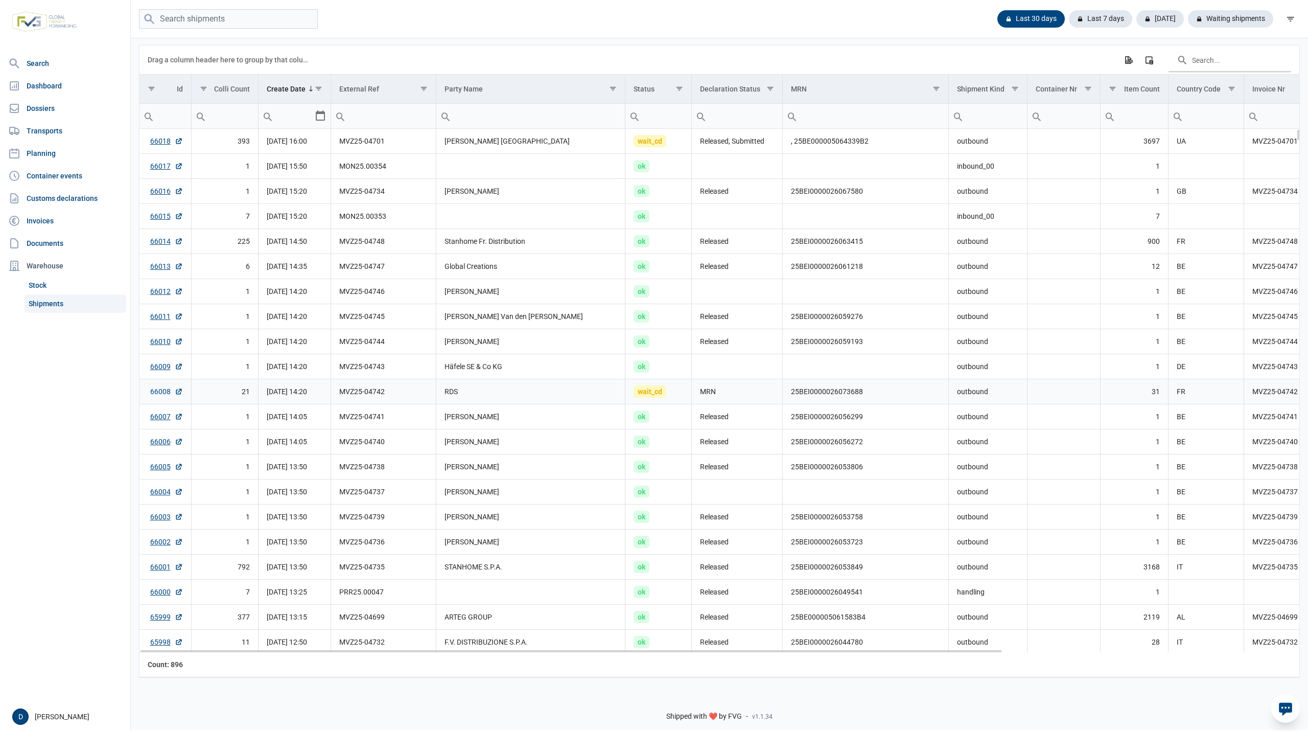
click at [152, 394] on link "66008" at bounding box center [166, 391] width 33 height 10
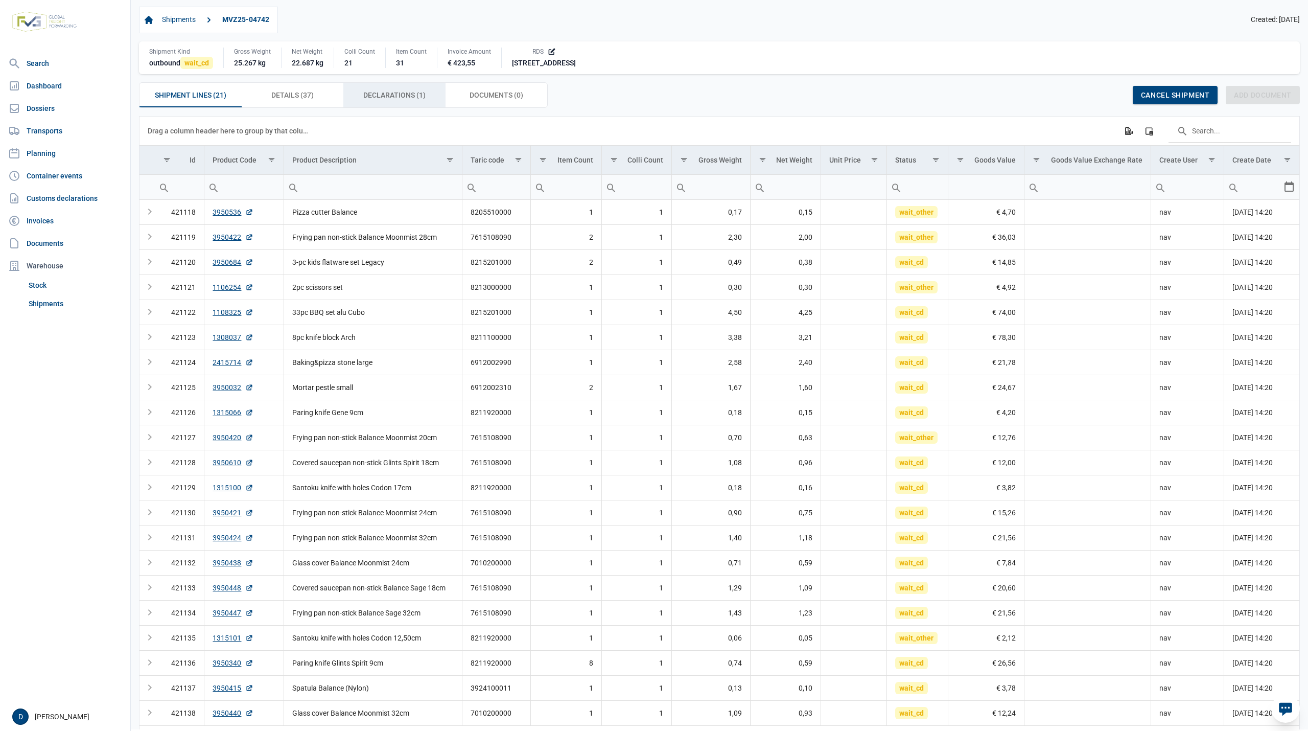
click at [380, 93] on span "Declarations (1) Declarations (1)" at bounding box center [394, 95] width 62 height 12
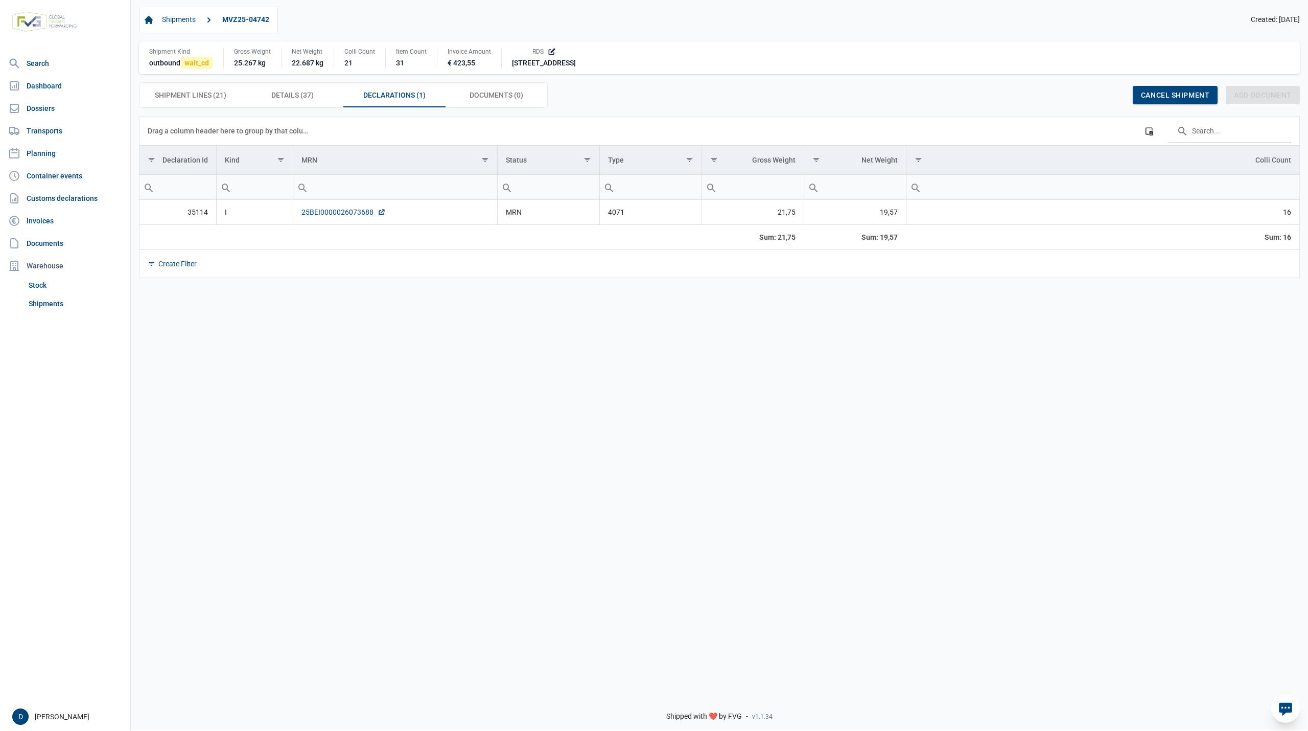
click at [323, 210] on link "25BEI0000026073688" at bounding box center [343, 212] width 84 height 10
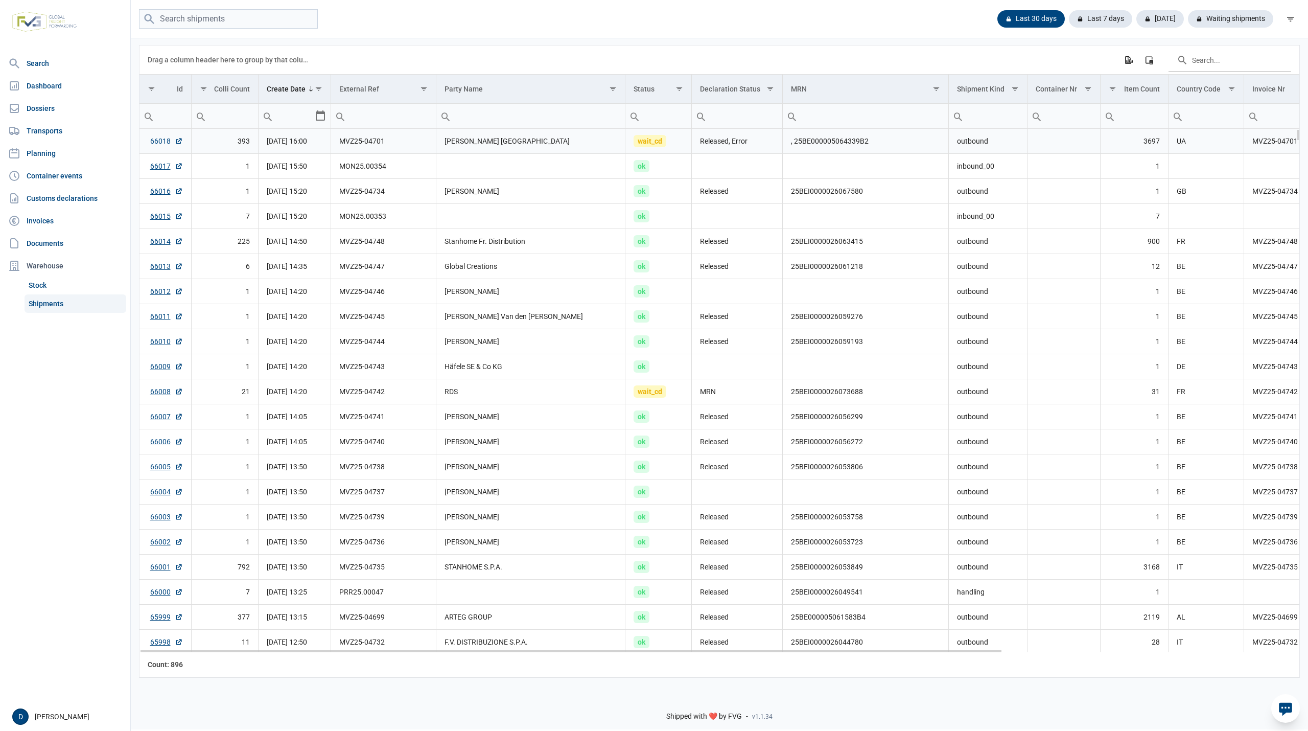
click at [162, 142] on link "66018" at bounding box center [166, 141] width 33 height 10
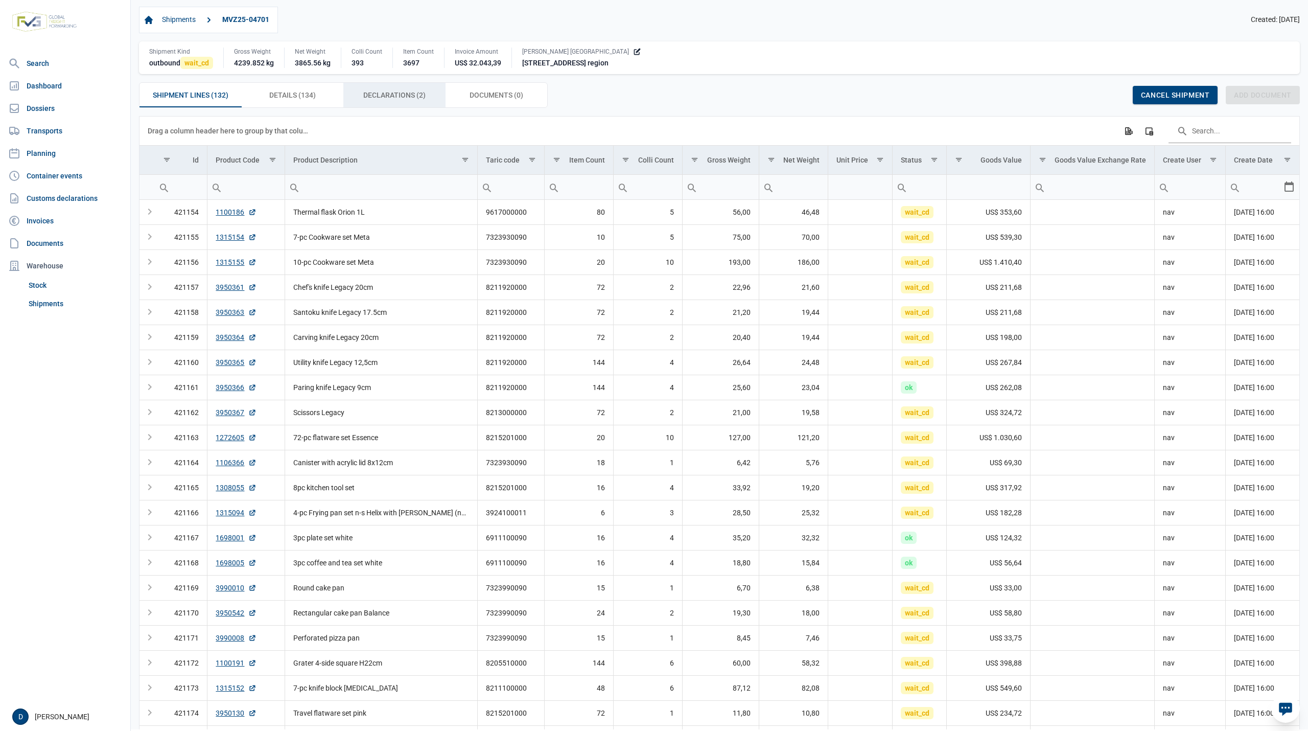
click at [398, 99] on span "Declarations (2) Declarations (2)" at bounding box center [394, 95] width 62 height 12
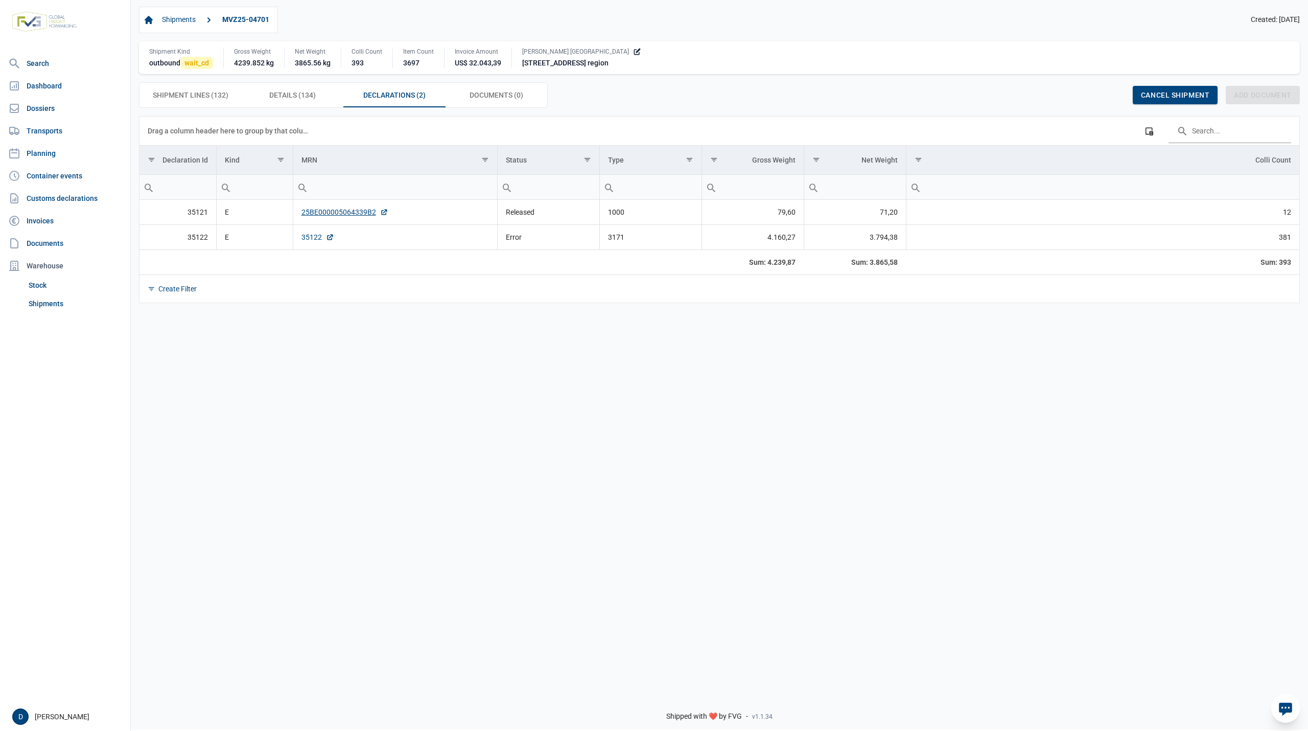
click at [314, 238] on link "35122" at bounding box center [317, 237] width 33 height 10
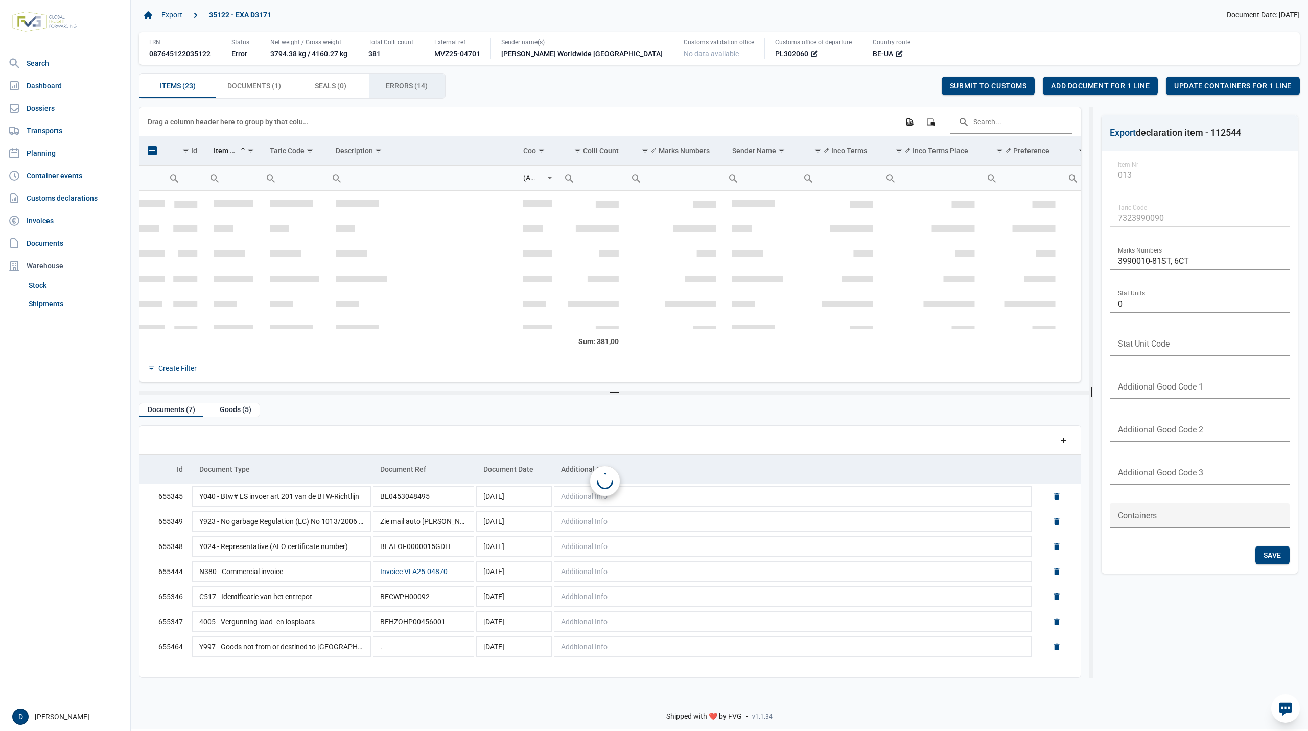
scroll to position [190, 0]
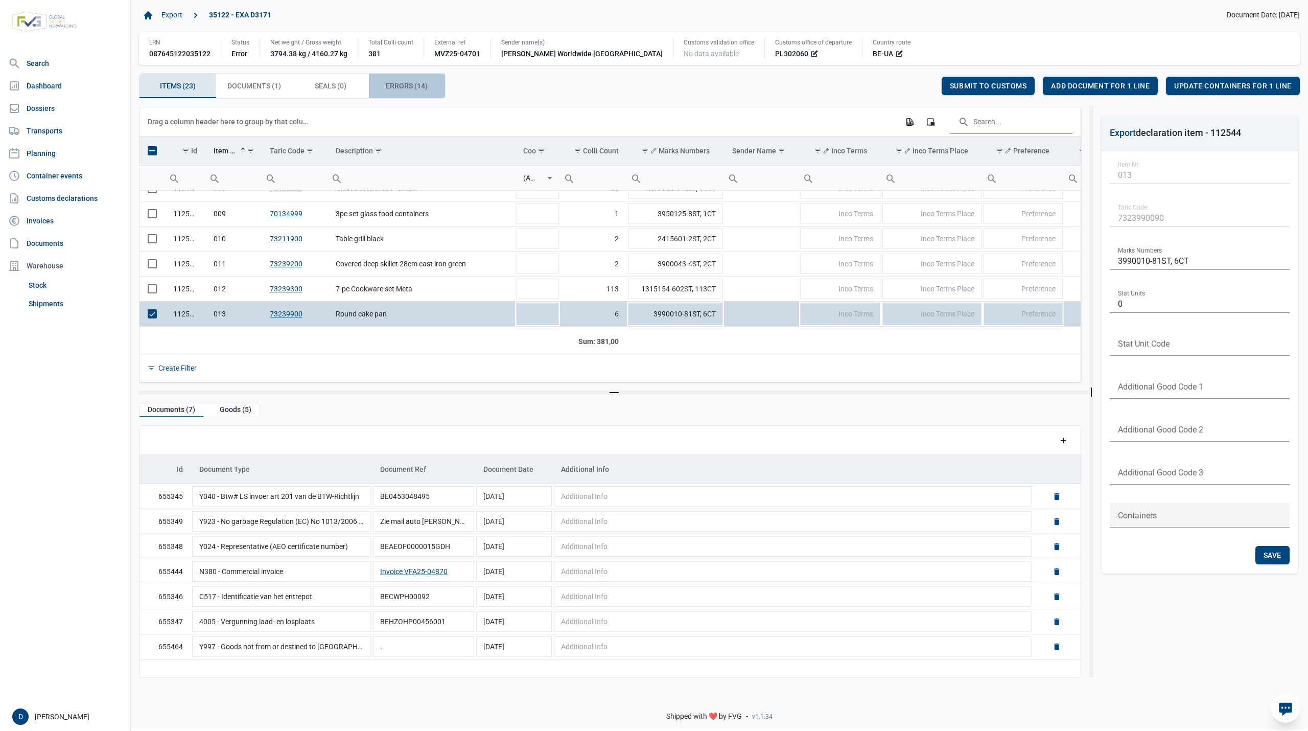
click at [403, 86] on span "Errors (14) Errors (14)" at bounding box center [407, 86] width 42 height 12
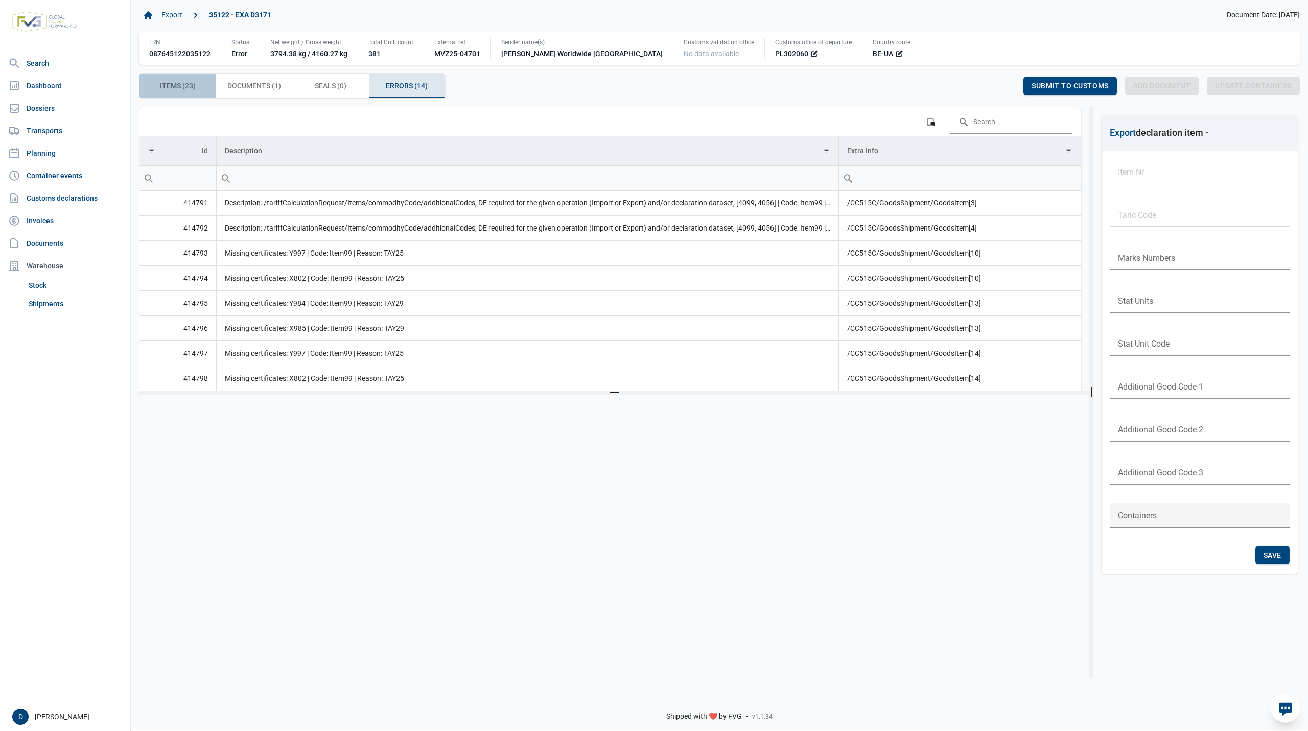
click at [185, 92] on span "Items (23) Items (23)" at bounding box center [178, 86] width 36 height 12
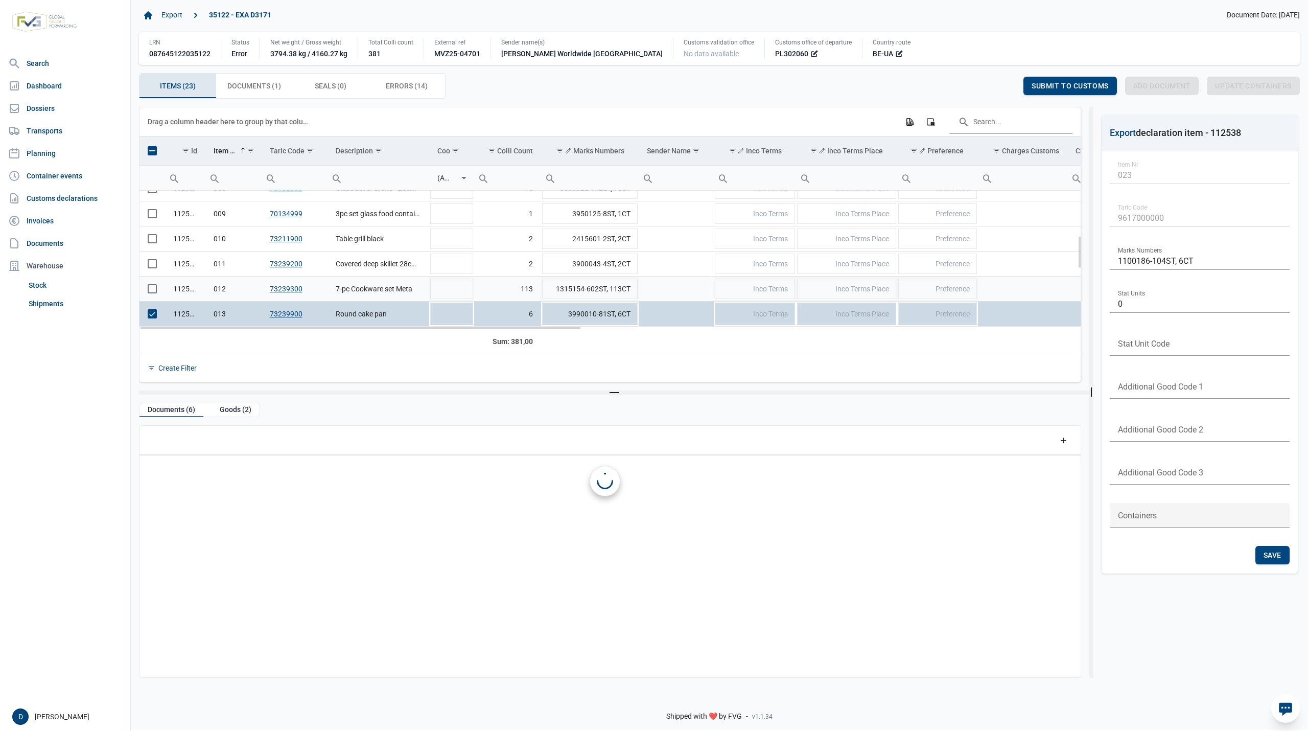
scroll to position [190, 0]
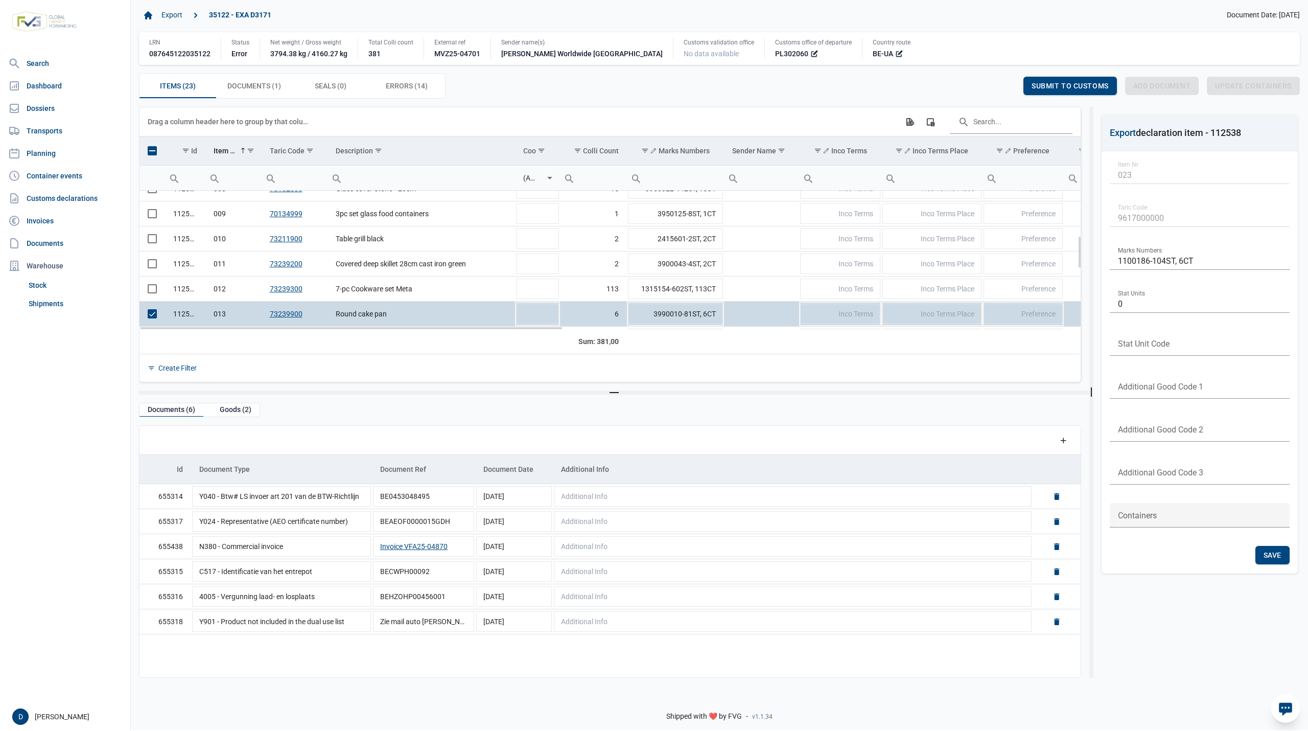
click at [158, 318] on td "Data grid with 23 rows and 23 columns" at bounding box center [152, 313] width 26 height 25
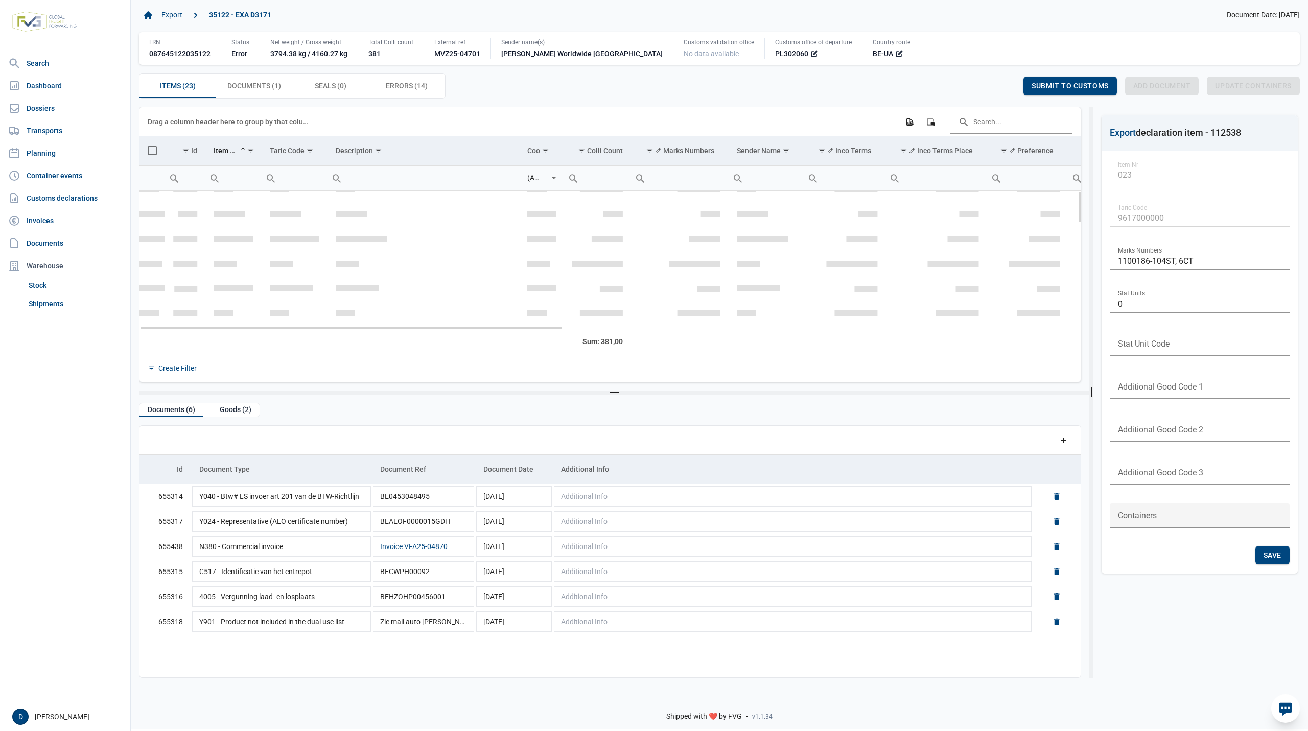
scroll to position [0, 0]
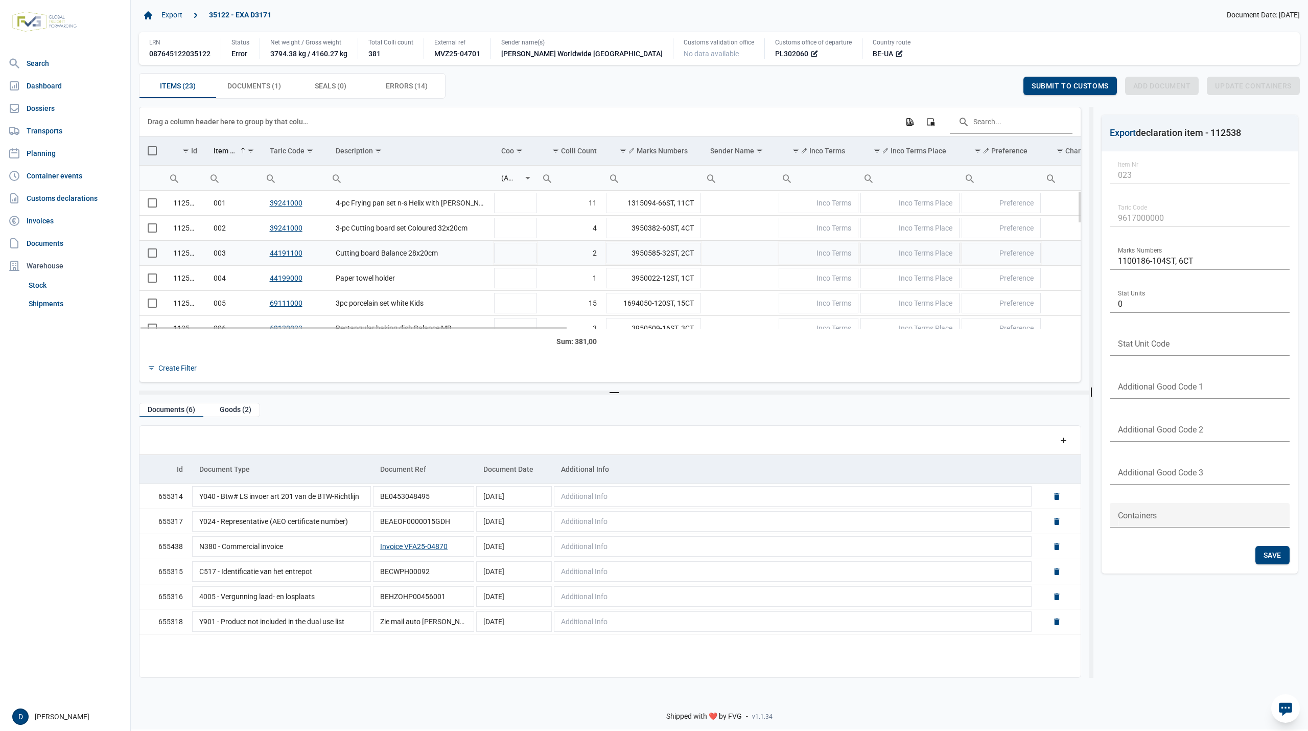
click at [154, 253] on span "Select row" at bounding box center [152, 252] width 9 height 9
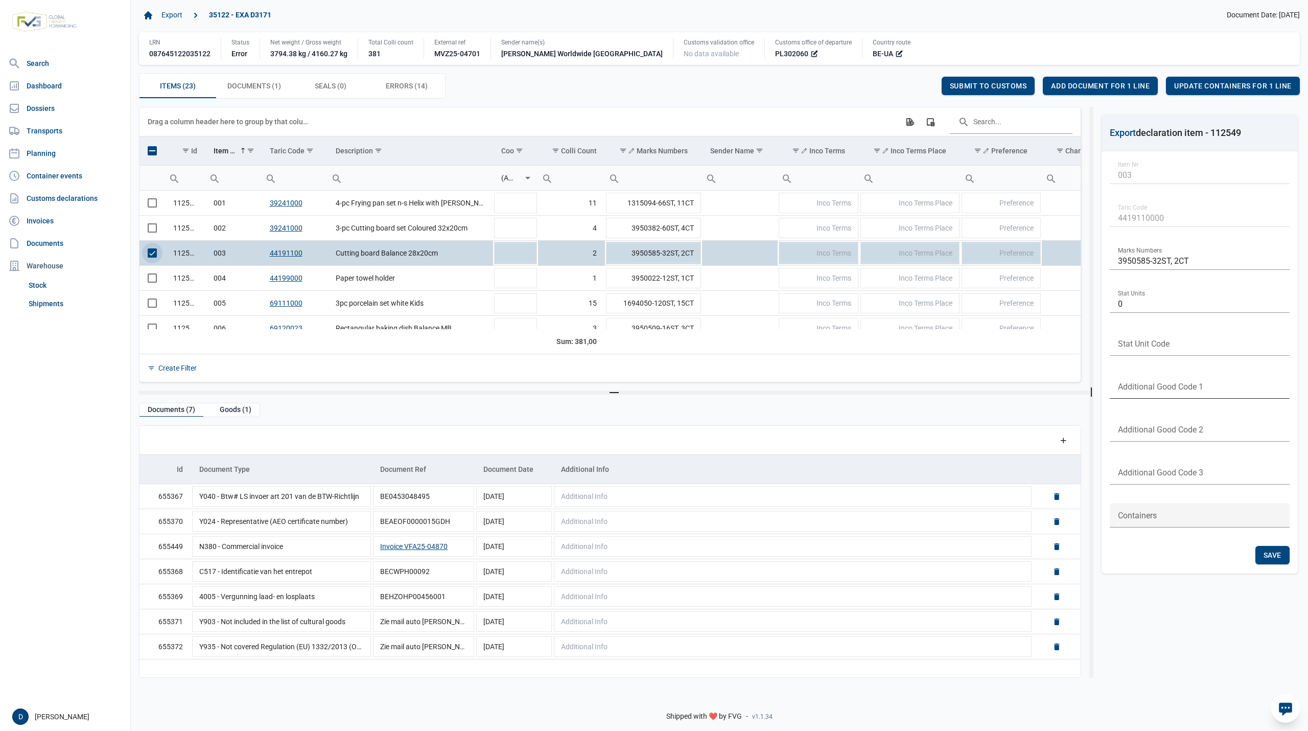
click at [1151, 379] on input "text" at bounding box center [1200, 386] width 180 height 25
type input "4099"
click at [1278, 555] on span "Save" at bounding box center [1272, 555] width 18 height 8
click at [156, 253] on span "Select row" at bounding box center [152, 252] width 9 height 9
click at [150, 280] on span "Select row" at bounding box center [152, 277] width 9 height 9
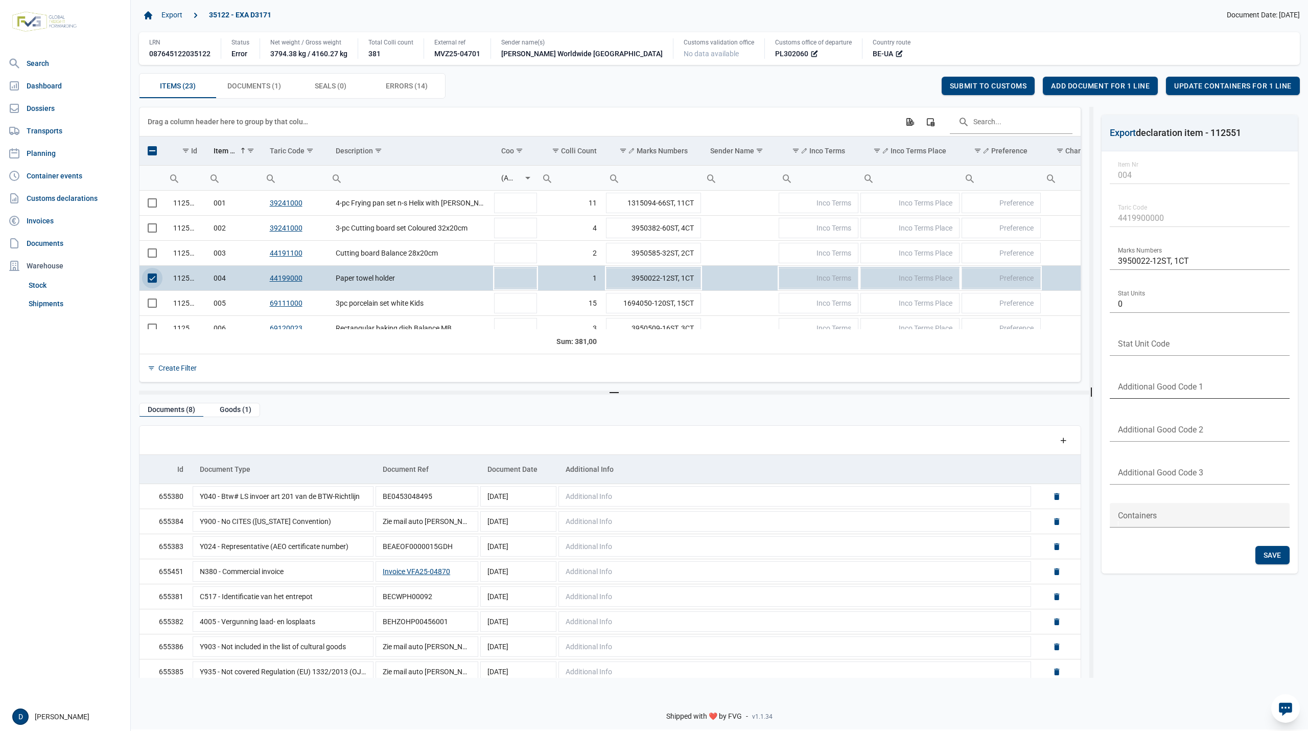
click at [1199, 386] on input "text" at bounding box center [1200, 386] width 180 height 25
type input "4099"
click at [1275, 551] on span "Save" at bounding box center [1272, 555] width 18 height 8
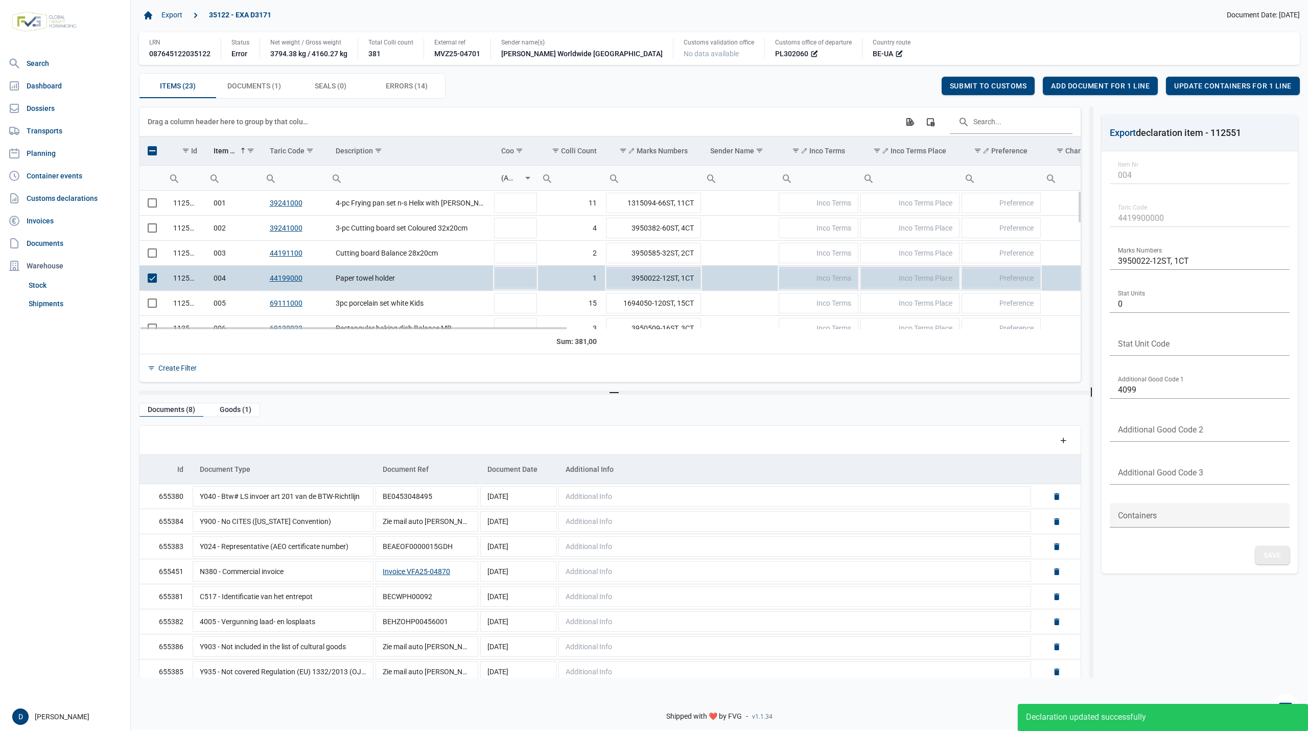
click at [150, 279] on span "Select row" at bounding box center [152, 277] width 9 height 9
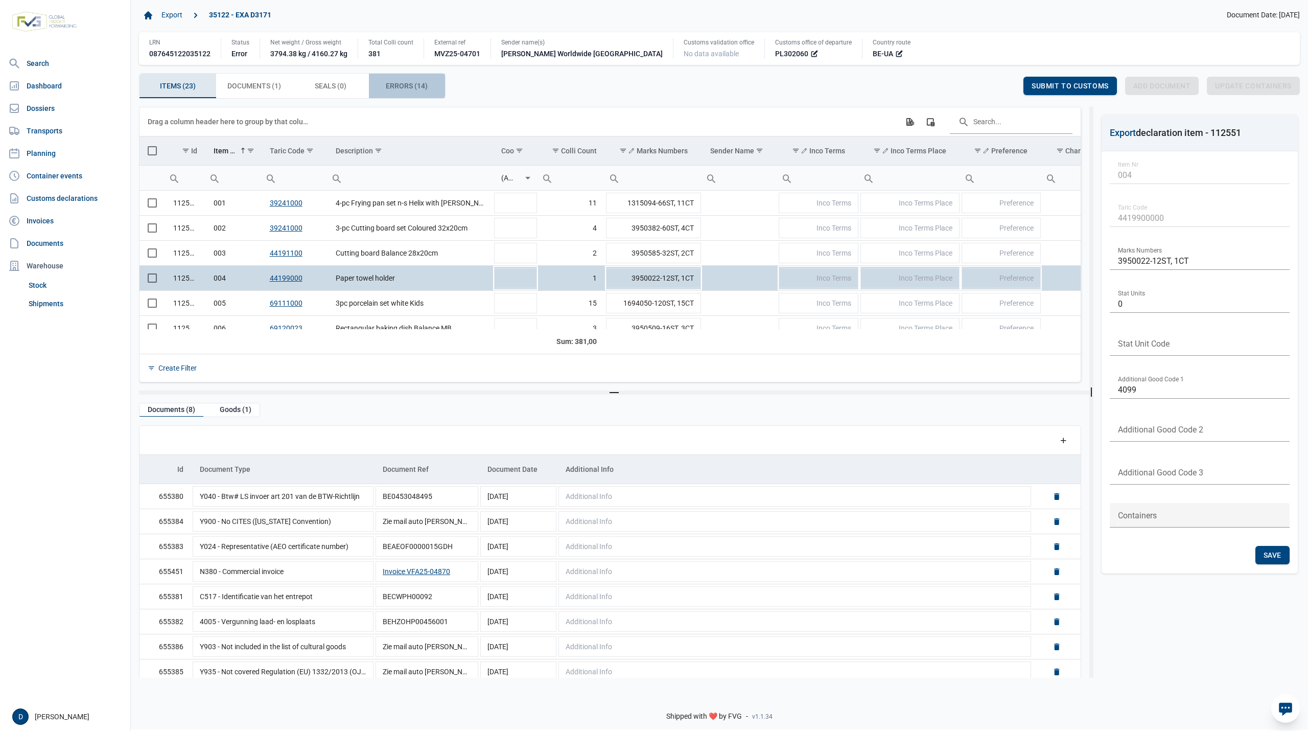
click at [391, 87] on span "Errors (14) Errors (14)" at bounding box center [407, 86] width 42 height 12
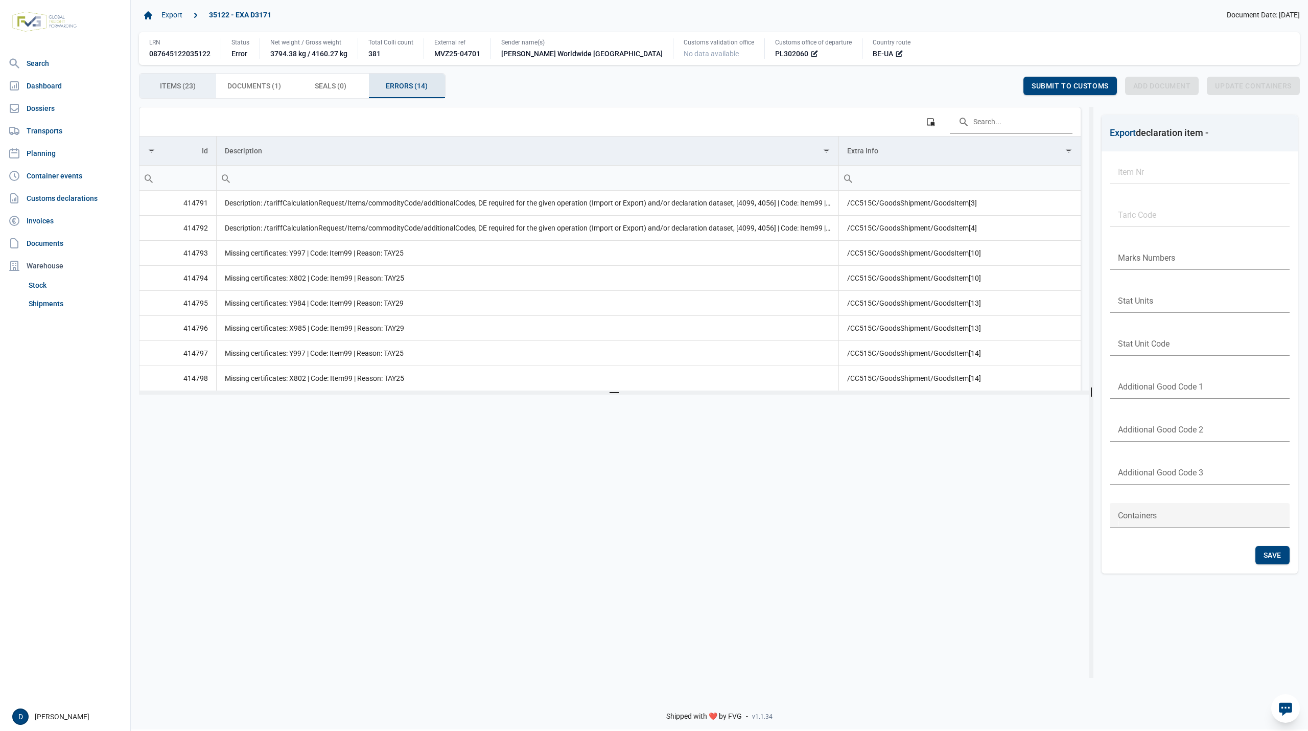
click at [190, 84] on span "Items (23) Items (23)" at bounding box center [178, 86] width 36 height 12
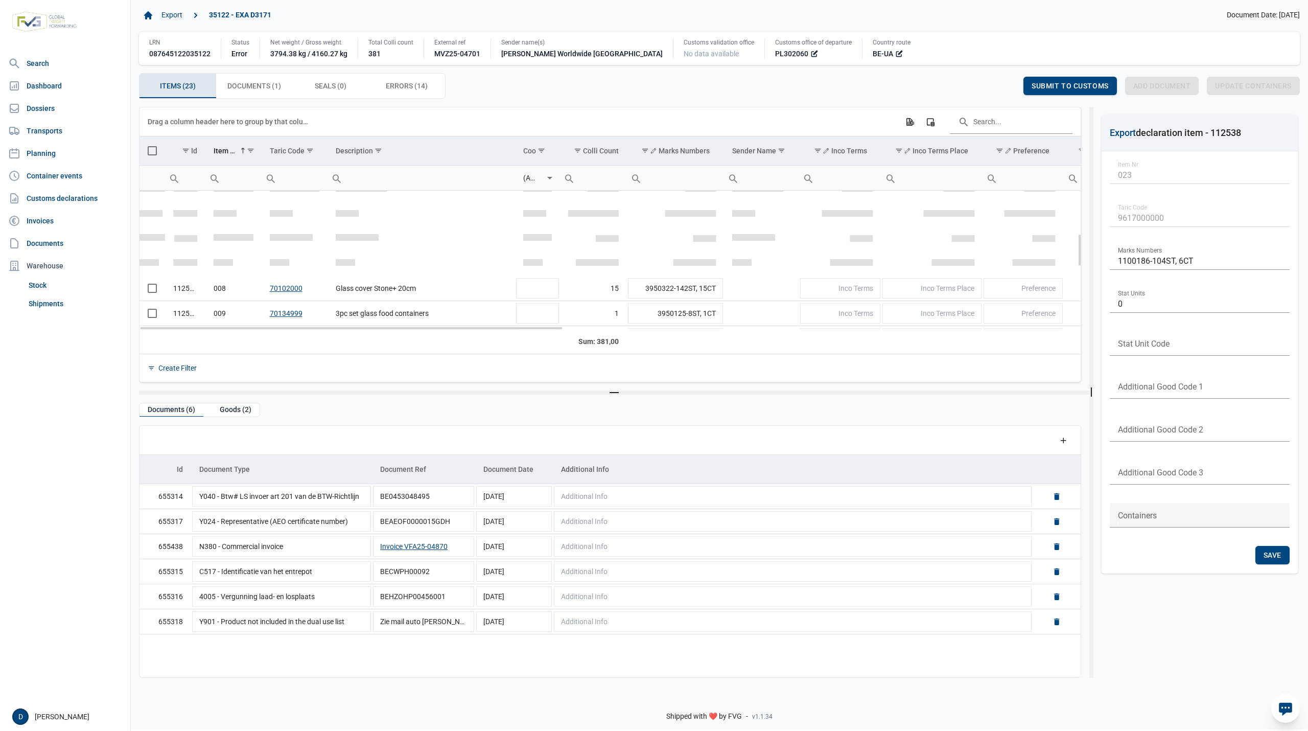
scroll to position [181, 0]
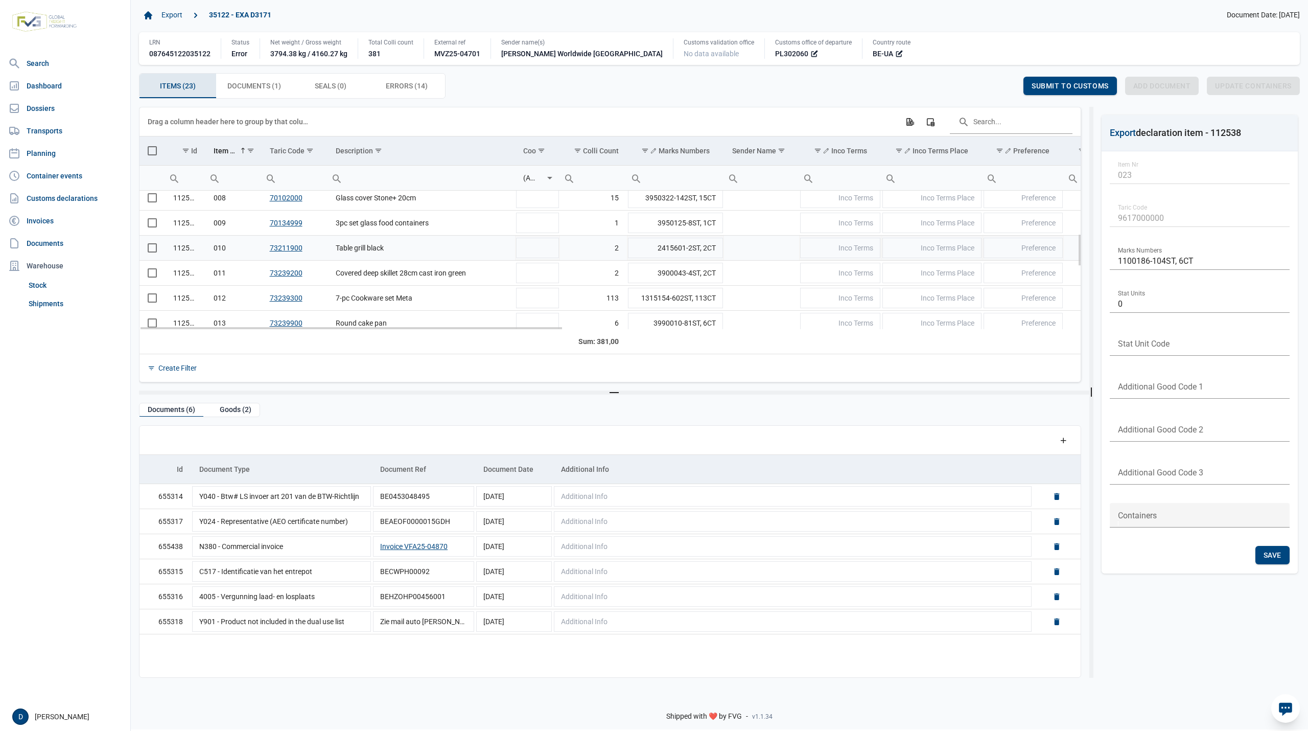
click at [150, 250] on span "Select row" at bounding box center [152, 247] width 9 height 9
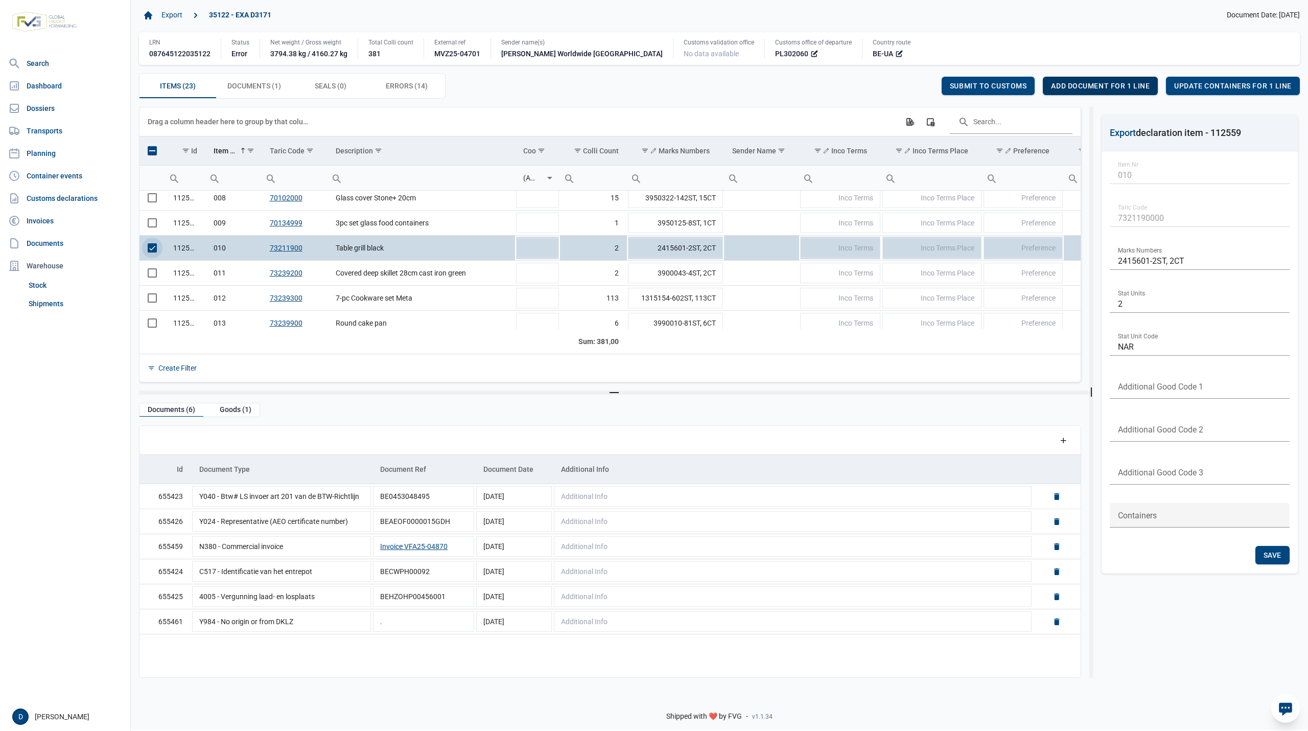
click at [1083, 84] on span "Add document for 1 line" at bounding box center [1100, 86] width 99 height 8
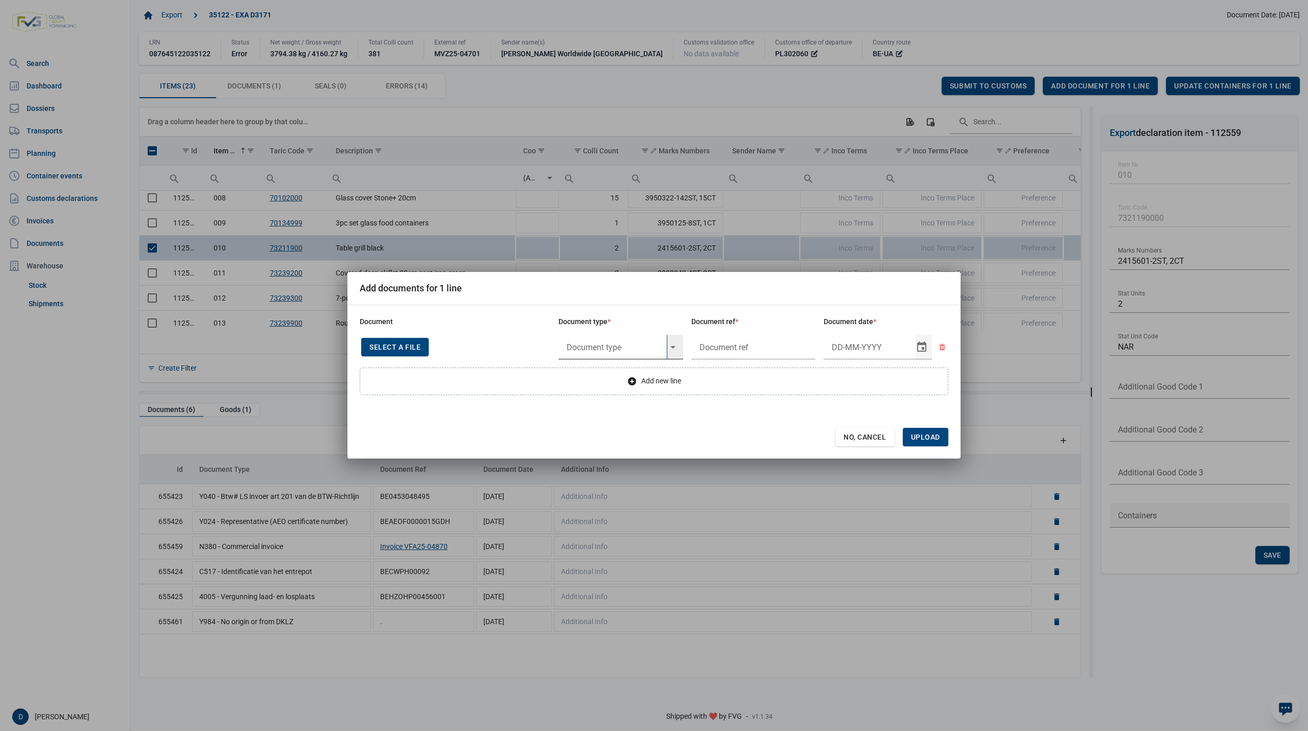
click at [593, 345] on input "text" at bounding box center [612, 347] width 108 height 25
click at [595, 370] on div "Y997 - Goods not from or destined to [GEOGRAPHIC_DATA] or Sevastopol" at bounding box center [620, 375] width 125 height 24
type input "Y997 - Goods not from or destined to [GEOGRAPHIC_DATA] or Sevastopol"
type input "."
type input "4-9-2025"
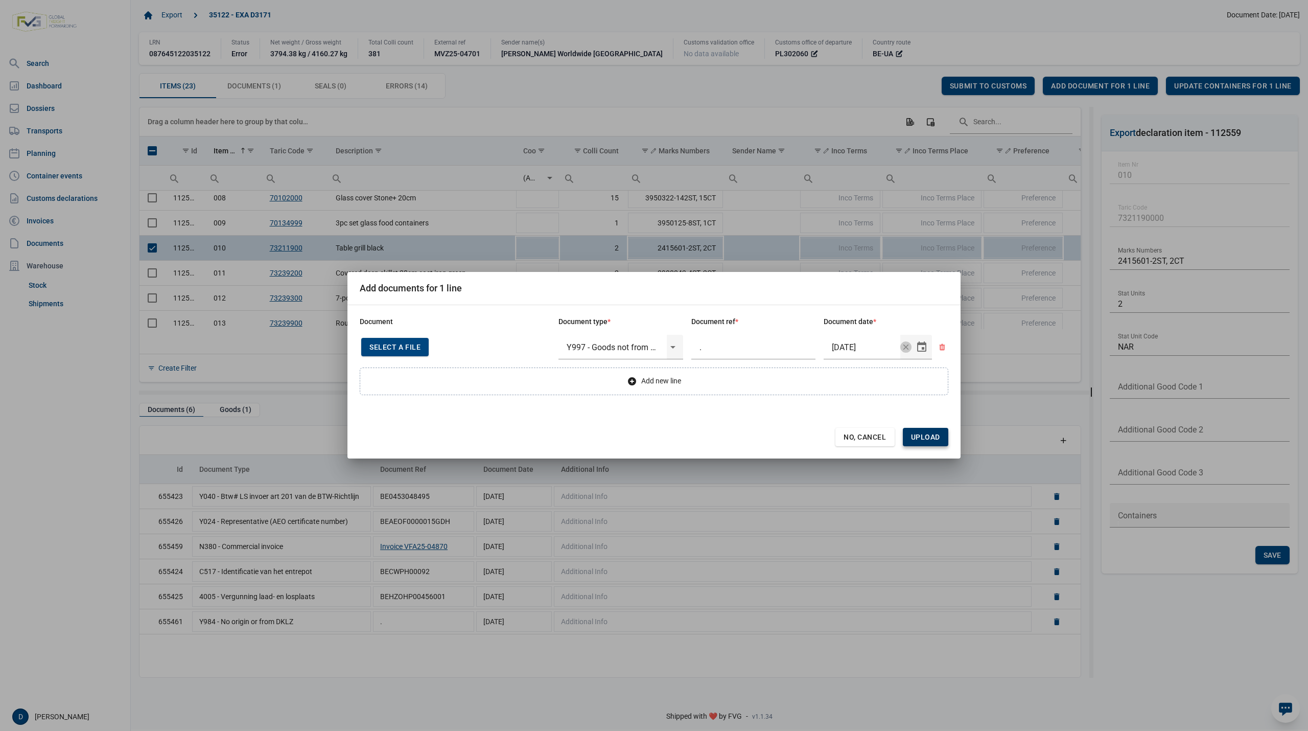
click at [924, 440] on span "Upload" at bounding box center [925, 437] width 29 height 8
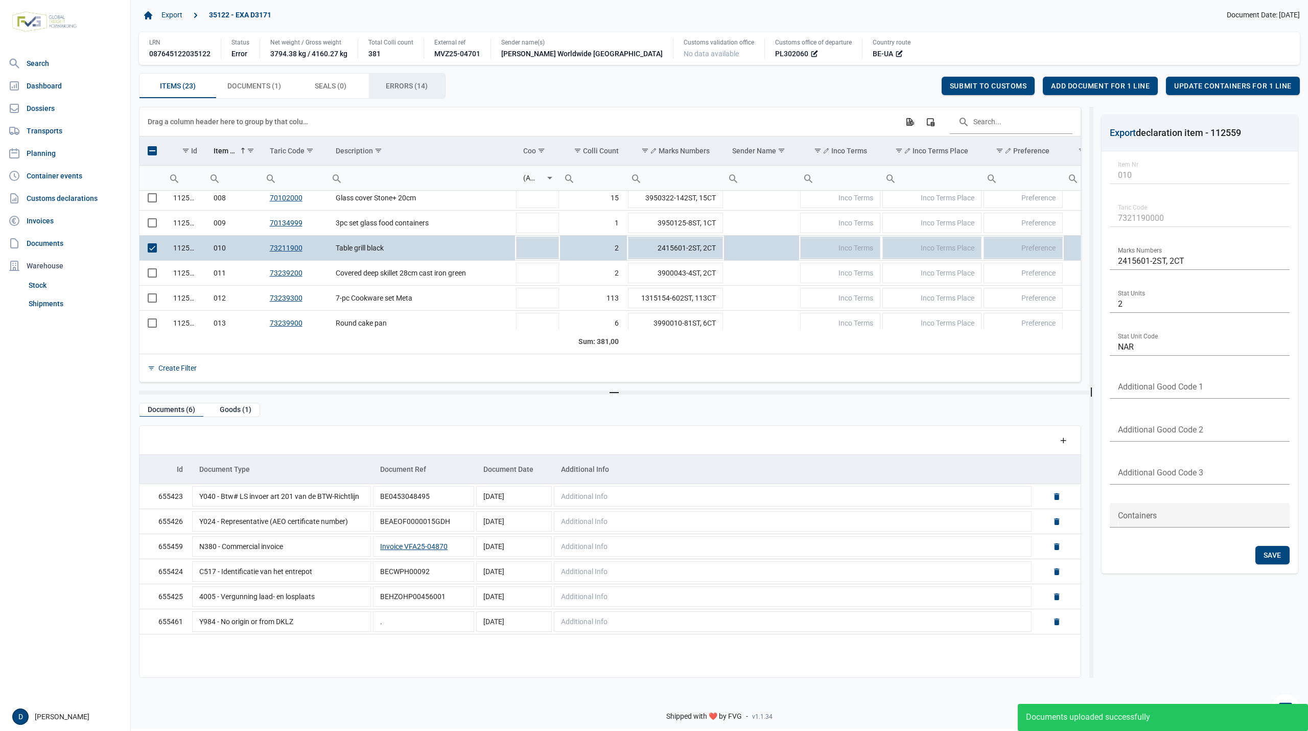
click at [410, 88] on span "Errors (14) Errors (14)" at bounding box center [407, 86] width 42 height 12
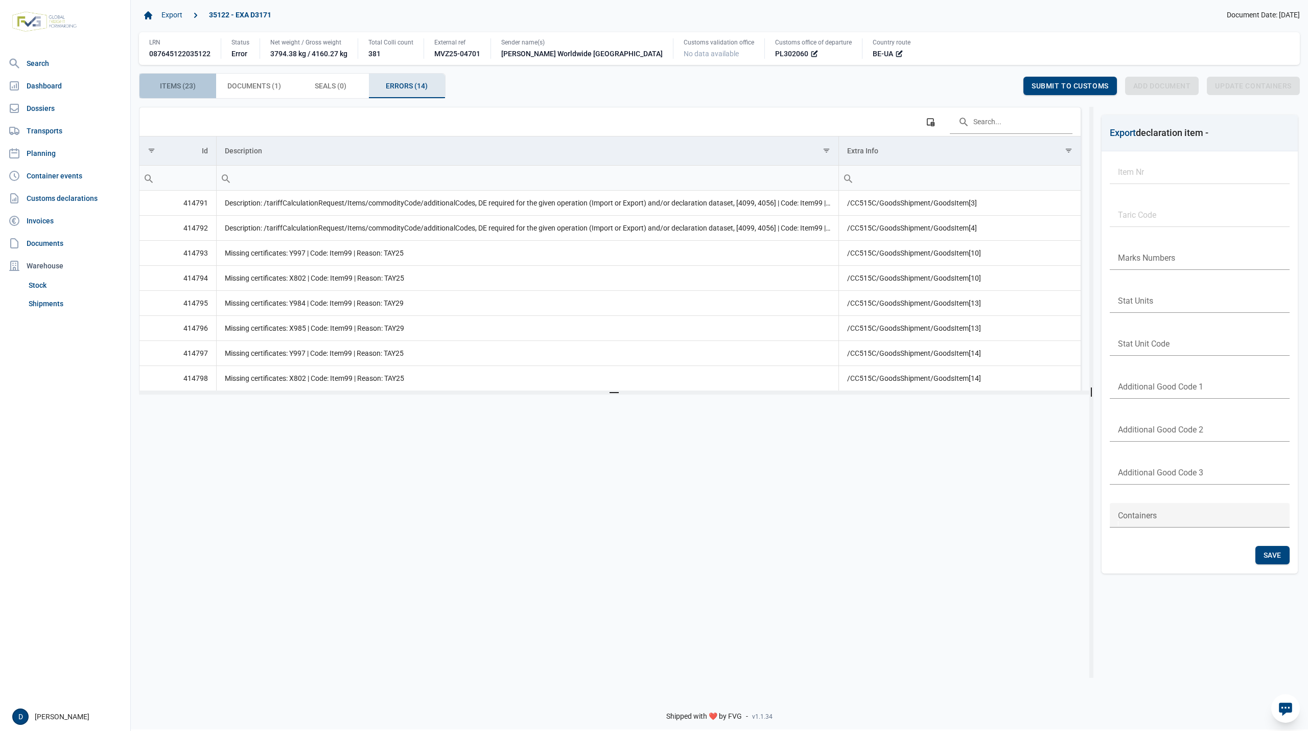
click at [184, 86] on span "Items (23) Items (23)" at bounding box center [178, 86] width 36 height 12
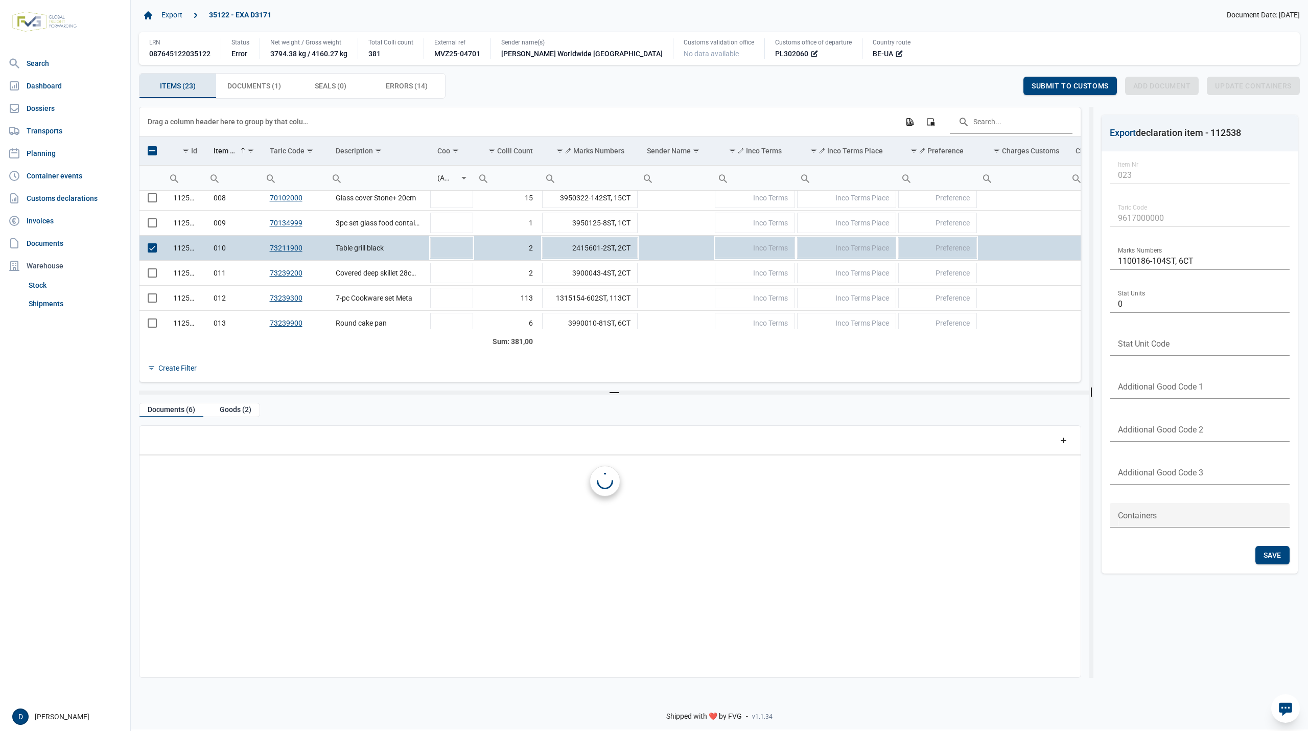
scroll to position [176, 0]
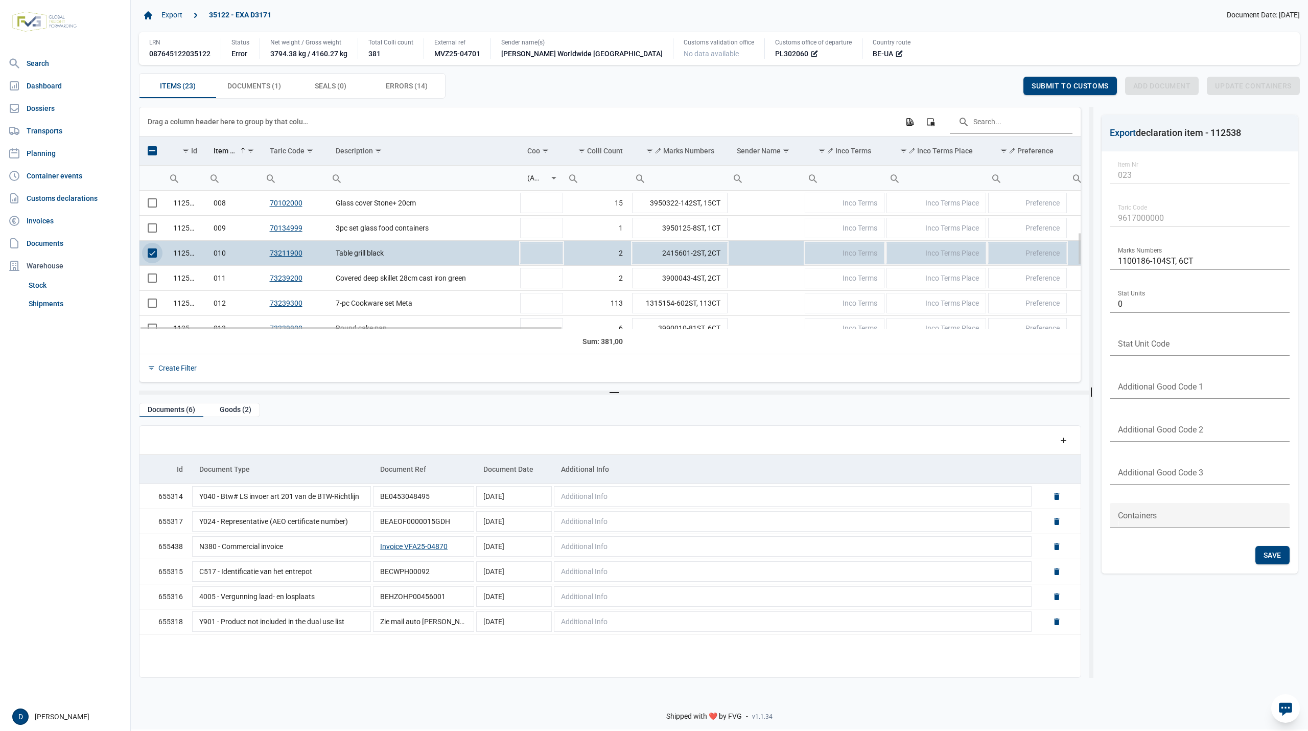
click at [155, 256] on span "Select row" at bounding box center [152, 252] width 9 height 9
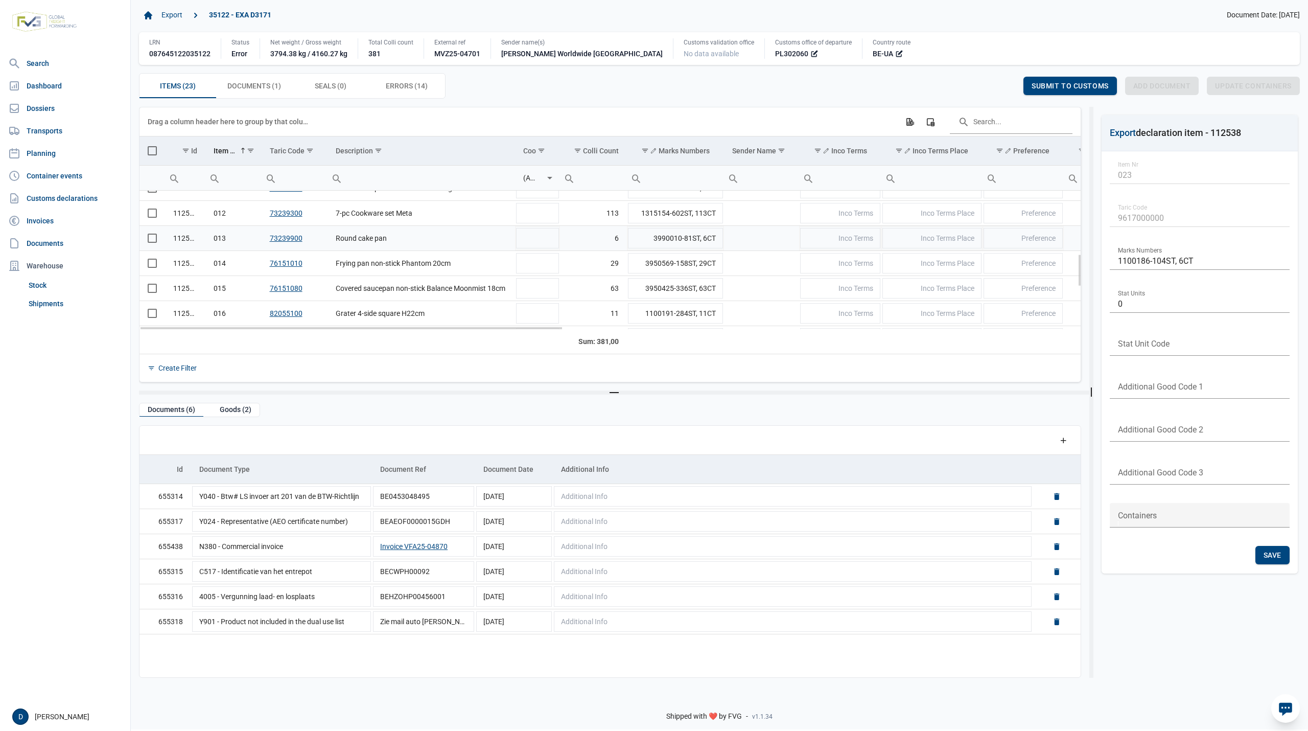
click at [151, 242] on span "Select row" at bounding box center [152, 237] width 9 height 9
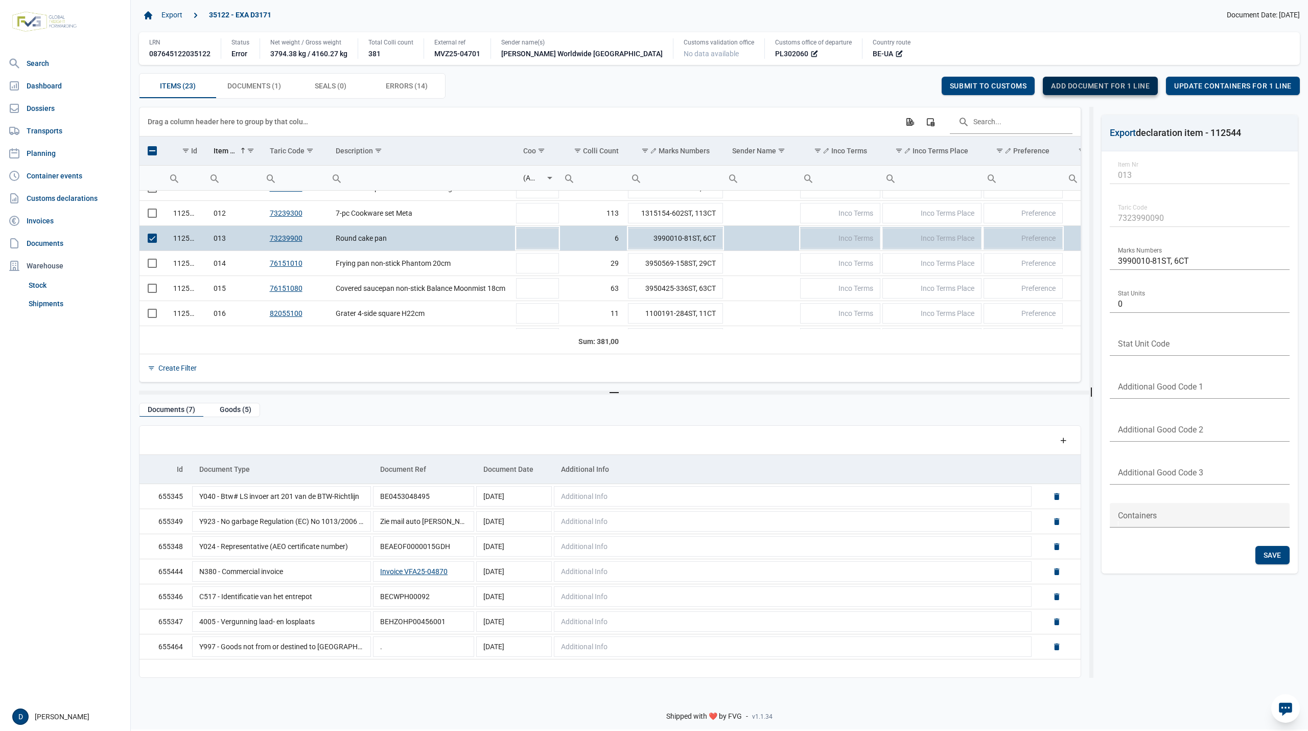
click at [1087, 88] on span "Add document for 1 line" at bounding box center [1100, 86] width 99 height 8
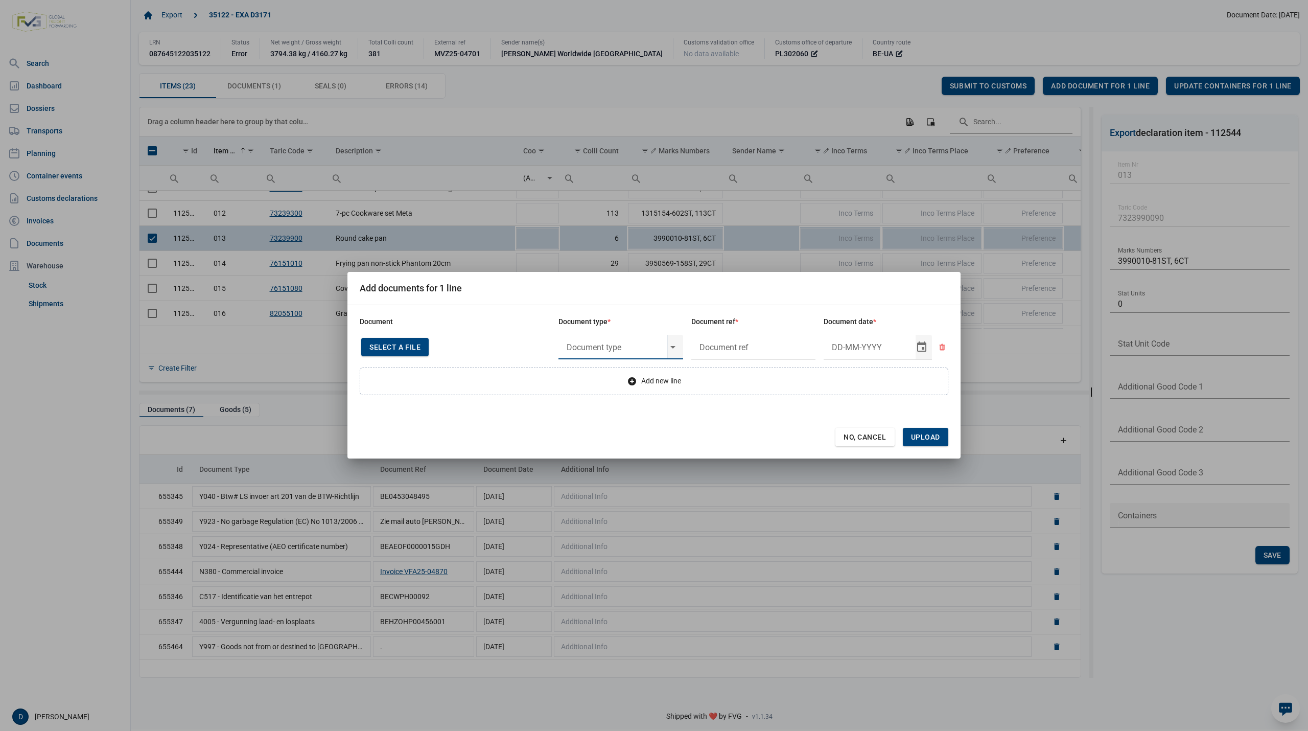
click at [612, 345] on input "text" at bounding box center [612, 347] width 108 height 25
click at [608, 375] on div "Y984 - No origin or from DKLZ" at bounding box center [620, 375] width 125 height 24
type input "Y984 - No origin or from DKLZ"
type input "."
type input "4-9-2025"
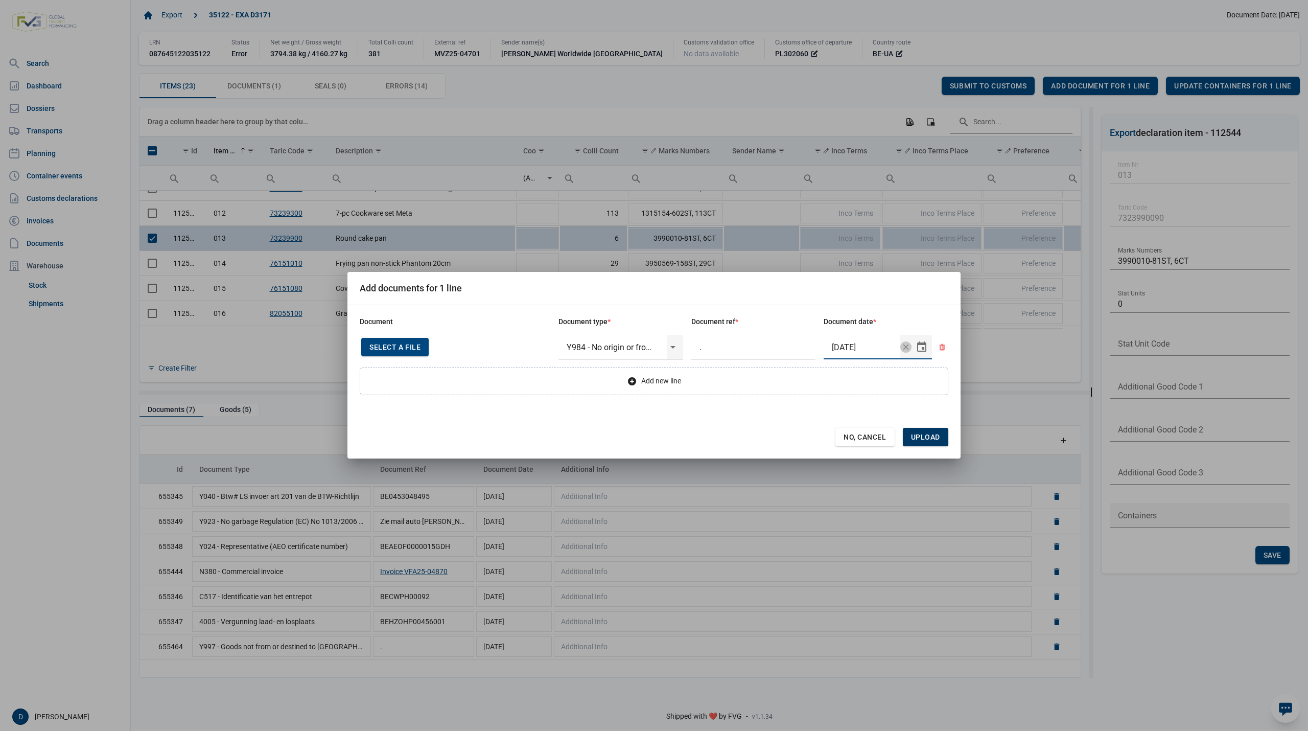
click at [933, 439] on span "Upload" at bounding box center [925, 437] width 29 height 8
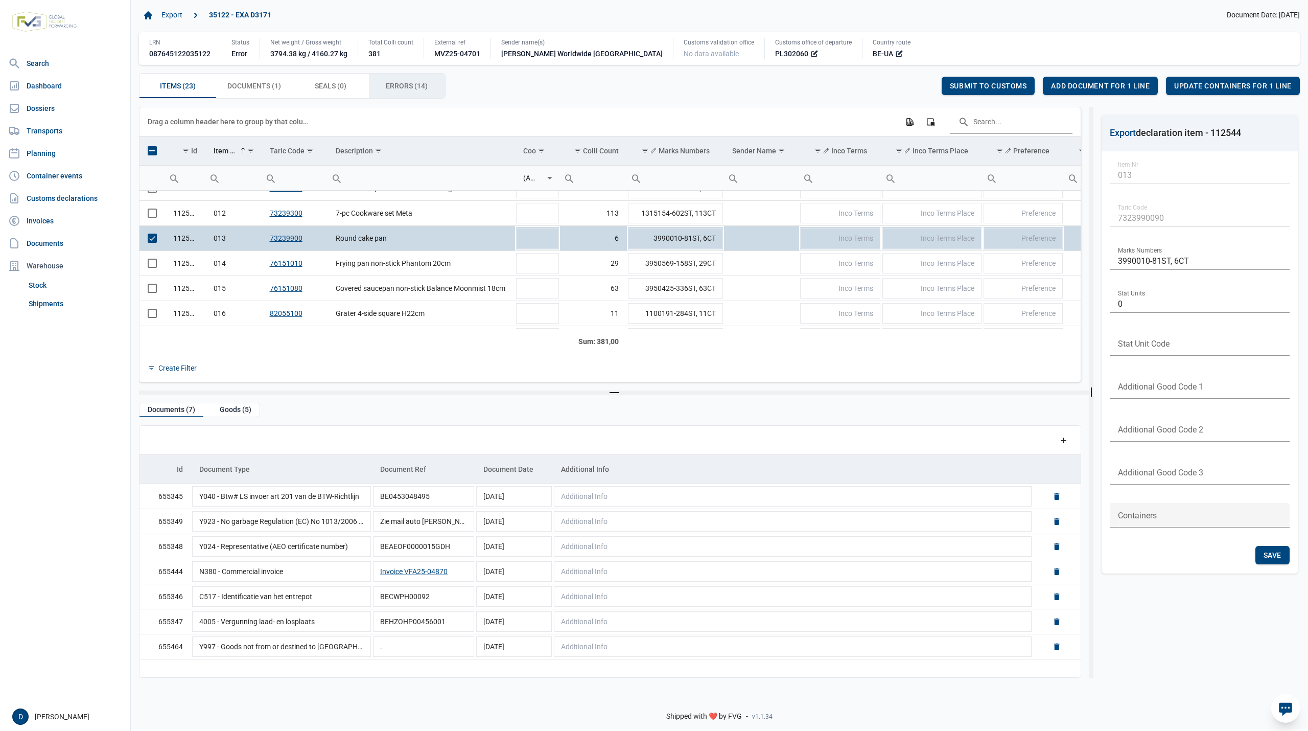
click at [404, 87] on span "Errors (14) Errors (14)" at bounding box center [407, 86] width 42 height 12
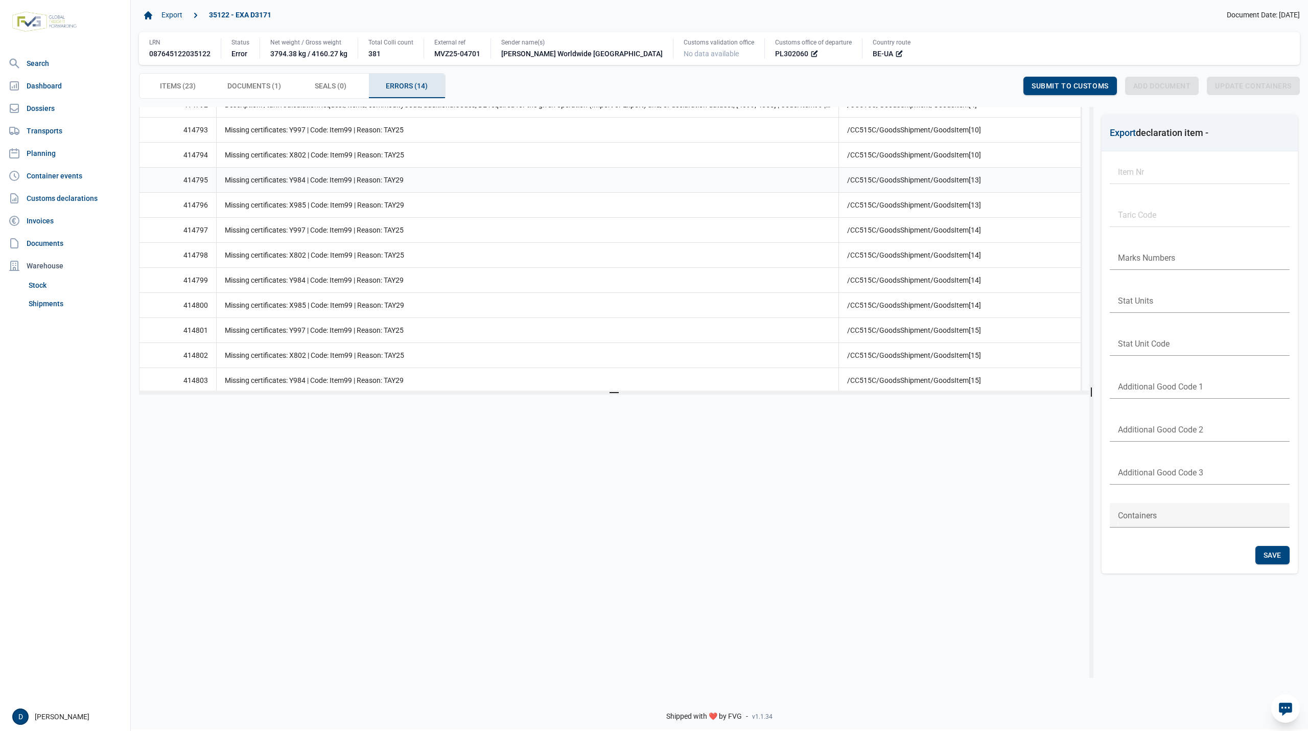
scroll to position [191, 0]
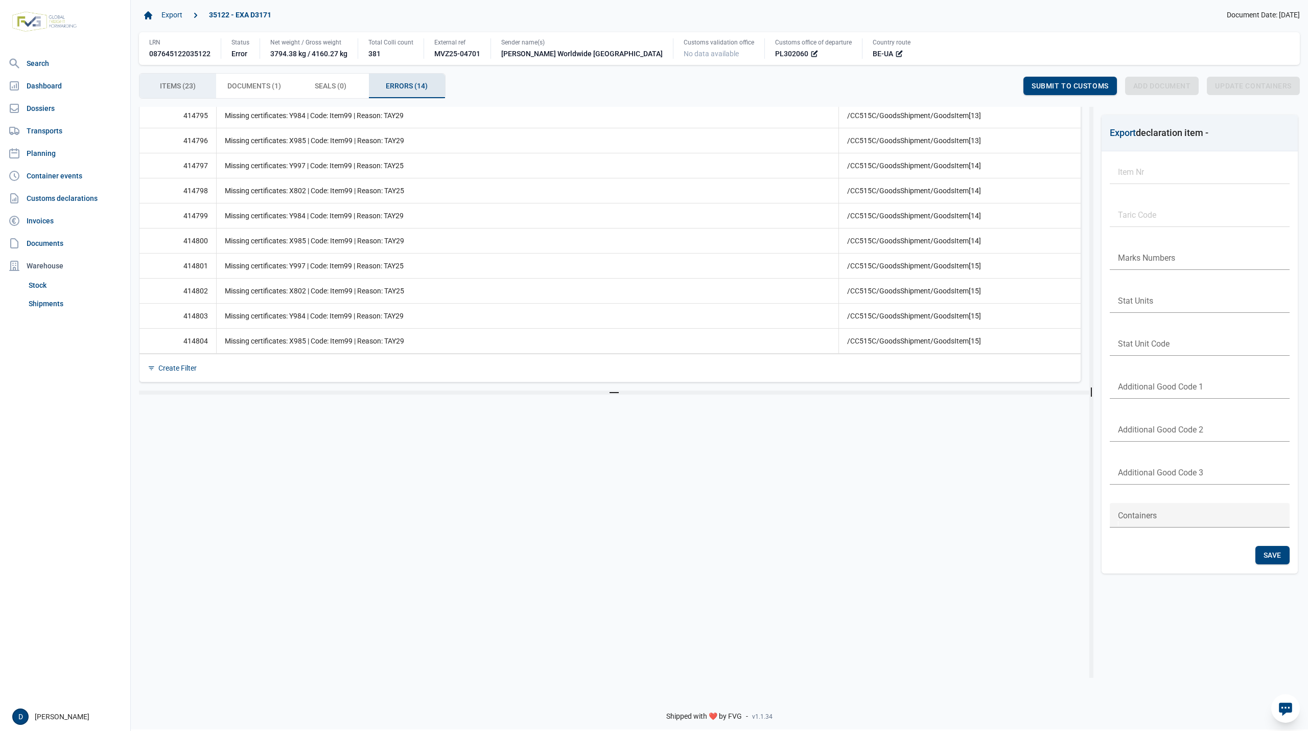
click at [186, 81] on span "Items (23) Items (23)" at bounding box center [178, 86] width 36 height 12
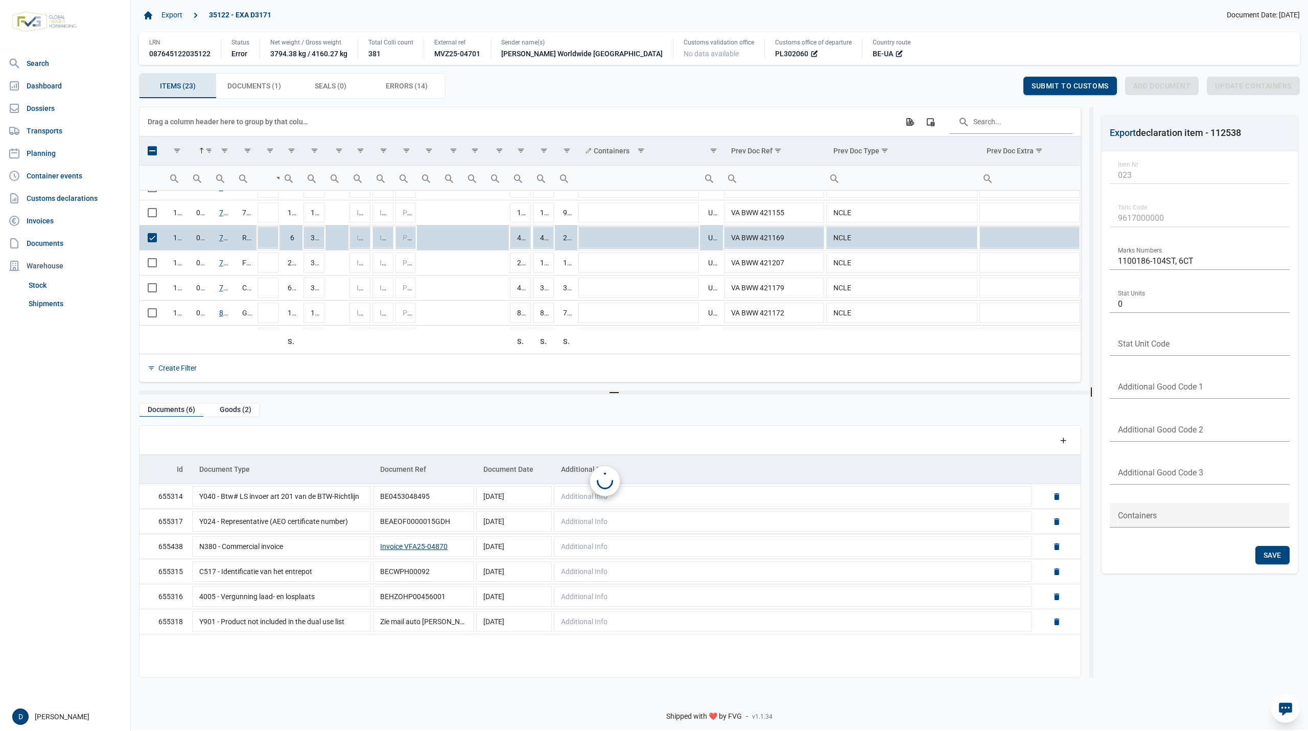
scroll to position [190, 0]
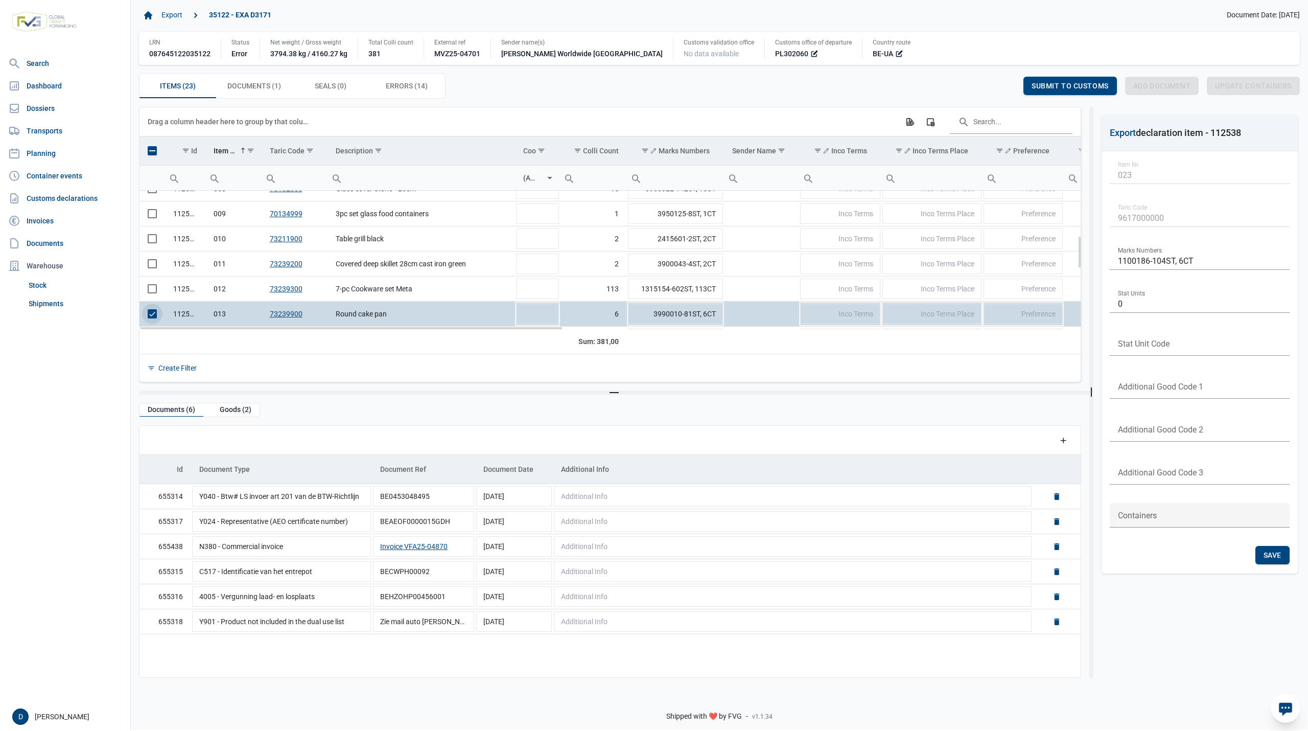
click at [148, 313] on span "Select row" at bounding box center [152, 313] width 9 height 9
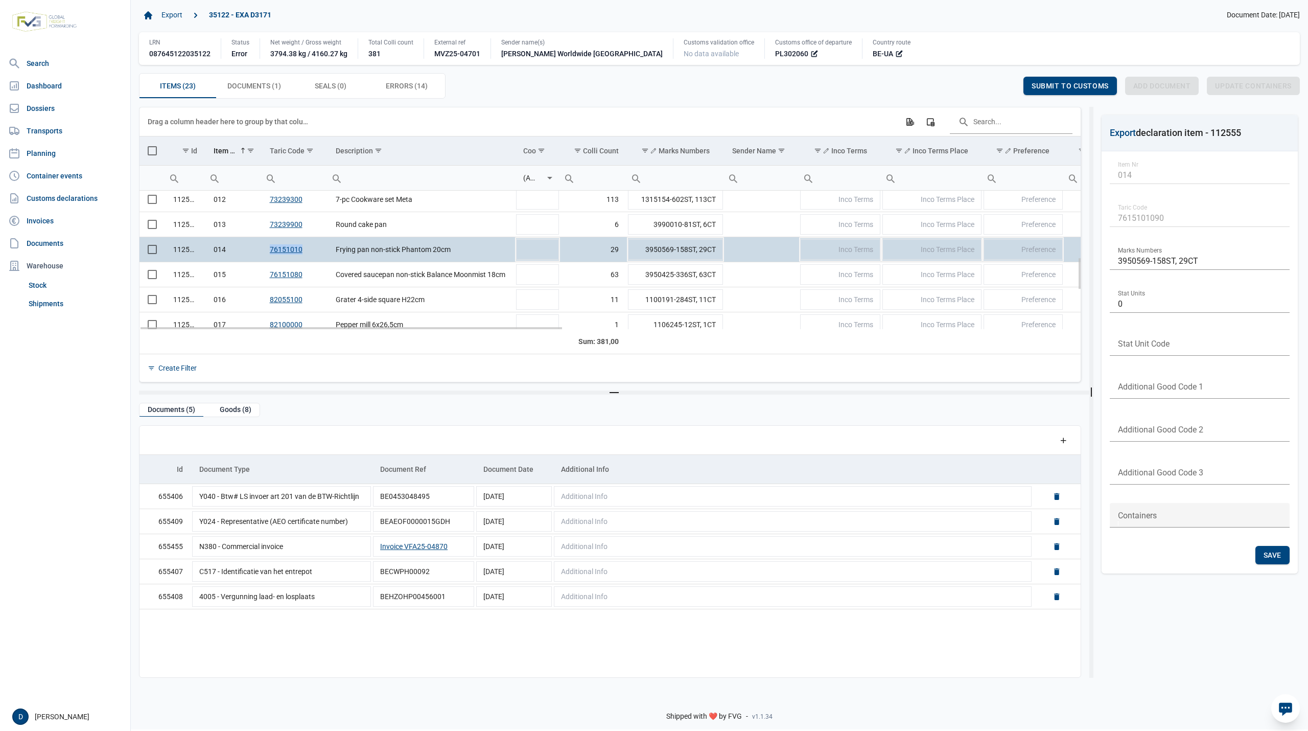
drag, startPoint x: 264, startPoint y: 254, endPoint x: 303, endPoint y: 256, distance: 39.4
click at [303, 256] on td "76151010" at bounding box center [295, 249] width 66 height 25
copy link "76151010"
click at [154, 250] on span "Select row" at bounding box center [152, 249] width 9 height 9
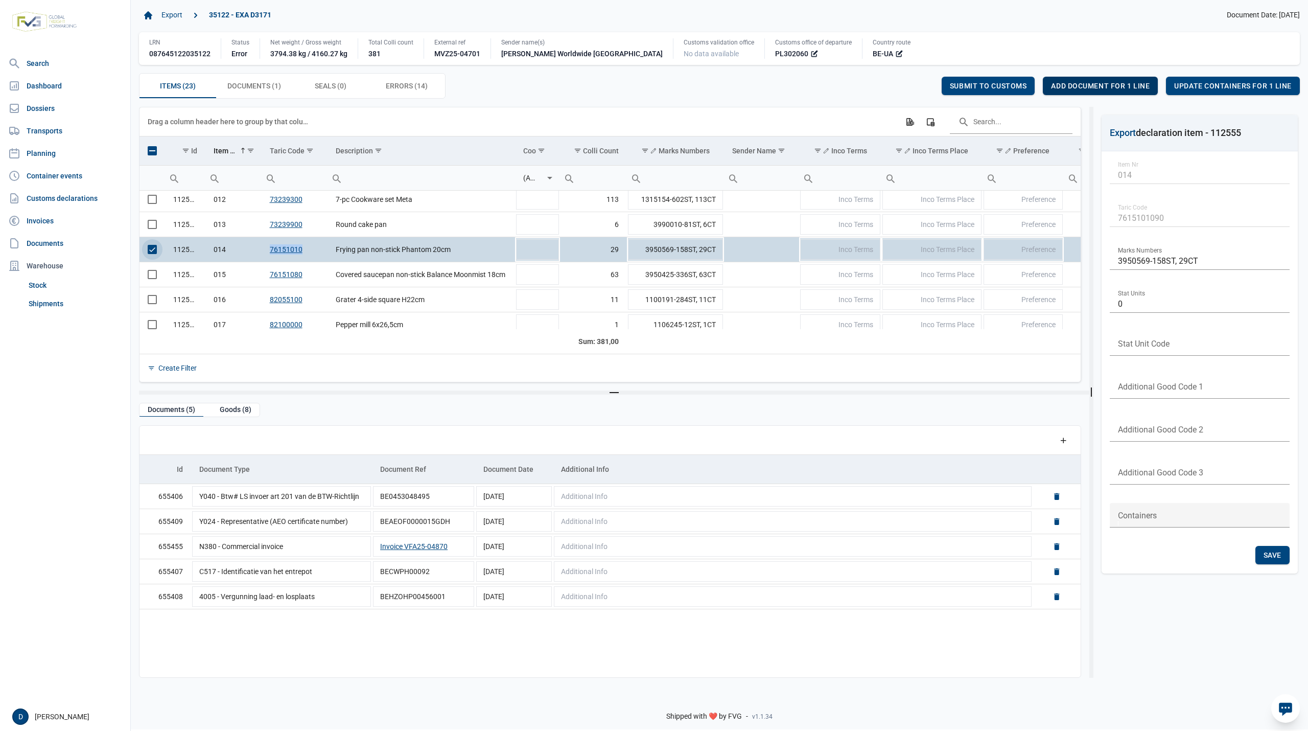
click at [1091, 82] on span "Add document for 1 line" at bounding box center [1100, 86] width 99 height 8
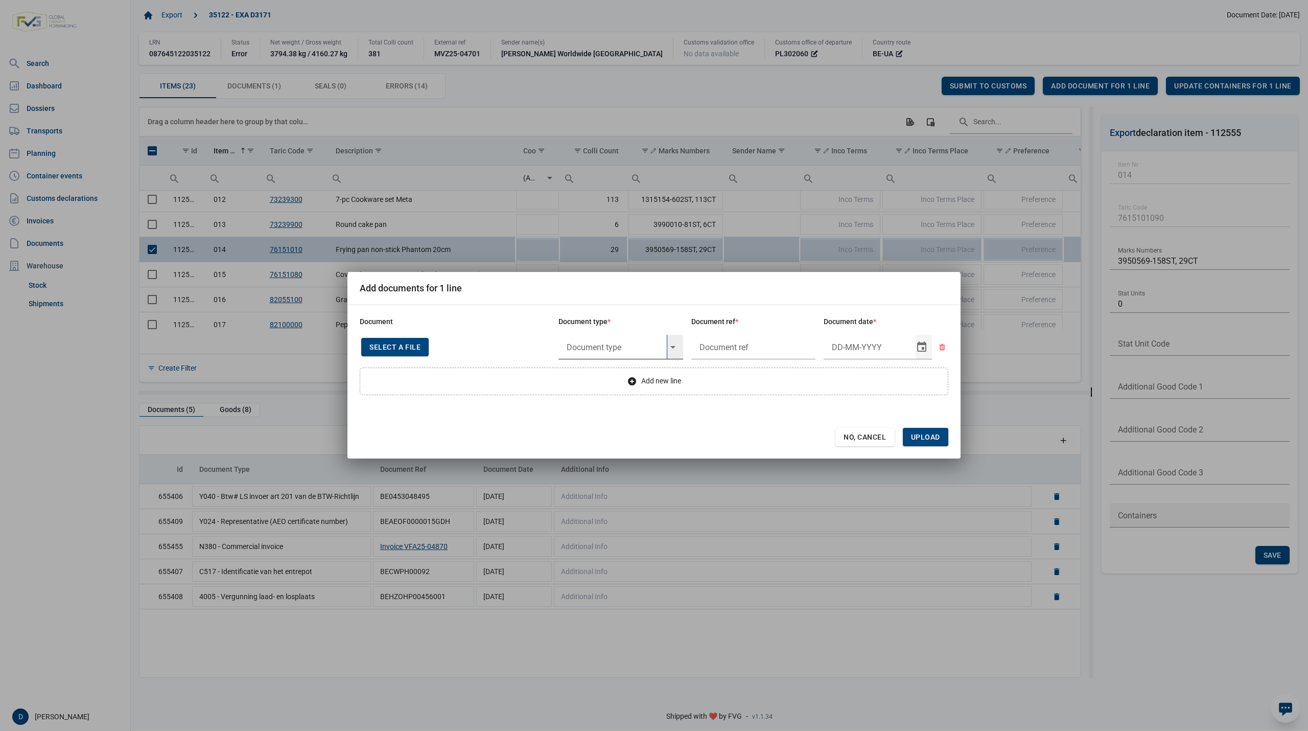
click at [637, 344] on input "text" at bounding box center [612, 347] width 108 height 25
click at [623, 373] on div "Y997 - Goods not from or destined to Crimea or Sevastopol" at bounding box center [620, 375] width 125 height 24
type input "Y997 - Goods not from or destined to Crimea or Sevastopol"
type input "."
type input "4-9-2025"
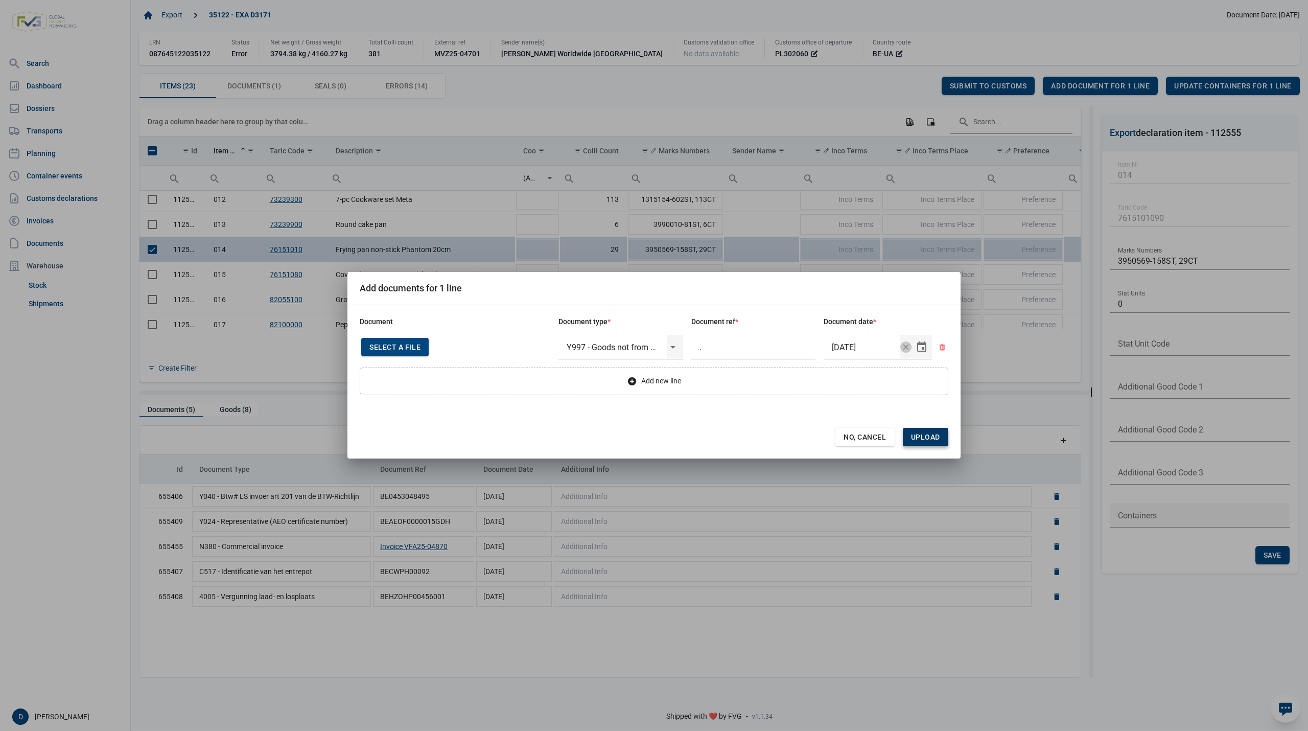
click at [929, 434] on span "Upload" at bounding box center [925, 437] width 29 height 8
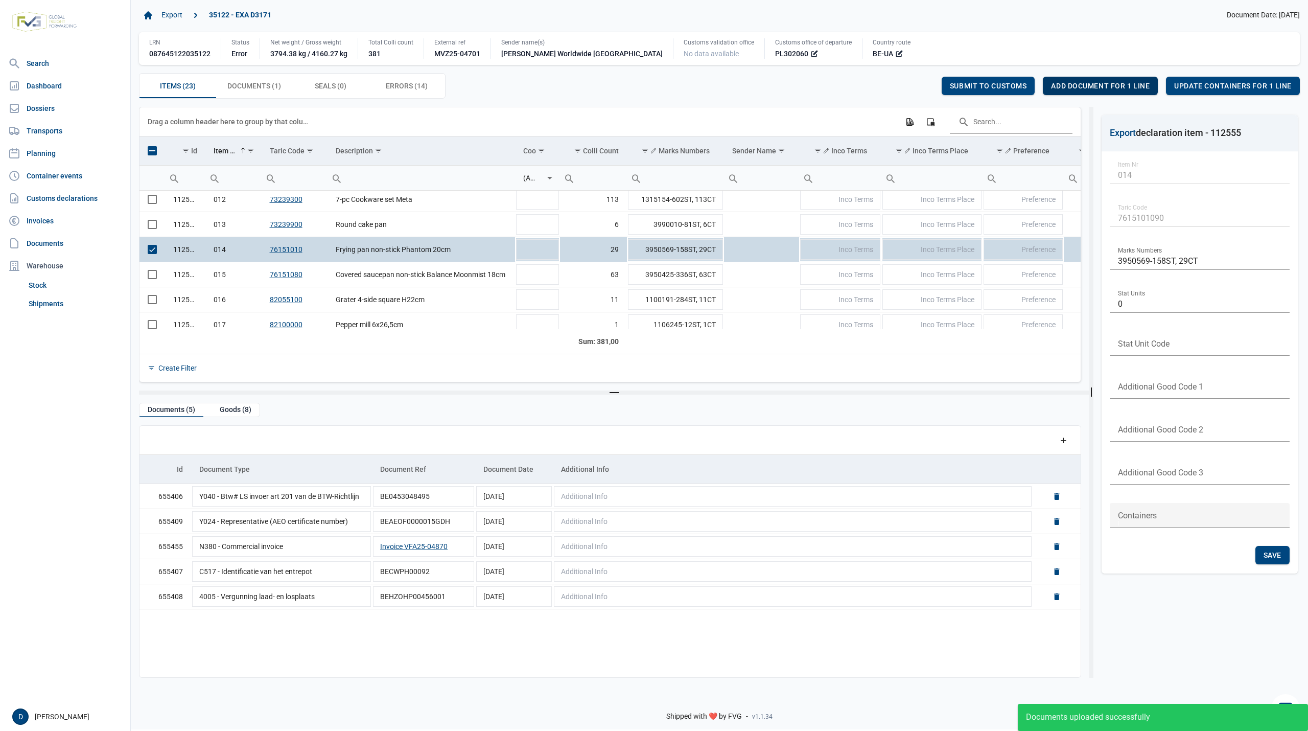
click at [1093, 88] on span "Add document for 1 line" at bounding box center [1100, 86] width 99 height 8
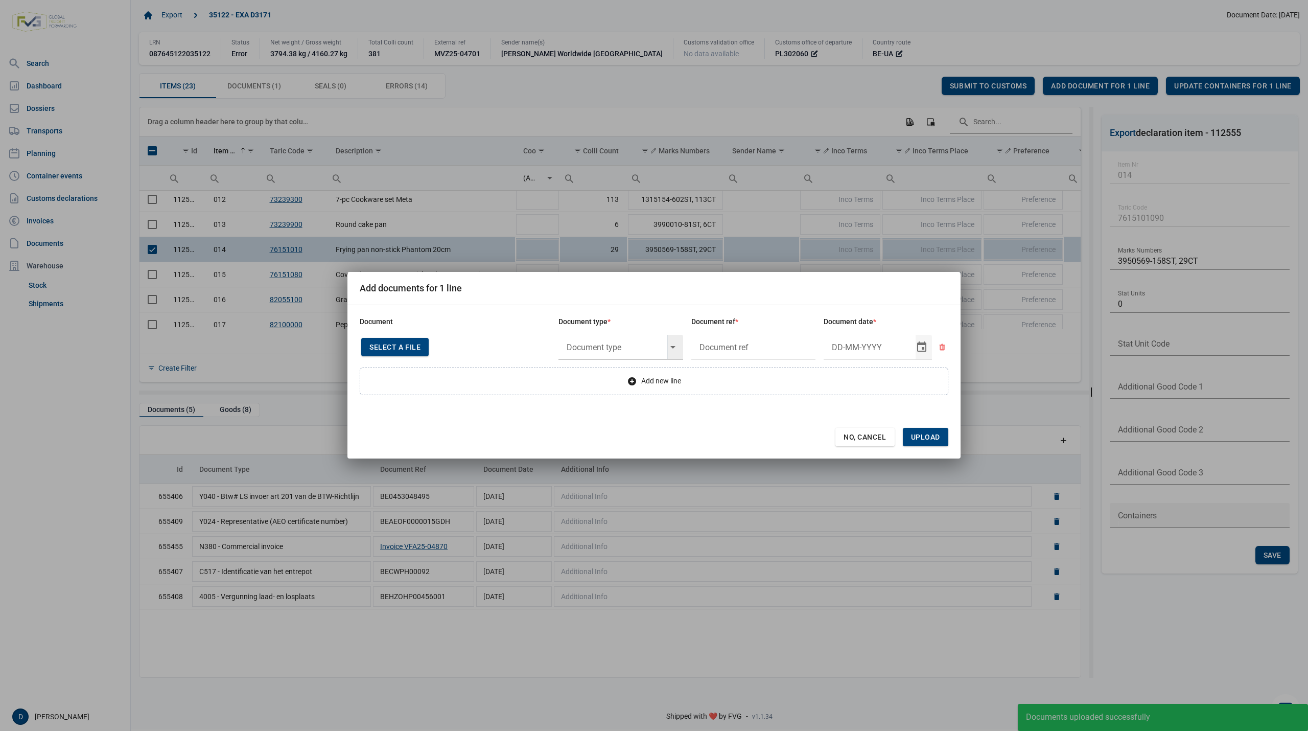
click at [592, 350] on input "text" at bounding box center [612, 347] width 108 height 25
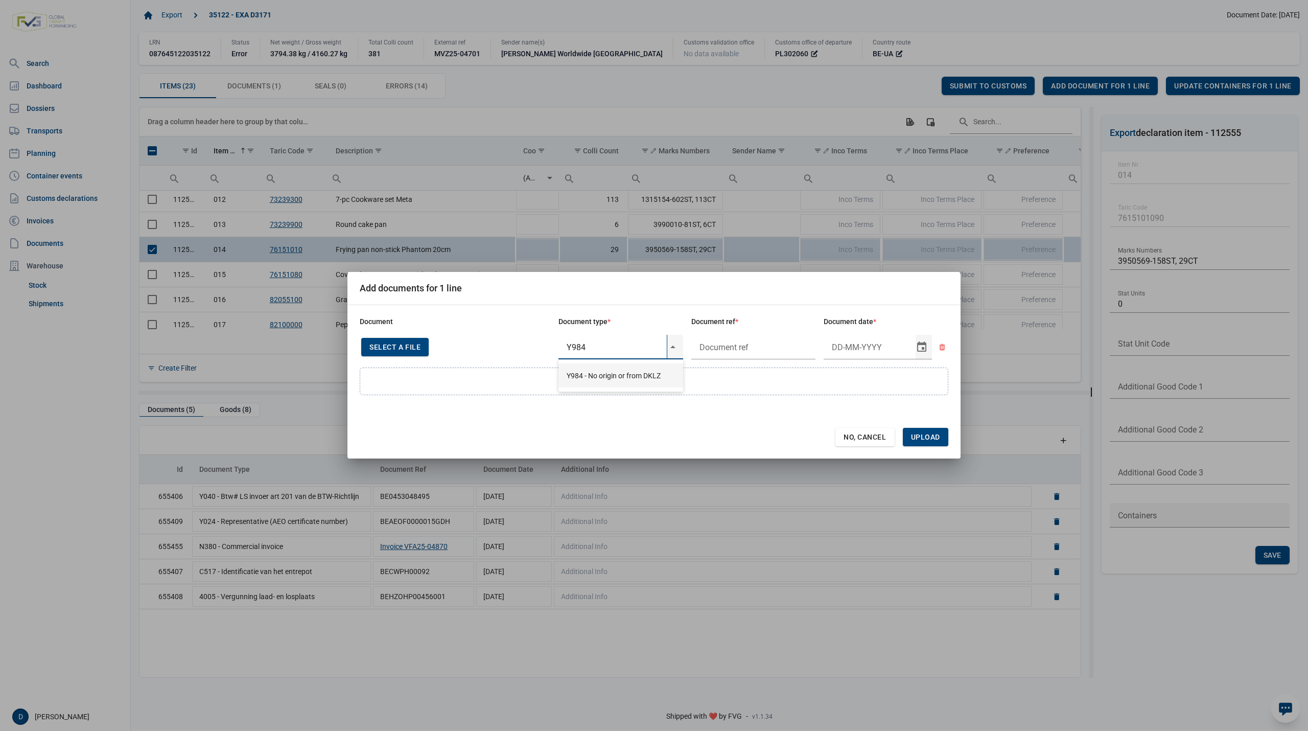
click at [616, 370] on div "Y984 - No origin or from DKLZ" at bounding box center [620, 375] width 125 height 24
type input "Y984 - No origin or from DKLZ"
type input "."
type input "4-9-2025"
click at [924, 438] on span "Upload" at bounding box center [925, 437] width 29 height 8
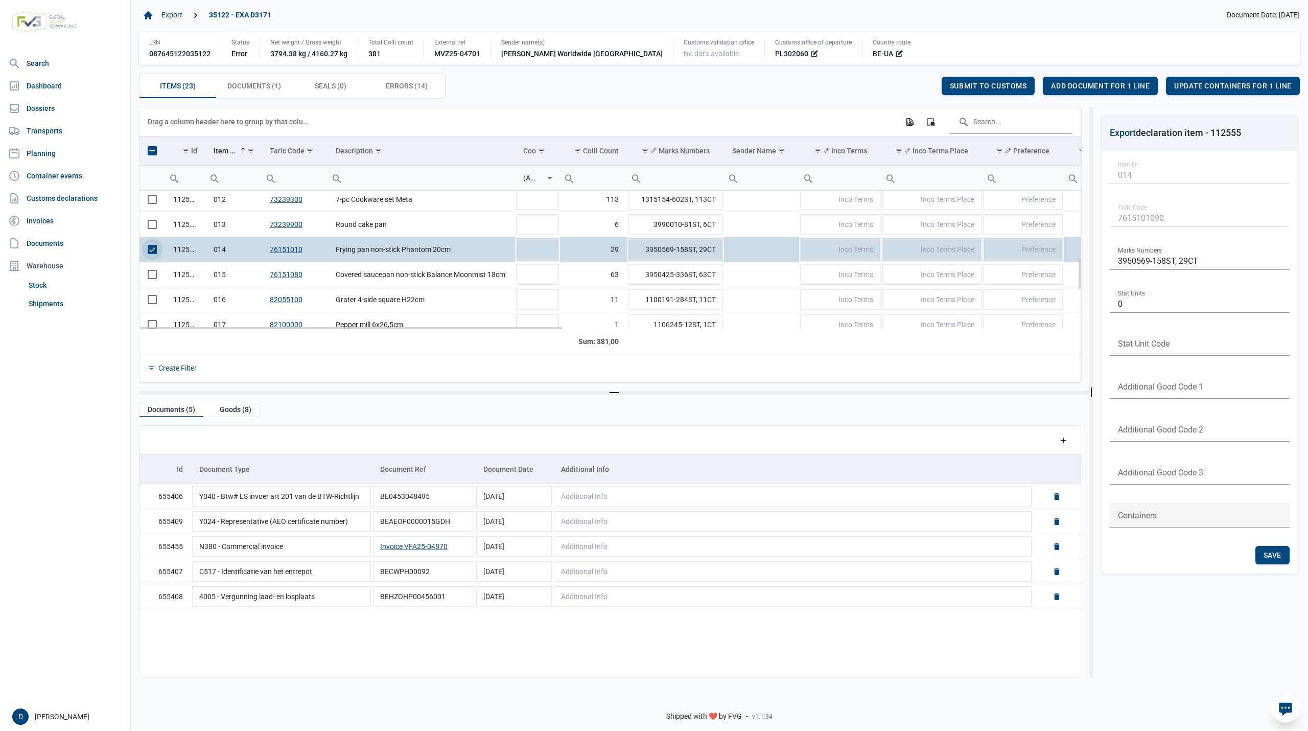
click at [154, 250] on span "Select row" at bounding box center [152, 249] width 9 height 9
click at [148, 279] on span "Select row" at bounding box center [152, 274] width 9 height 9
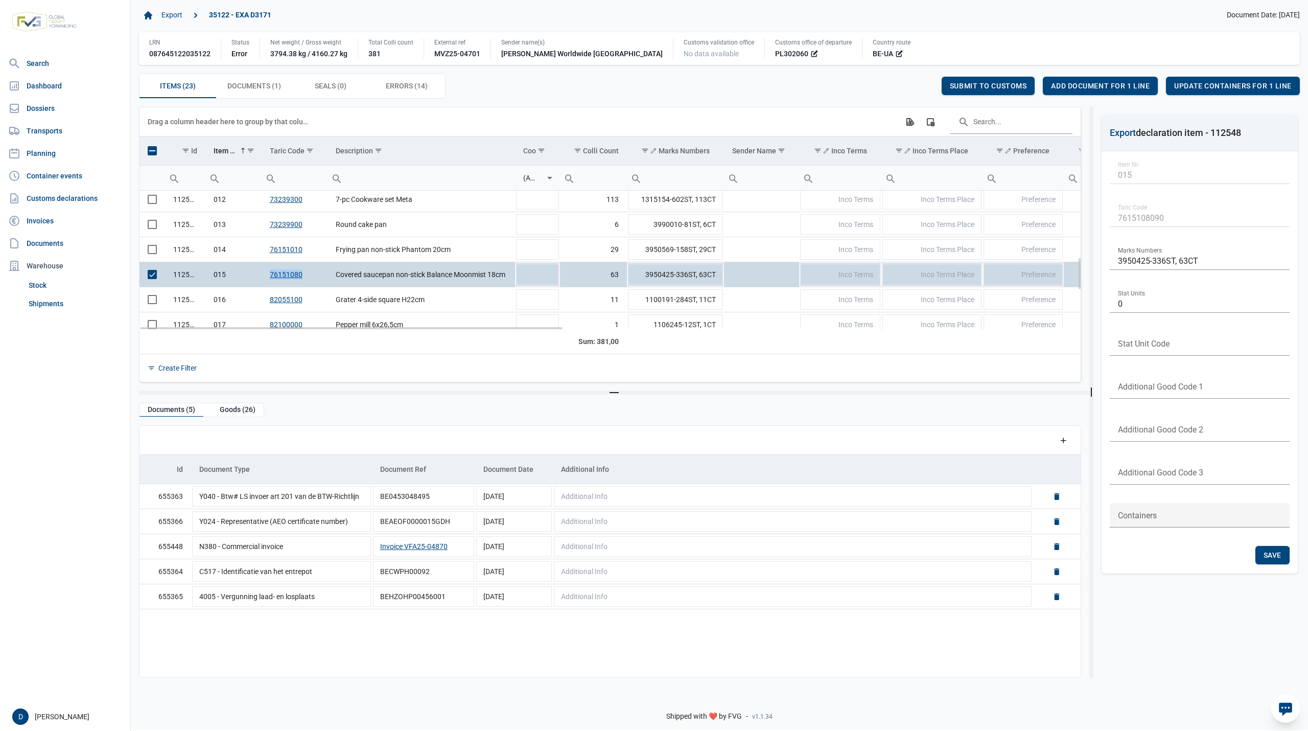
drag, startPoint x: 268, startPoint y: 278, endPoint x: 303, endPoint y: 283, distance: 35.6
click at [303, 283] on td "76151080" at bounding box center [295, 274] width 66 height 25
copy link "76151080"
click at [402, 90] on span "Errors (14) Errors (14)" at bounding box center [407, 86] width 42 height 12
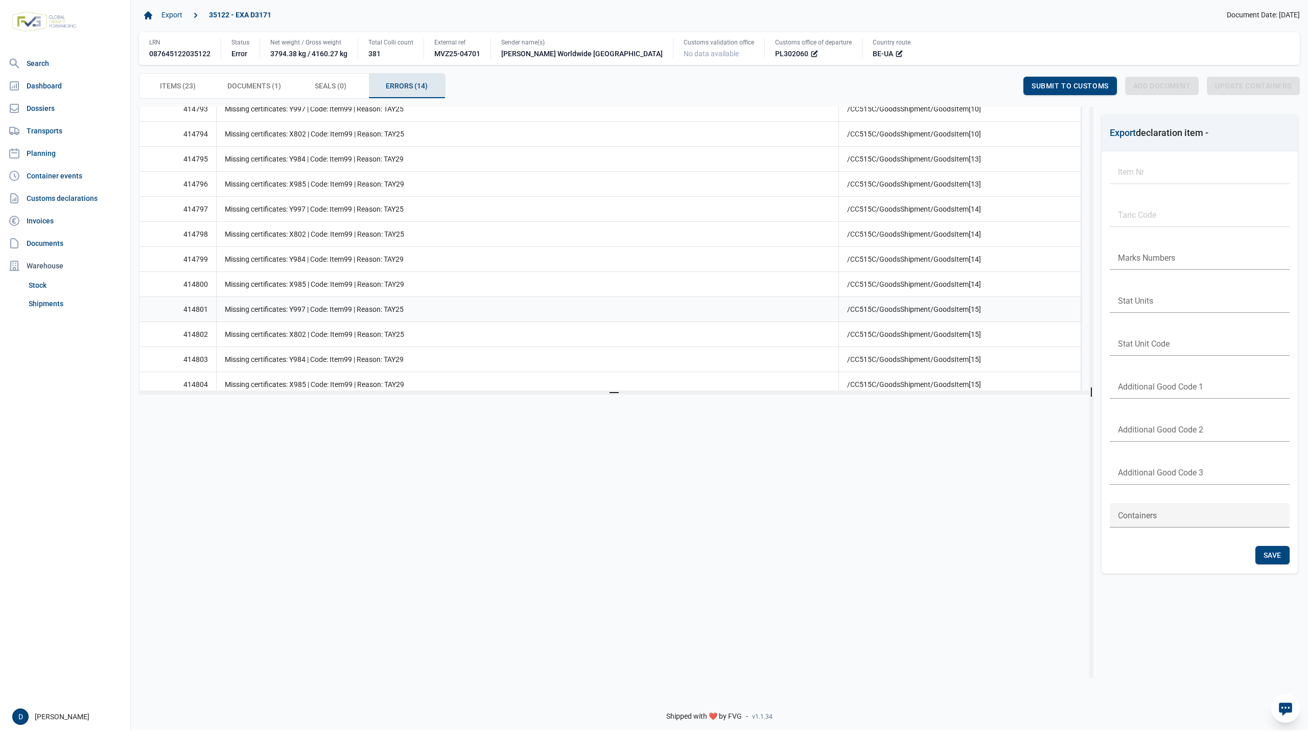
scroll to position [191, 0]
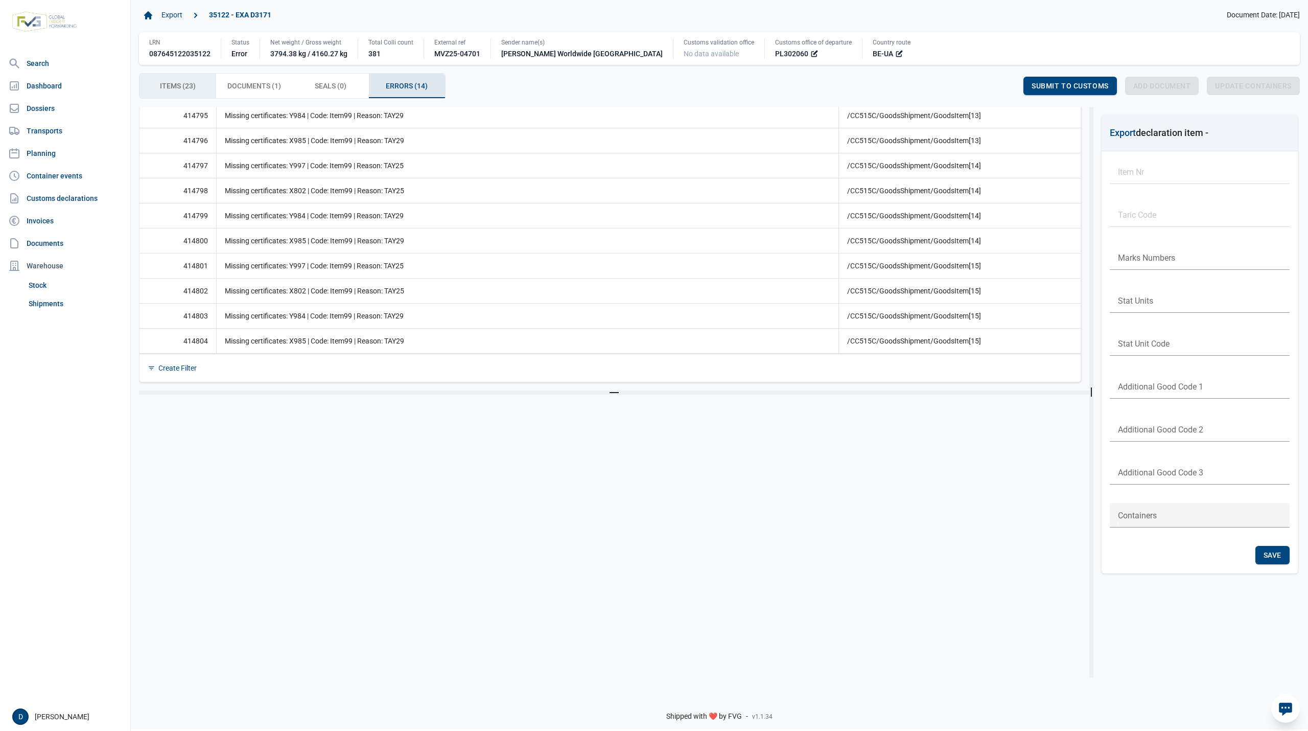
click at [191, 82] on span "Items (23) Items (23)" at bounding box center [178, 86] width 36 height 12
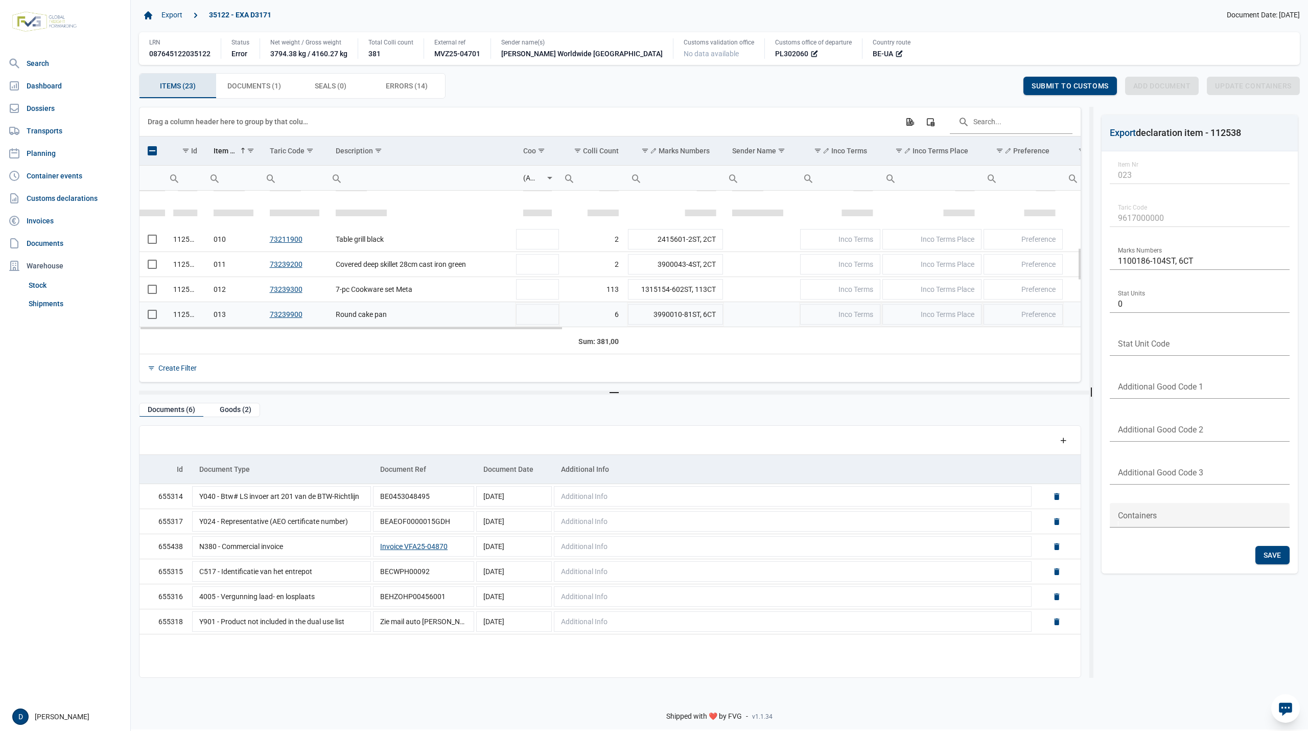
scroll to position [240, 0]
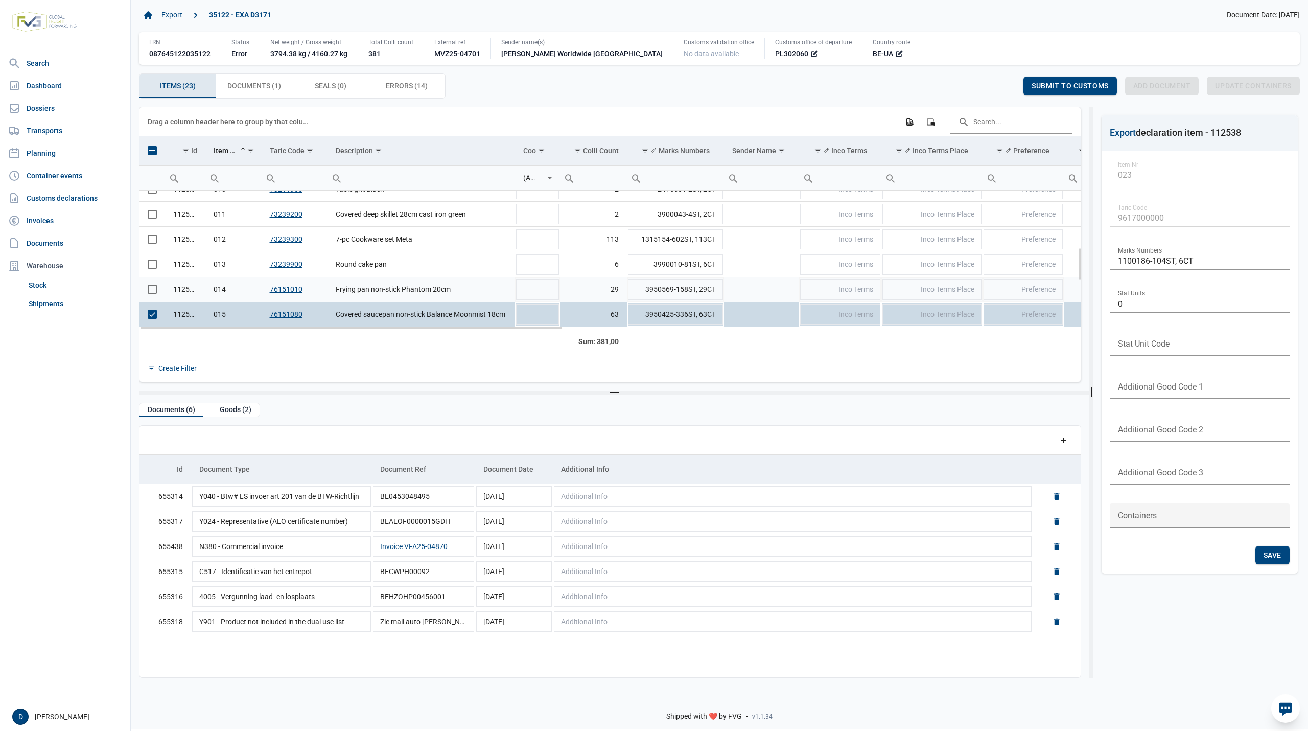
click at [157, 296] on td "Data grid with 23 rows and 23 columns" at bounding box center [152, 289] width 26 height 25
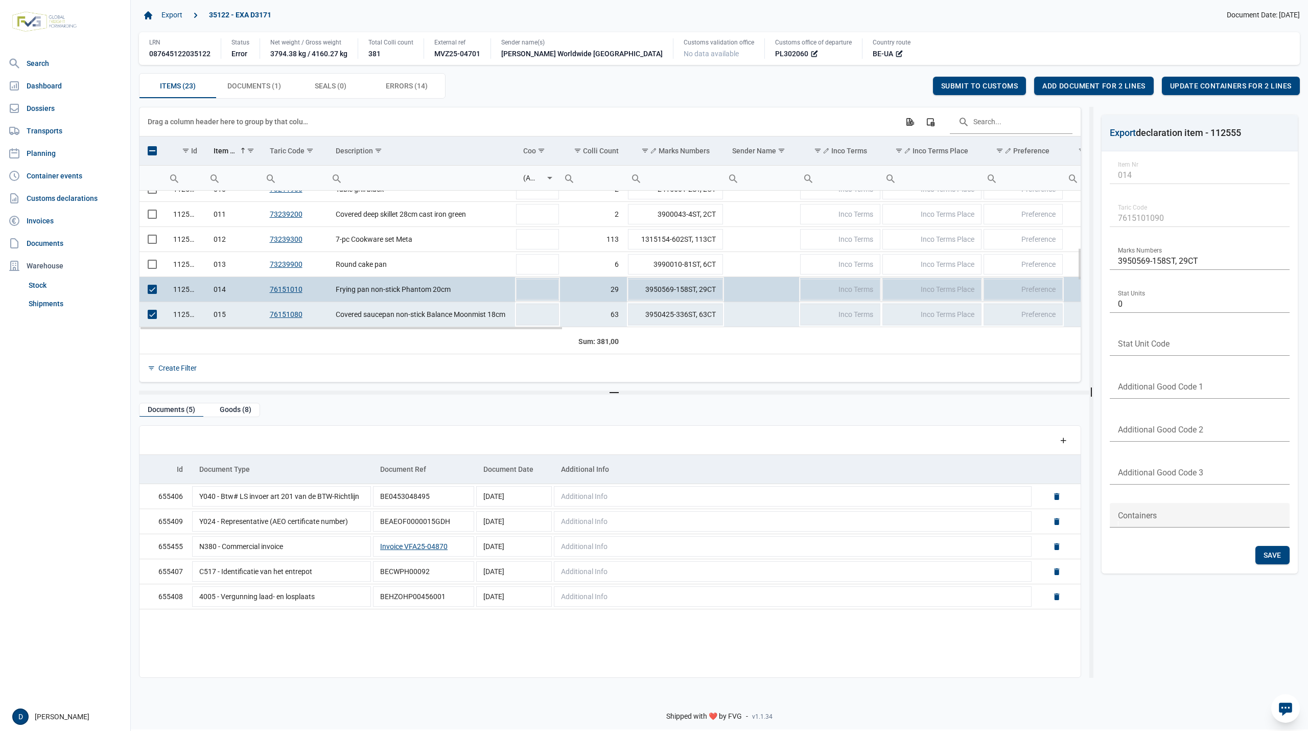
click at [154, 294] on span "Select row" at bounding box center [152, 289] width 9 height 9
click at [154, 317] on span "Select row" at bounding box center [152, 314] width 9 height 9
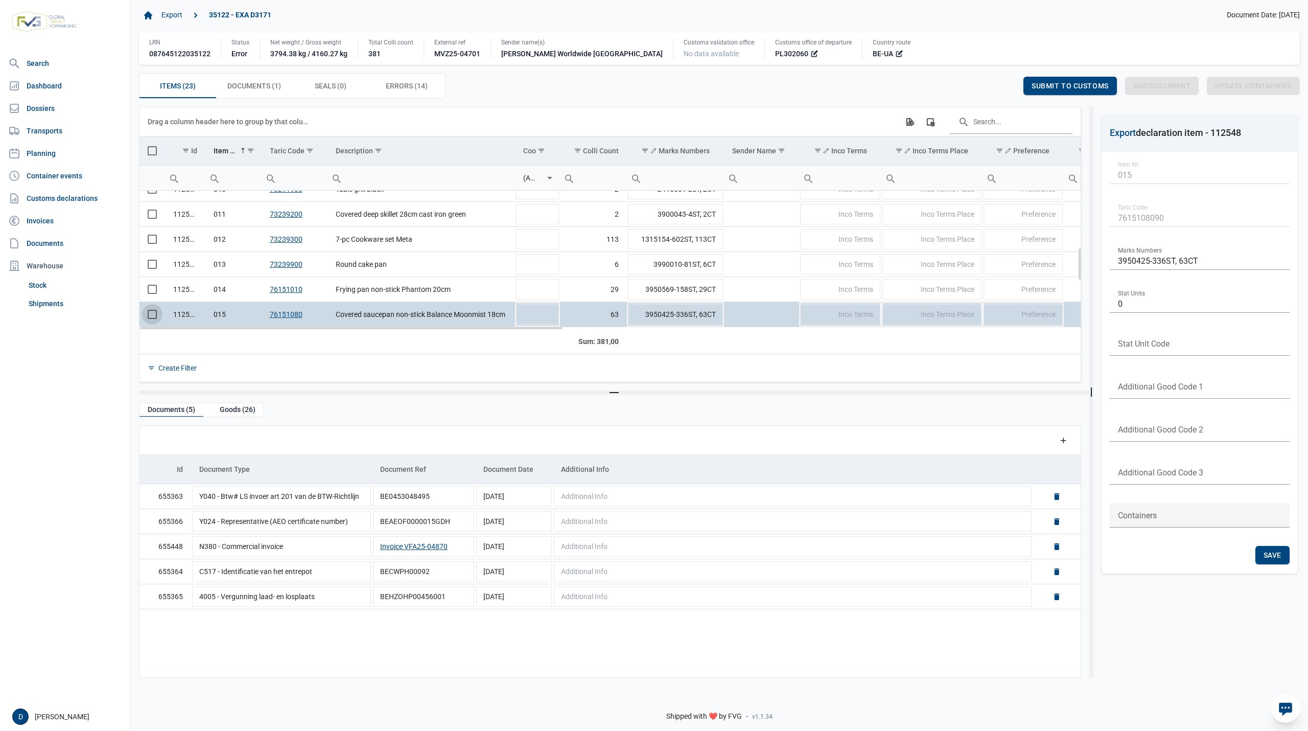
click at [154, 317] on span "Select row" at bounding box center [152, 314] width 9 height 9
click at [1094, 90] on span "Add document for 1 line" at bounding box center [1100, 86] width 99 height 8
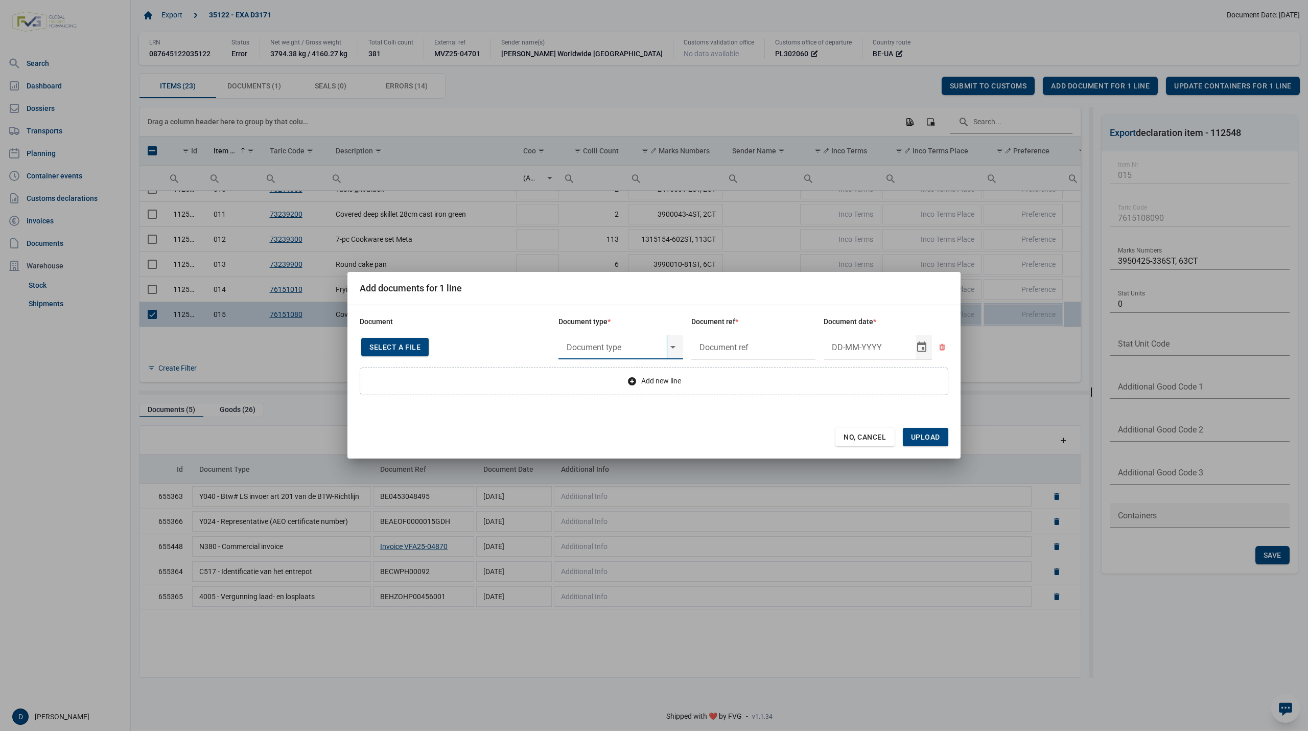
click at [622, 342] on input "text" at bounding box center [612, 347] width 108 height 25
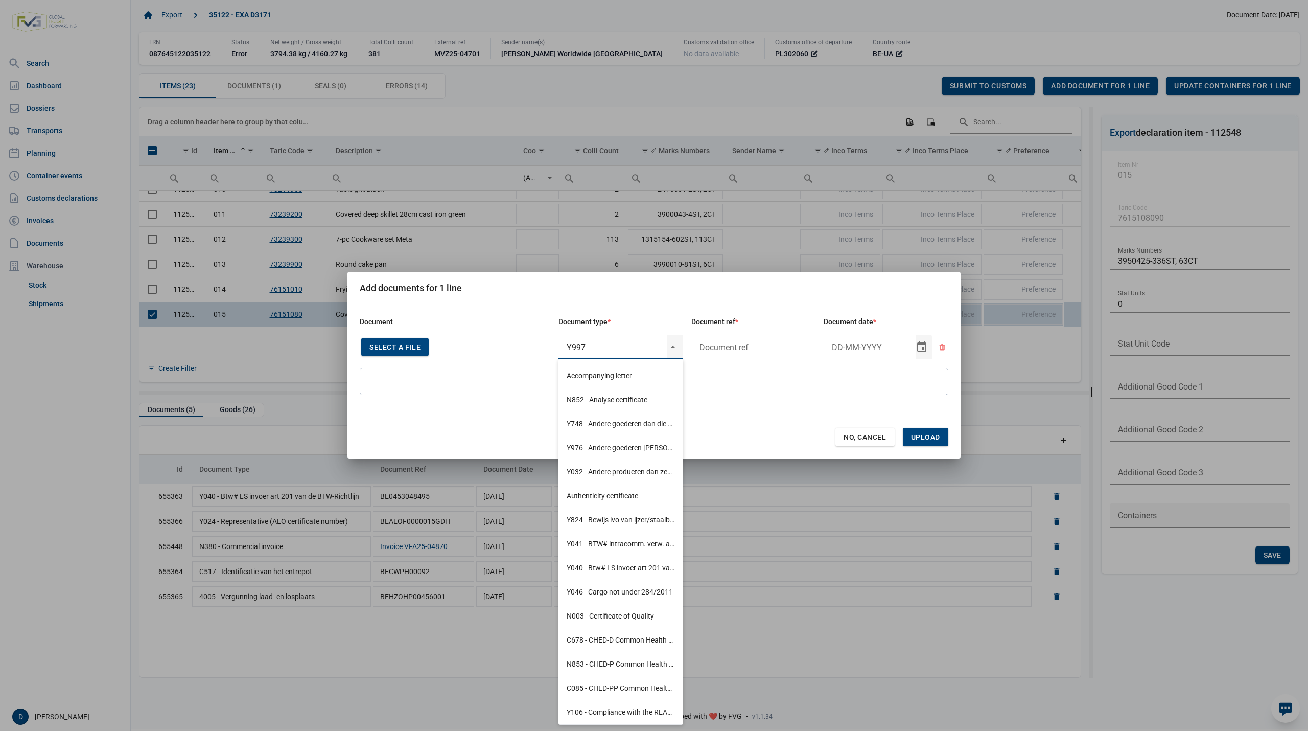
type input "Y997 - Goods not from or destined to Crimea or Sevastopol"
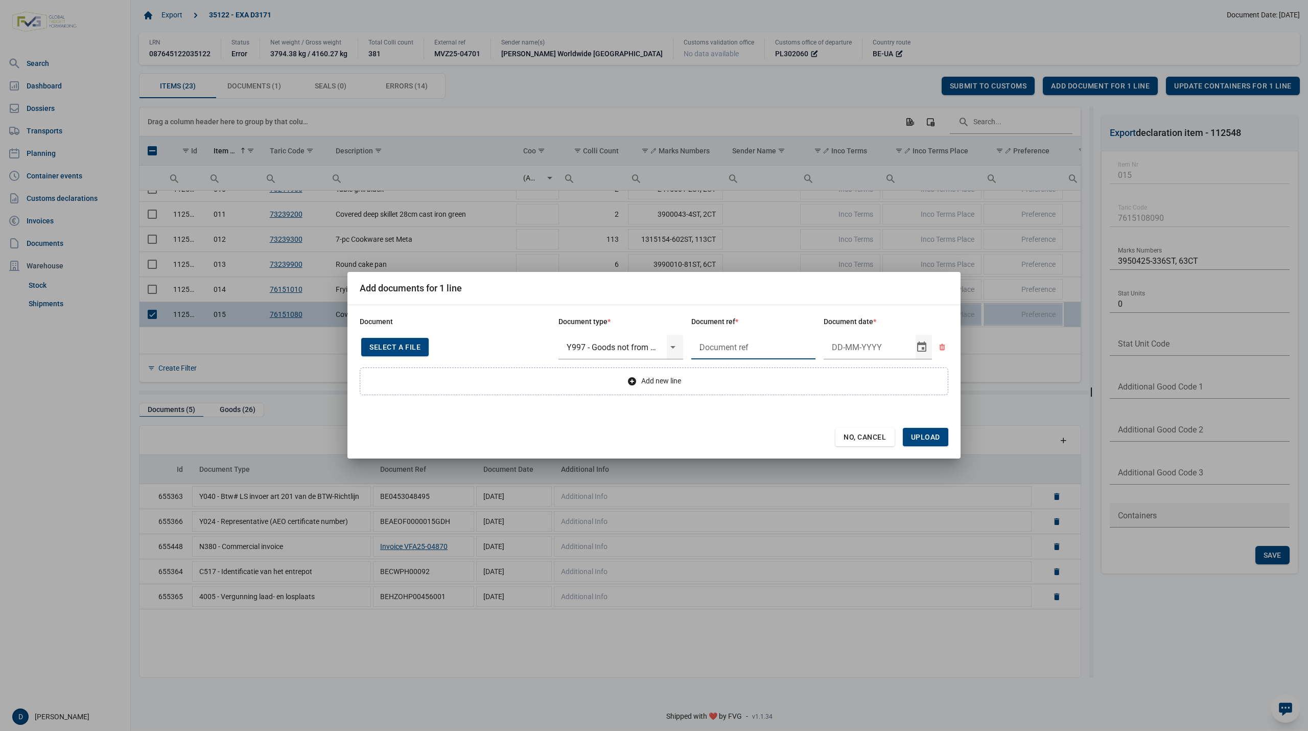
type input "."
type input "4-9-2025"
click at [921, 436] on span "Upload" at bounding box center [925, 437] width 29 height 8
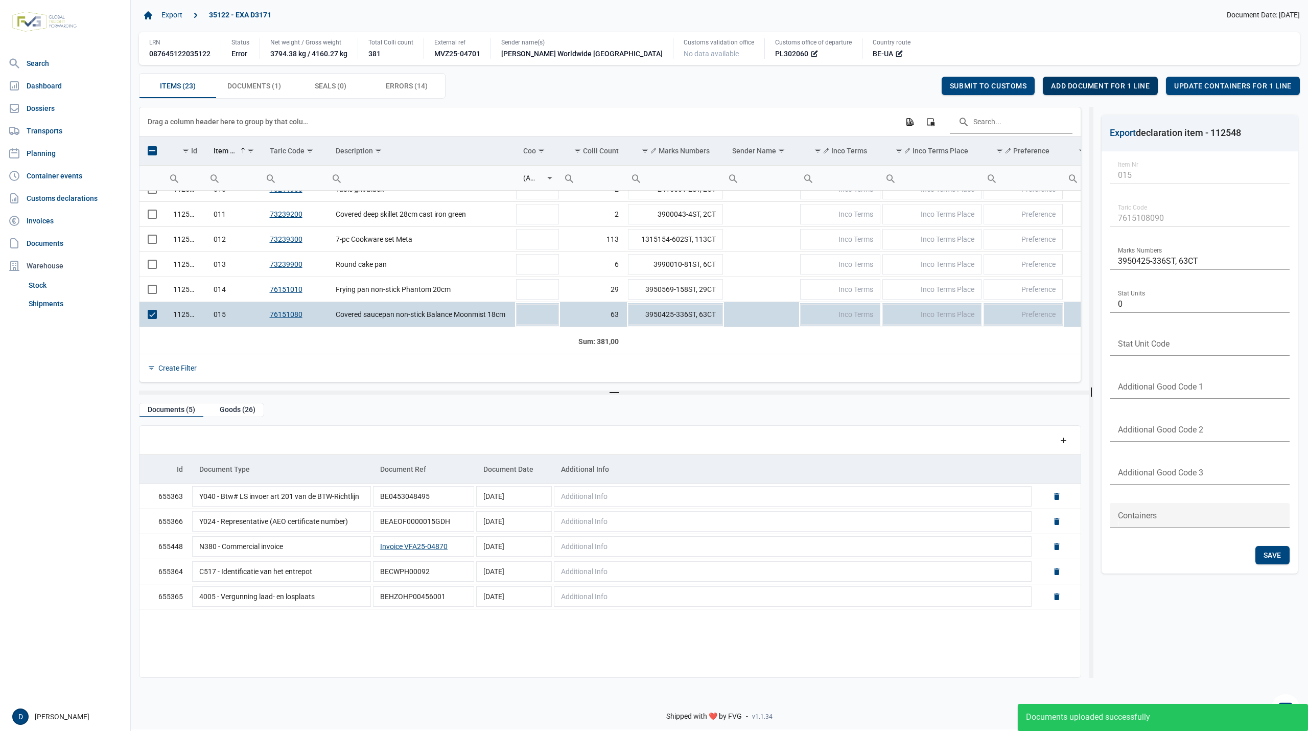
click at [1095, 86] on span "Add document for 1 line" at bounding box center [1100, 86] width 99 height 8
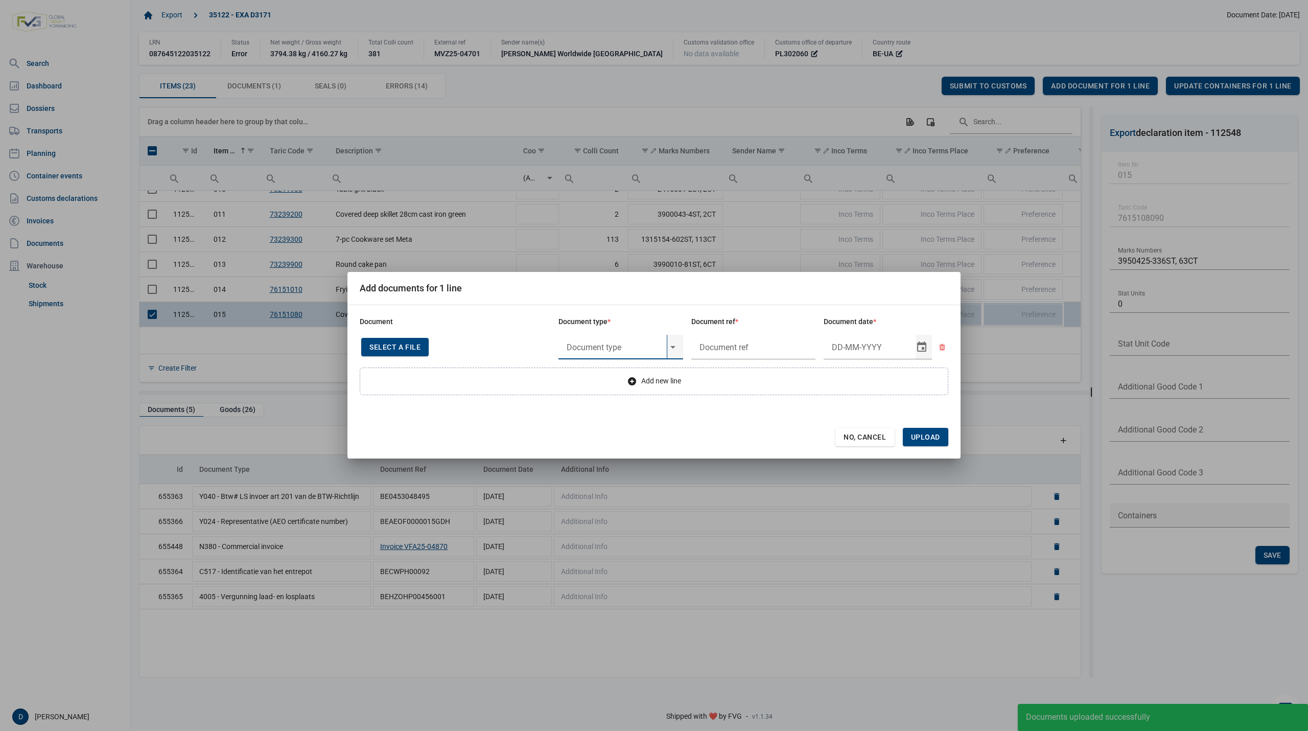
click at [624, 347] on input "text" at bounding box center [612, 347] width 108 height 25
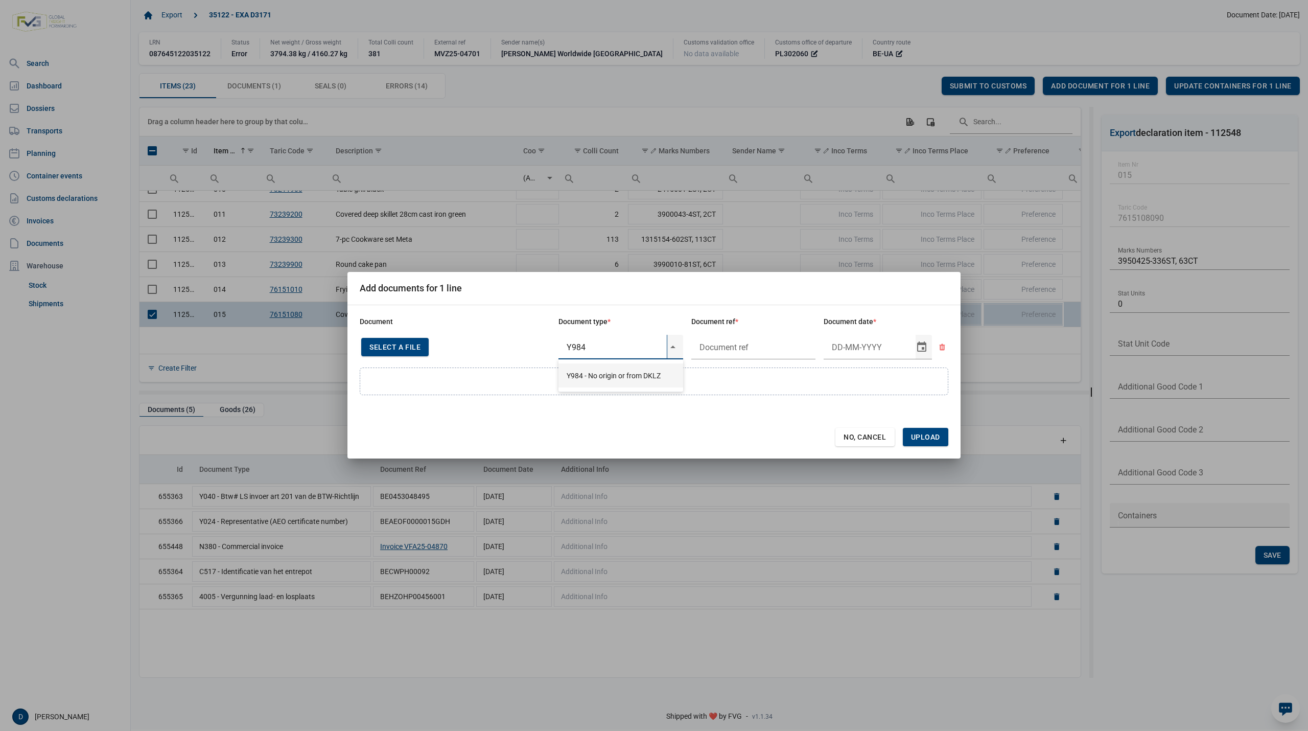
click at [616, 372] on div "Y984 - No origin or from DKLZ" at bounding box center [620, 375] width 125 height 24
type input "Y984 - No origin or from DKLZ"
type input "."
type input "4-9-2025"
click at [935, 433] on span "Upload" at bounding box center [925, 437] width 29 height 8
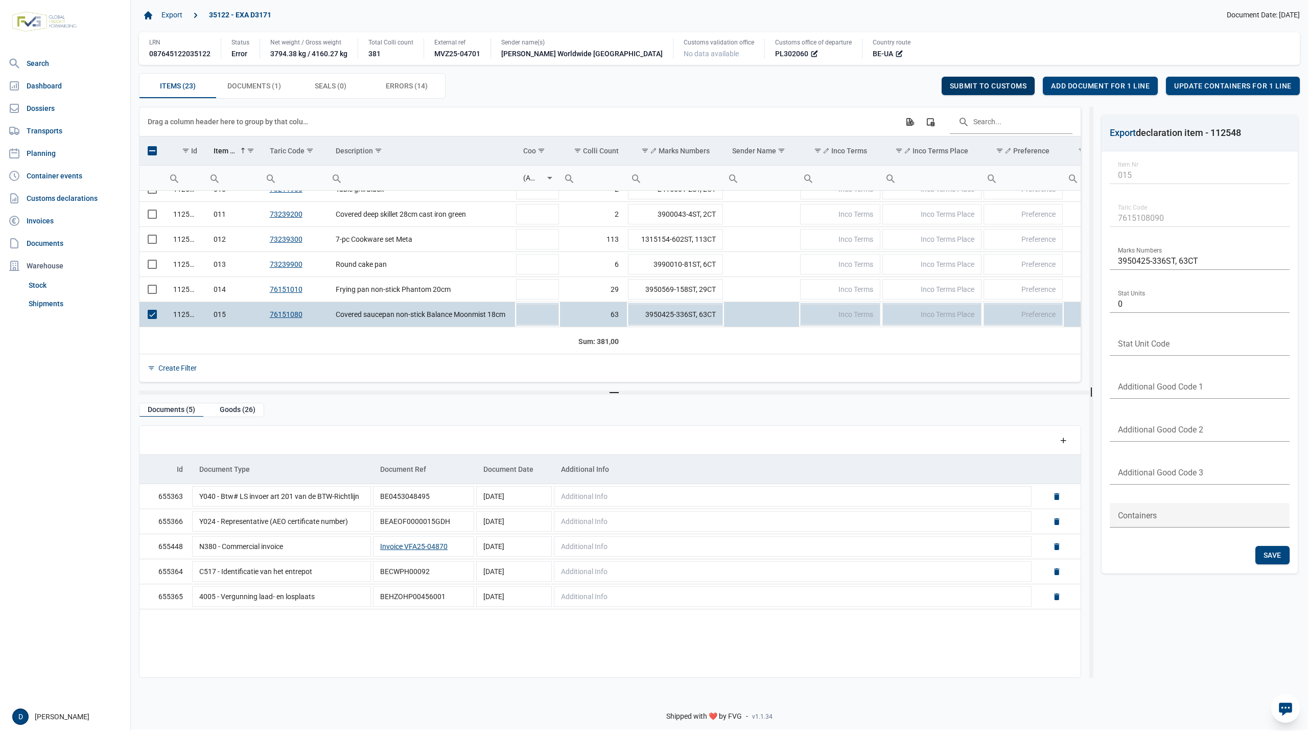
click at [1003, 87] on span "Submit to customs" at bounding box center [988, 86] width 77 height 8
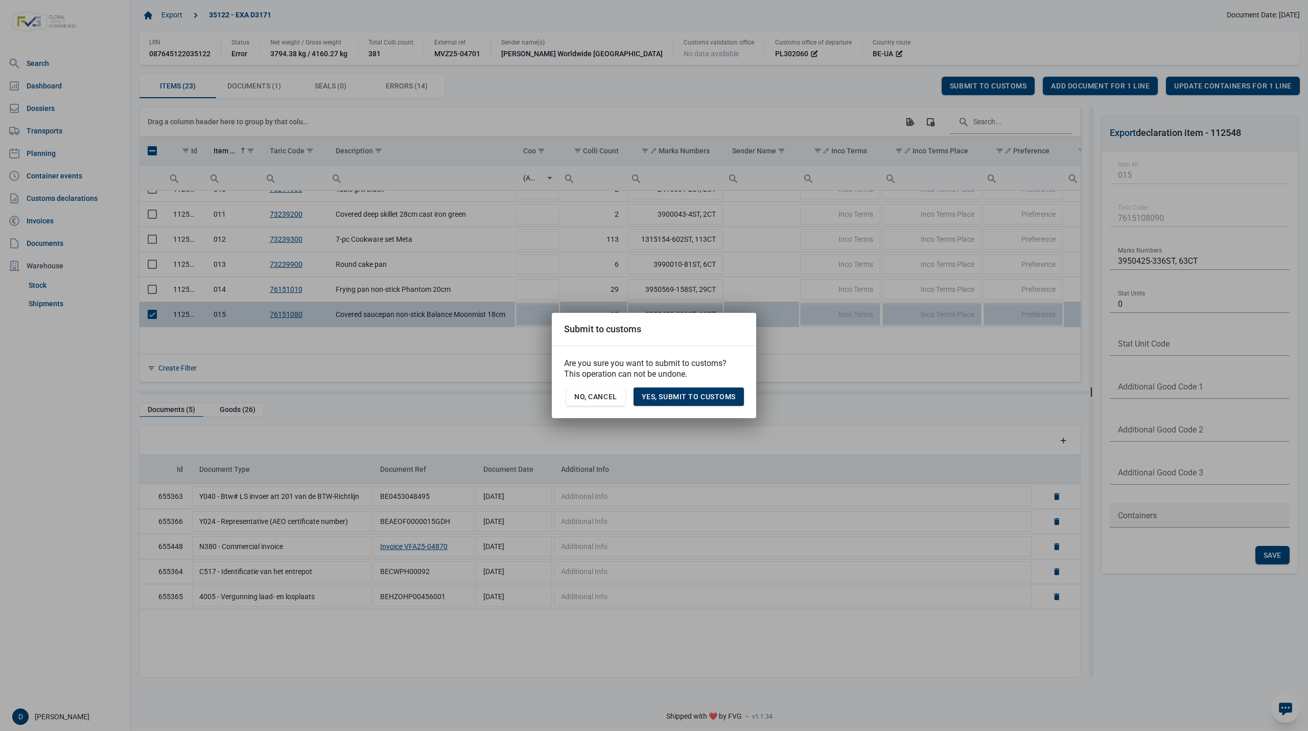
click at [670, 393] on span "Yes, Submit to customs" at bounding box center [689, 396] width 94 height 8
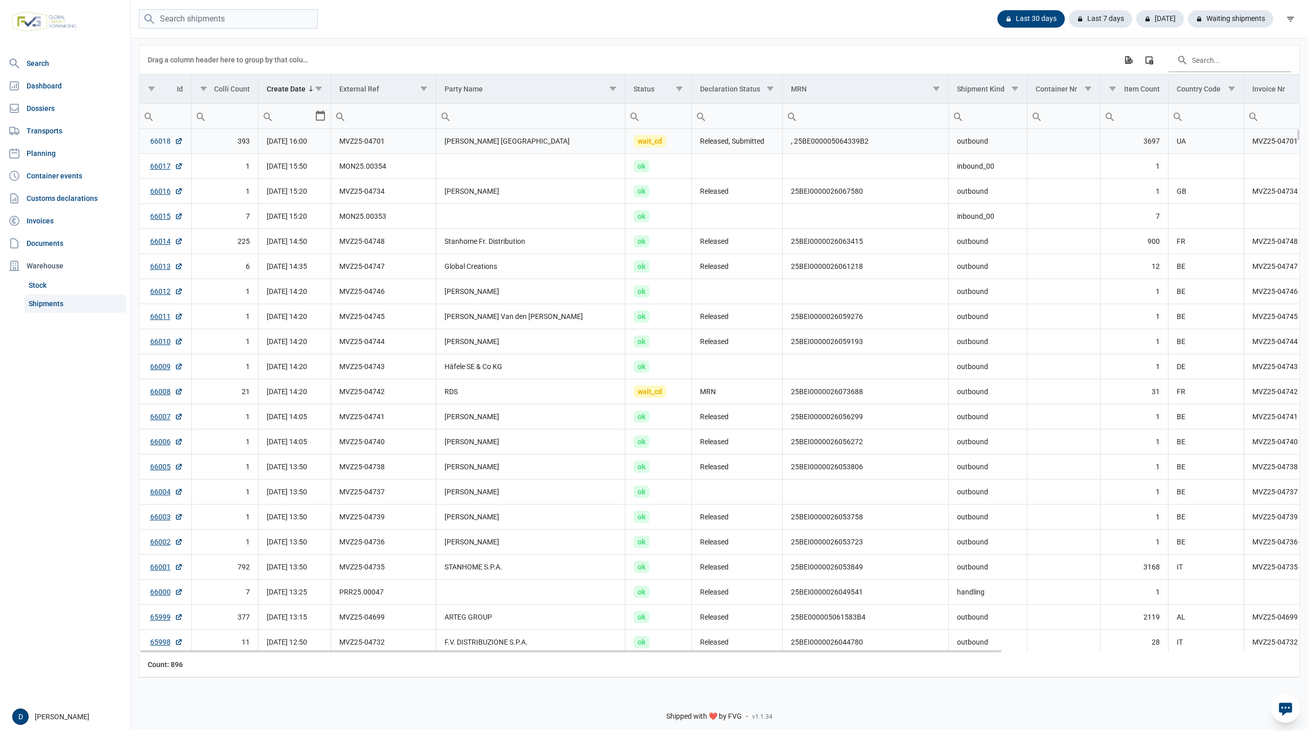
click at [162, 144] on link "66018" at bounding box center [166, 141] width 33 height 10
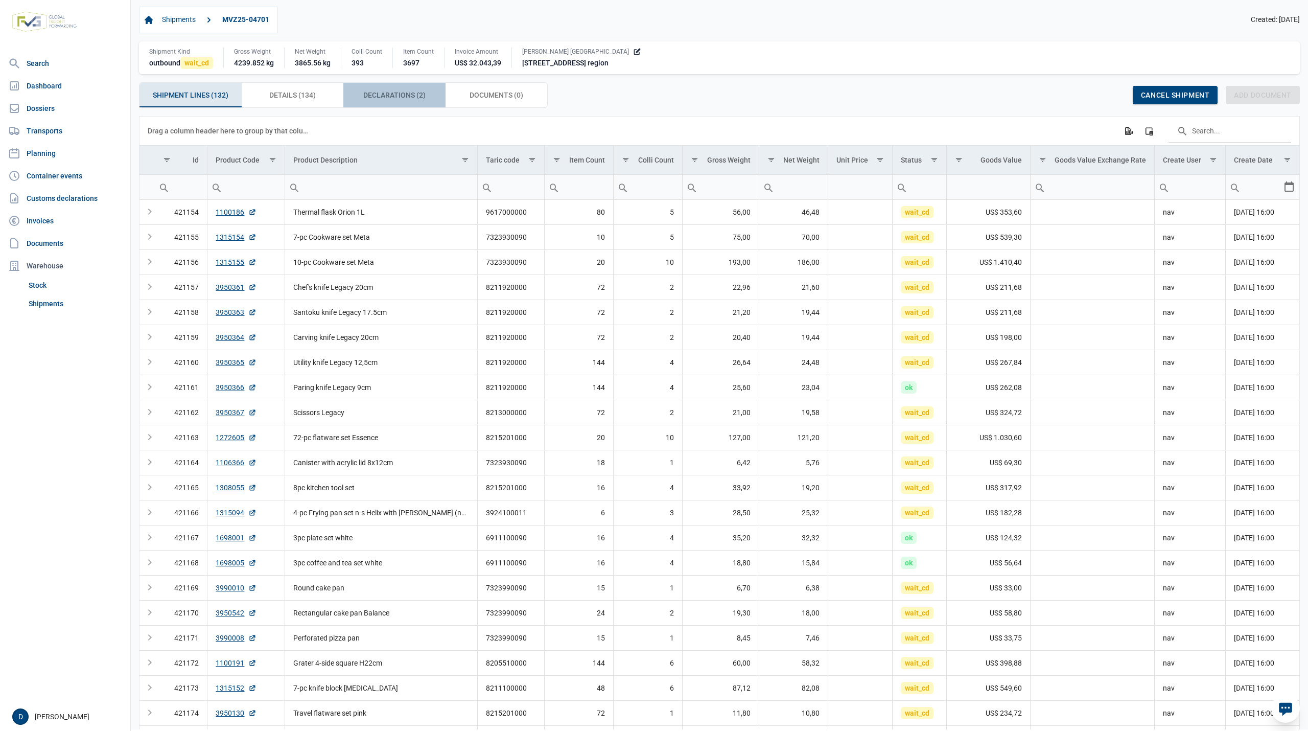
click at [387, 97] on span "Declarations (2) Declarations (2)" at bounding box center [394, 95] width 62 height 12
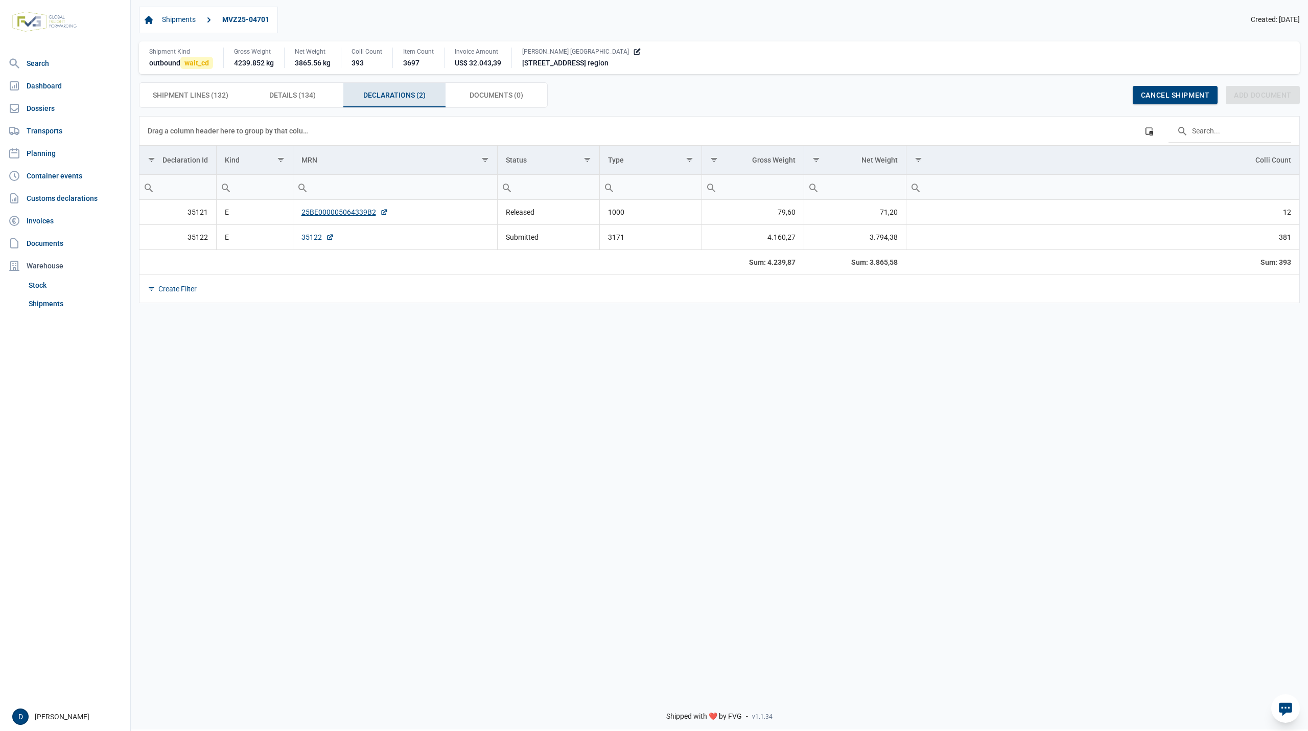
click at [312, 240] on link "35122" at bounding box center [317, 237] width 33 height 10
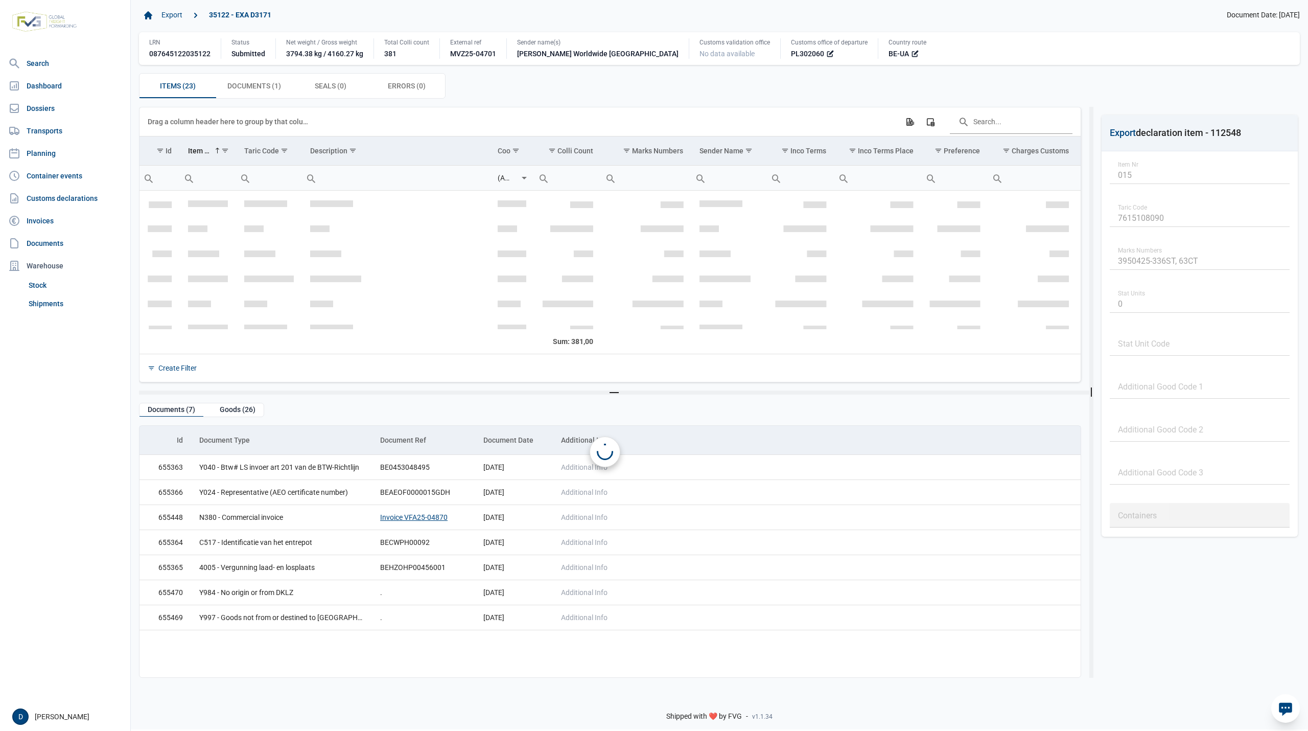
scroll to position [240, 0]
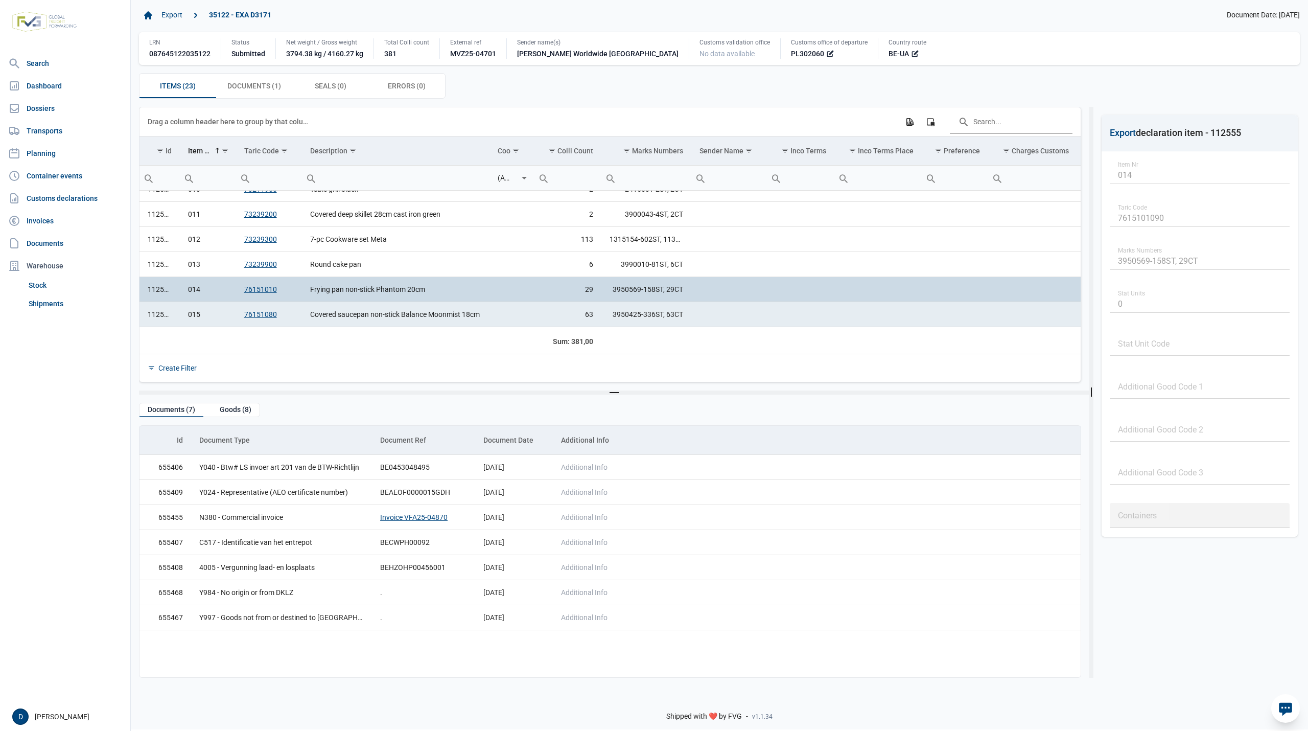
drag, startPoint x: 235, startPoint y: 295, endPoint x: 242, endPoint y: 300, distance: 8.7
click at [243, 296] on tr "112555 014 76151010 Frying pan non-stick Phantom 20cm 29 3950569-158ST, 29CT 20…" at bounding box center [1132, 289] width 1986 height 25
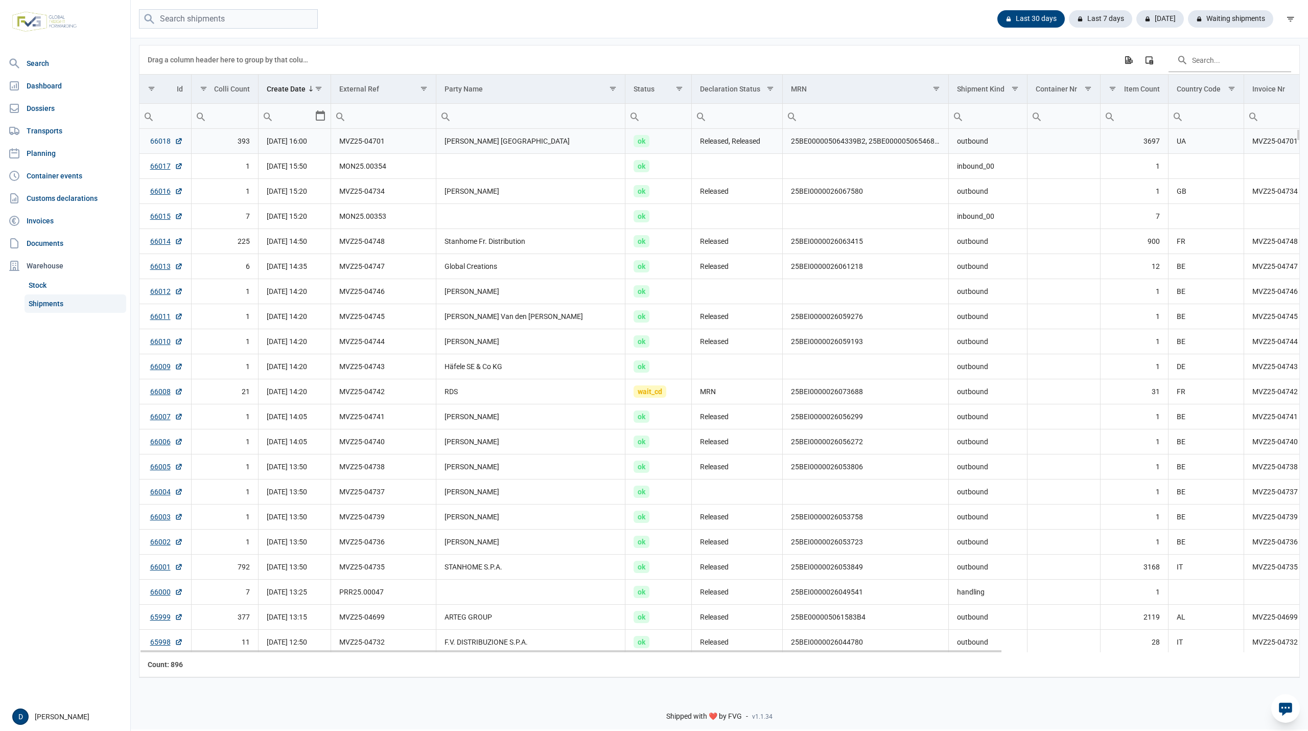
click at [152, 142] on link "66018" at bounding box center [166, 141] width 33 height 10
click at [42, 109] on link "Dossiers" at bounding box center [65, 108] width 122 height 20
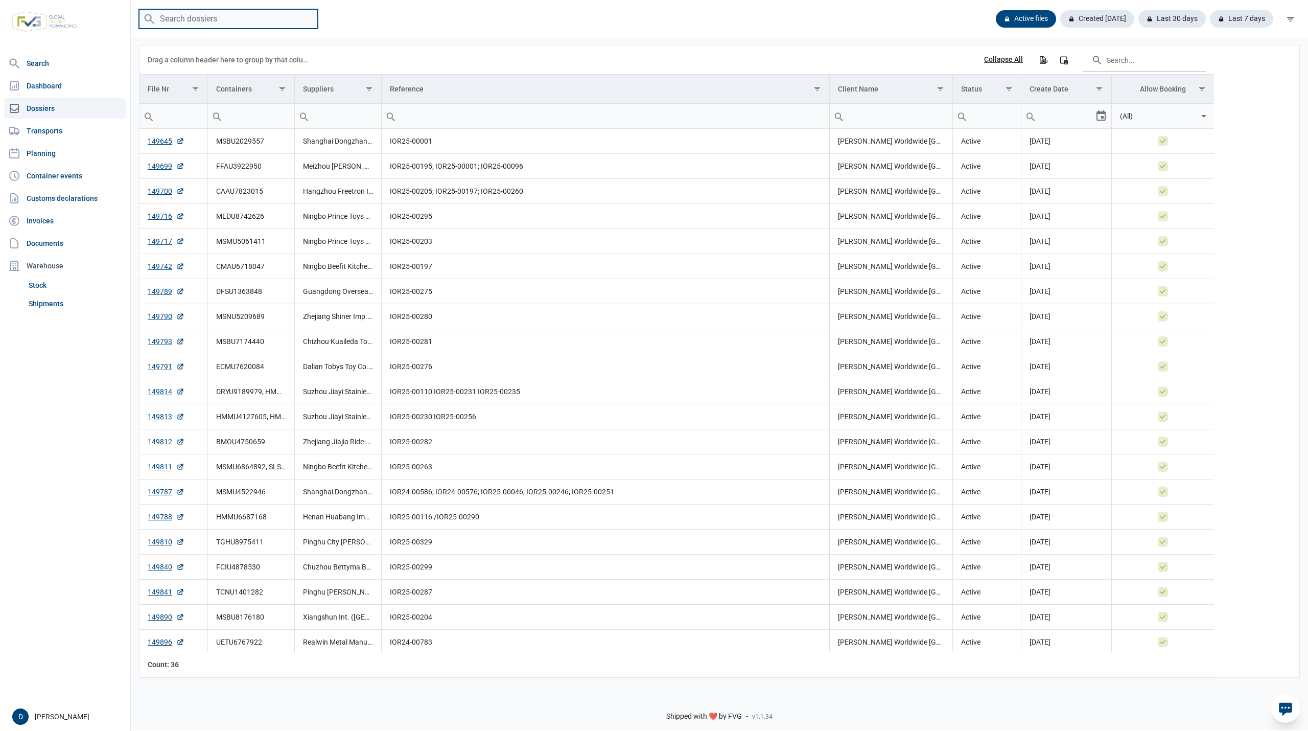
click at [221, 17] on input "search" at bounding box center [228, 19] width 179 height 20
paste input "CMAU6718047"
type input "CMAU6718047"
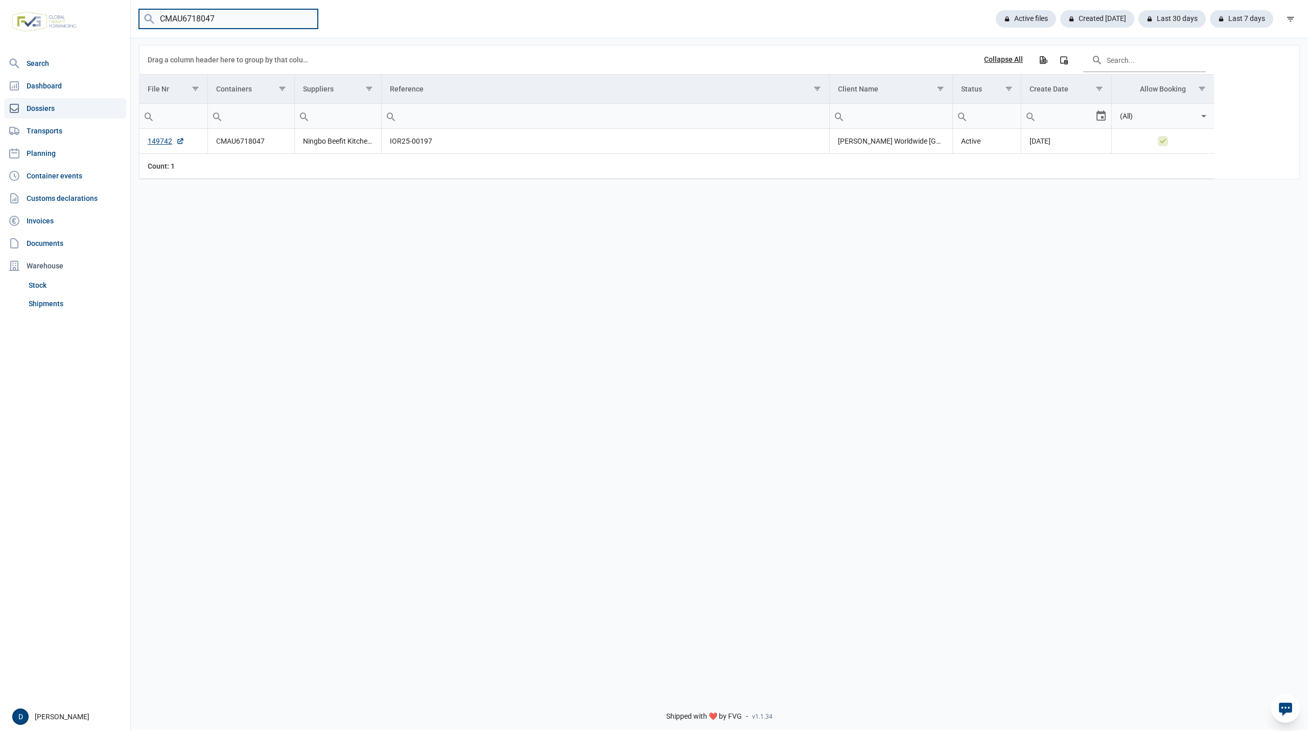
click at [307, 20] on input "CMAU6718047" at bounding box center [228, 19] width 179 height 20
click at [50, 302] on link "Shipments" at bounding box center [76, 303] width 102 height 18
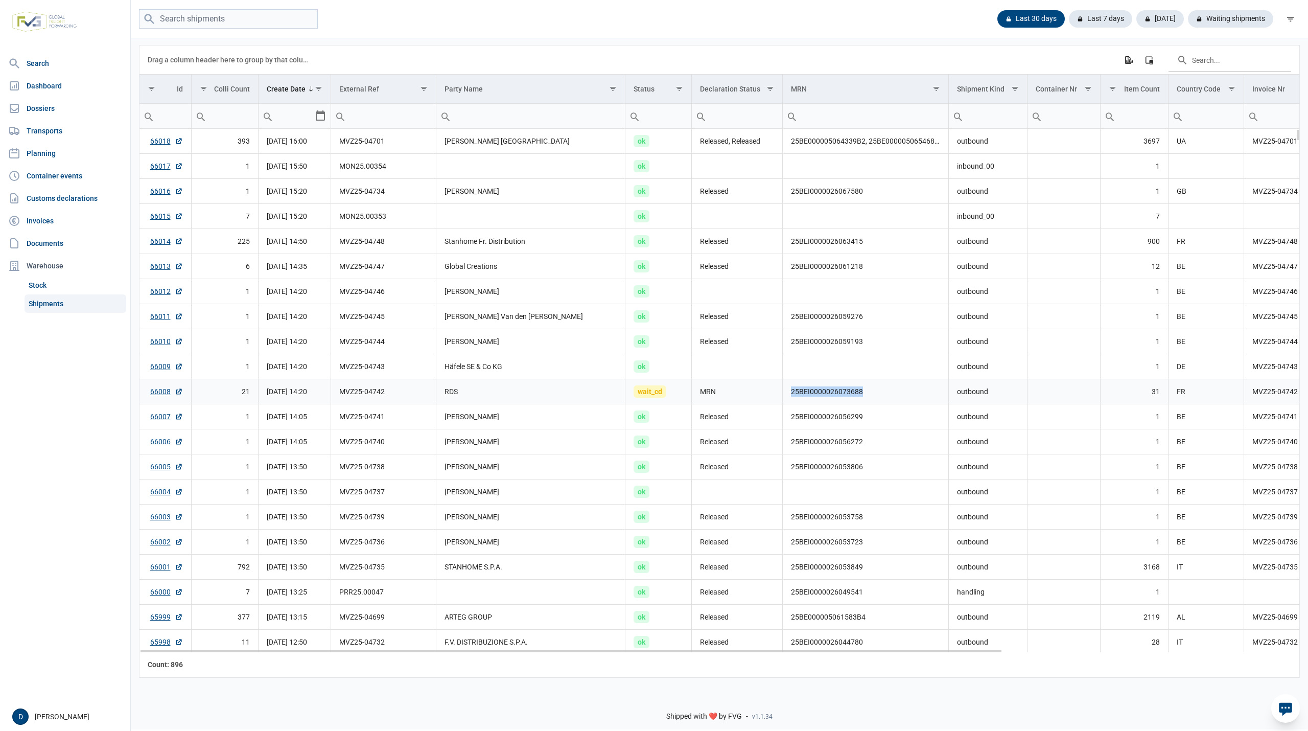
drag, startPoint x: 791, startPoint y: 395, endPoint x: 865, endPoint y: 396, distance: 74.1
click at [865, 396] on td "25BEI0000026073688" at bounding box center [866, 391] width 166 height 25
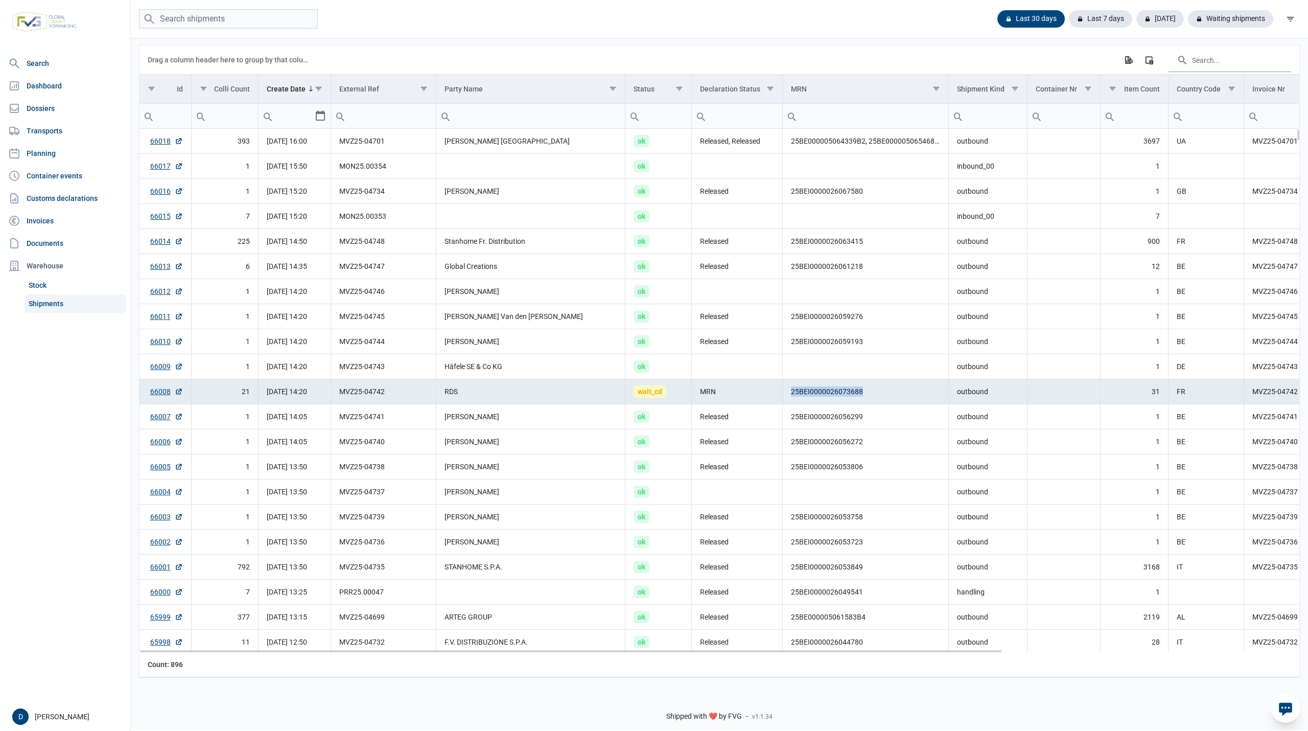
copy td "25BEI0000026073688"
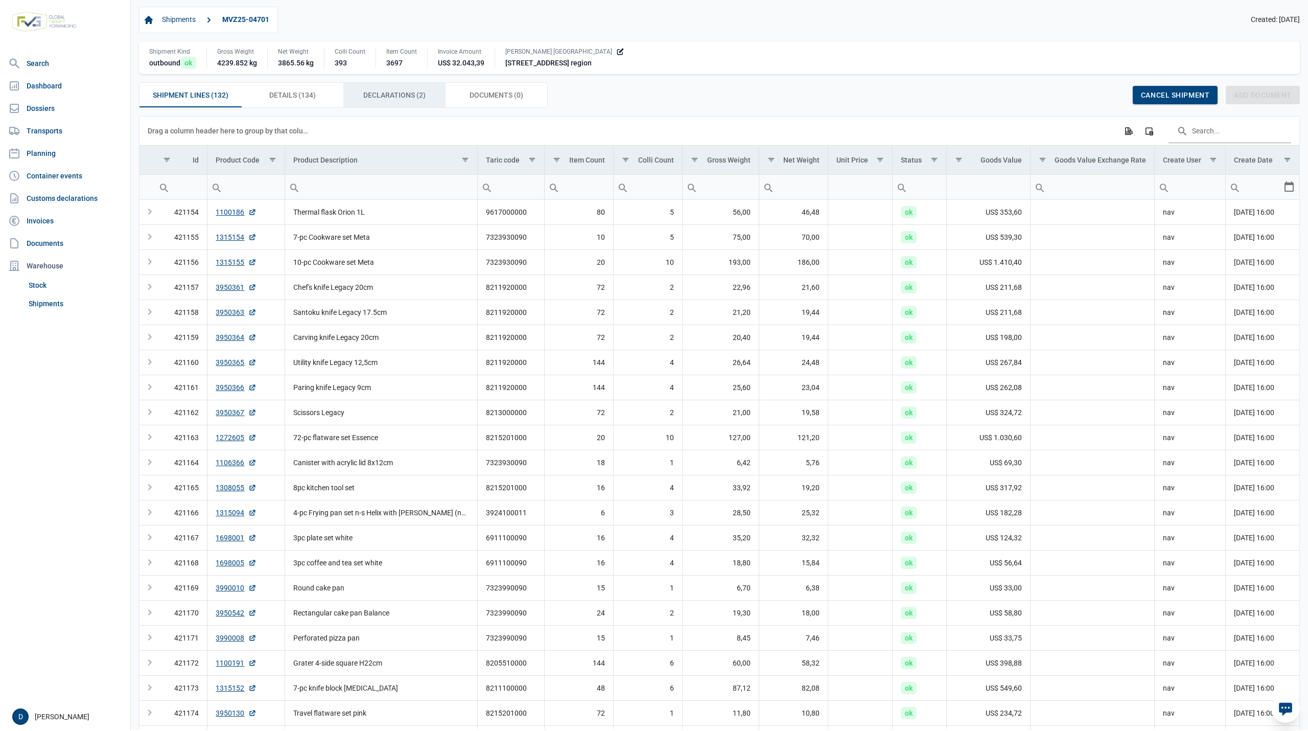
click at [379, 94] on span "Declarations (2) Declarations (2)" at bounding box center [394, 95] width 62 height 12
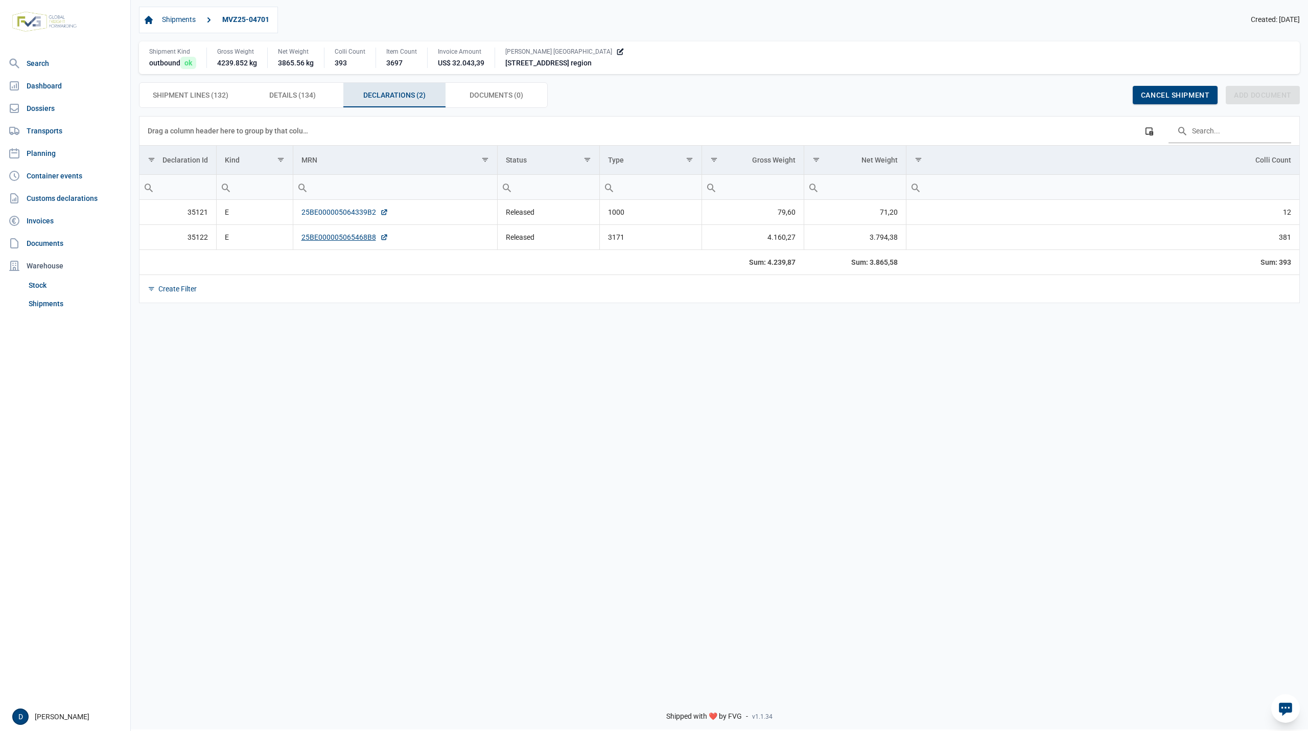
click at [353, 216] on link "25BE000005064339B2" at bounding box center [344, 212] width 87 height 10
click at [346, 240] on link "25BE000005065468B8" at bounding box center [344, 237] width 87 height 10
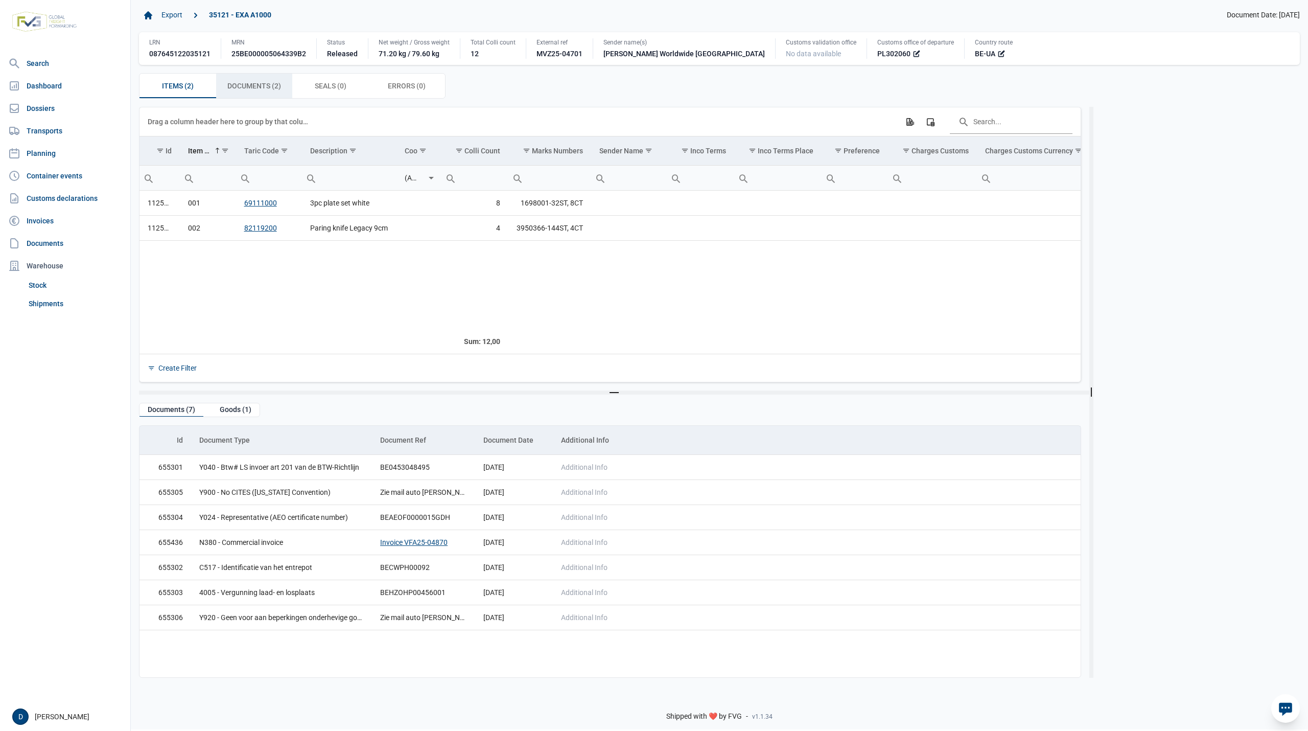
click at [256, 80] on div "Documents (2) Documents (2)" at bounding box center [254, 86] width 77 height 25
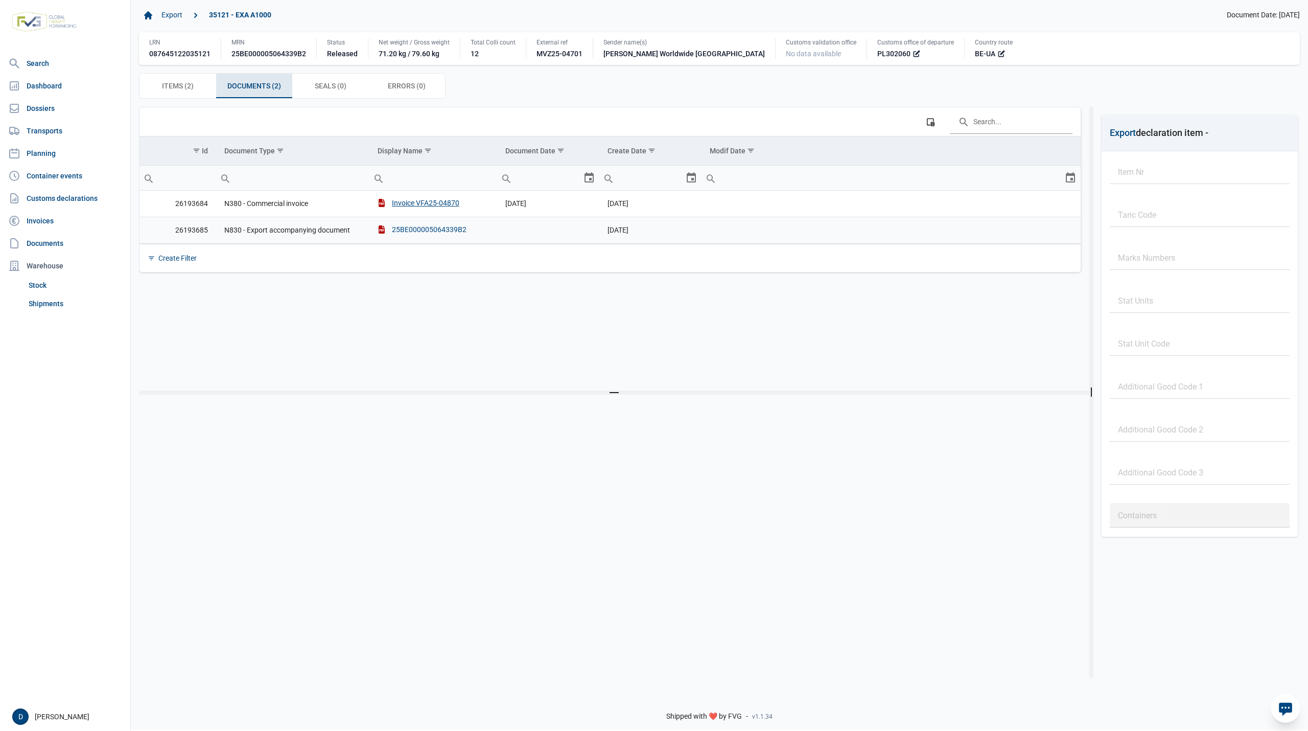
click at [429, 233] on div "25BE000005064339B2" at bounding box center [422, 229] width 89 height 10
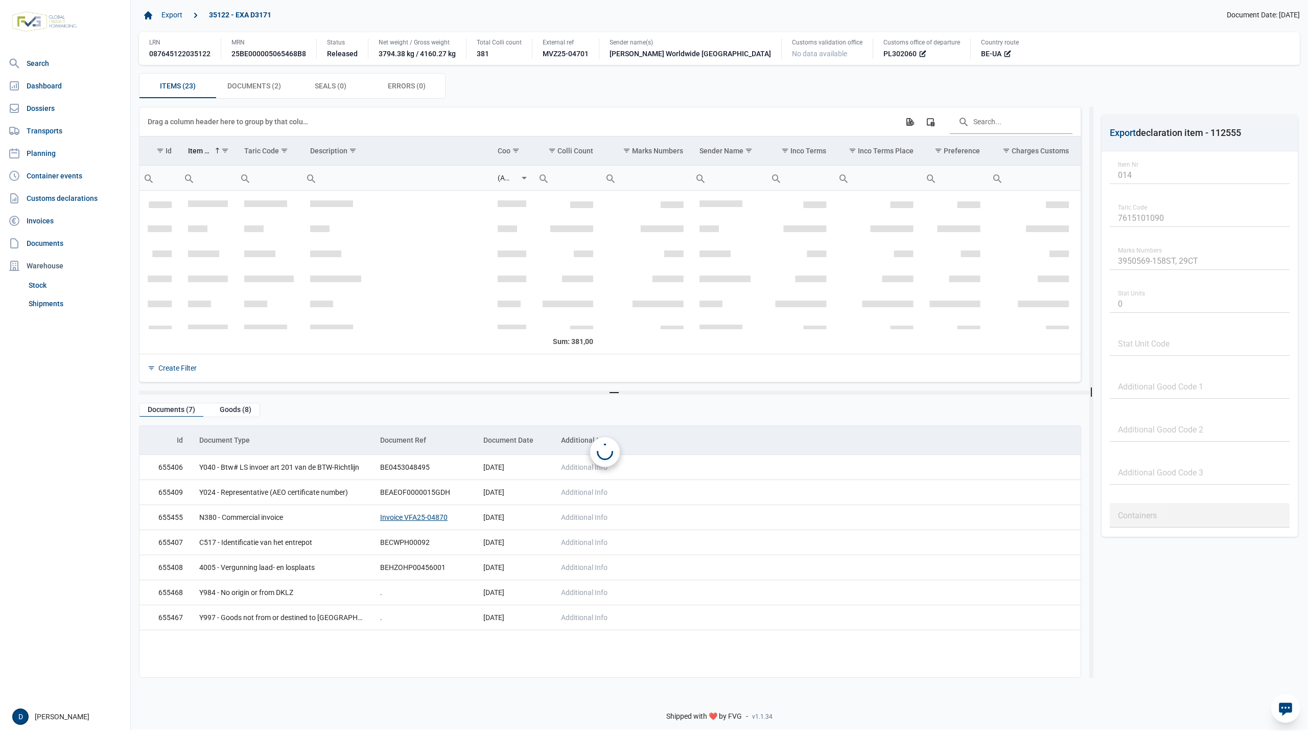
scroll to position [215, 0]
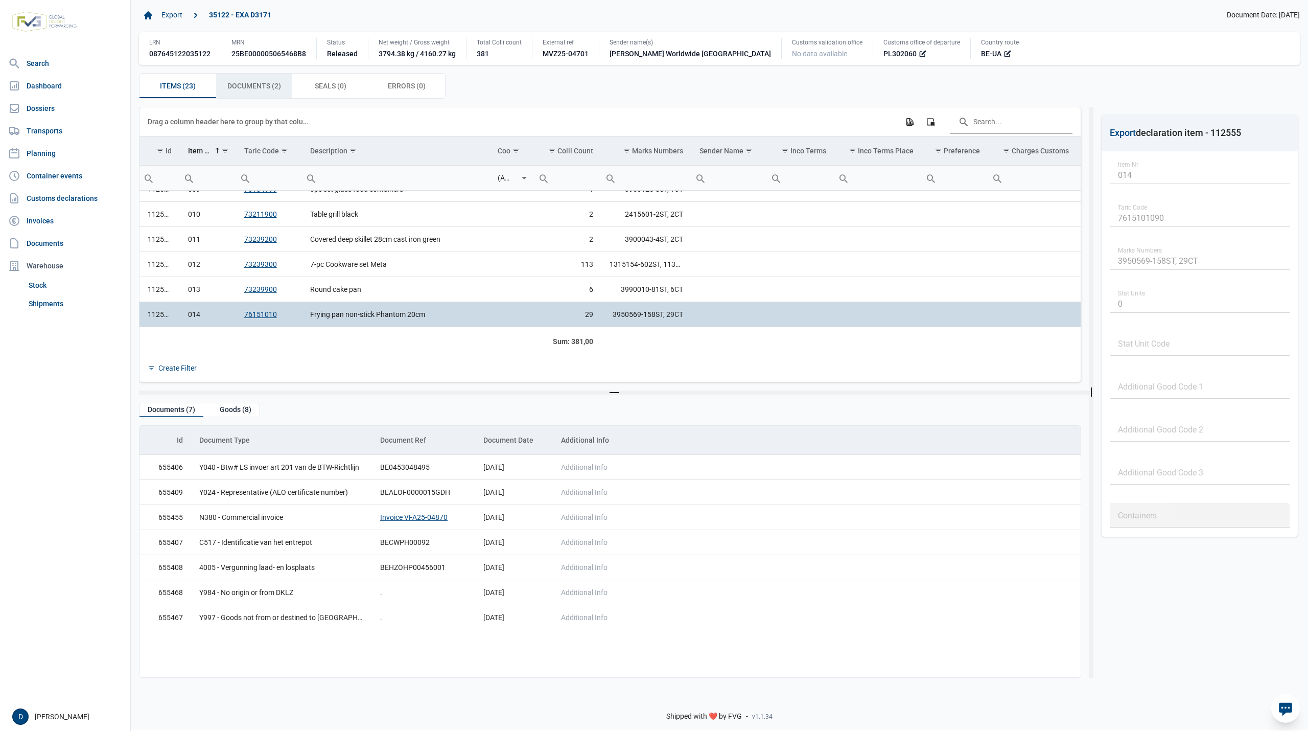
click at [268, 91] on span "Documents (2) Documents (2)" at bounding box center [254, 86] width 54 height 12
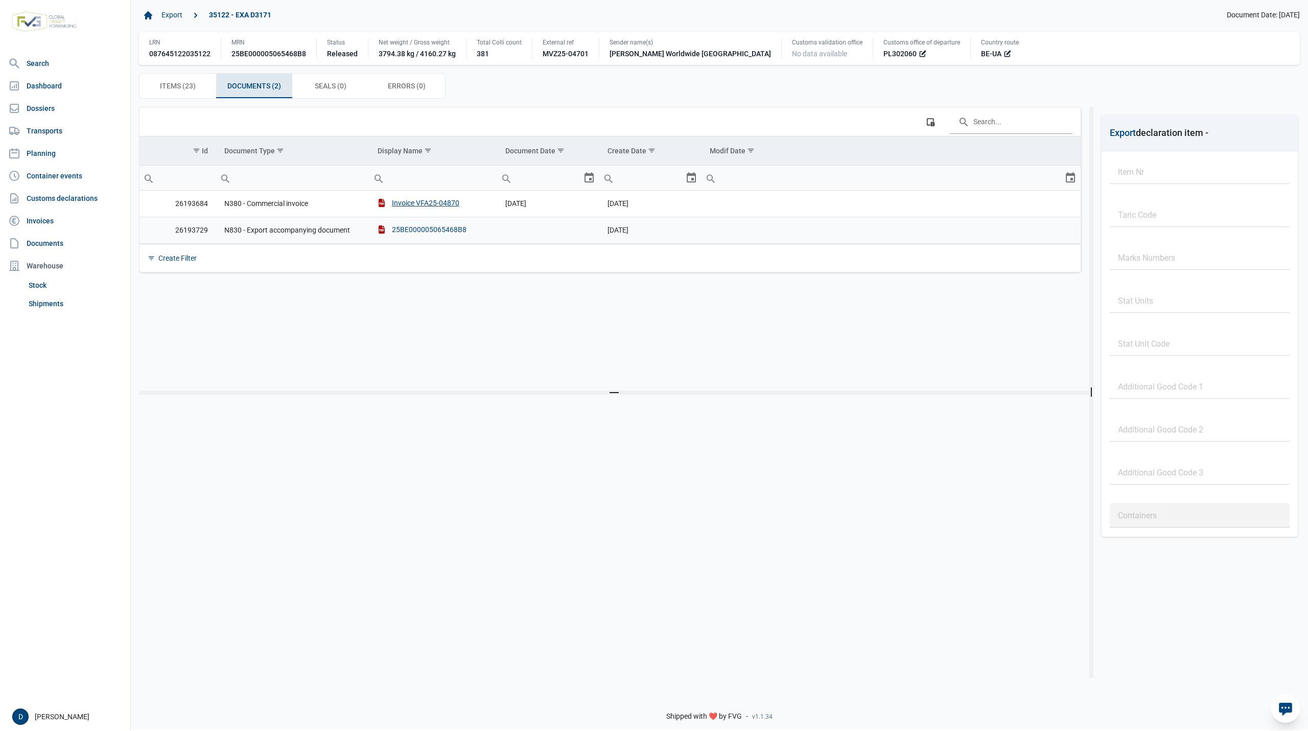
click at [436, 229] on div "25BE000005065468B8" at bounding box center [422, 229] width 89 height 10
